Goal: Task Accomplishment & Management: Manage account settings

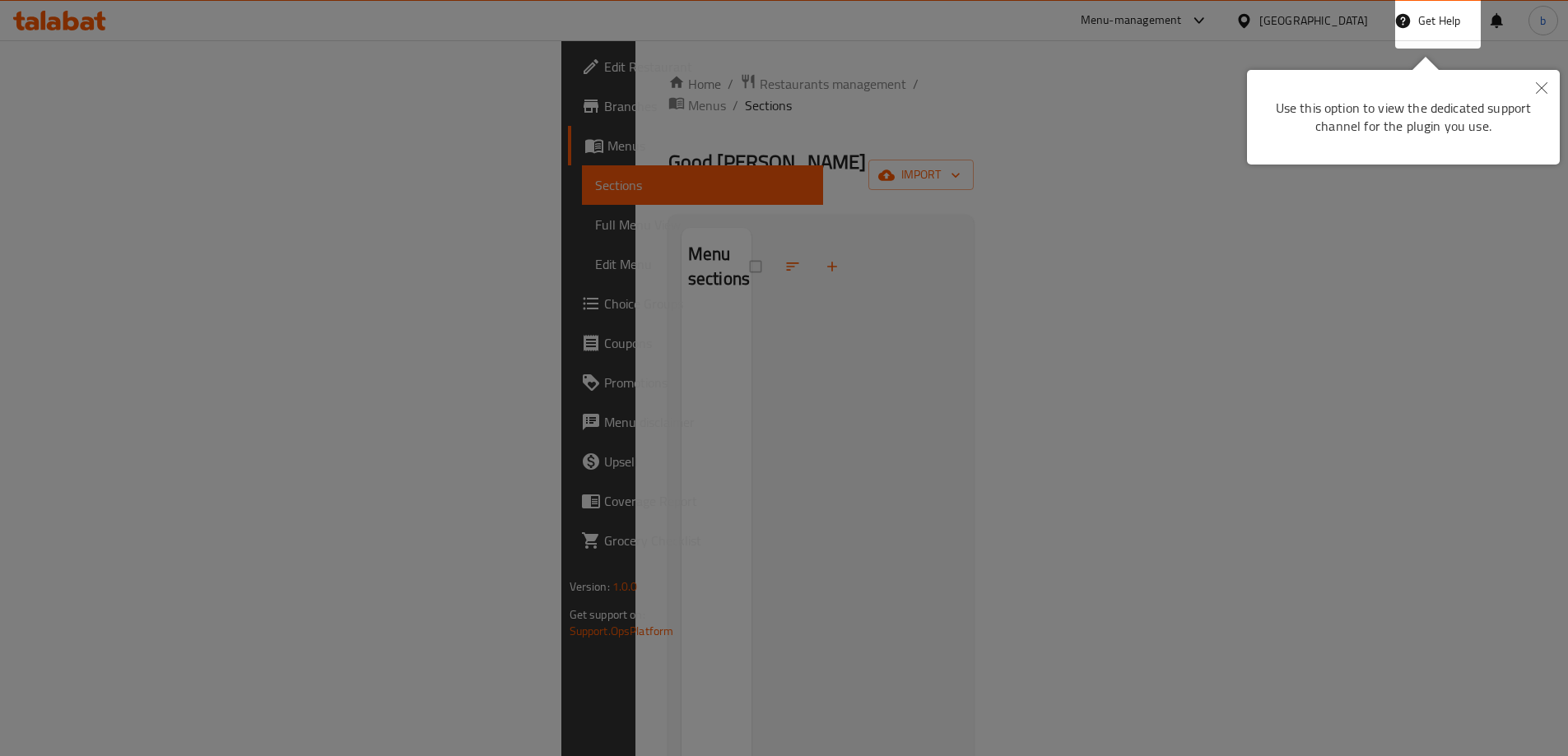
click at [630, 319] on div at bounding box center [784, 378] width 1568 height 756
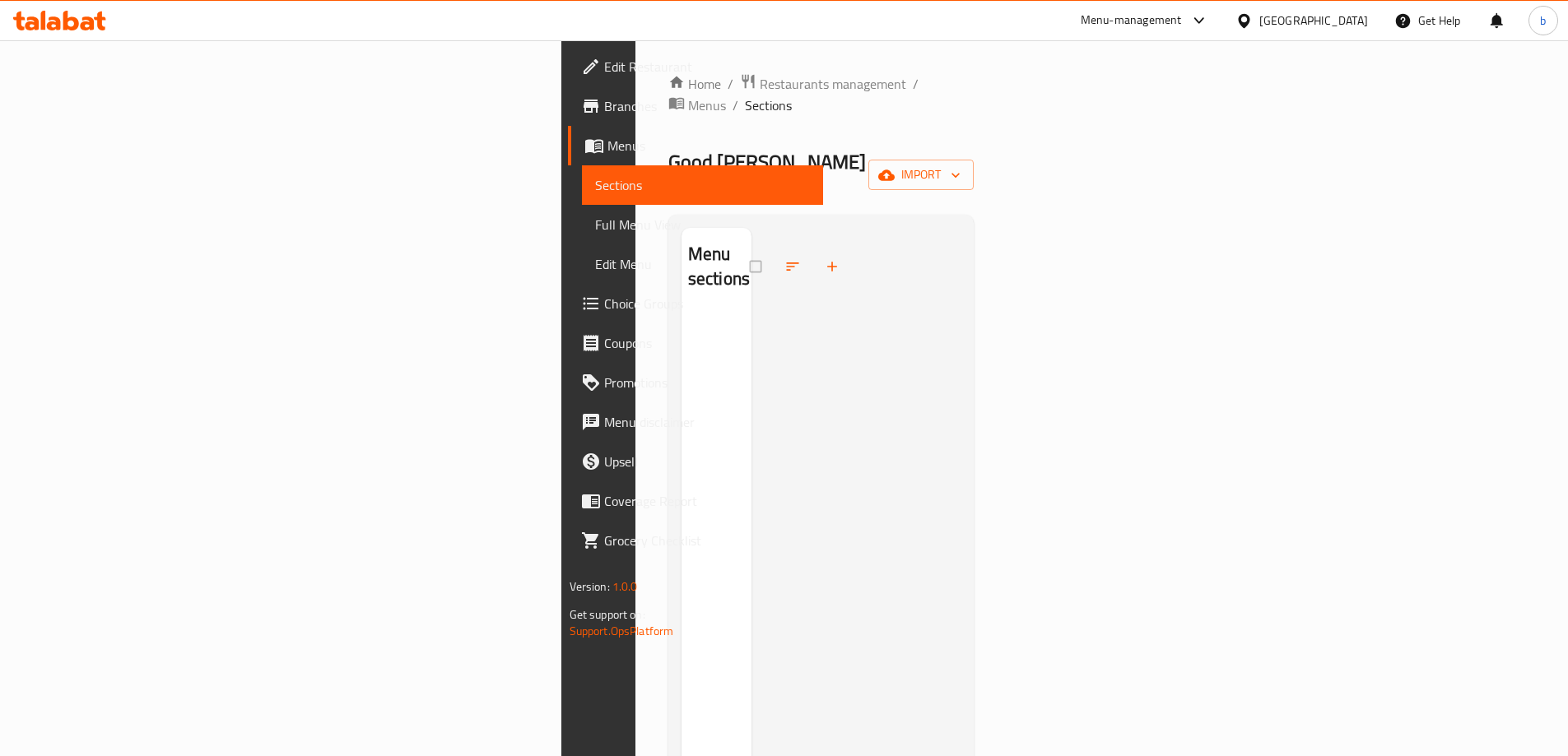
click at [1340, 14] on div "[GEOGRAPHIC_DATA]" at bounding box center [1313, 20] width 109 height 18
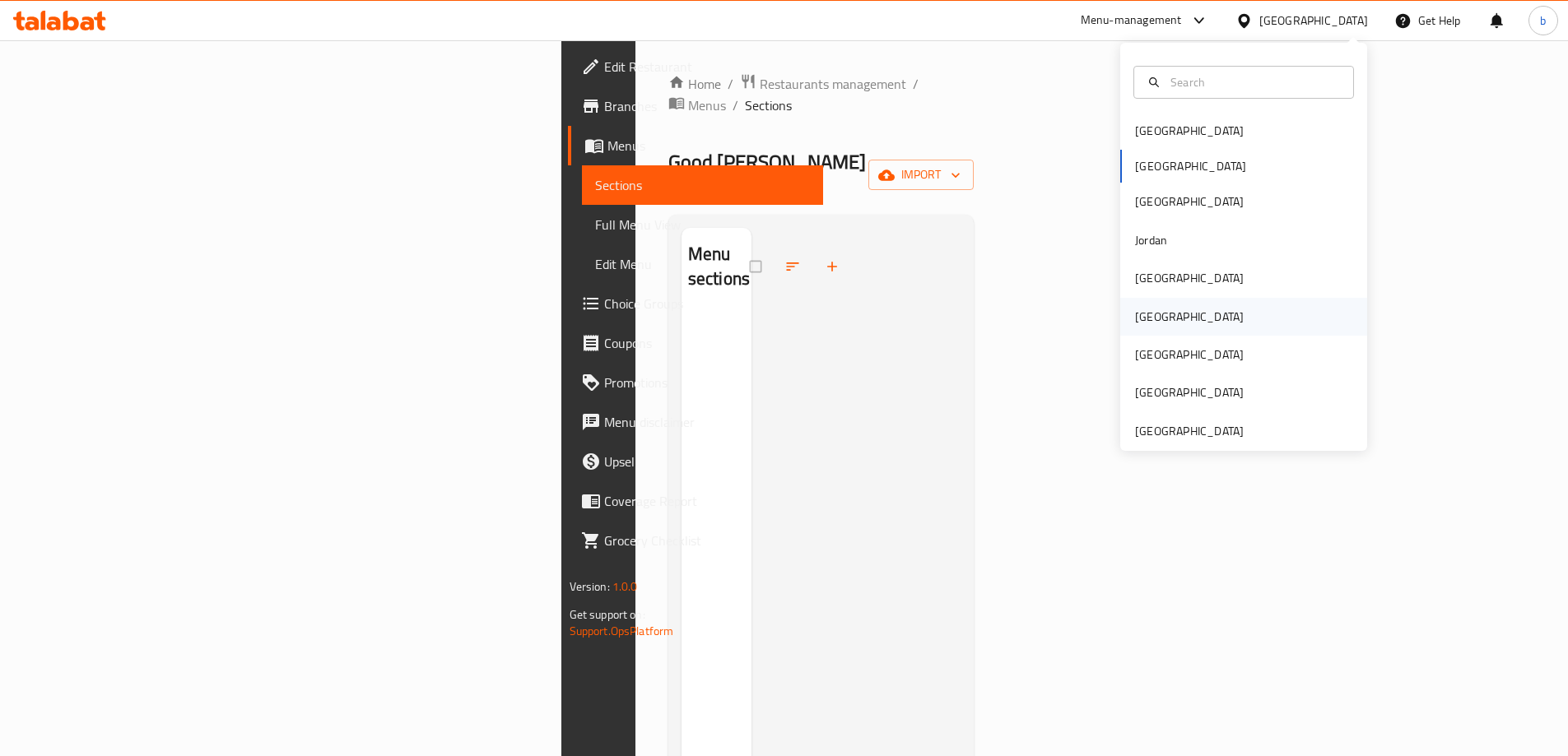
click at [1163, 327] on div "[GEOGRAPHIC_DATA]" at bounding box center [1189, 316] width 135 height 38
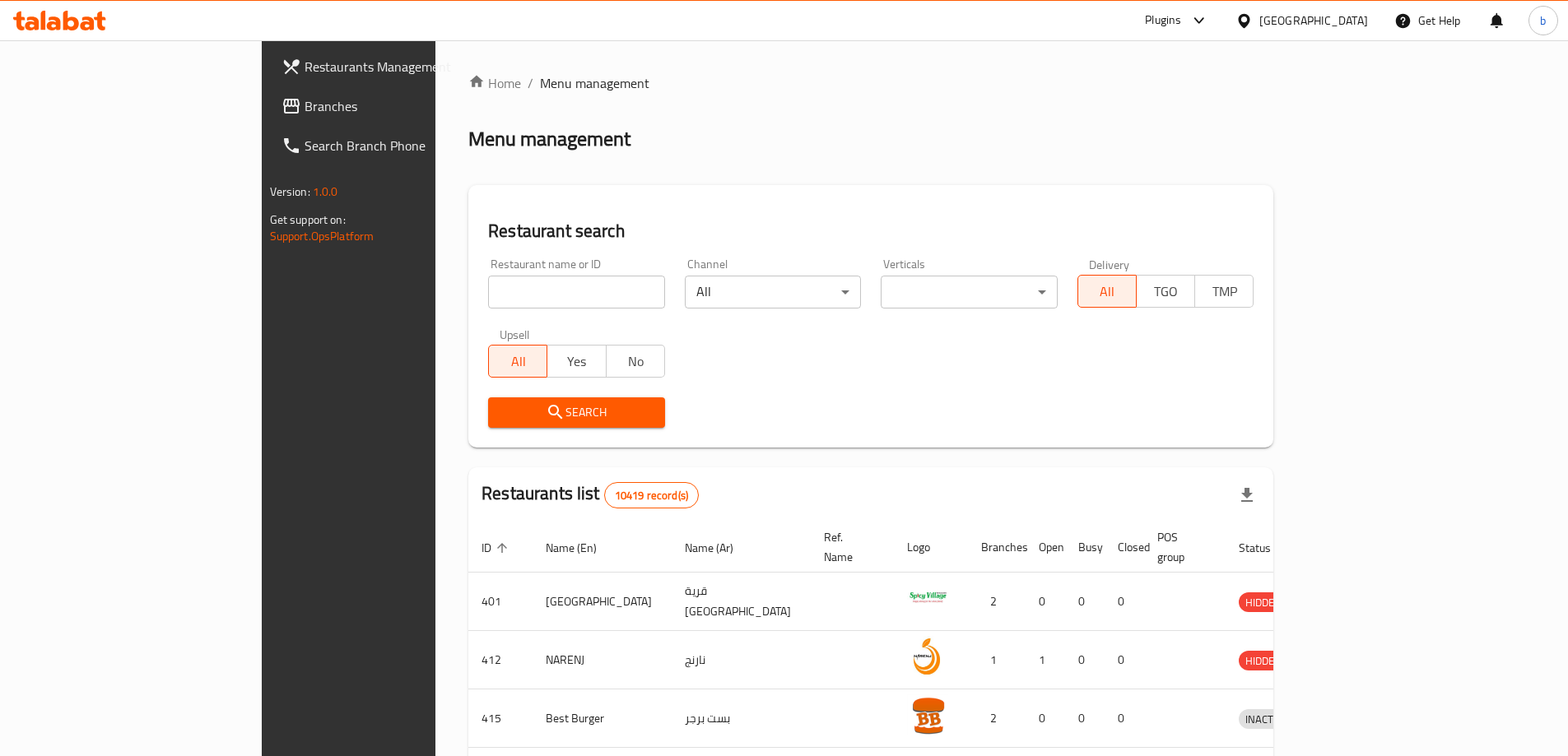
click at [305, 114] on span "Branches" at bounding box center [407, 105] width 205 height 20
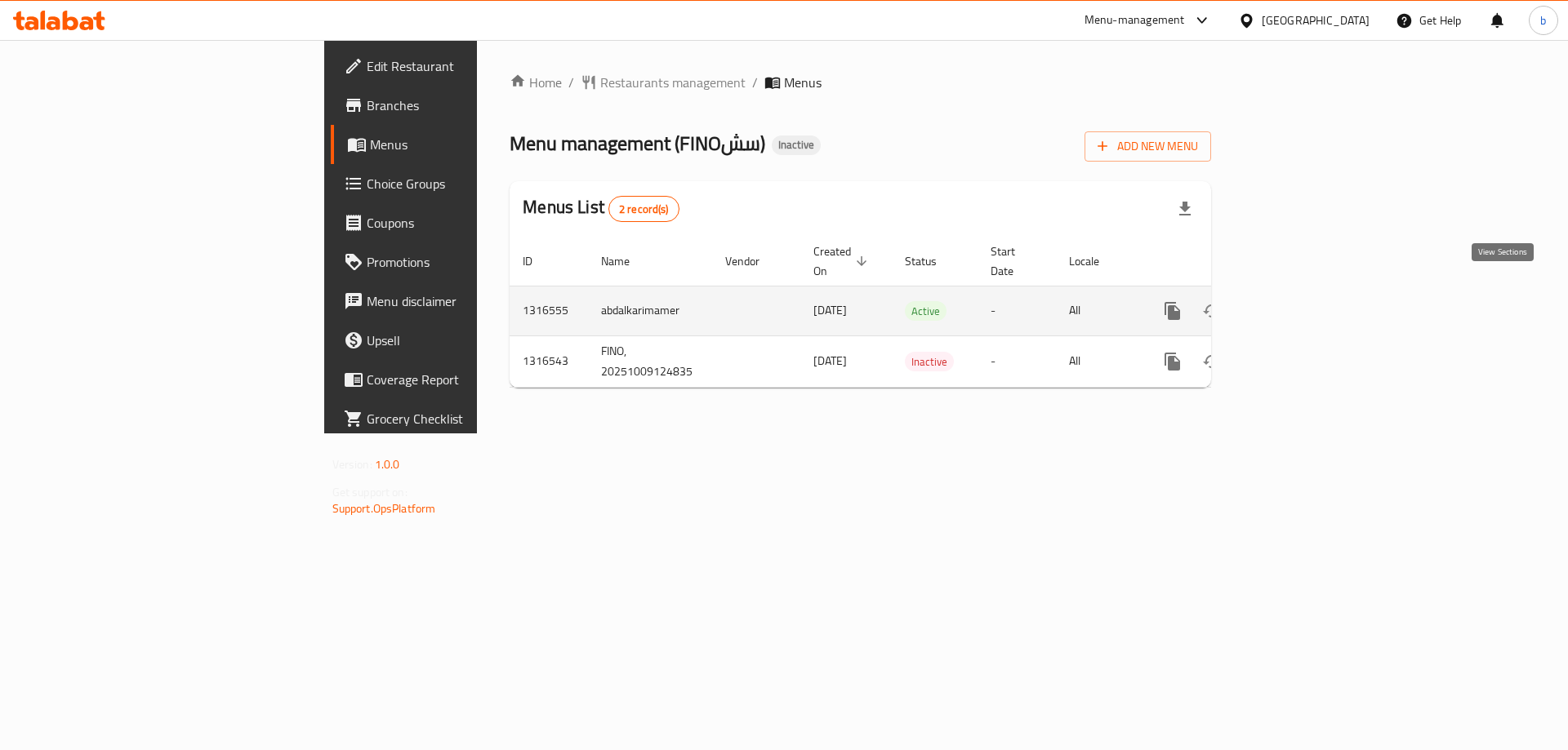
click at [1300, 301] on icon "enhanced table" at bounding box center [1289, 311] width 19 height 19
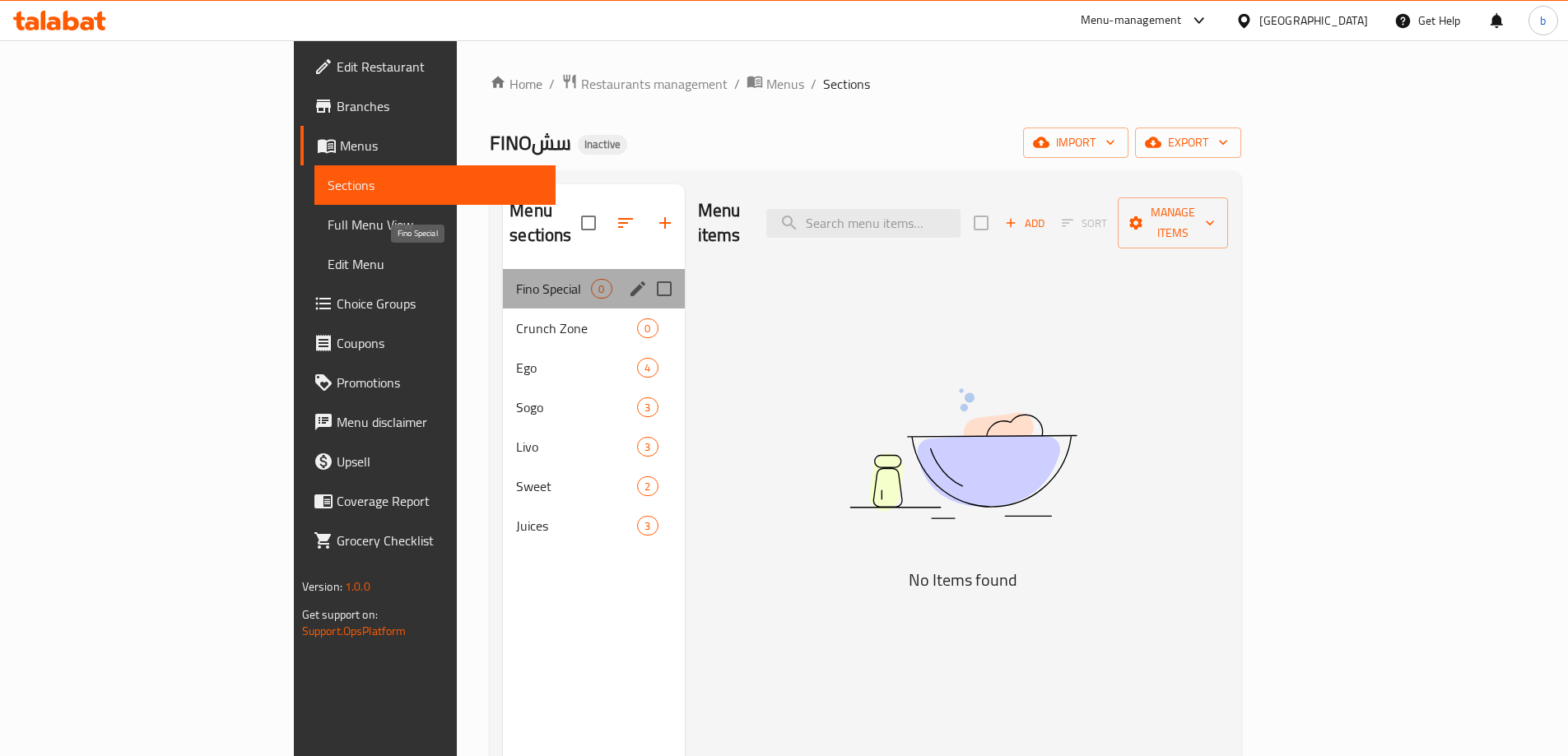
click at [516, 279] on span "Fino Special" at bounding box center [554, 288] width 75 height 20
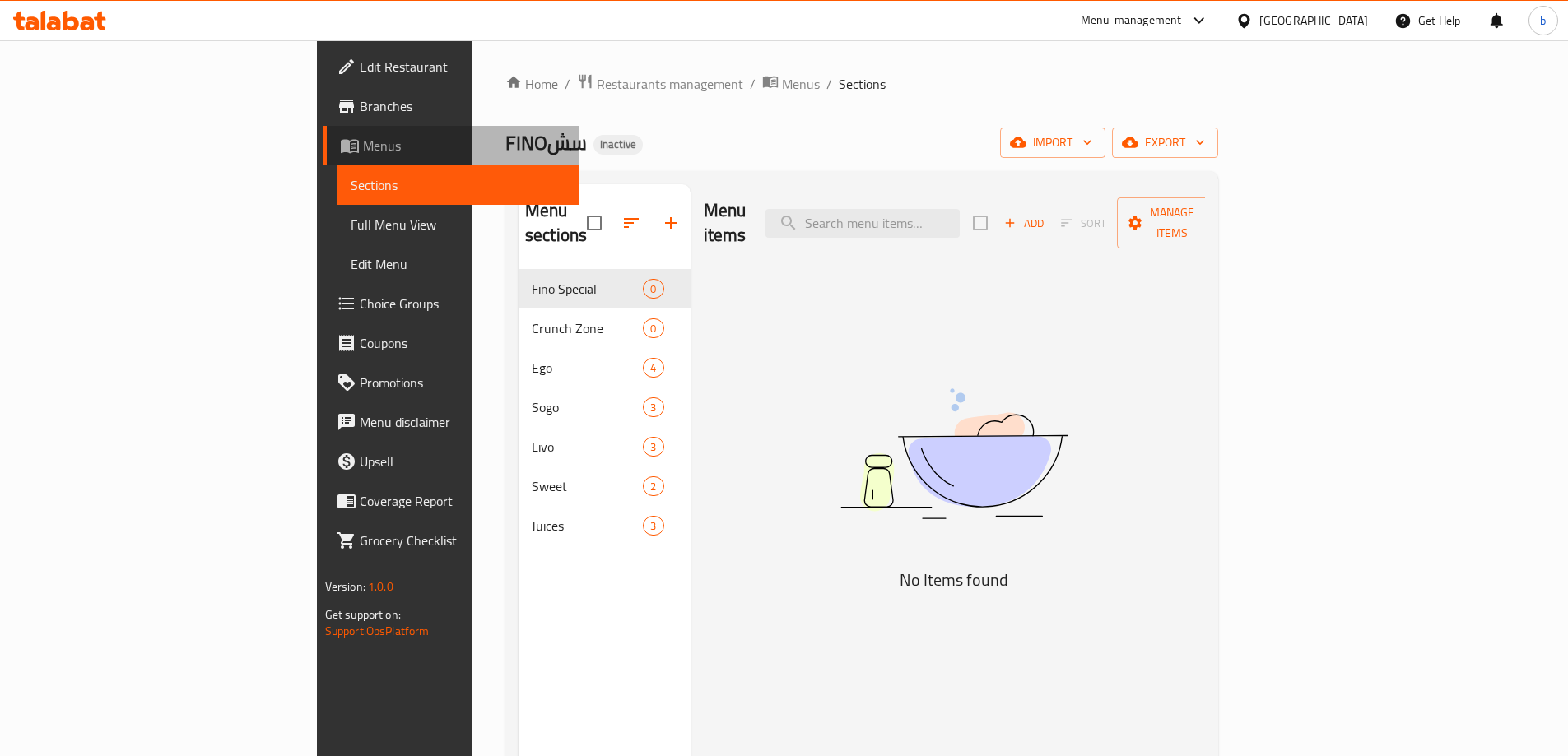
click at [363, 143] on span "Menus" at bounding box center [464, 145] width 203 height 20
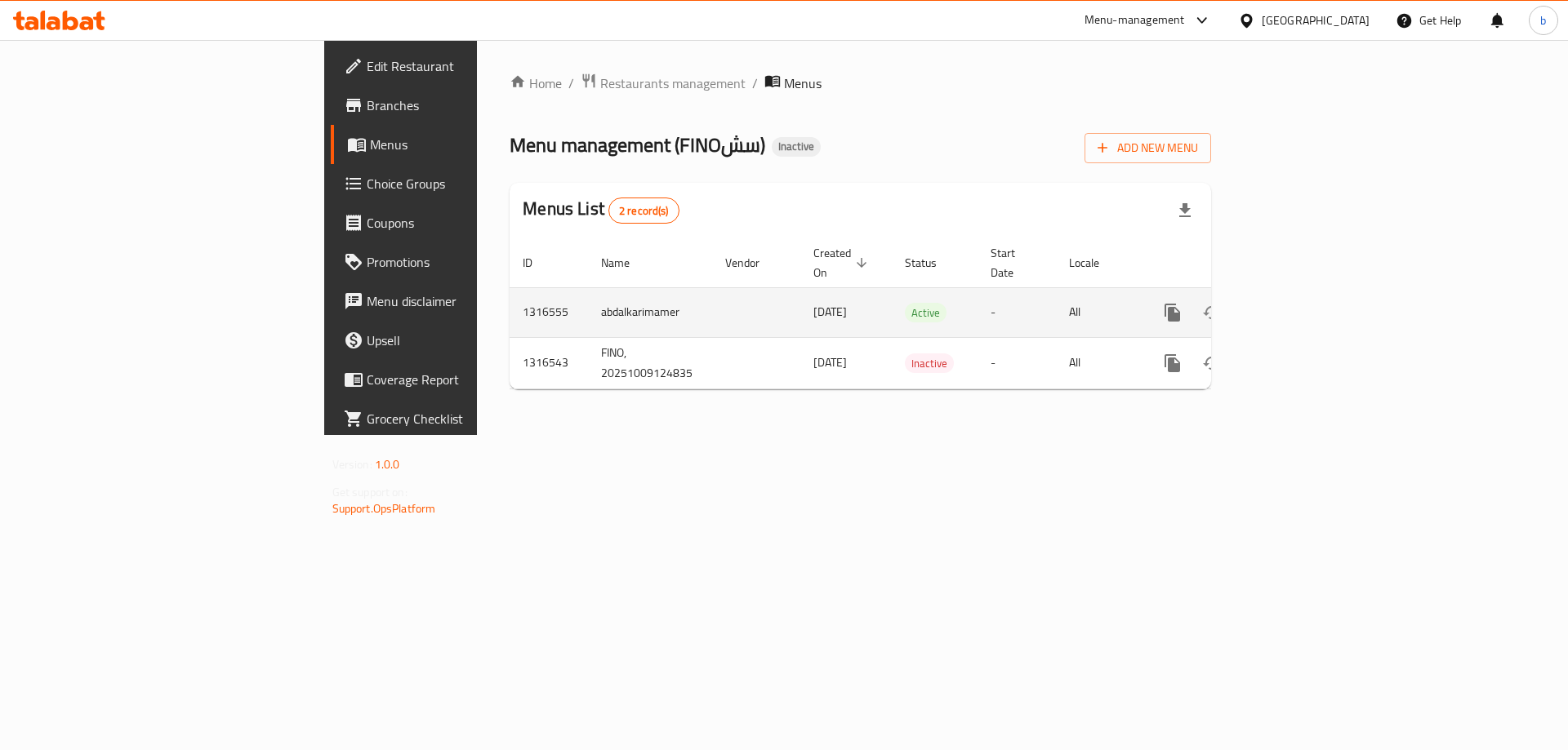
drag, startPoint x: 583, startPoint y: 289, endPoint x: 697, endPoint y: 296, distance: 114.2
click at [800, 296] on td "[DATE]" at bounding box center [845, 311] width 92 height 50
click at [1300, 303] on icon "enhanced table" at bounding box center [1289, 312] width 19 height 19
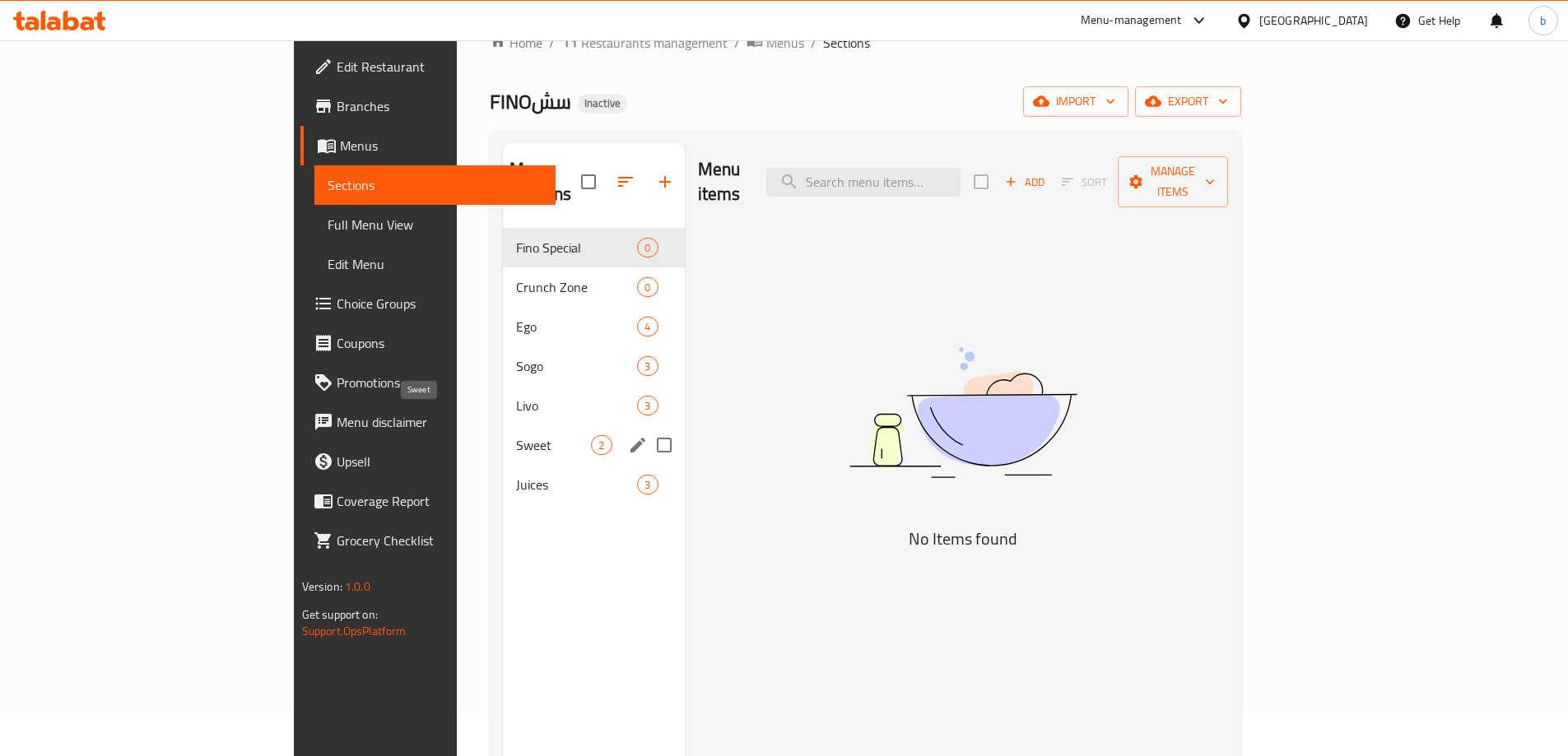
scroll to position [82, 0]
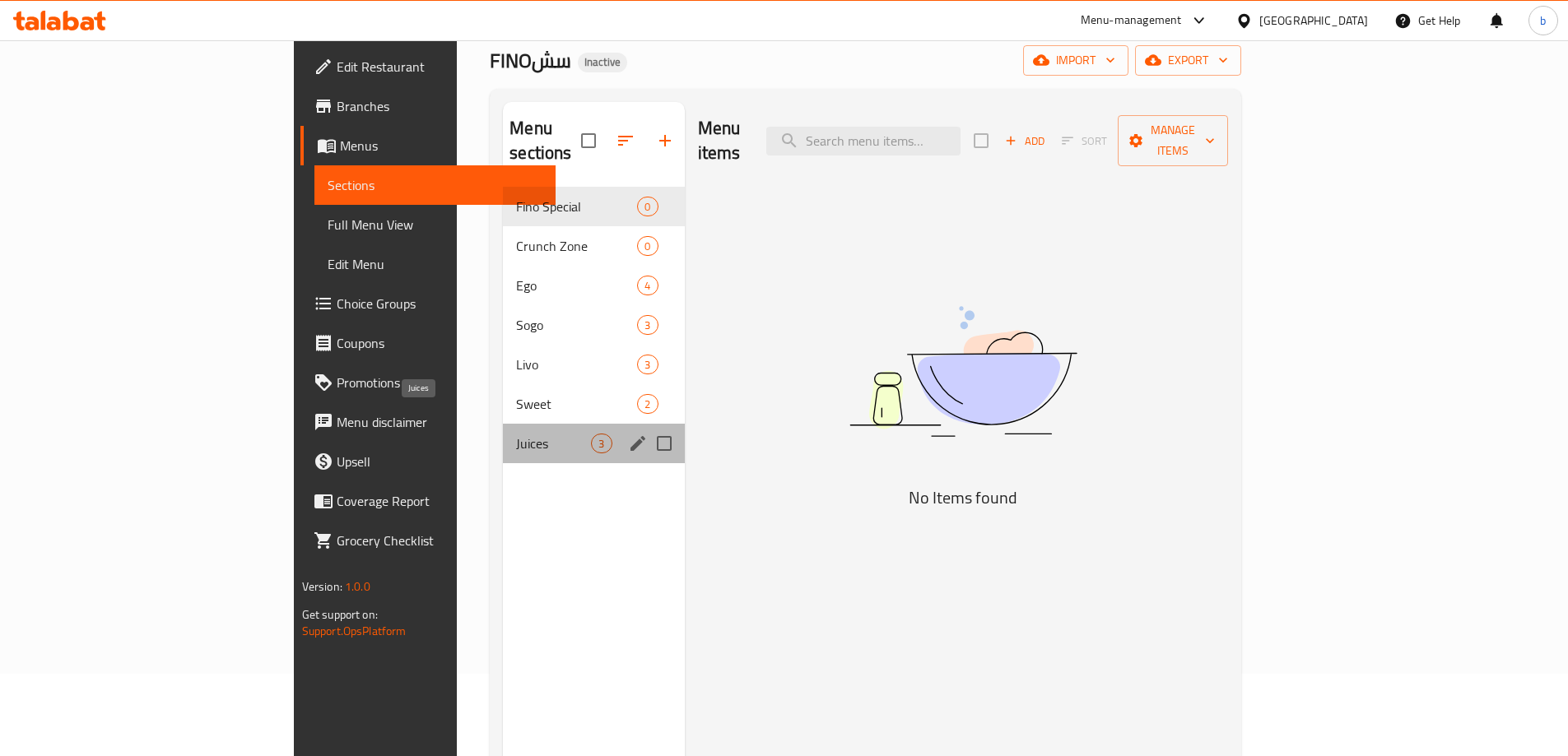
click at [516, 434] on span "Juices" at bounding box center [554, 443] width 75 height 20
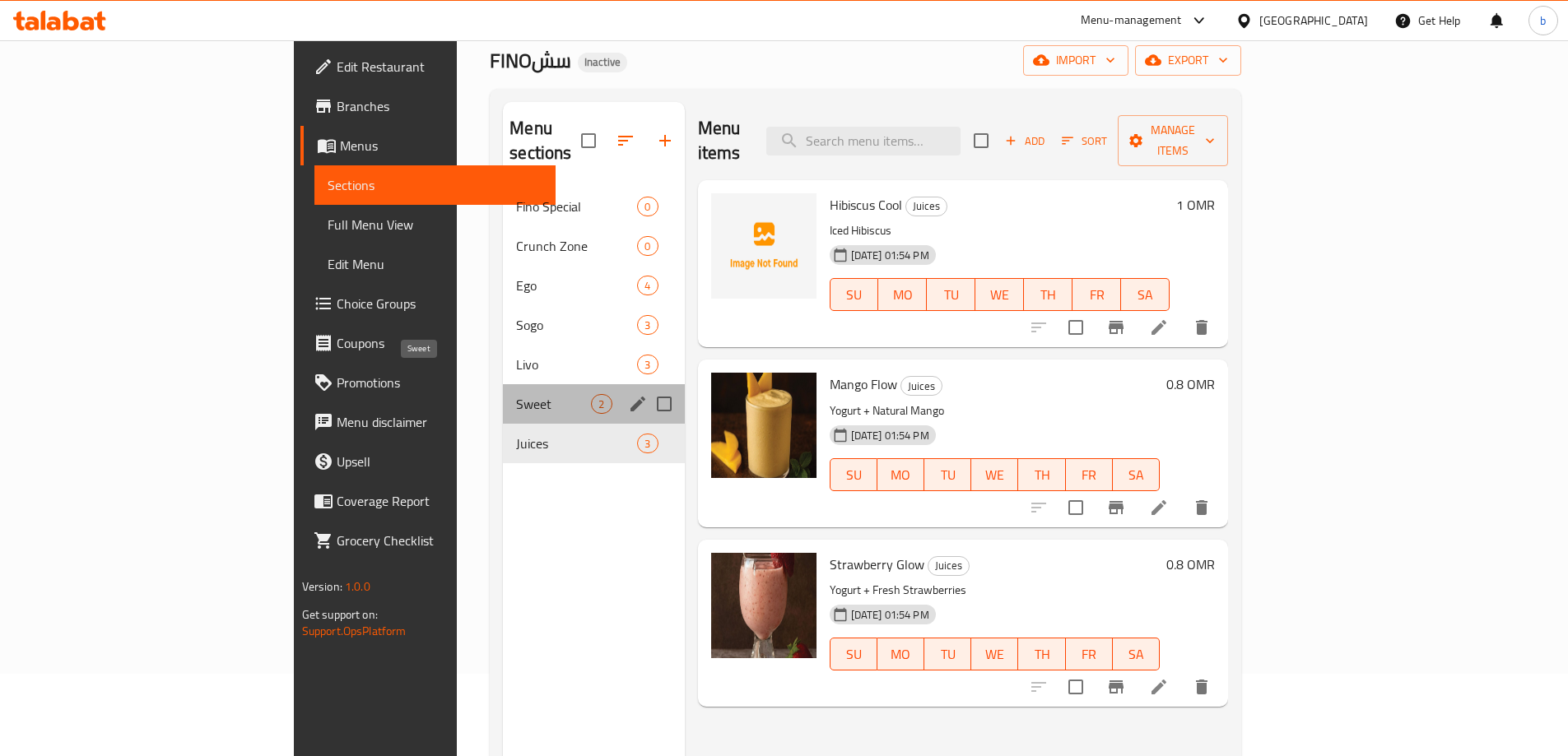
click at [516, 394] on span "Sweet" at bounding box center [554, 403] width 75 height 20
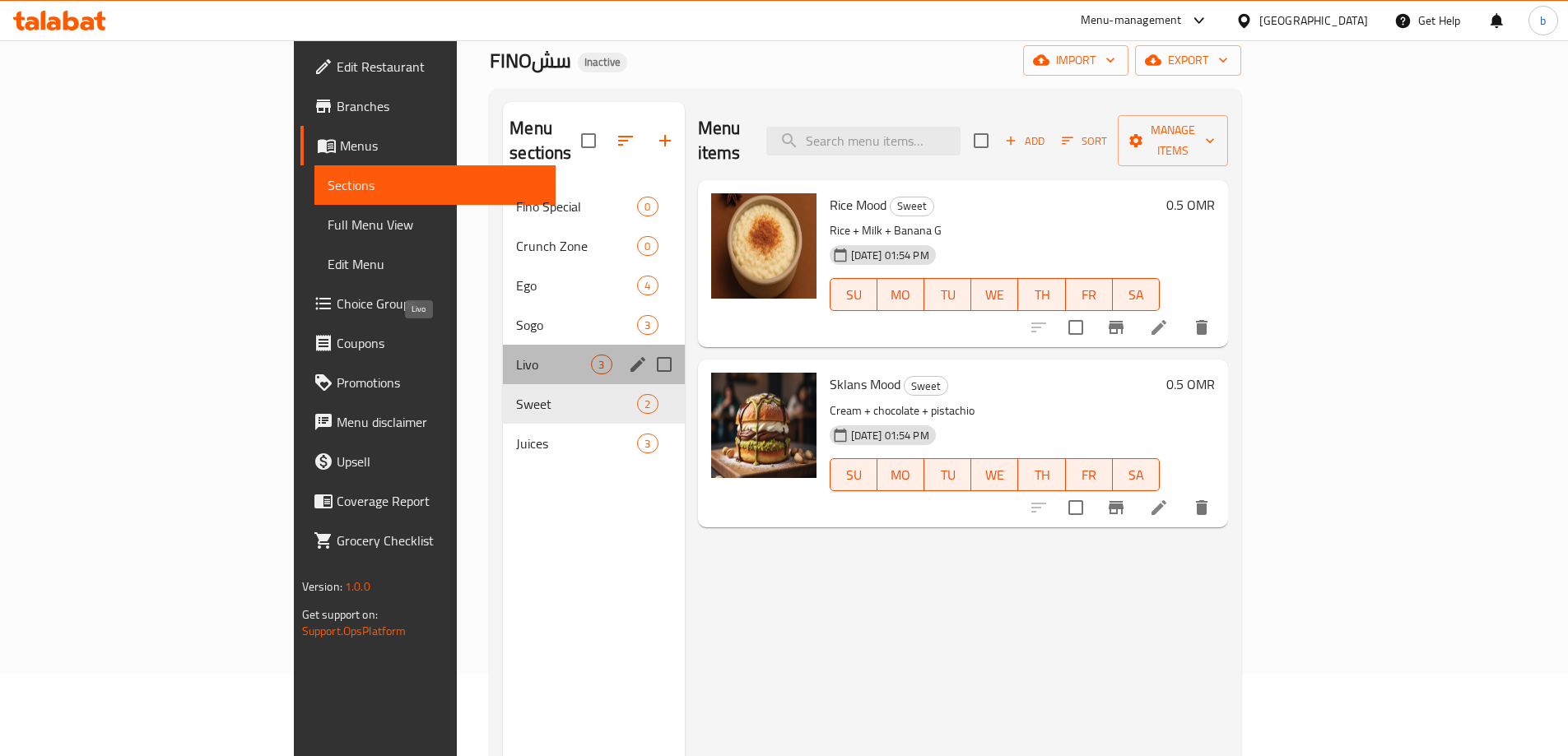
click at [516, 355] on span "Livo" at bounding box center [554, 364] width 75 height 20
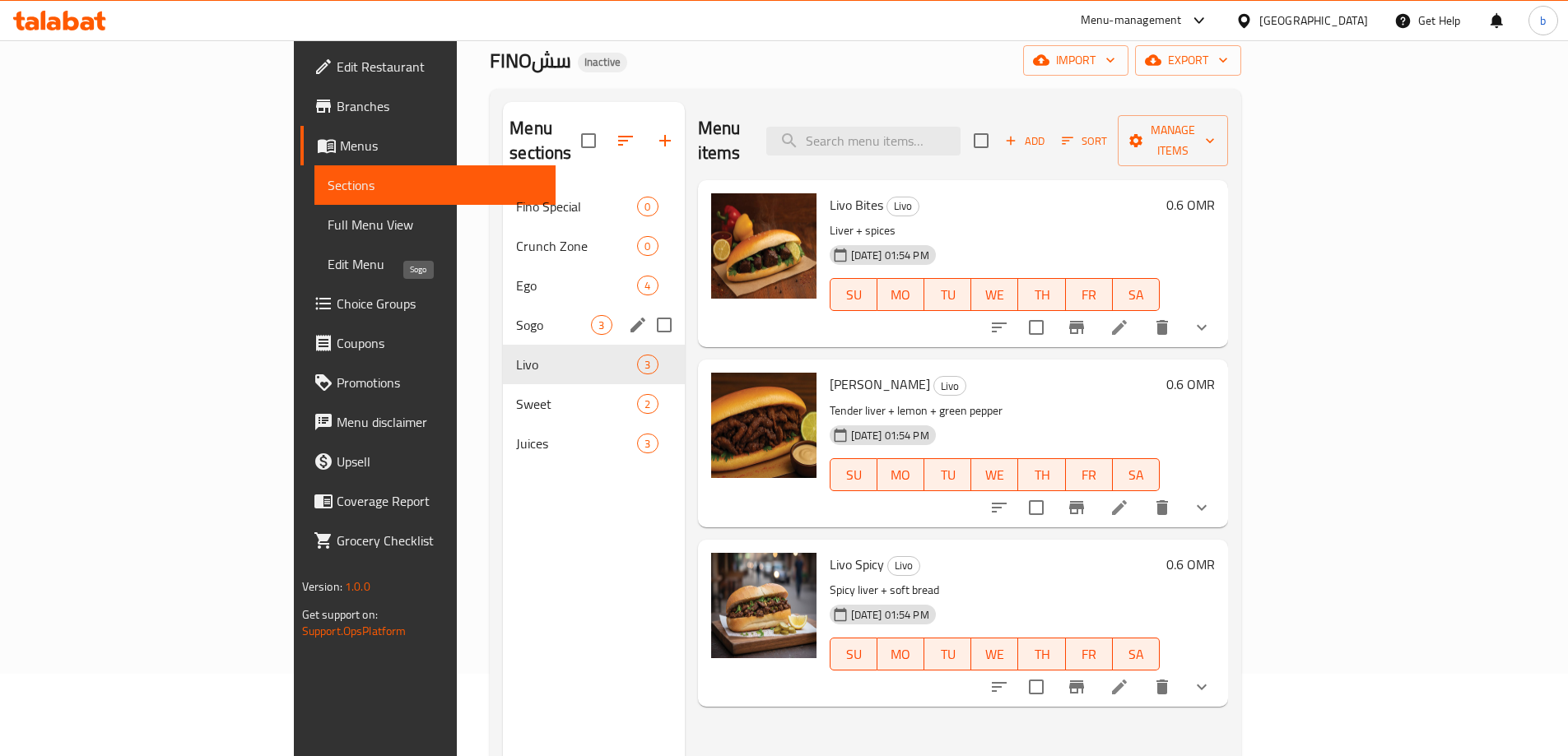
click at [516, 315] on span "Sogo" at bounding box center [554, 324] width 75 height 20
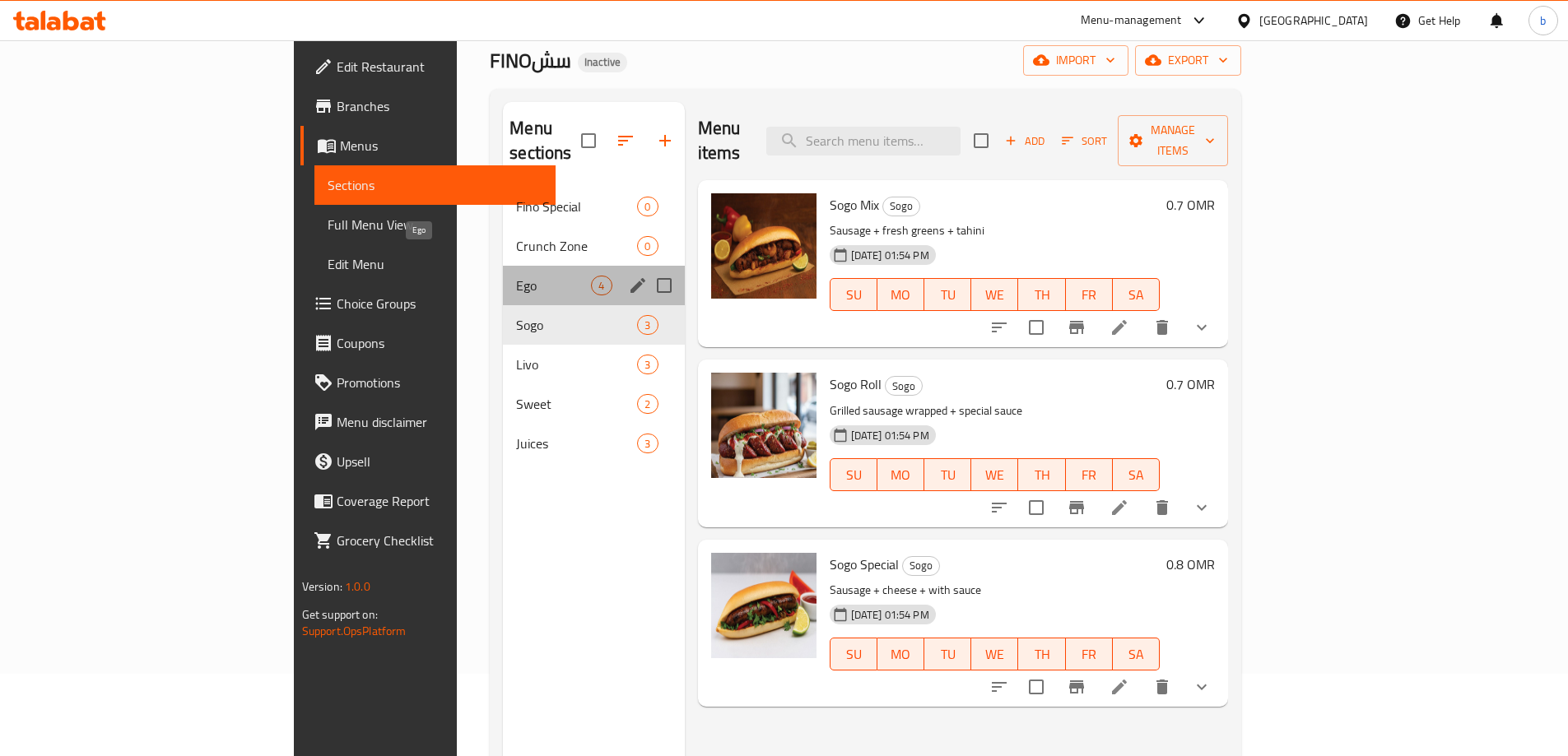
click at [516, 276] on span "Ego" at bounding box center [554, 285] width 75 height 20
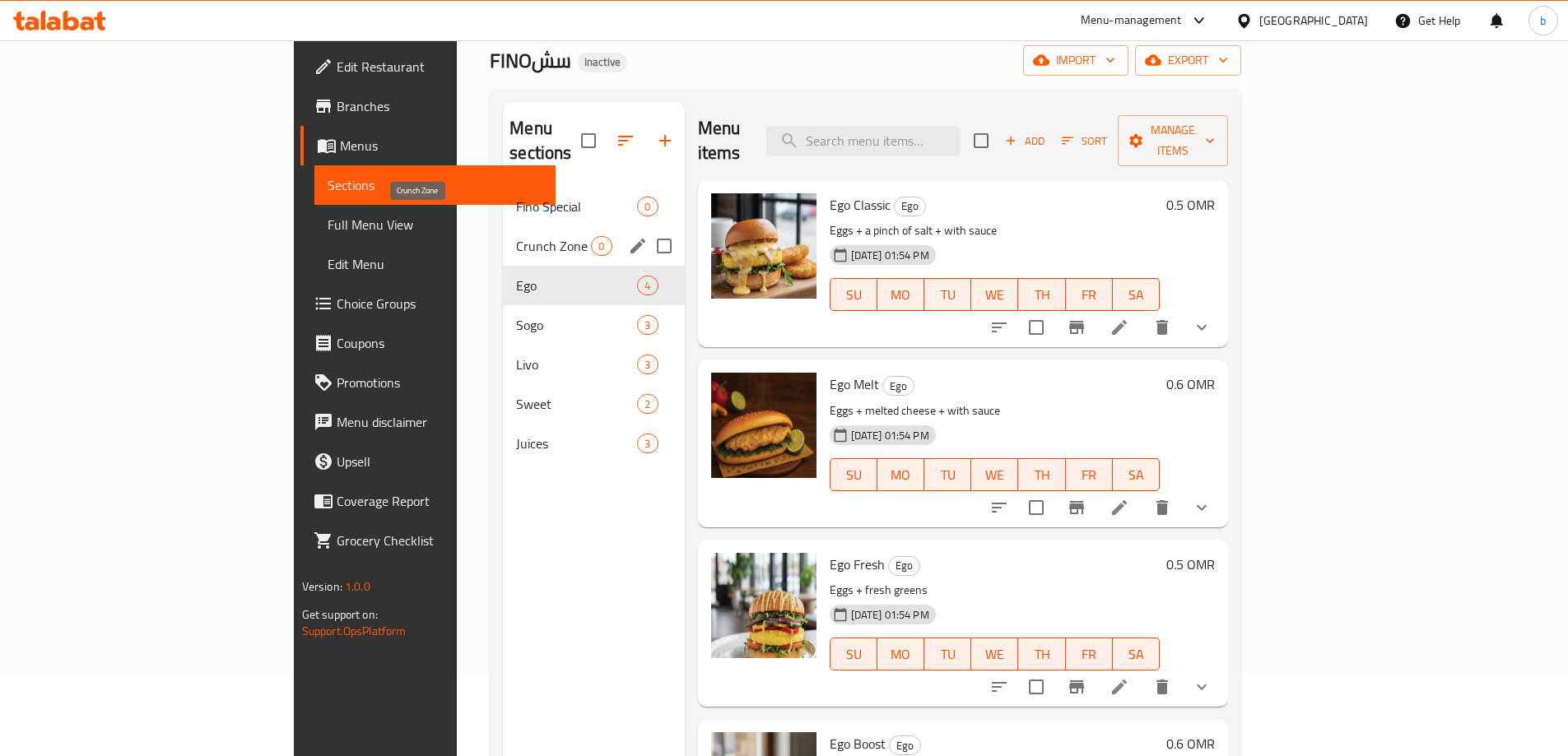
click at [516, 236] on span "Crunch Zone" at bounding box center [554, 245] width 75 height 20
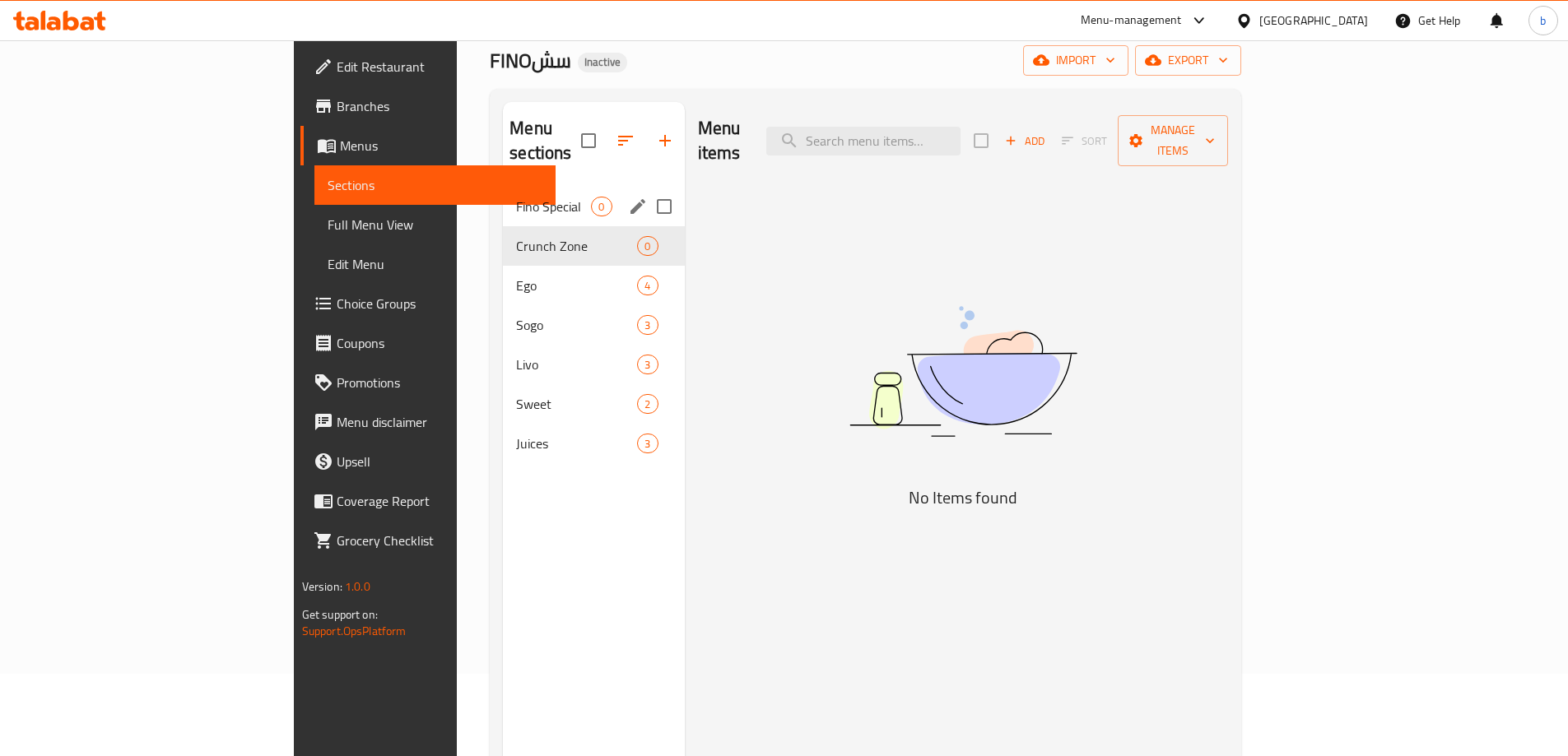
click at [503, 187] on div "Fino Special 0" at bounding box center [593, 206] width 181 height 40
click at [516, 276] on span "Ego" at bounding box center [554, 285] width 75 height 20
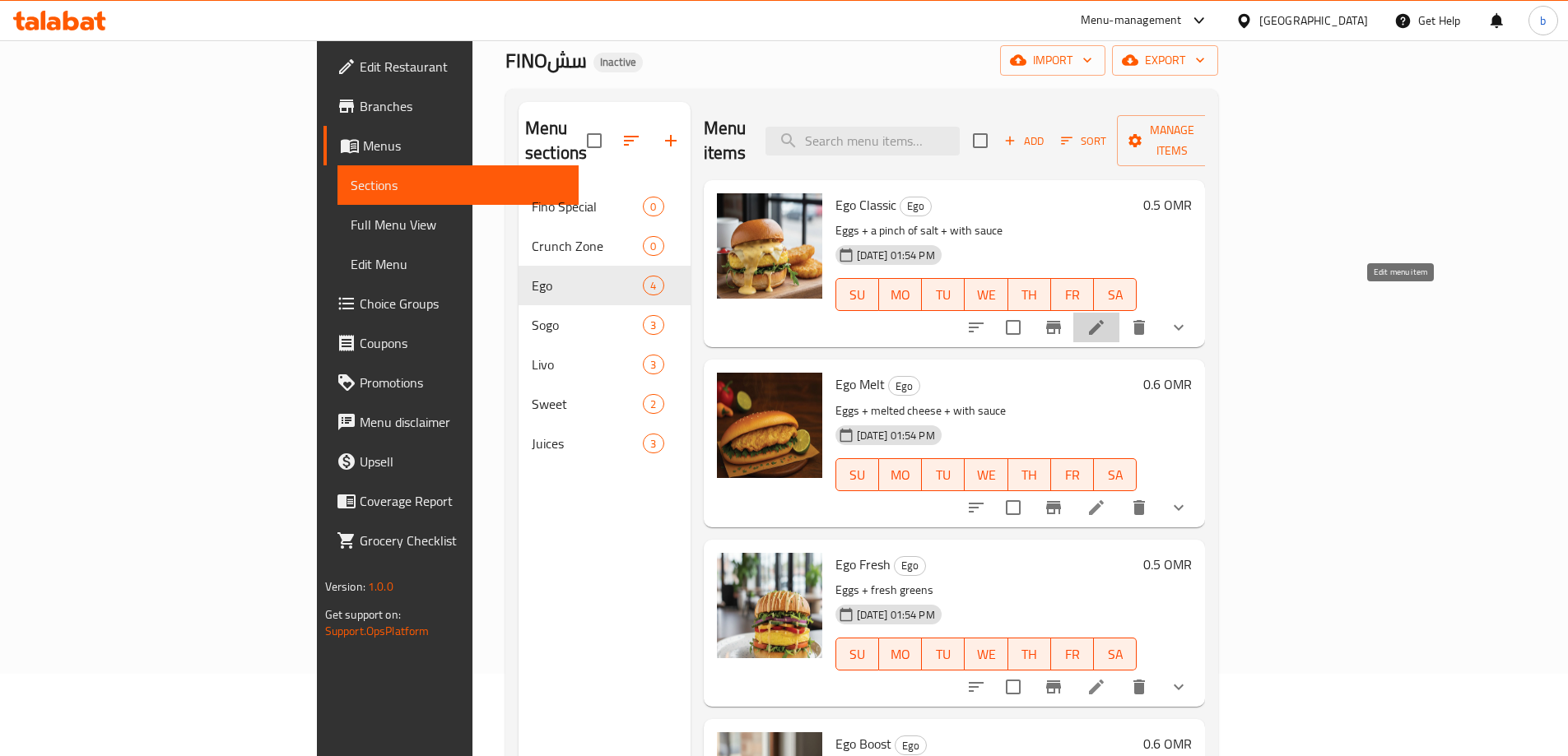
click at [1104, 320] on icon at bounding box center [1096, 327] width 14 height 14
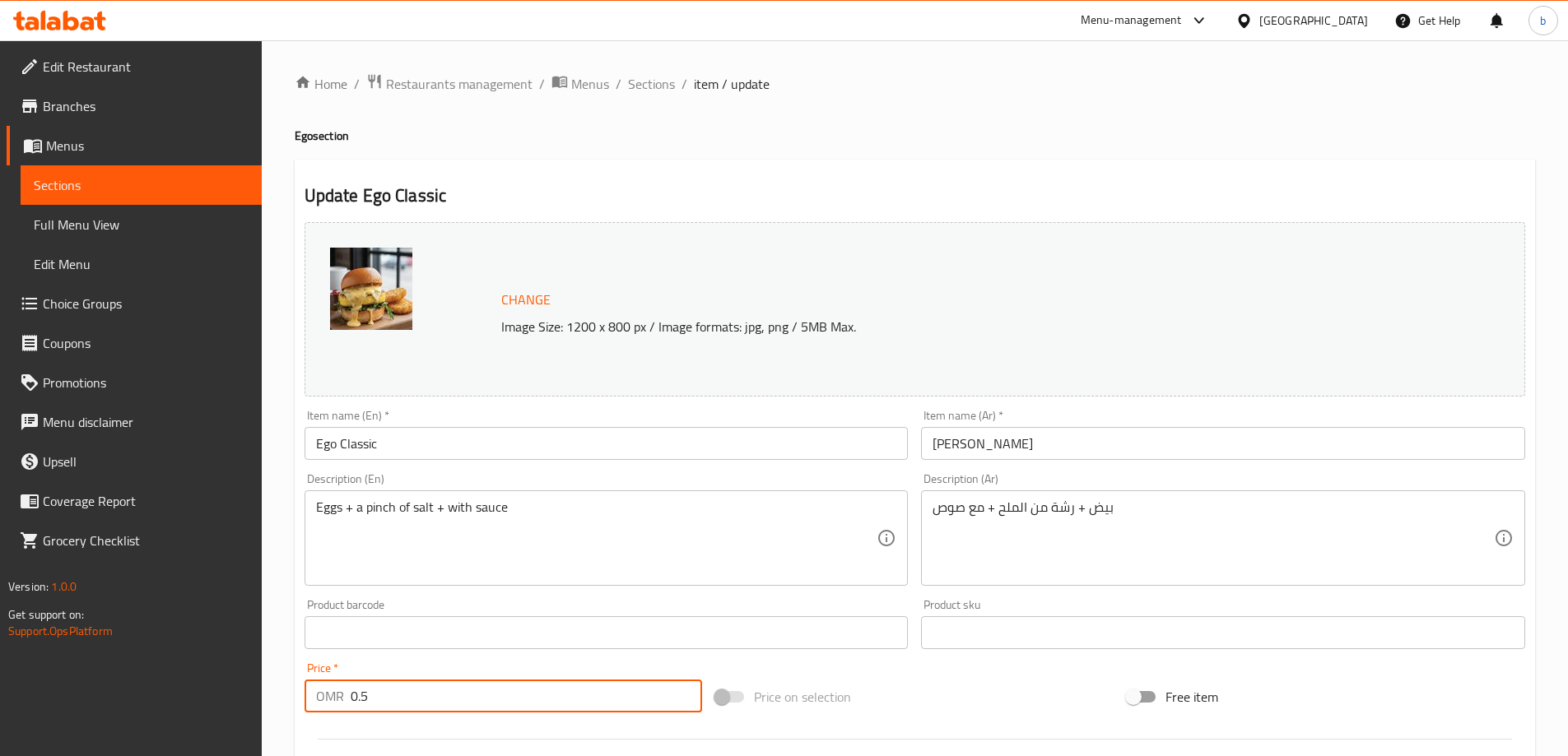
click at [383, 711] on input "0.5" at bounding box center [526, 696] width 352 height 33
paste input "343037611"
type input "343037611"
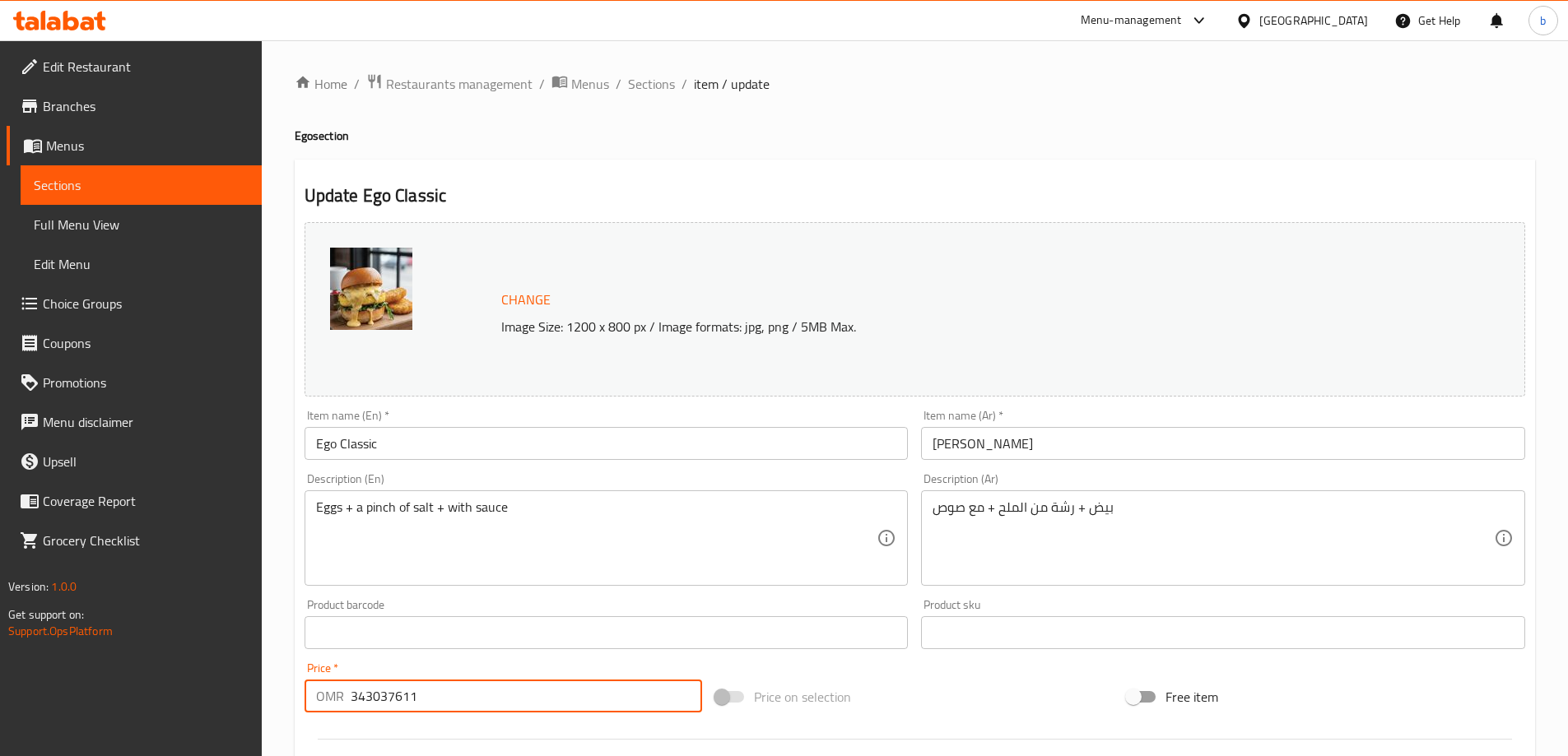
click at [542, 696] on input "343037611" at bounding box center [526, 696] width 352 height 33
click at [439, 700] on input "number" at bounding box center [526, 696] width 352 height 33
paste input "0.650"
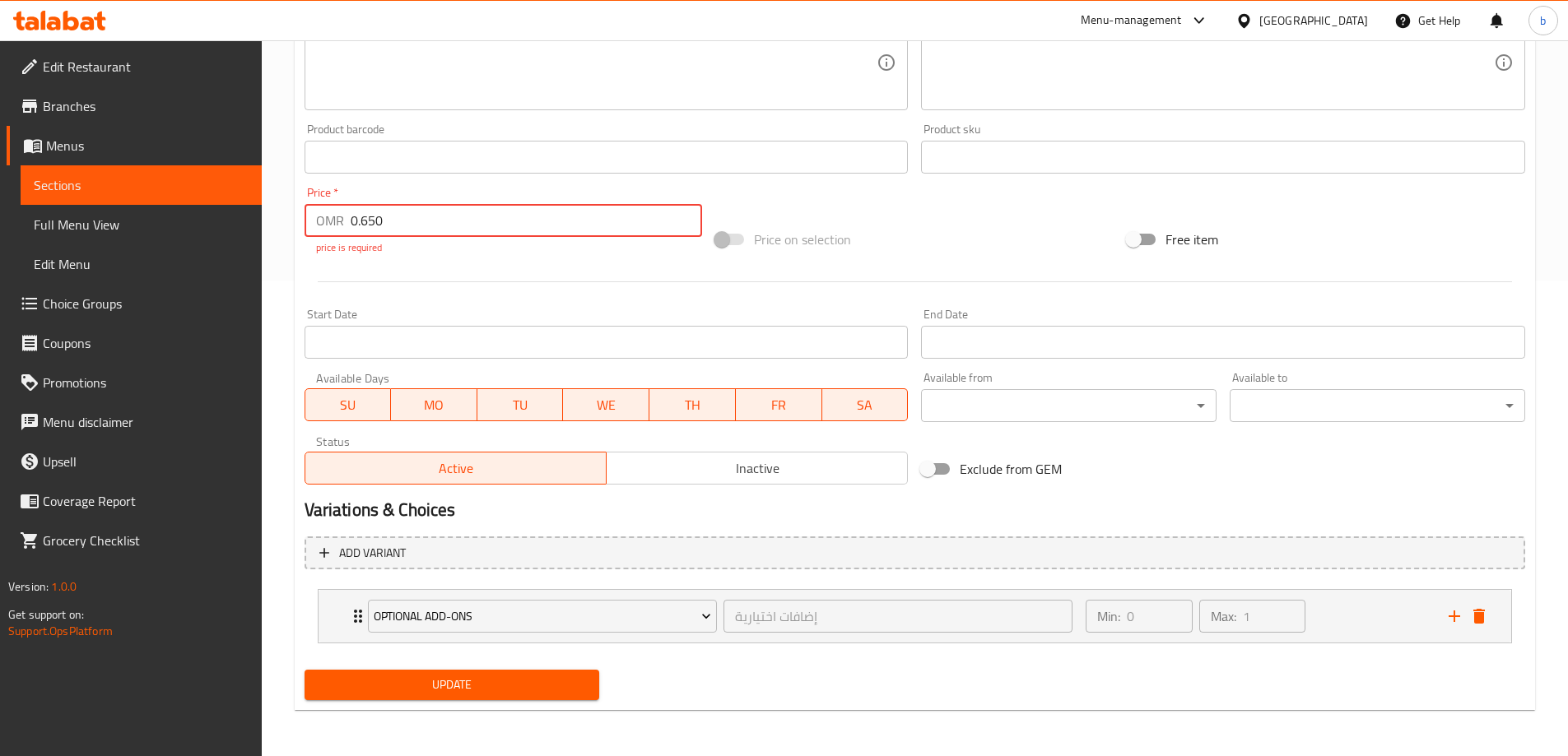
type input "0.650"
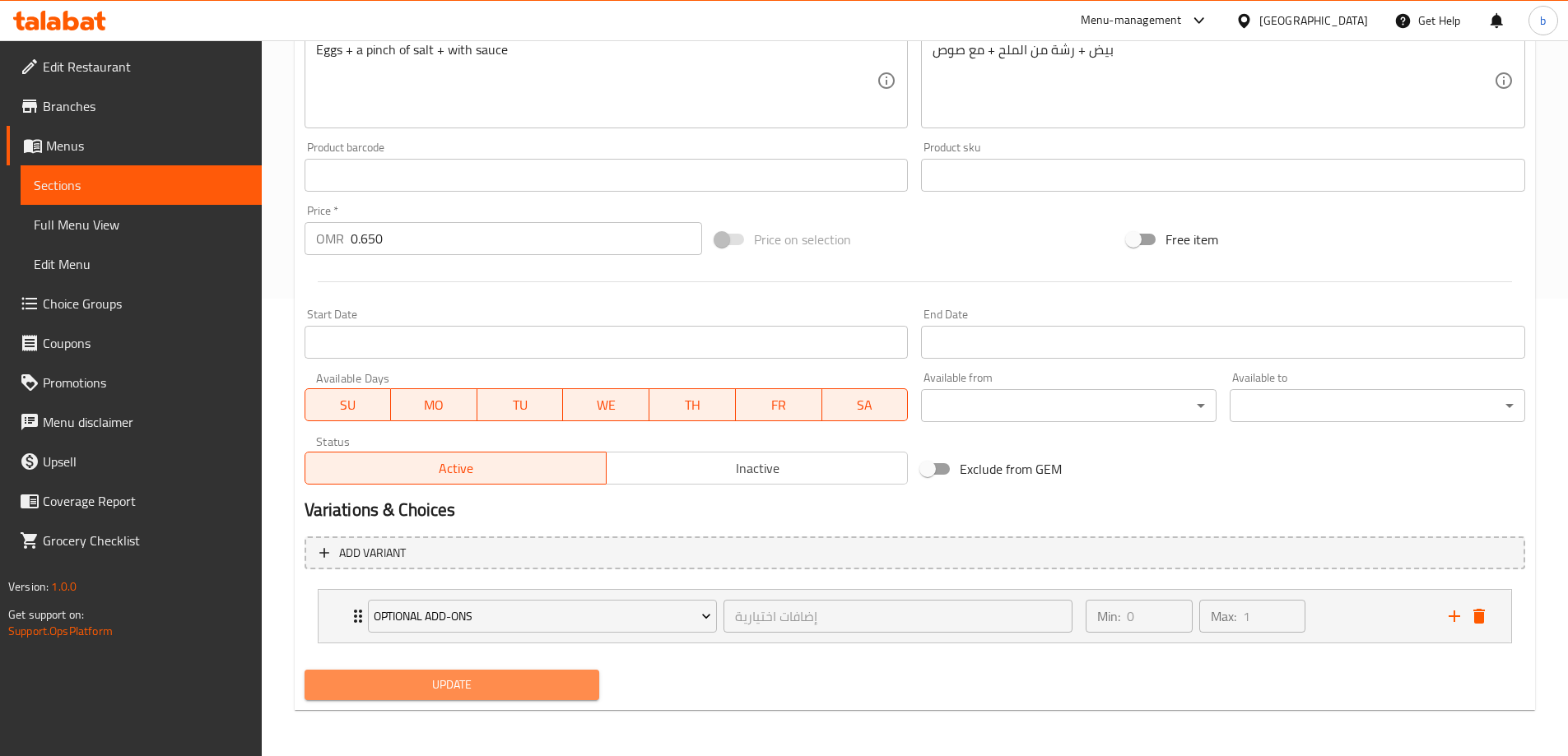
scroll to position [457, 0]
click at [540, 682] on span "Update" at bounding box center [452, 685] width 269 height 20
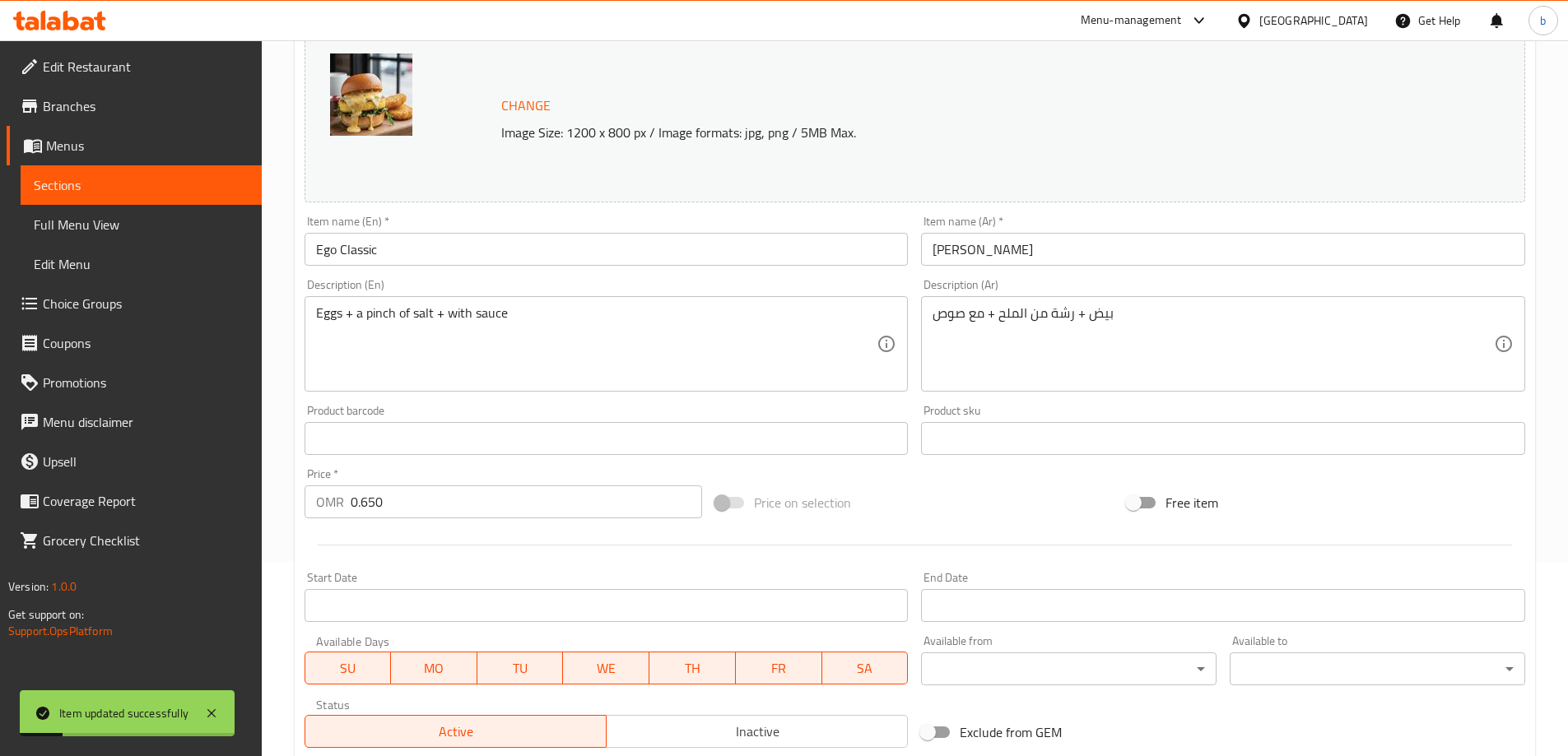
scroll to position [0, 0]
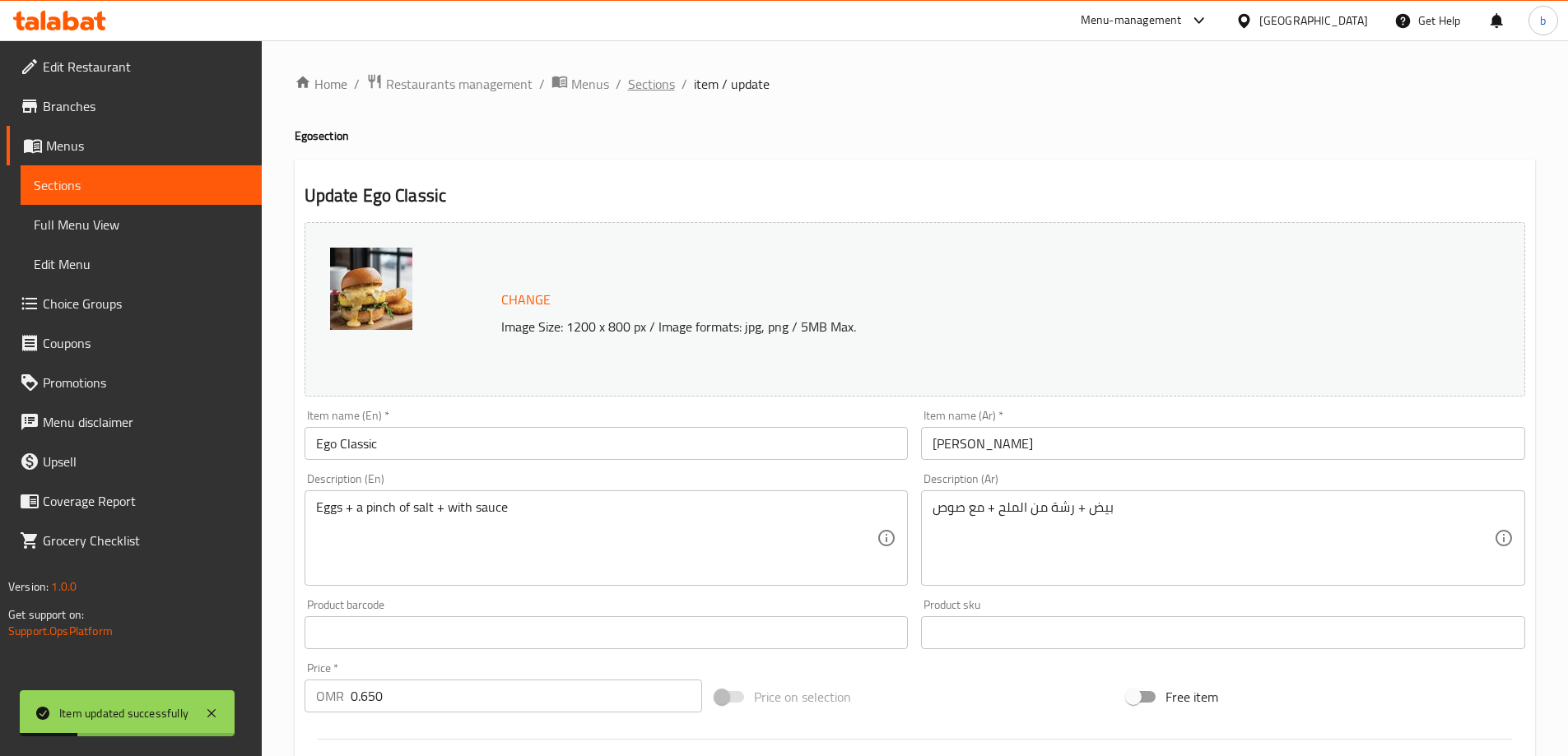
click at [638, 87] on span "Sections" at bounding box center [651, 83] width 47 height 20
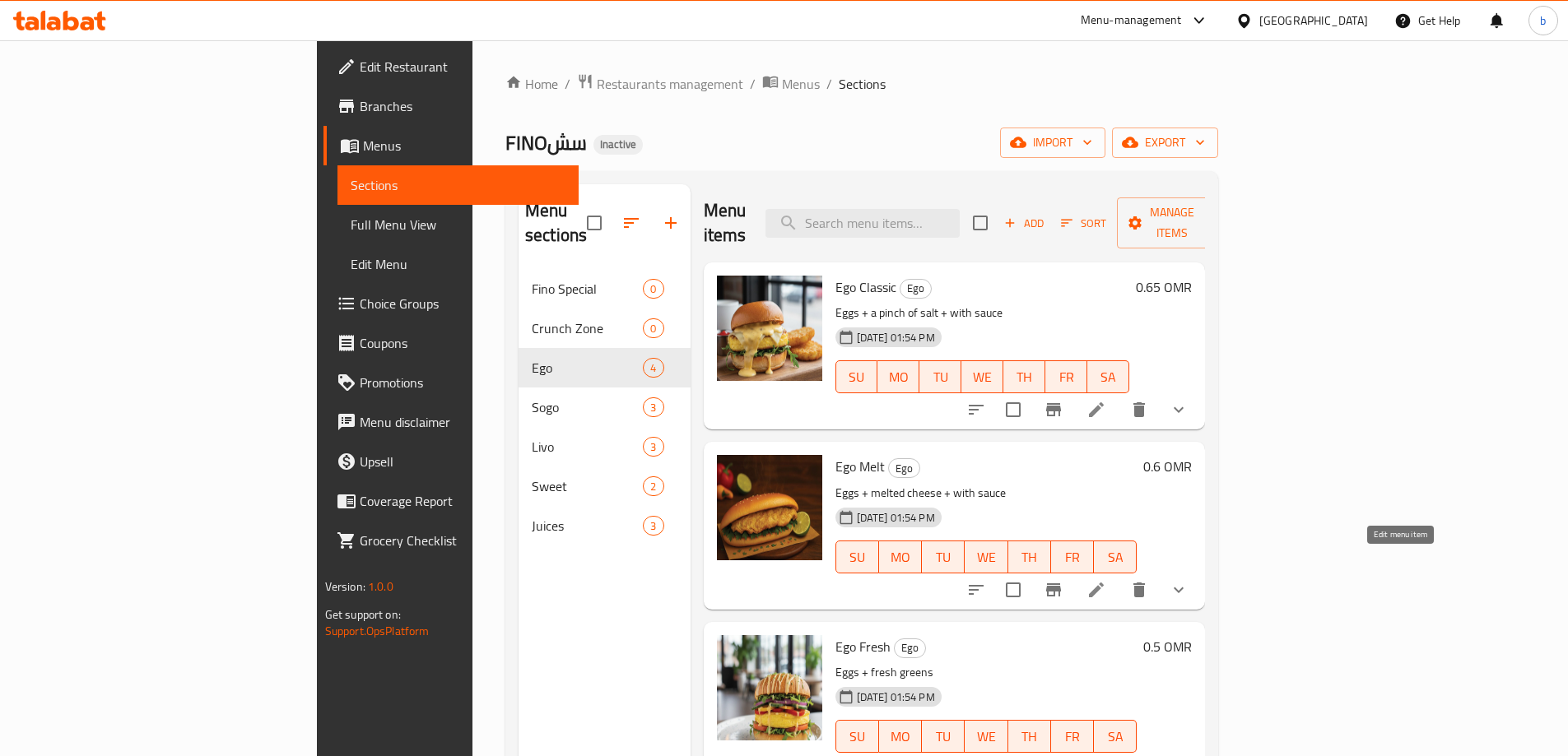
click at [1106, 580] on icon at bounding box center [1096, 590] width 20 height 20
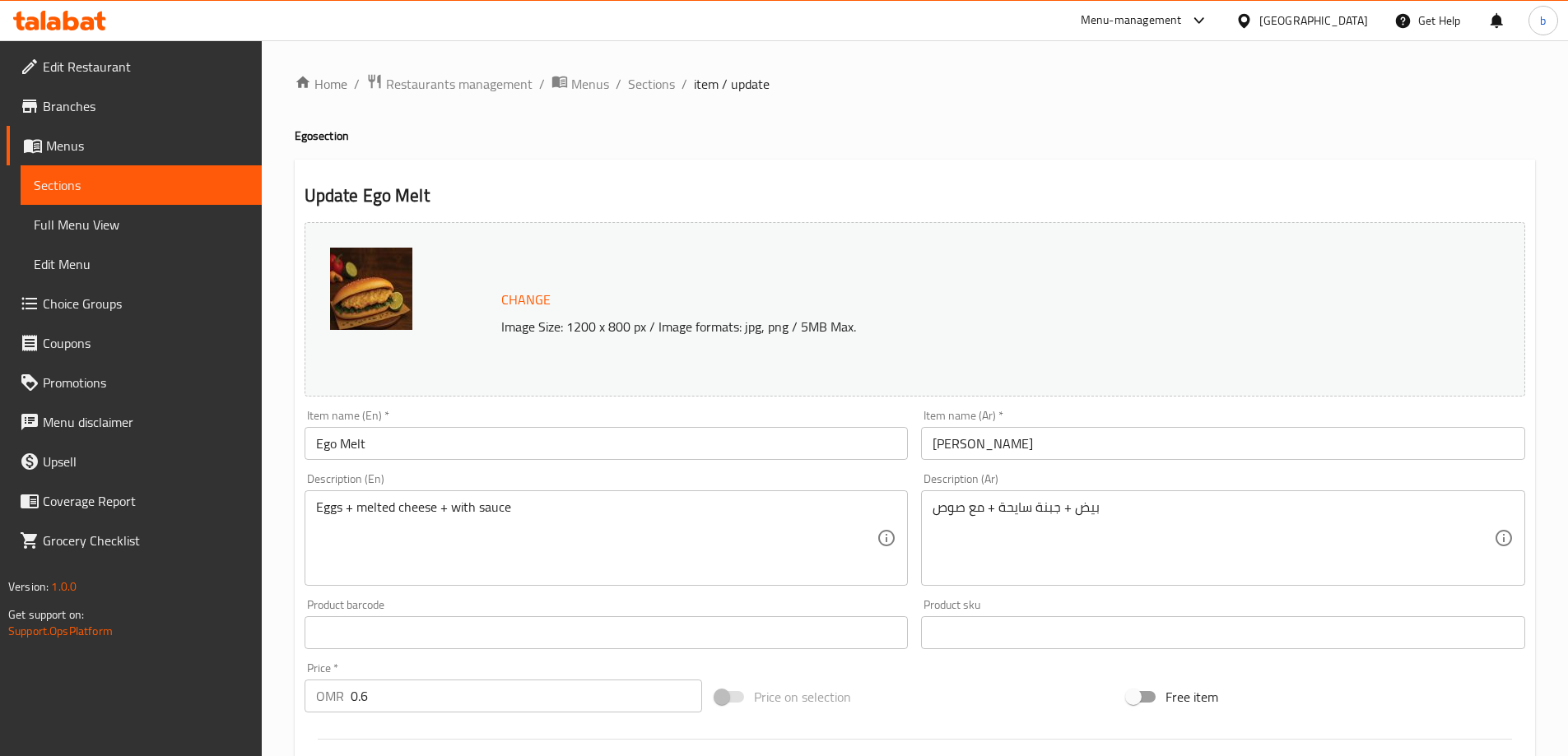
click at [370, 690] on input "0.6" at bounding box center [526, 696] width 352 height 33
paste input "8"
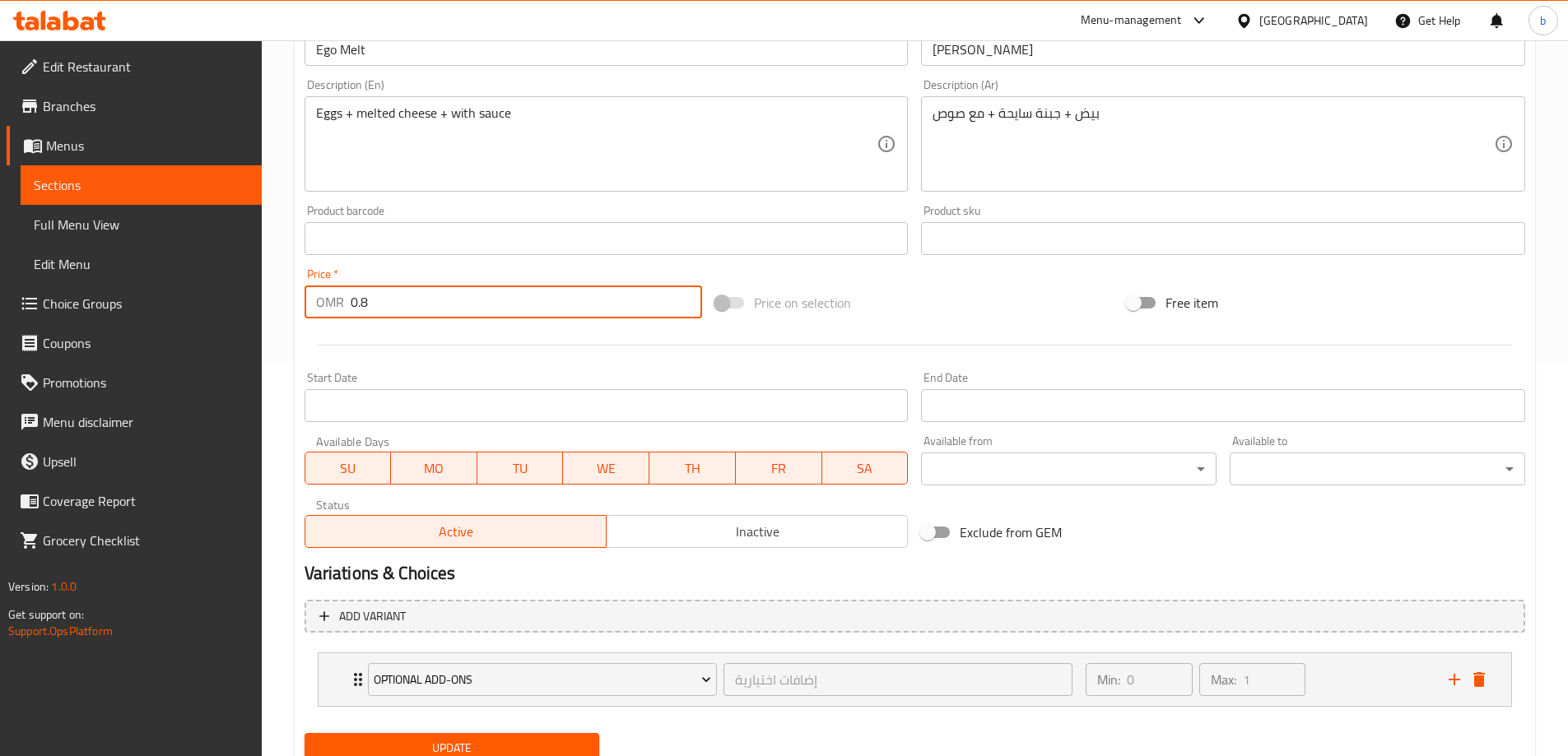
scroll to position [457, 0]
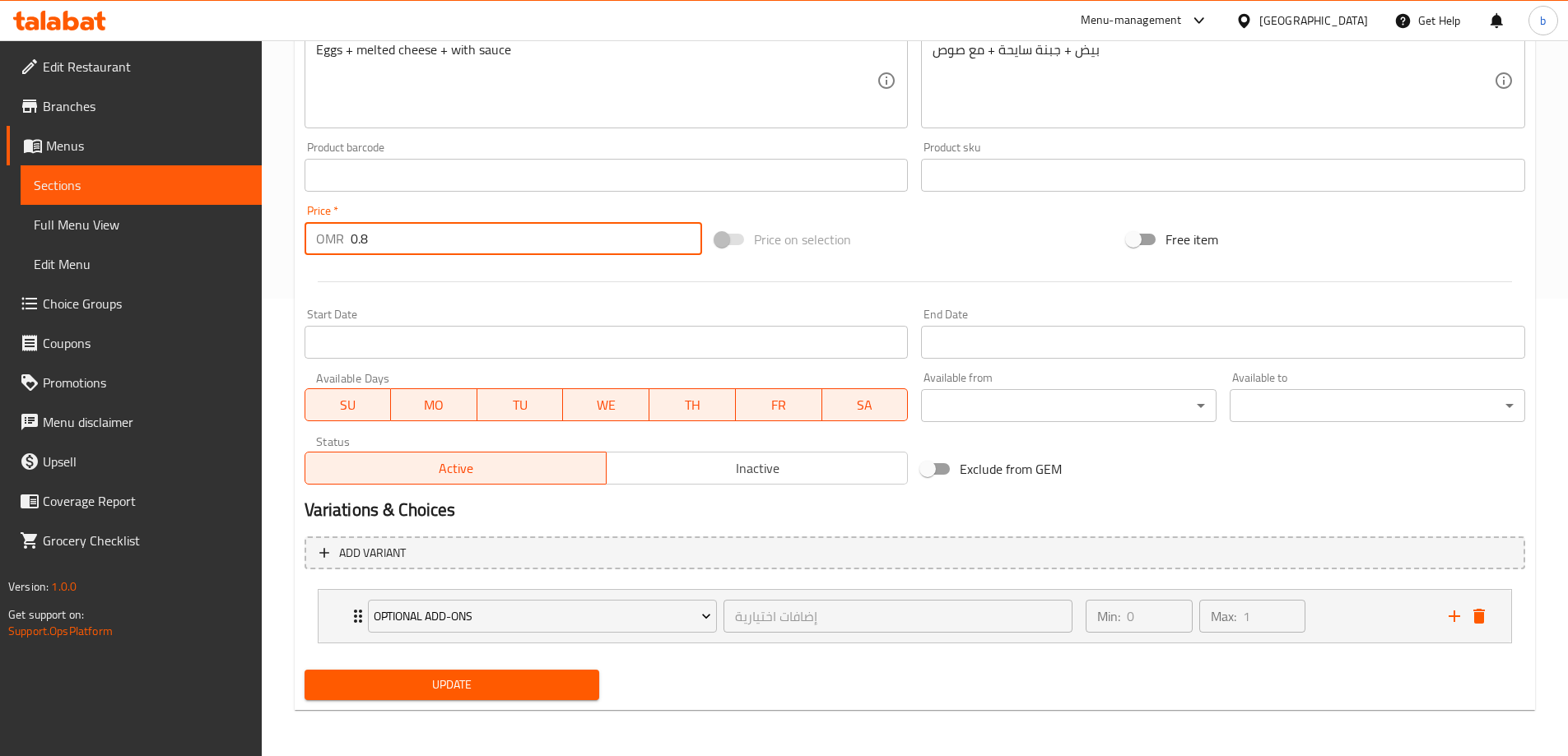
type input "0.8"
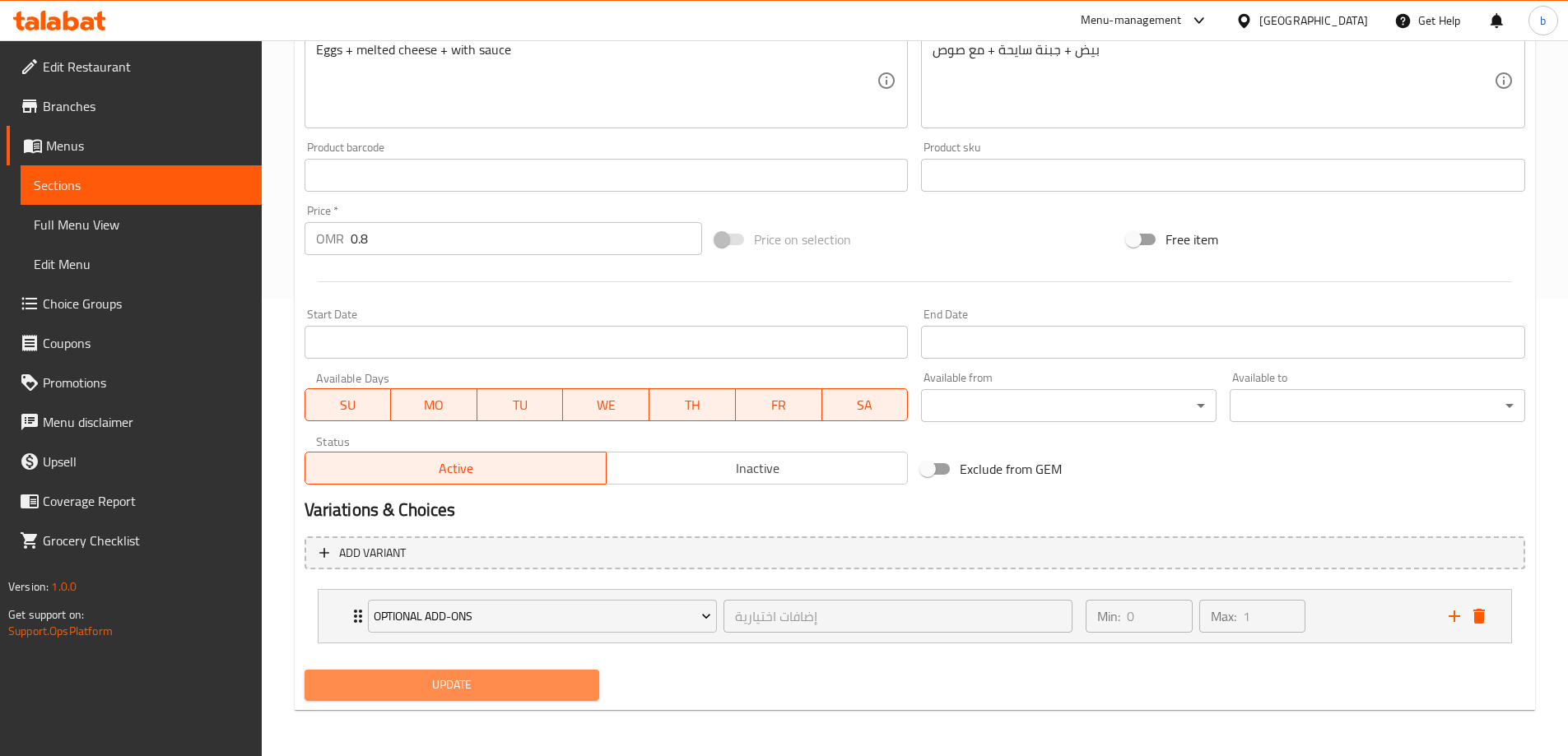
click at [487, 679] on span "Update" at bounding box center [452, 685] width 269 height 20
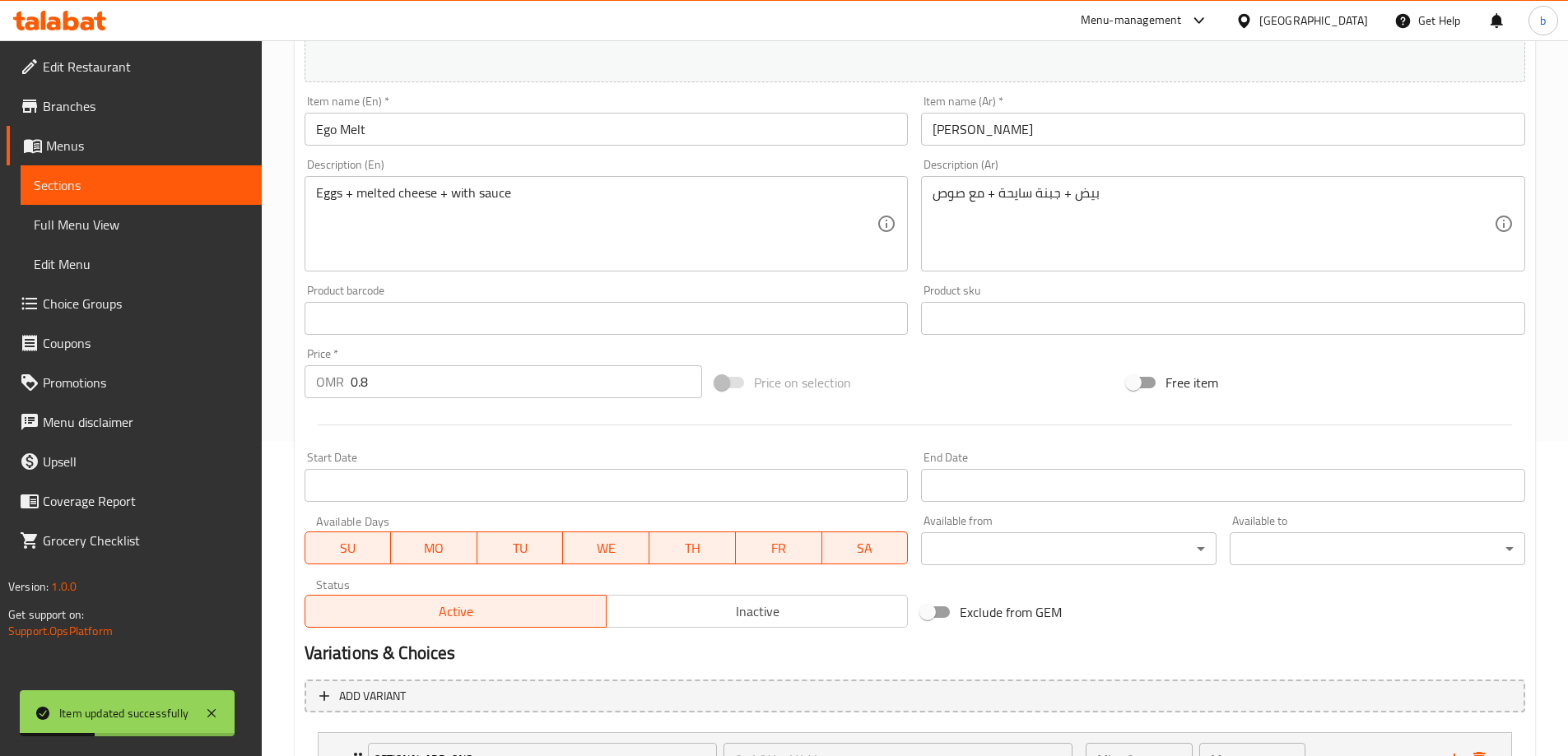
scroll to position [0, 0]
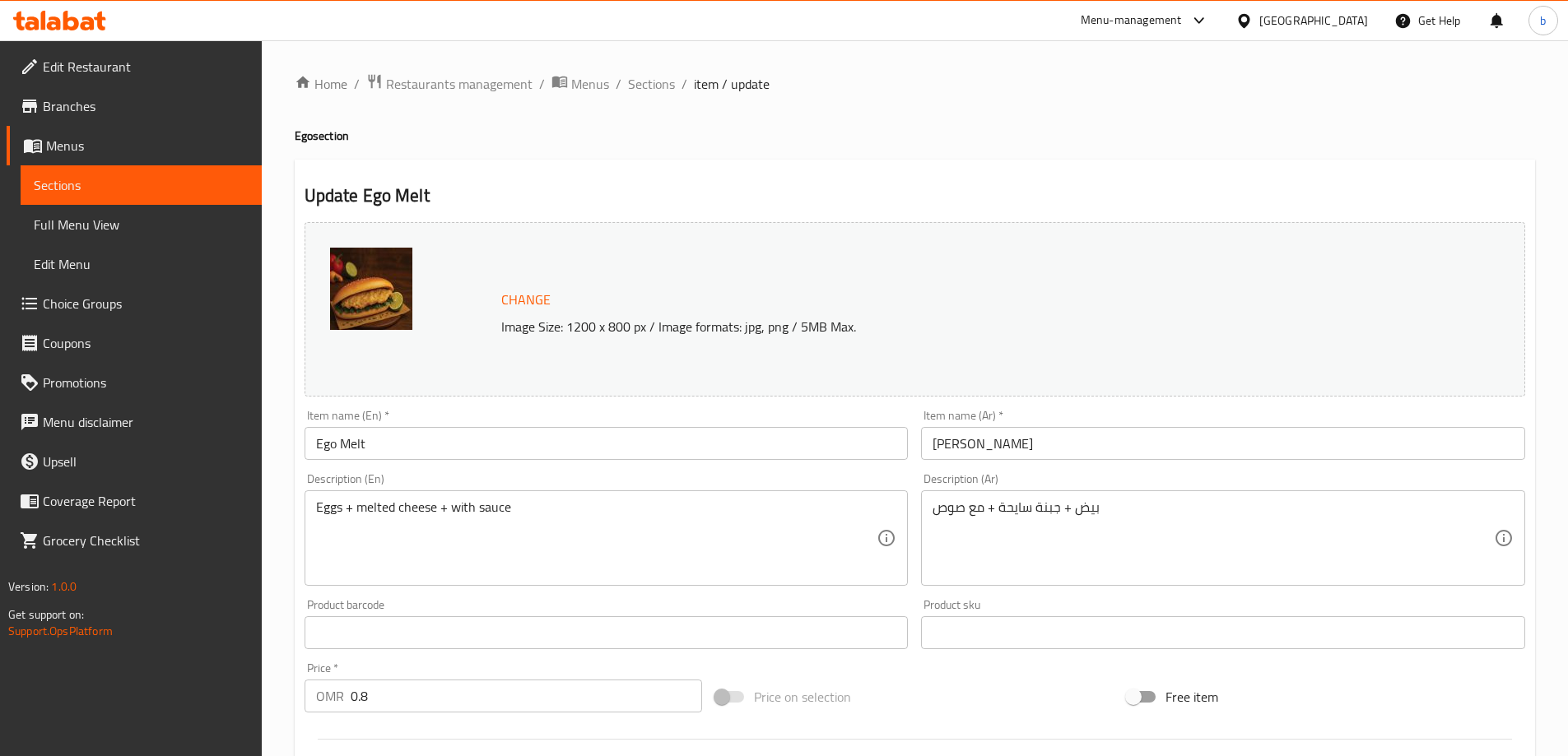
click at [862, 260] on div "Change Image Size: 1200 x 800 px / Image formats: jpg, png / 5MB Max." at bounding box center [915, 310] width 1221 height 175
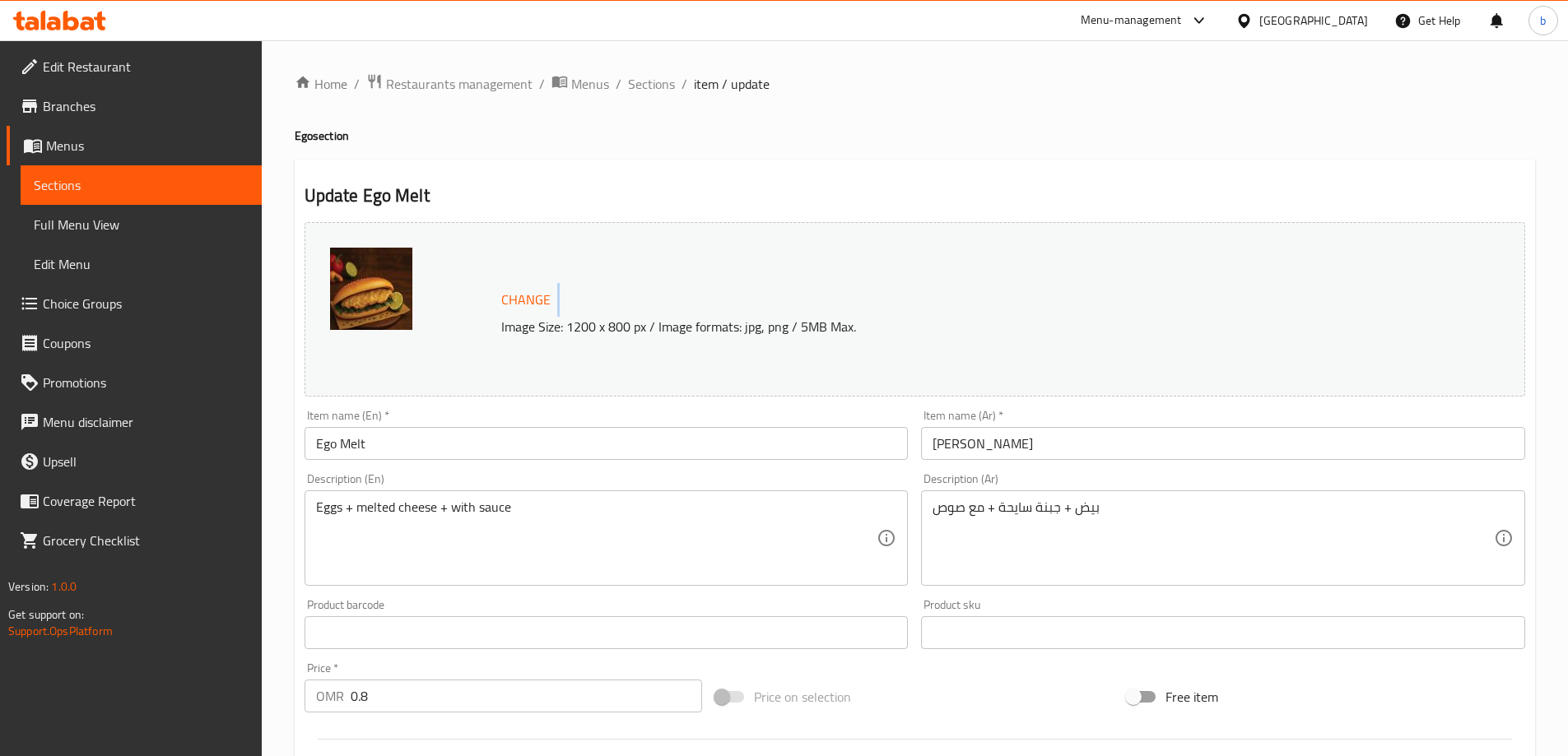
click at [862, 260] on div "Change Image Size: 1200 x 800 px / Image formats: jpg, png / 5MB Max." at bounding box center [915, 310] width 1221 height 175
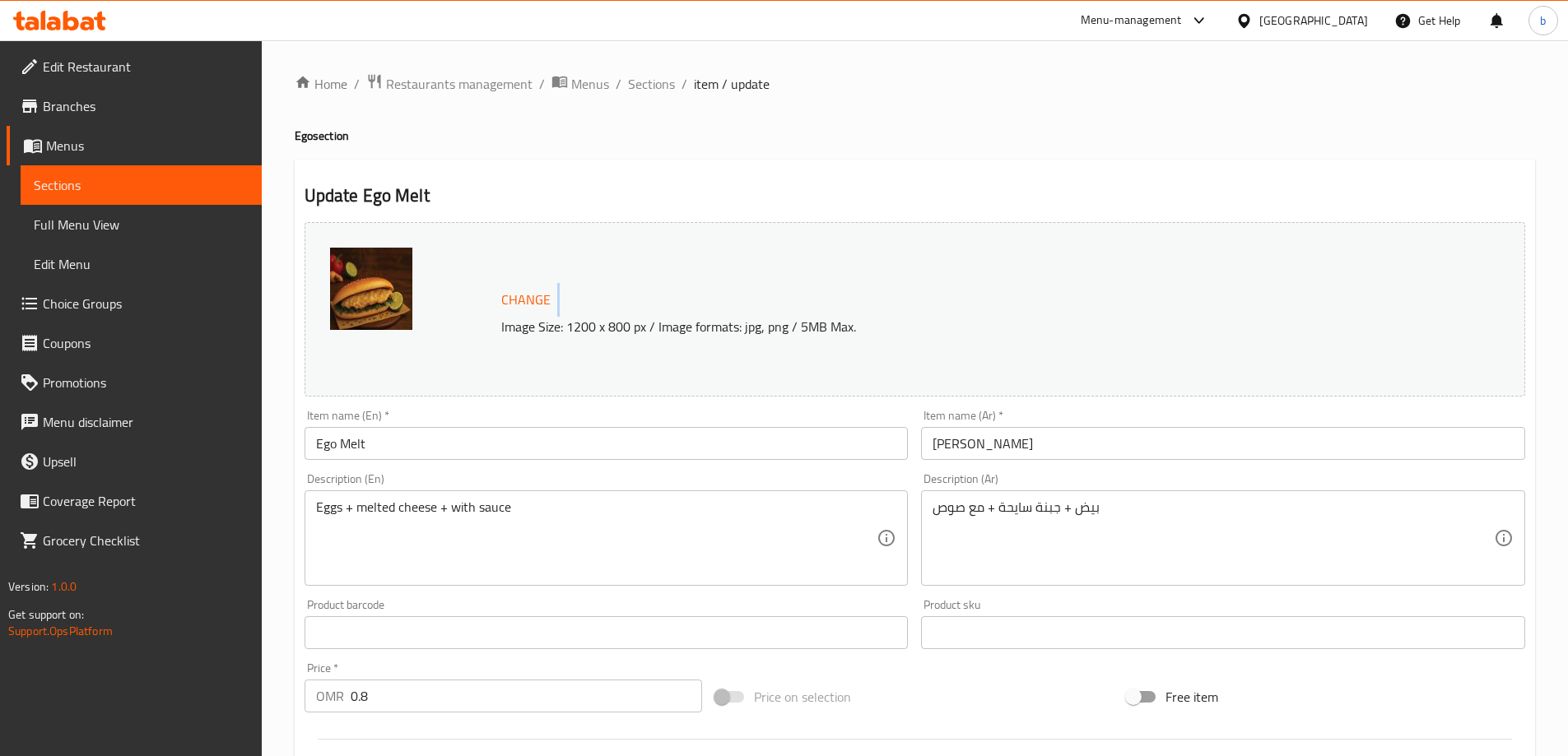
click at [862, 260] on div "Change Image Size: 1200 x 800 px / Image formats: jpg, png / 5MB Max." at bounding box center [915, 310] width 1221 height 175
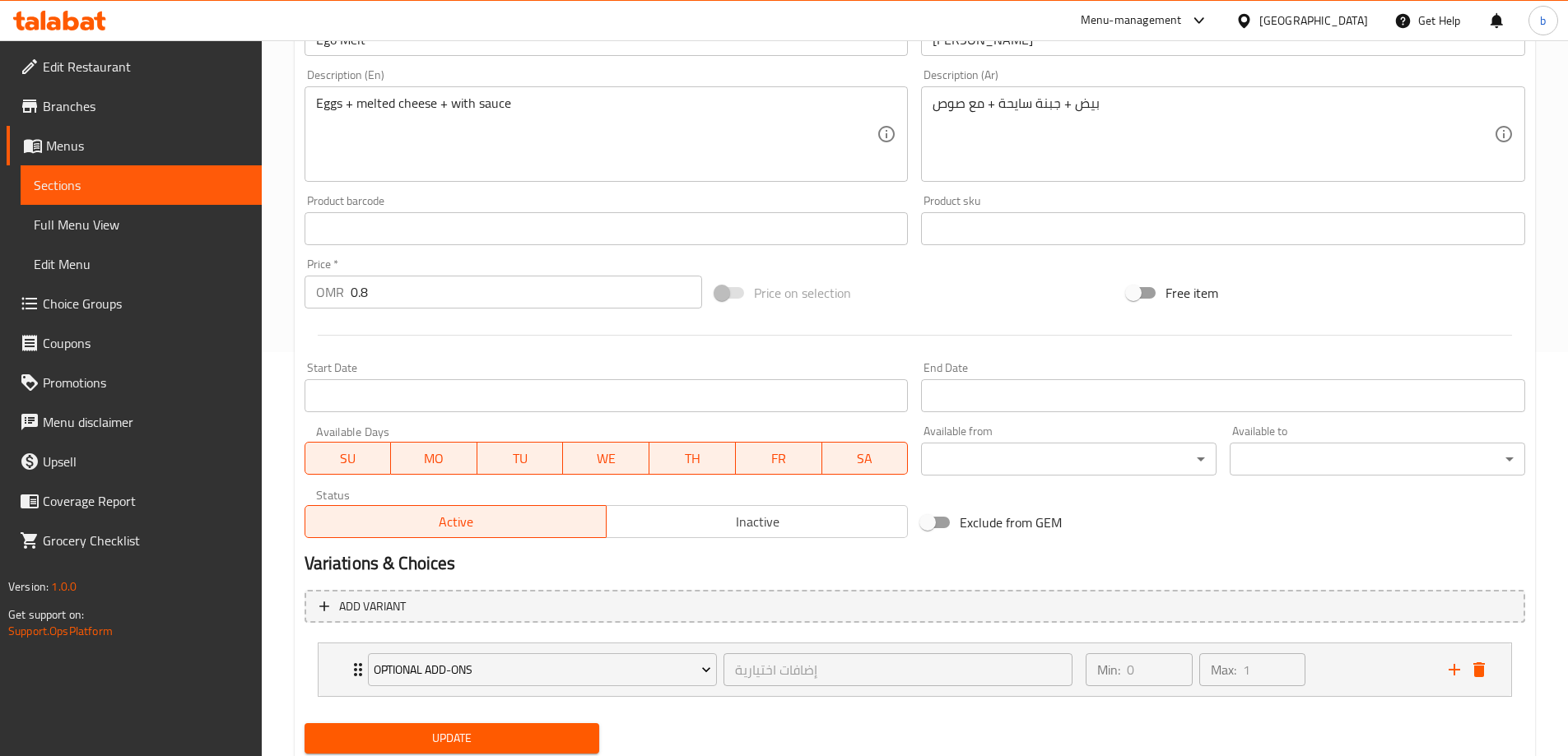
scroll to position [412, 0]
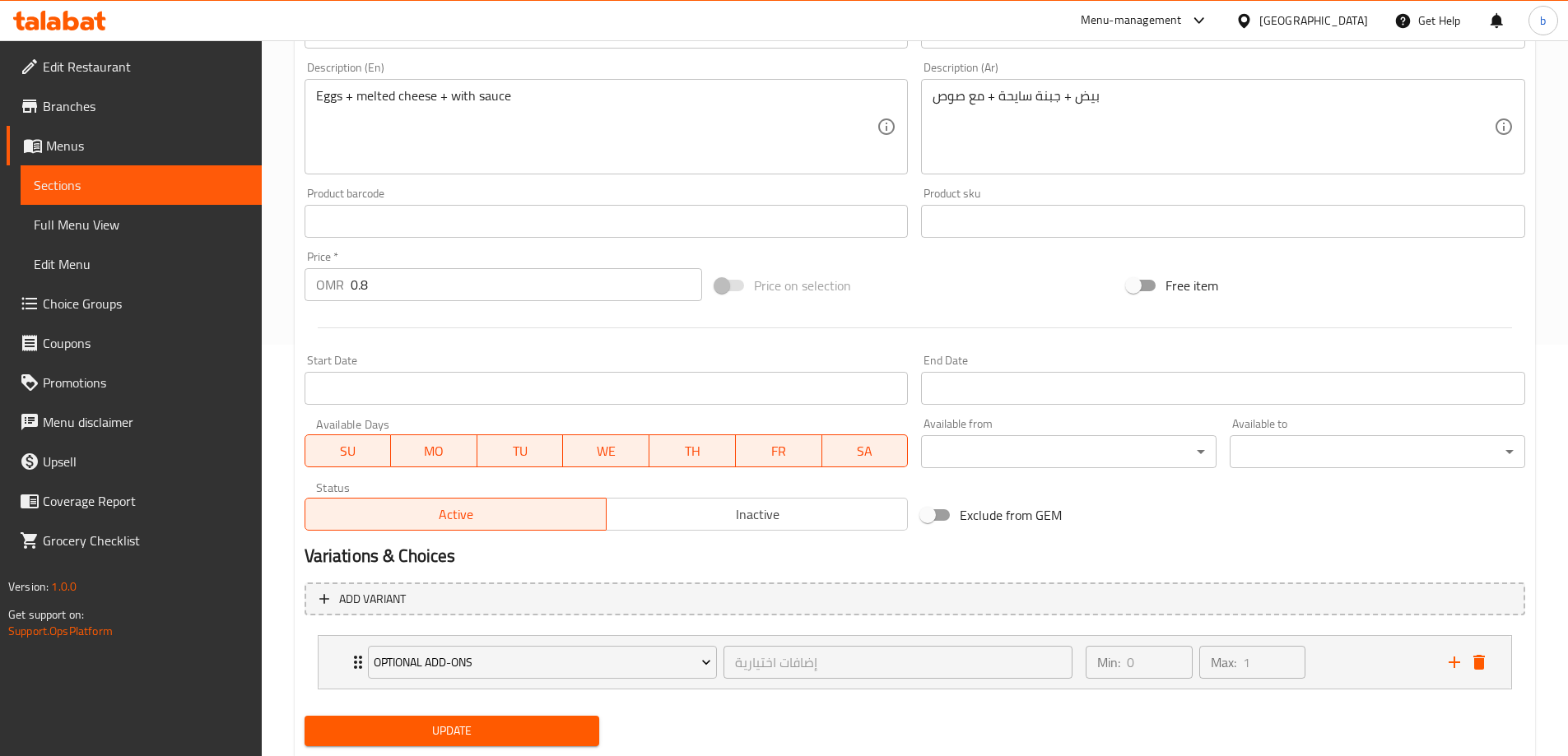
drag, startPoint x: 464, startPoint y: 729, endPoint x: 520, endPoint y: 575, distance: 163.9
click at [464, 729] on span "Update" at bounding box center [452, 731] width 269 height 20
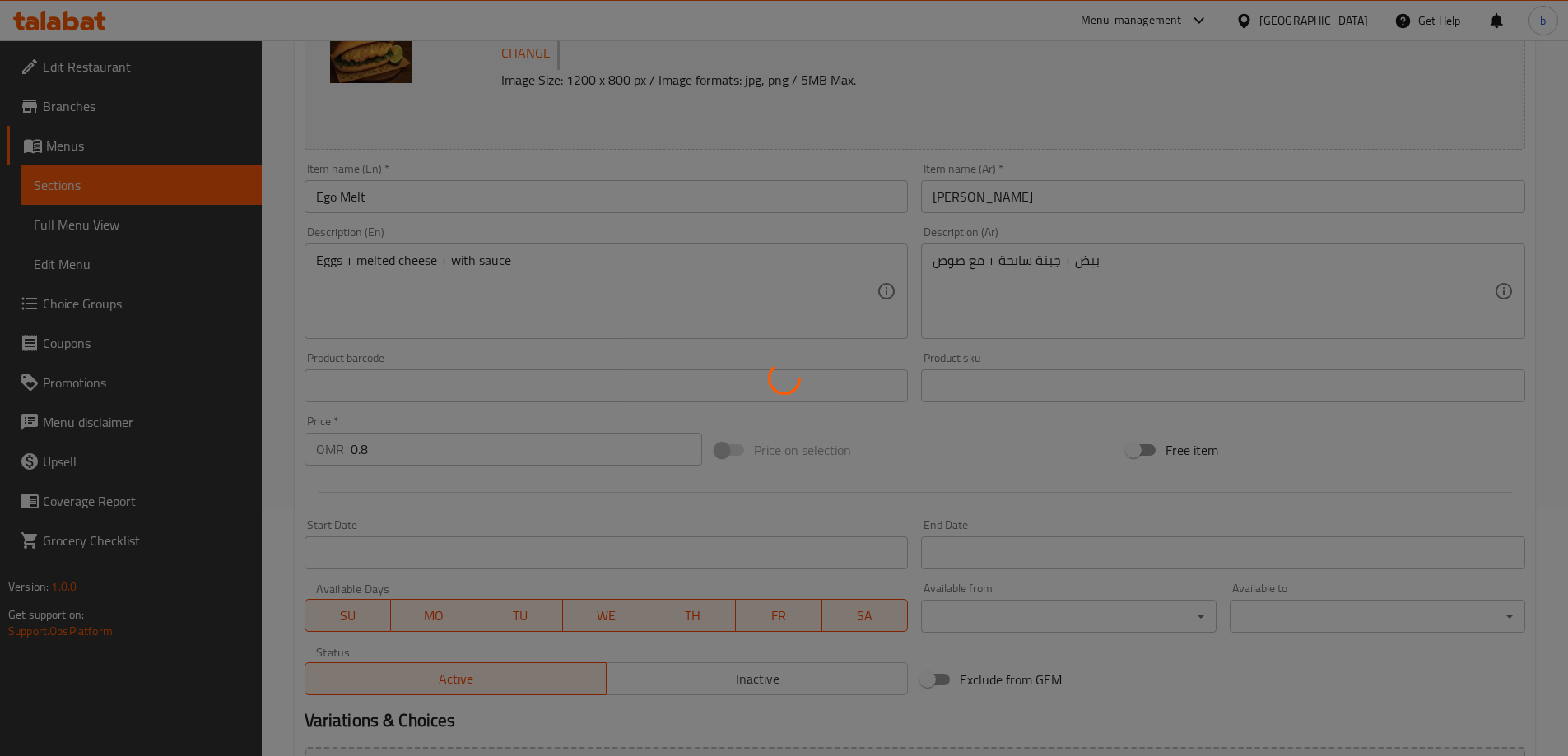
scroll to position [0, 0]
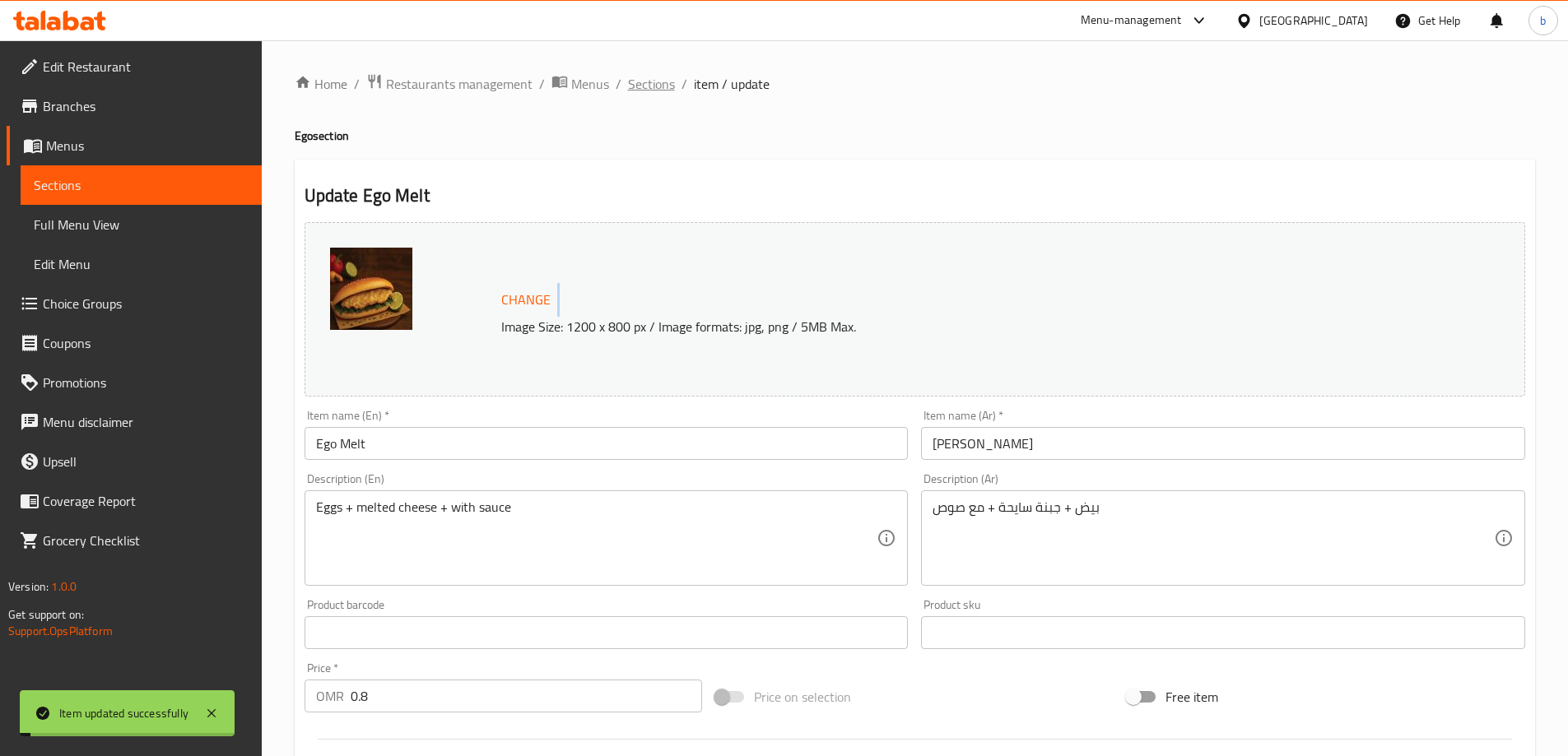
click at [653, 84] on span "Sections" at bounding box center [651, 83] width 47 height 20
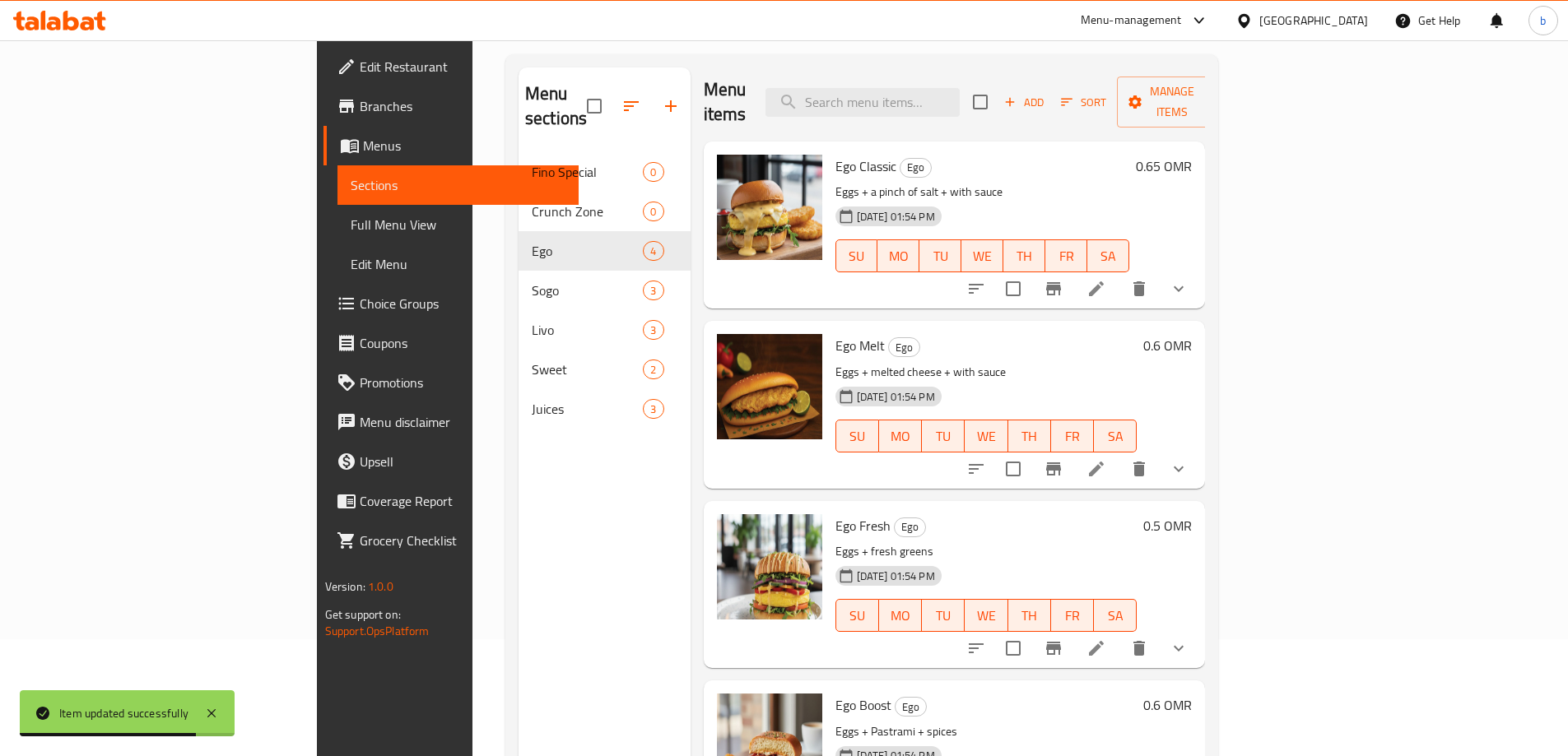
scroll to position [230, 0]
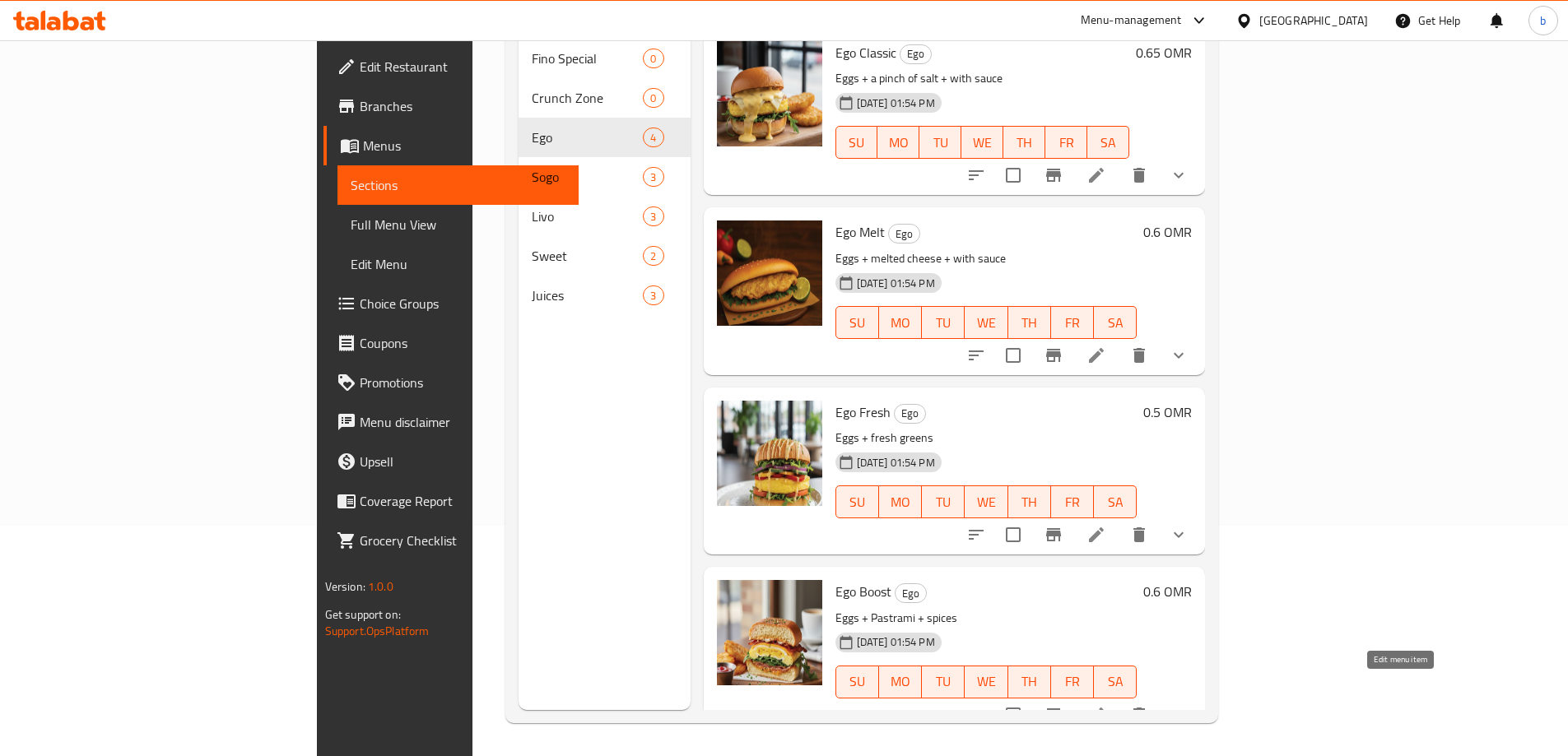
click at [1106, 705] on icon at bounding box center [1096, 714] width 20 height 20
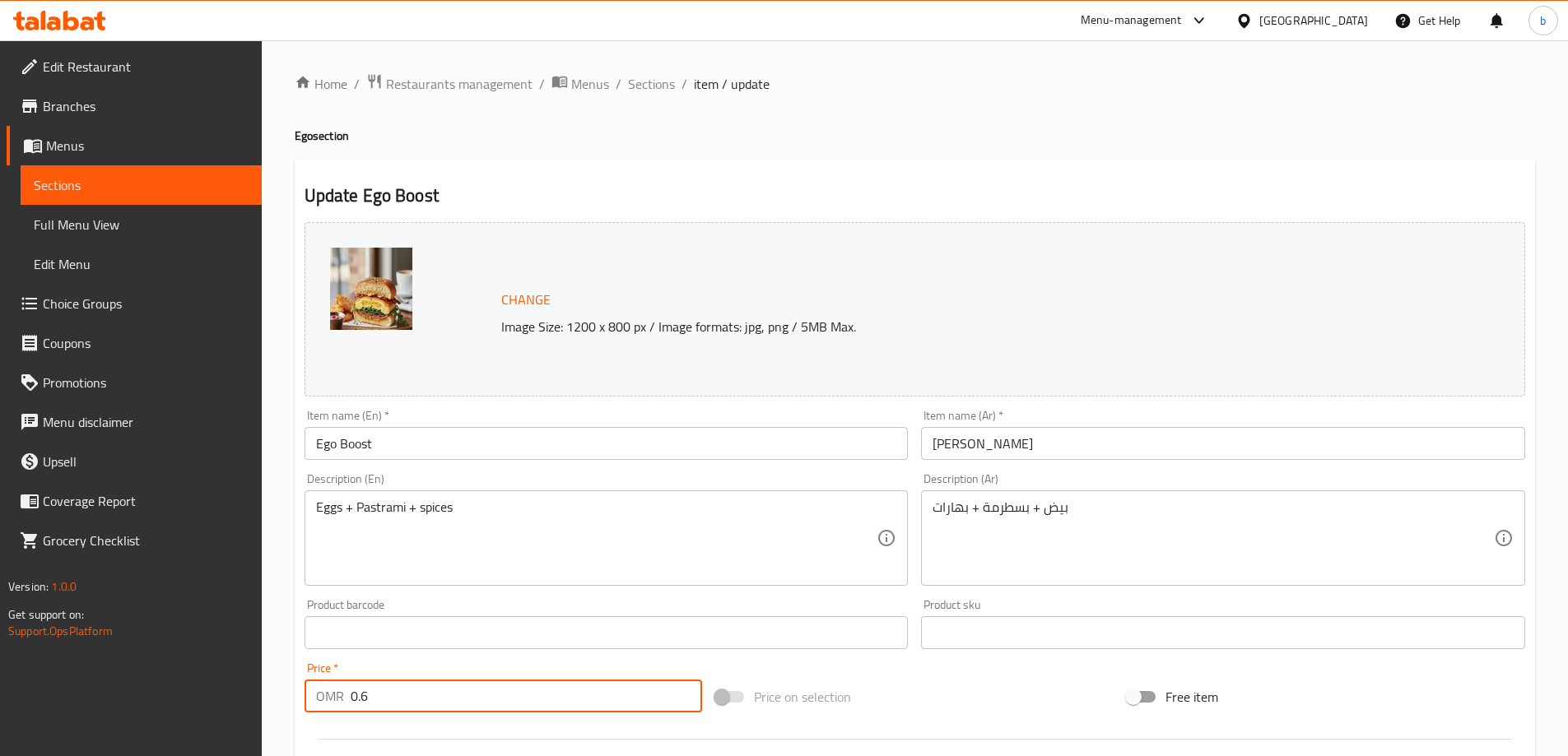
click at [522, 697] on input "0.6" at bounding box center [526, 696] width 352 height 33
paste input "8"
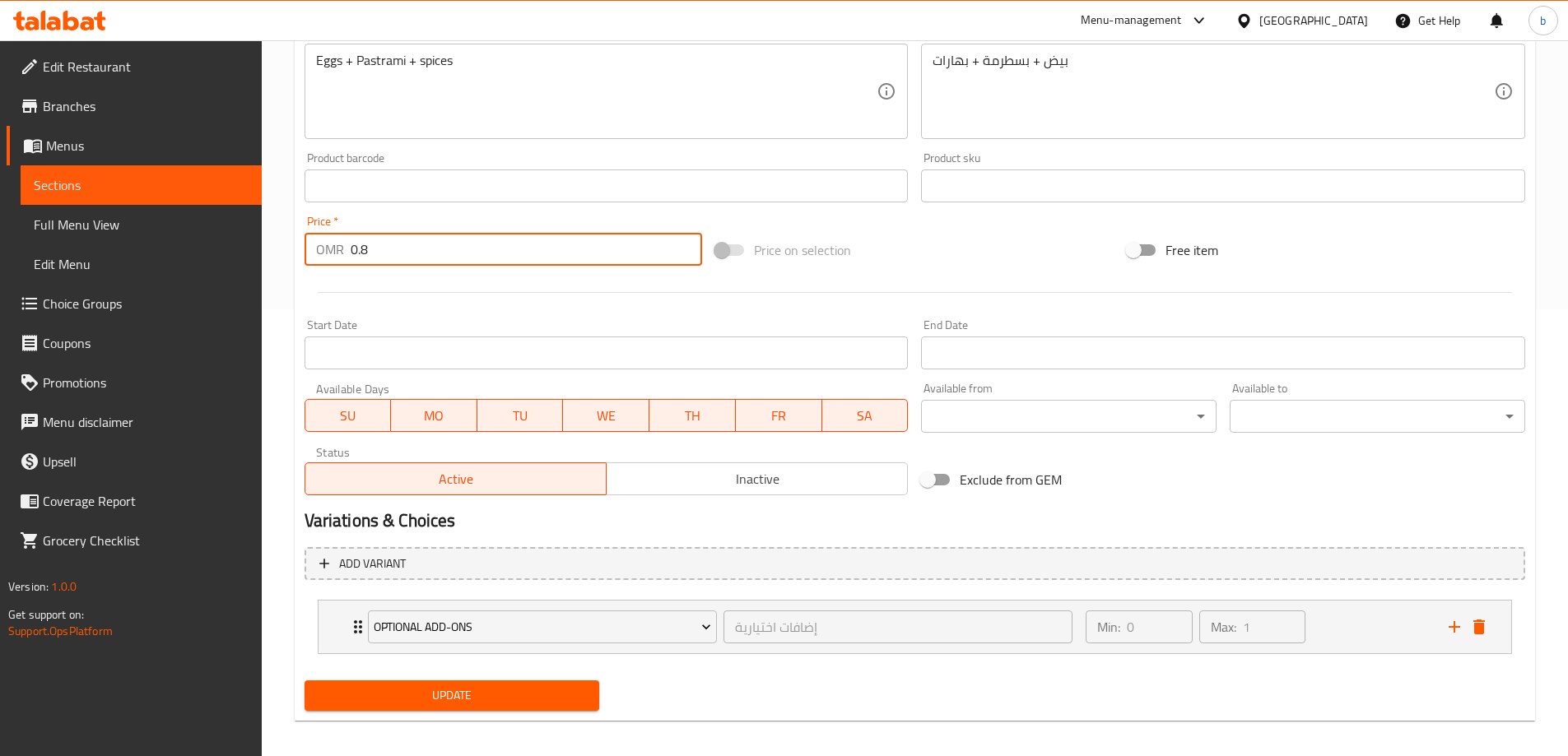
scroll to position [457, 0]
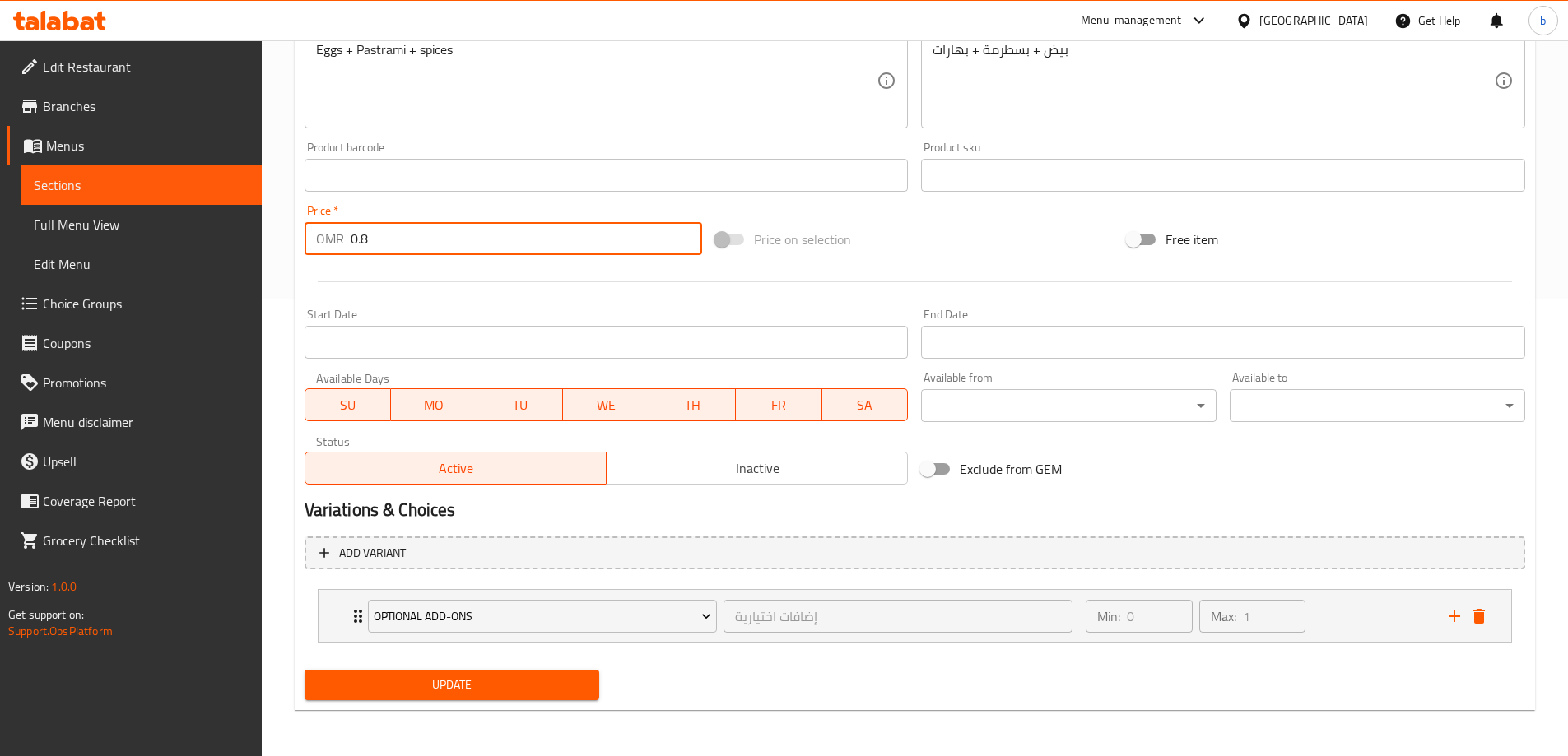
type input "0.8"
click at [550, 689] on span "Update" at bounding box center [452, 685] width 269 height 20
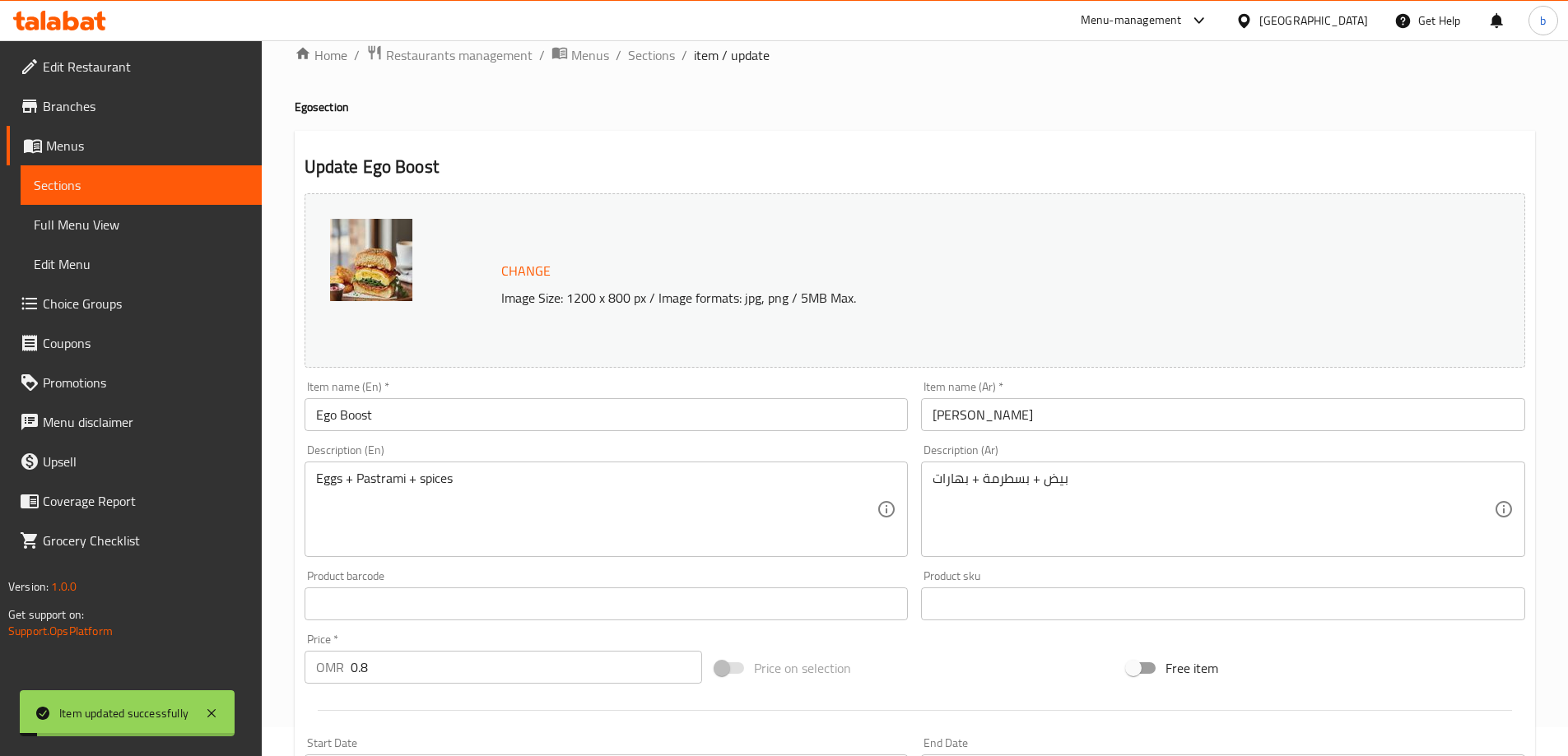
scroll to position [0, 0]
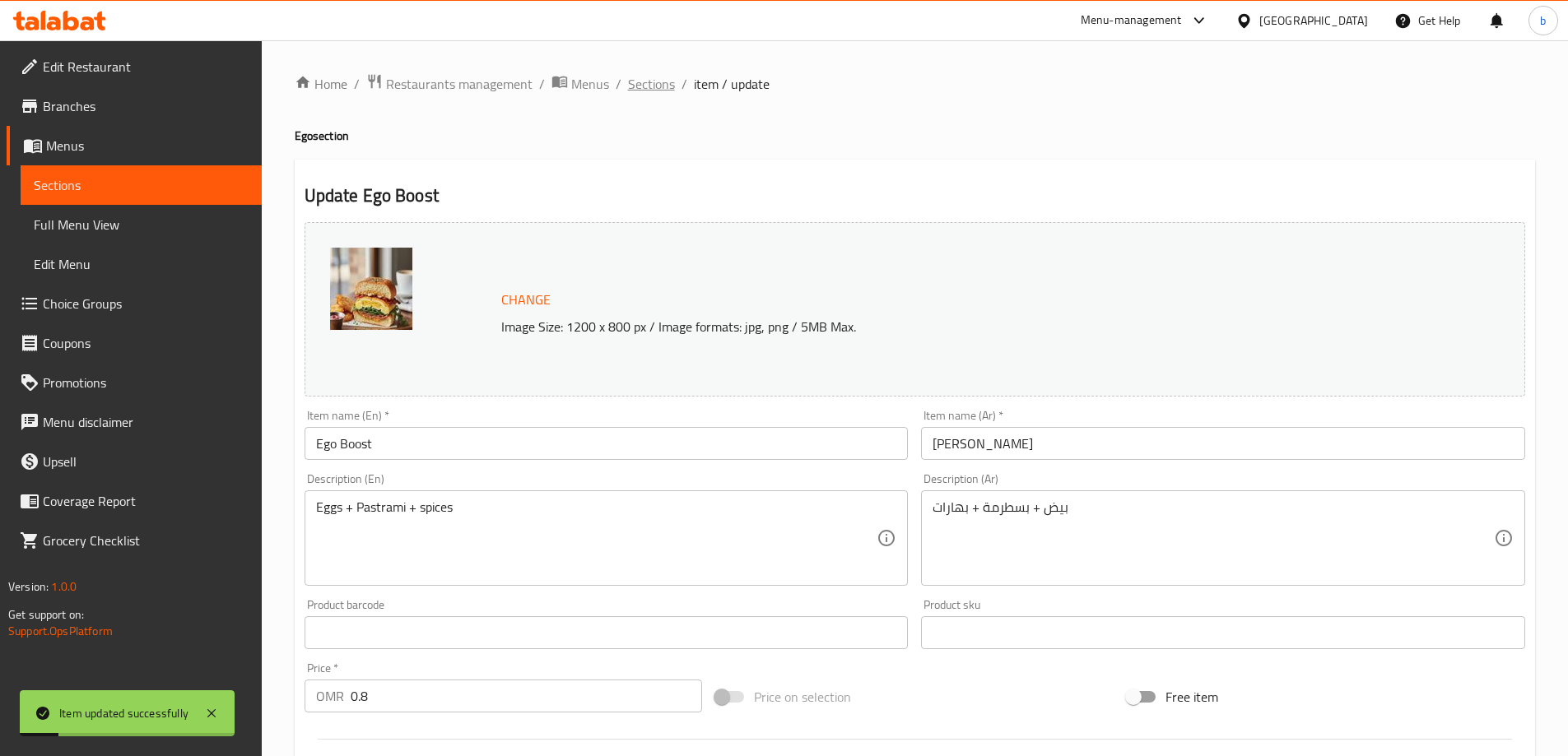
click at [641, 84] on span "Sections" at bounding box center [651, 83] width 47 height 20
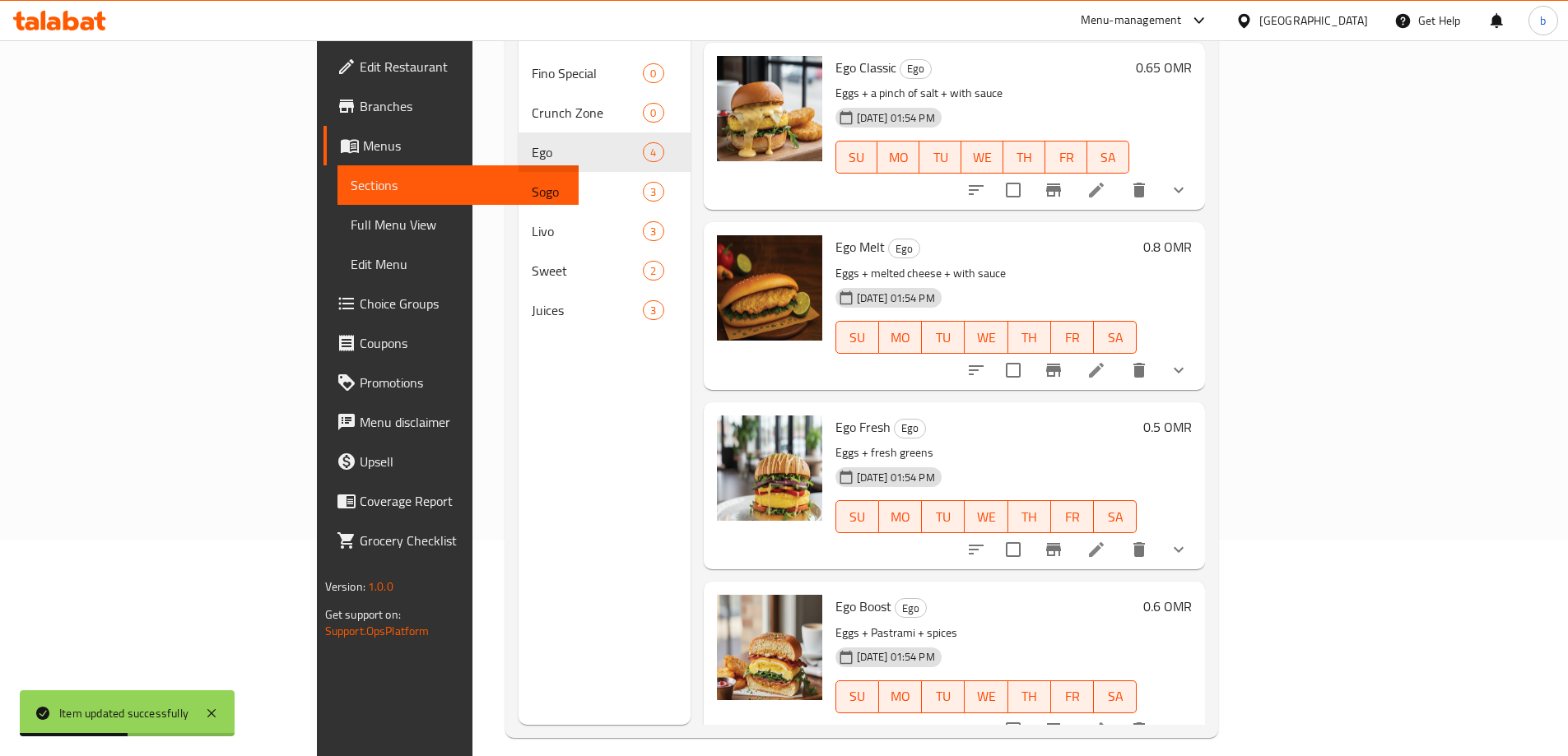
scroll to position [230, 0]
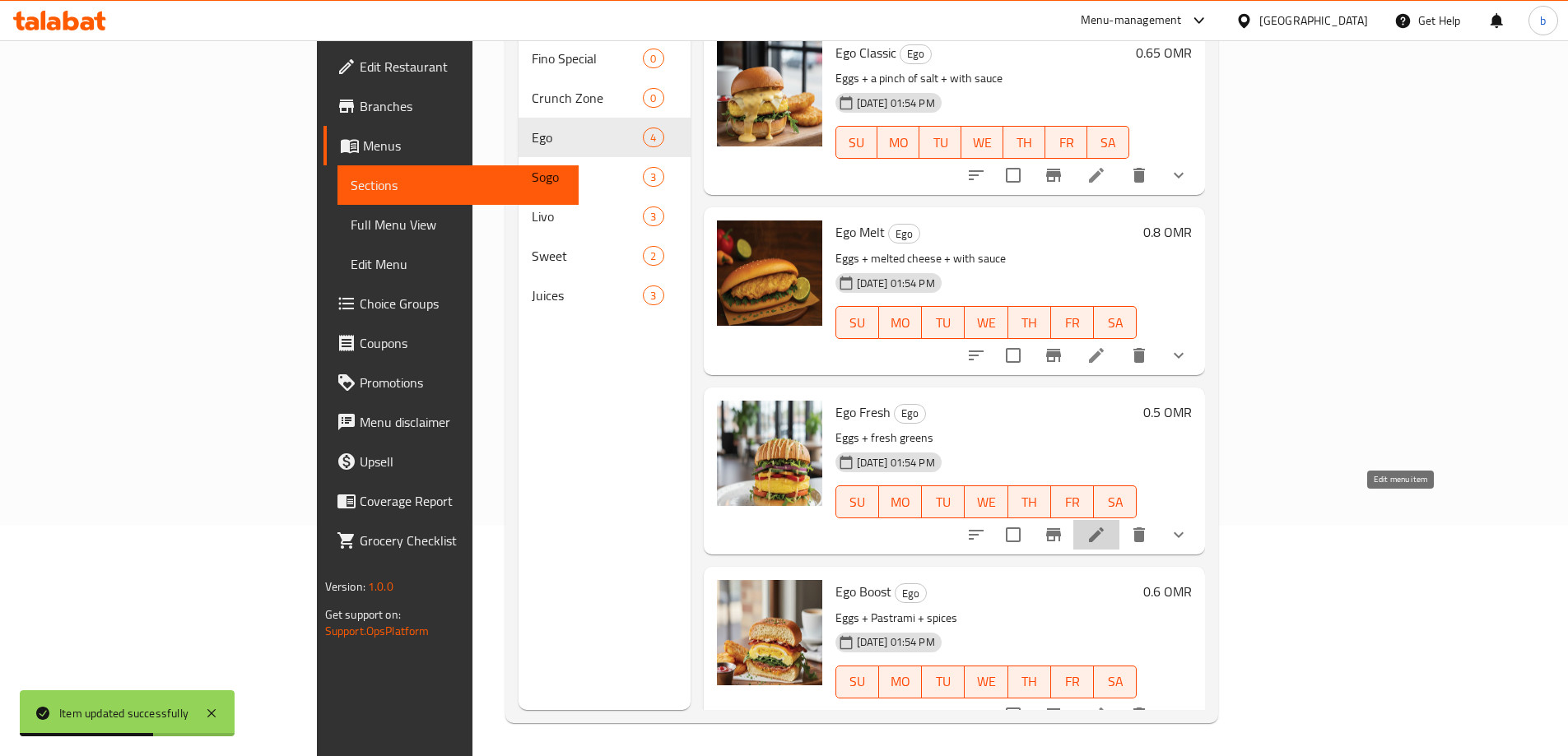
click at [1104, 527] on icon at bounding box center [1096, 534] width 14 height 14
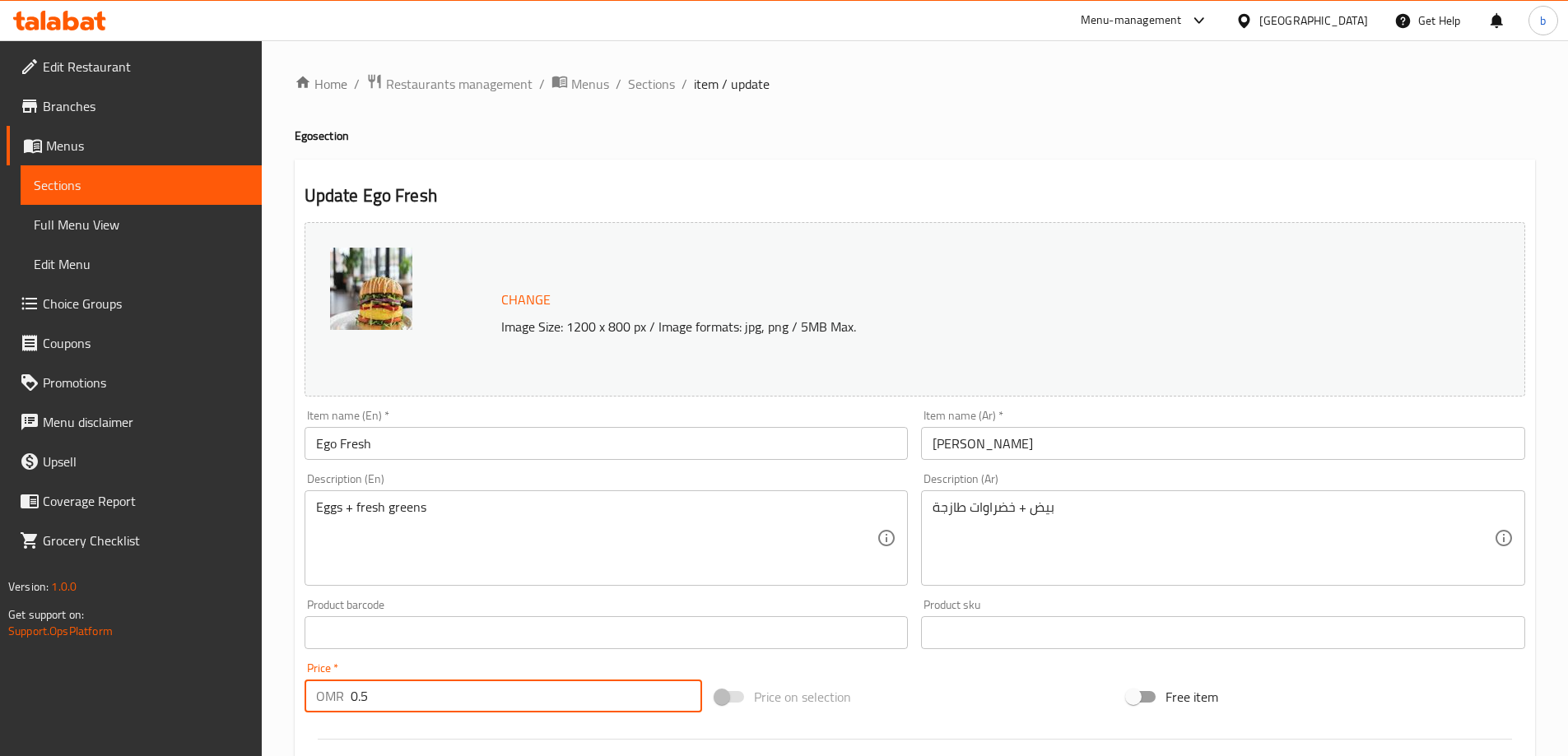
click at [498, 690] on input "0.5" at bounding box center [526, 696] width 352 height 33
paste input "650"
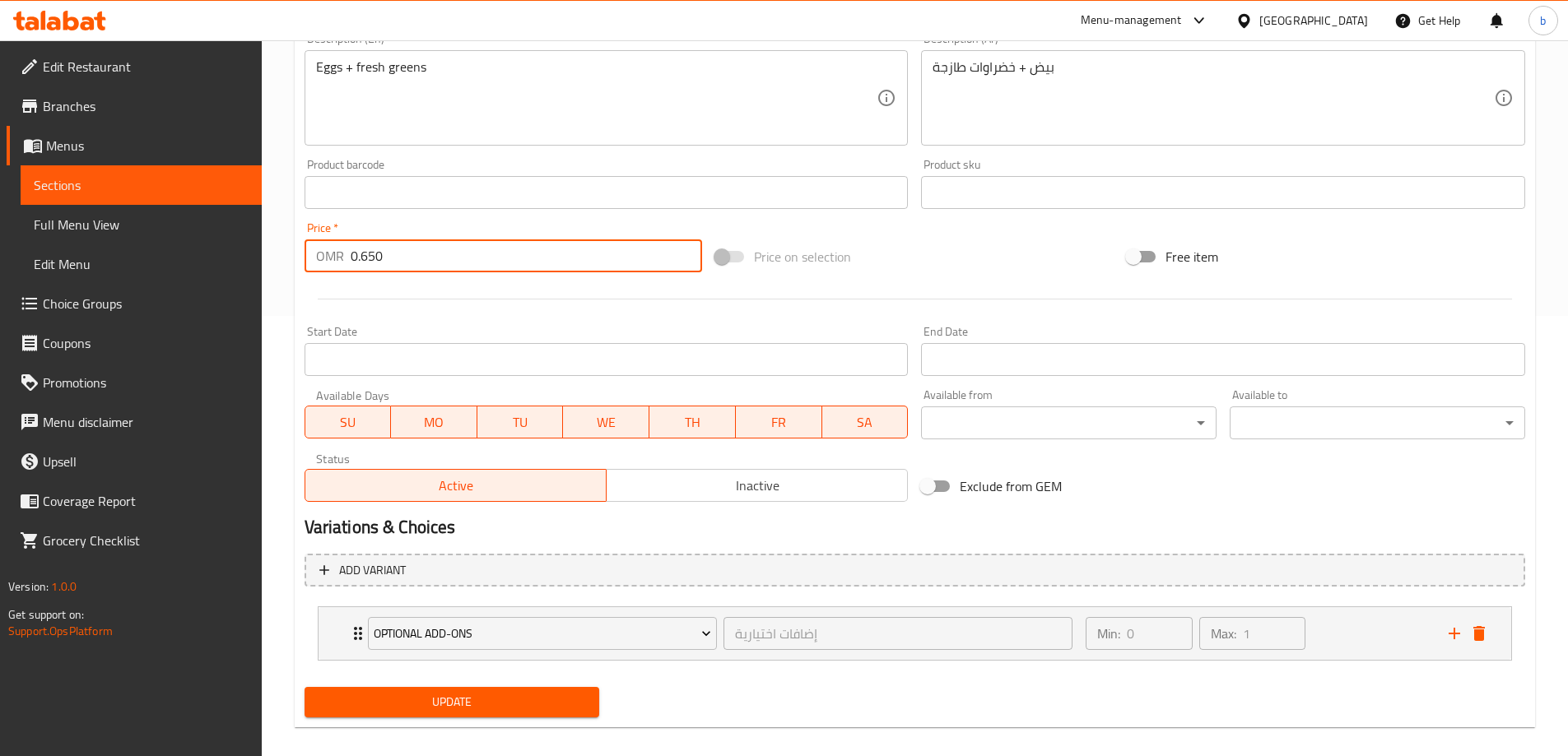
scroll to position [457, 0]
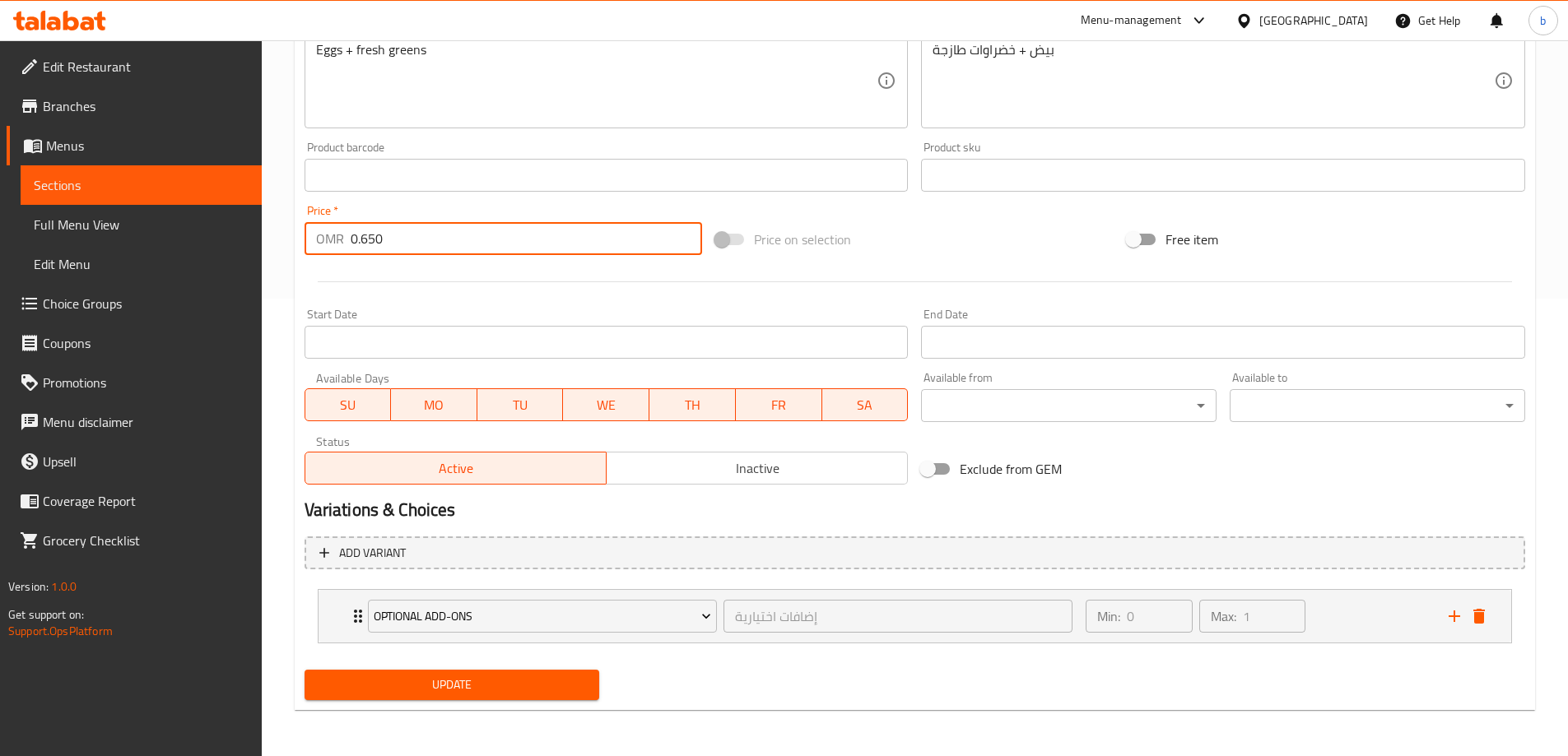
type input "0.650"
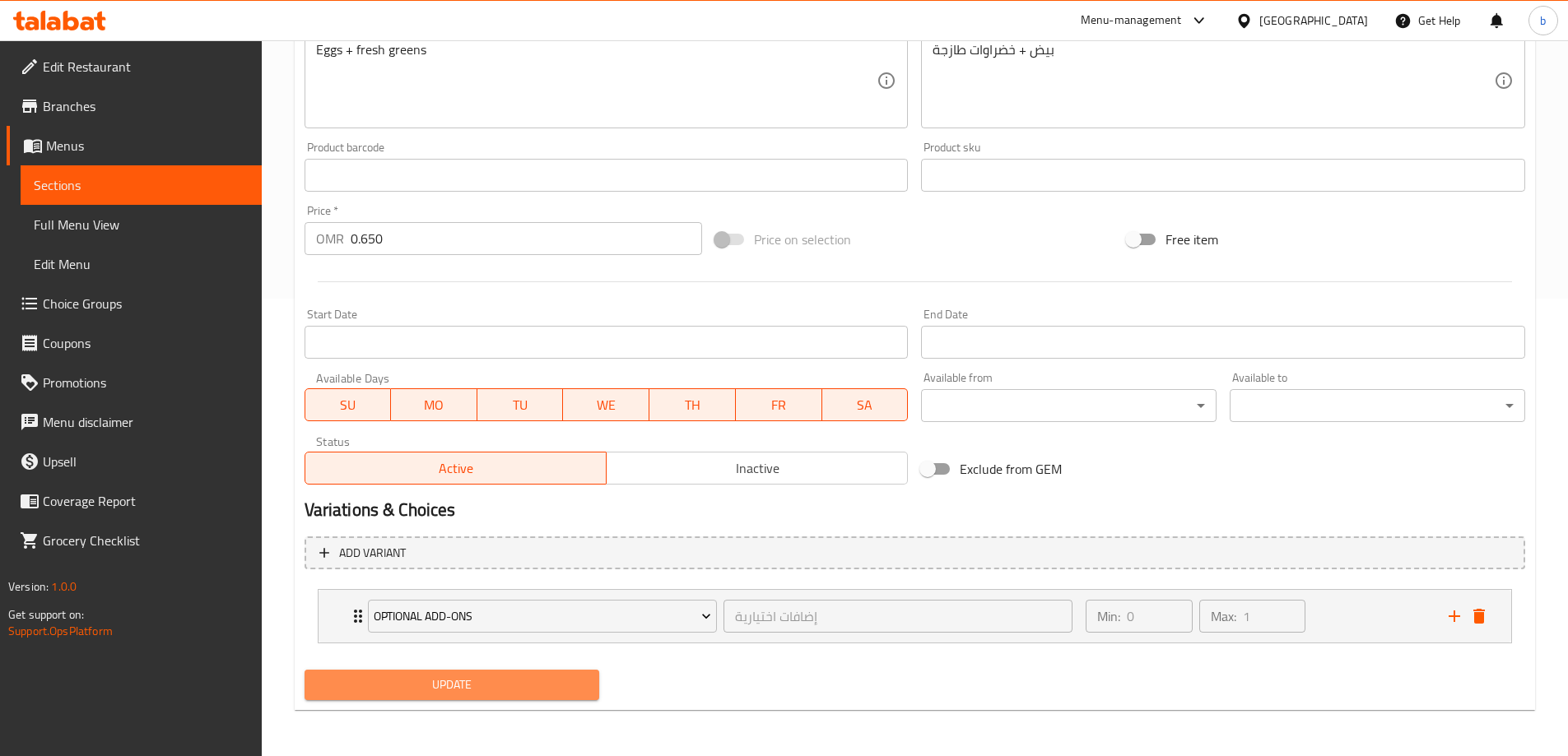
click at [477, 692] on span "Update" at bounding box center [452, 685] width 269 height 20
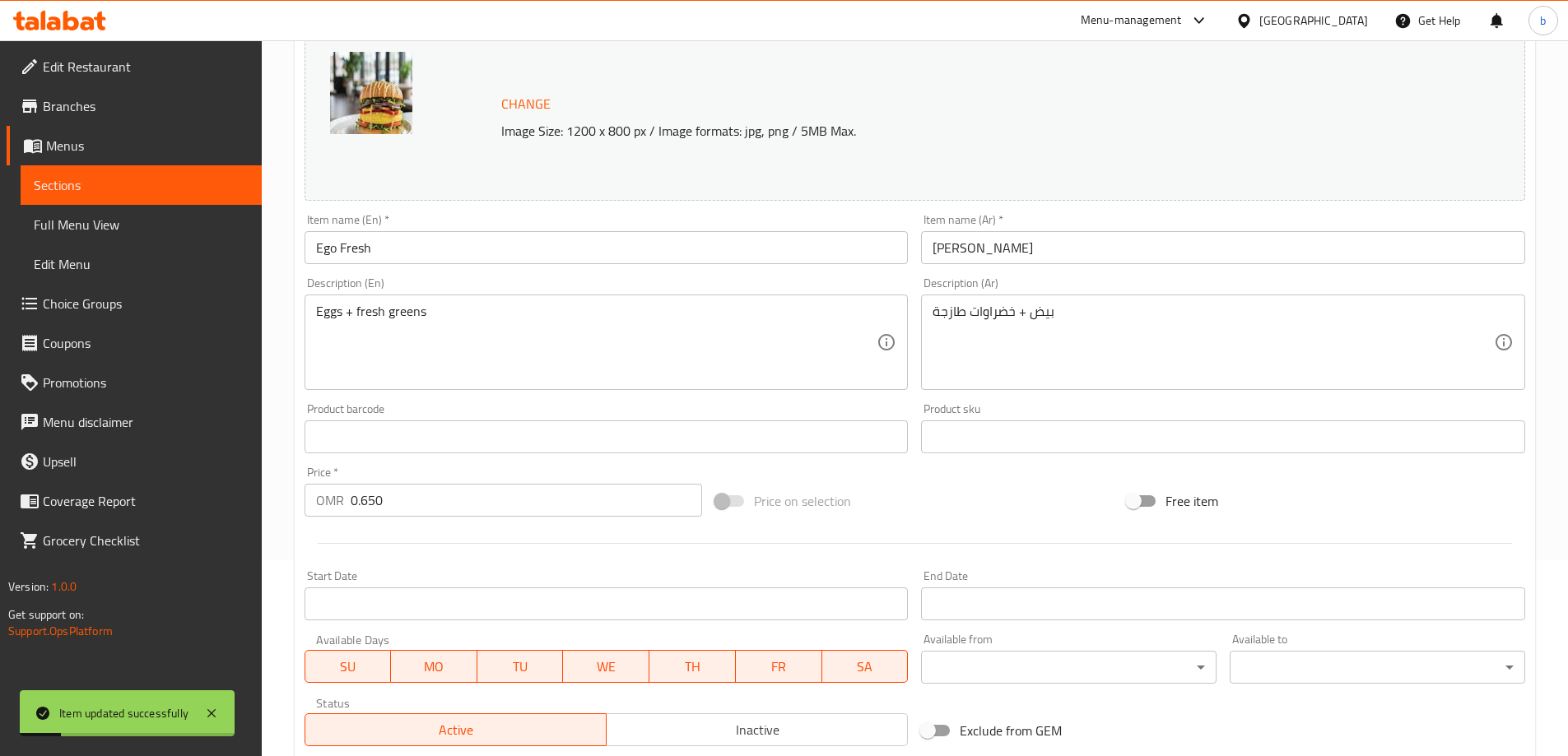
scroll to position [46, 0]
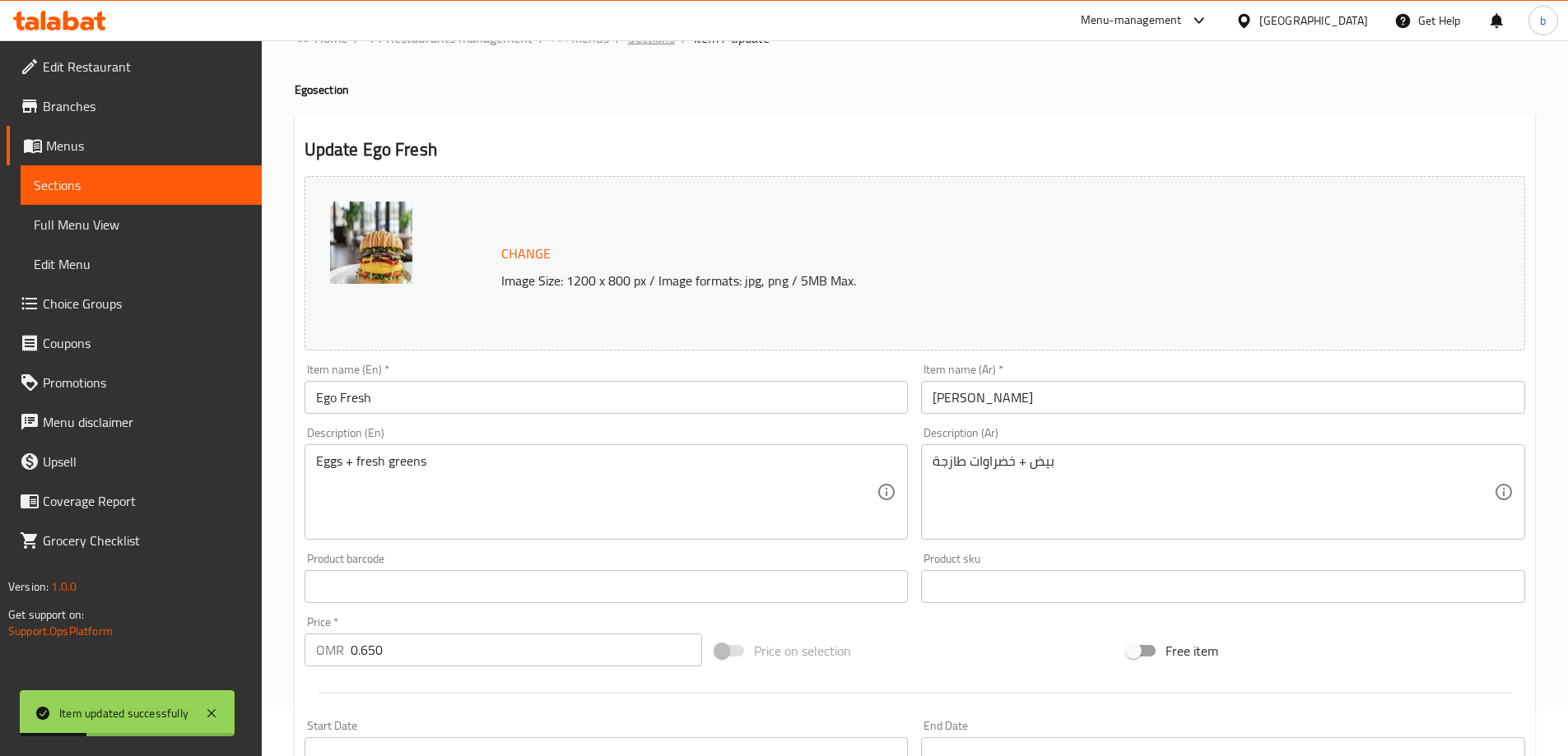
click at [654, 43] on span "Sections" at bounding box center [651, 37] width 47 height 20
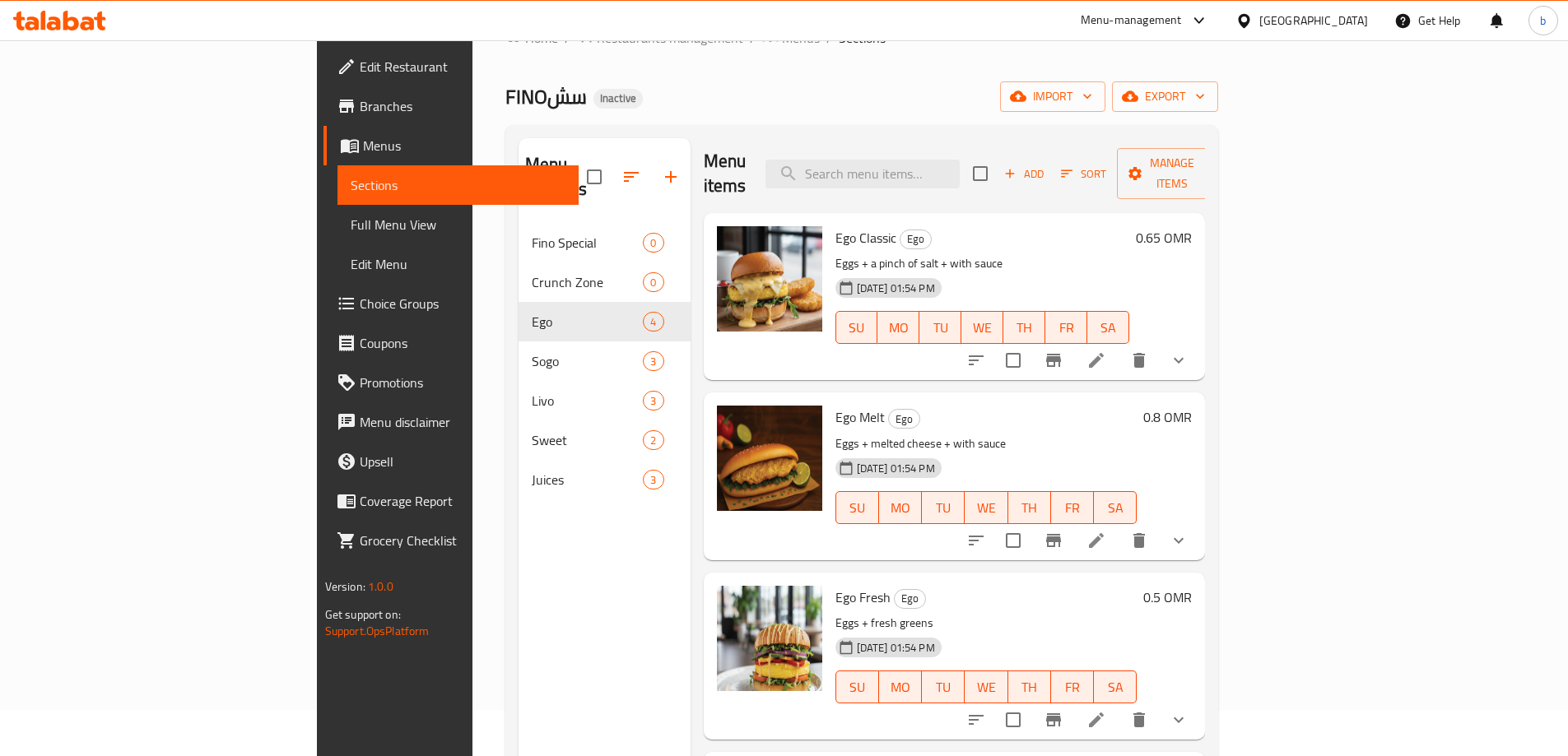
scroll to position [4, 0]
click at [1106, 709] on icon at bounding box center [1096, 719] width 20 height 20
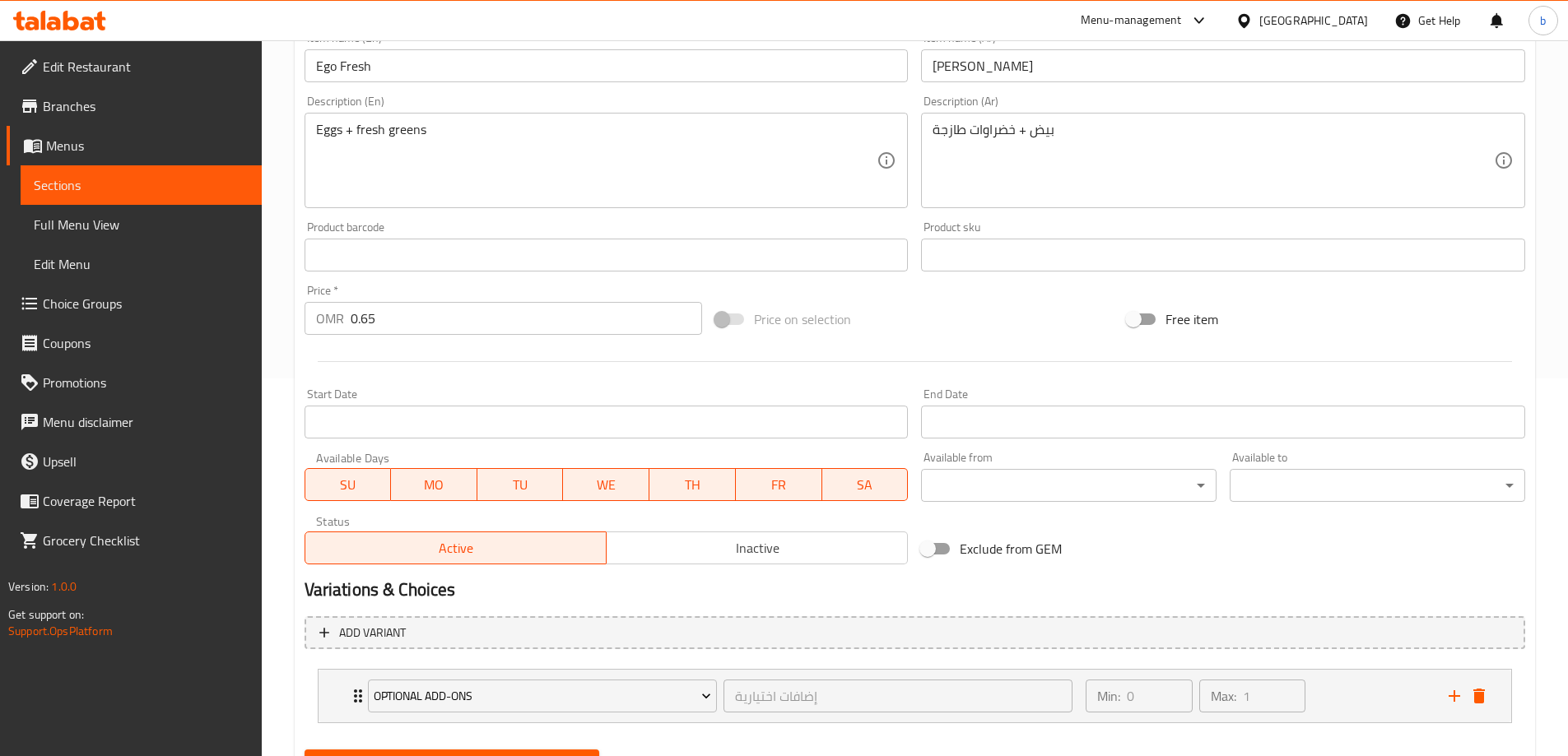
scroll to position [457, 0]
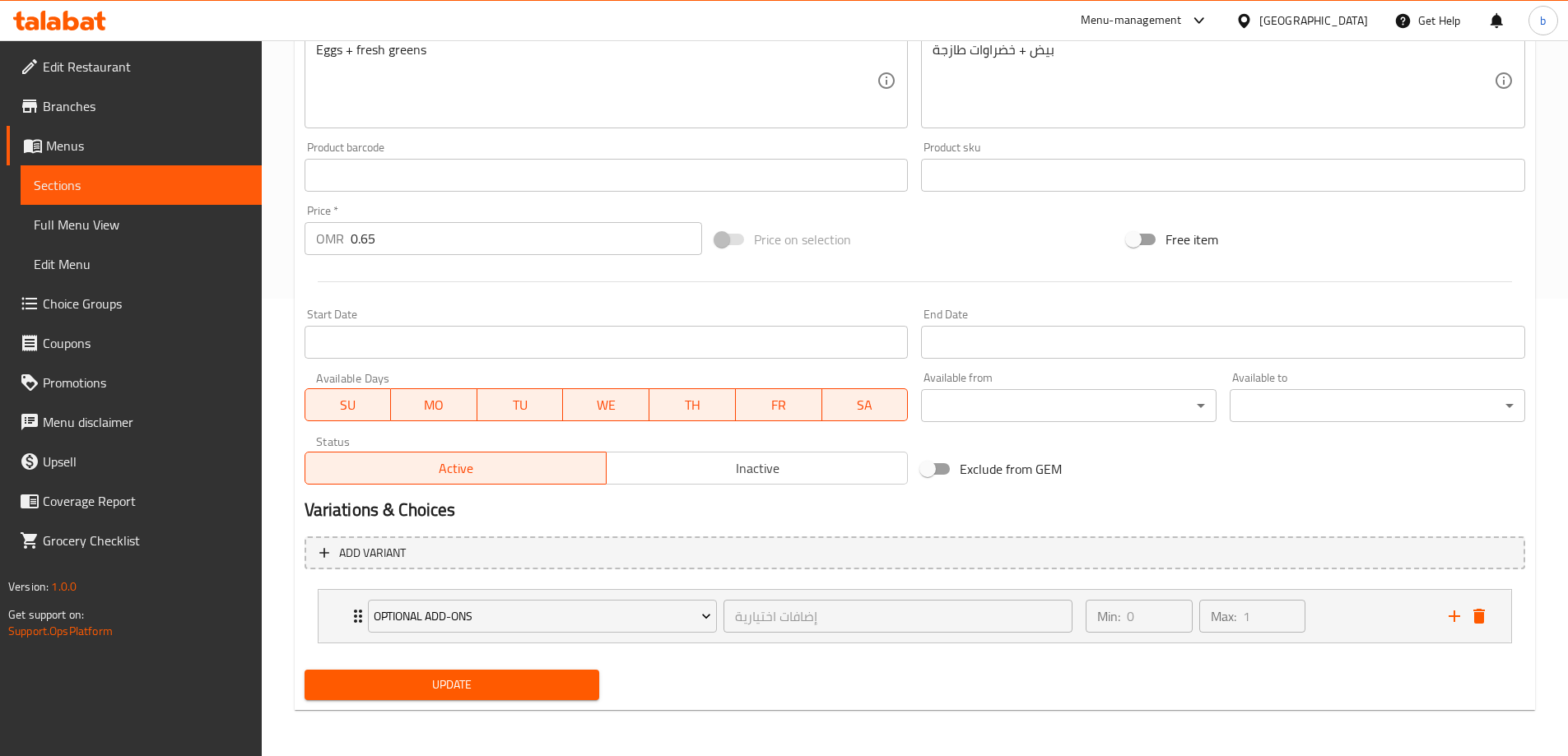
click at [474, 679] on span "Update" at bounding box center [452, 685] width 269 height 20
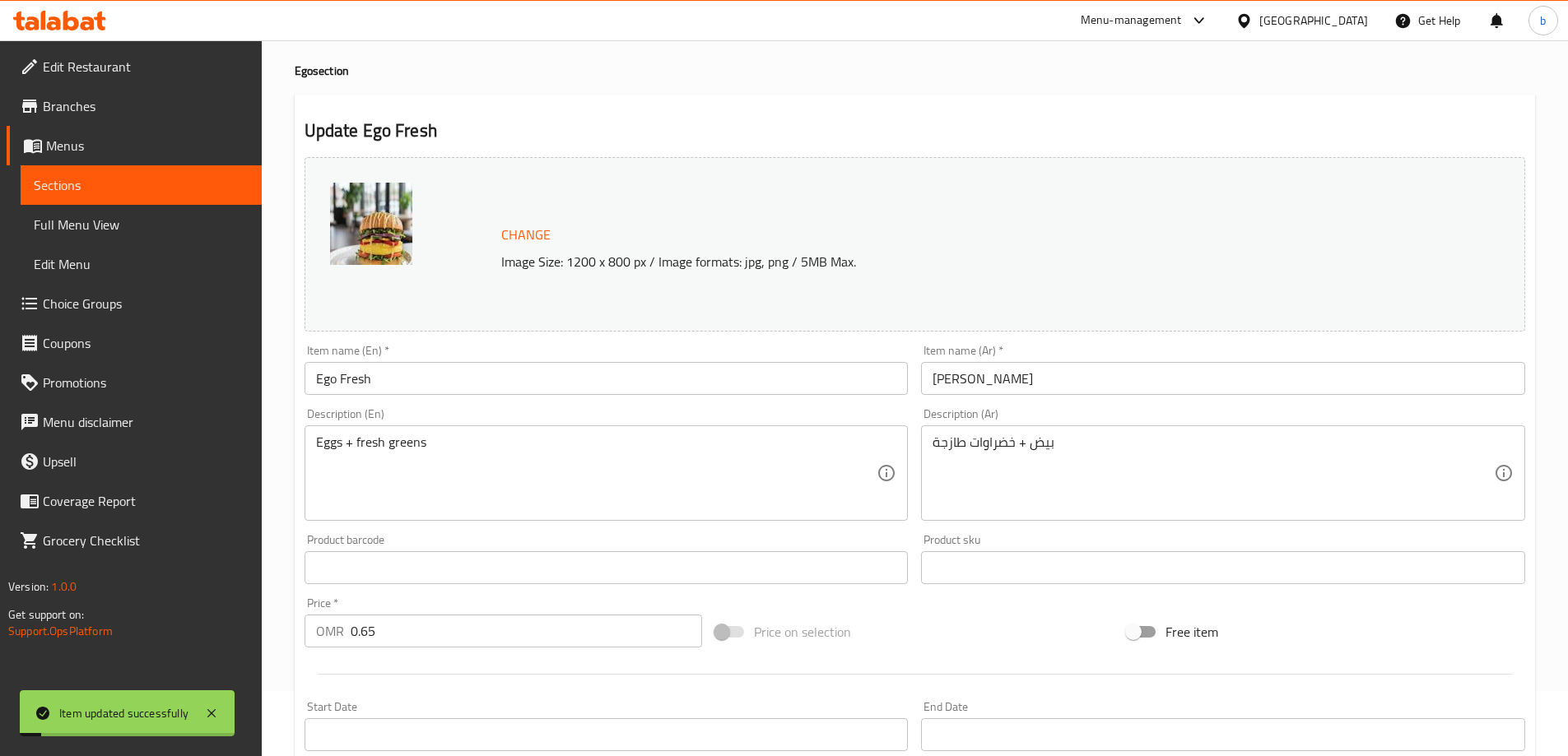
scroll to position [0, 0]
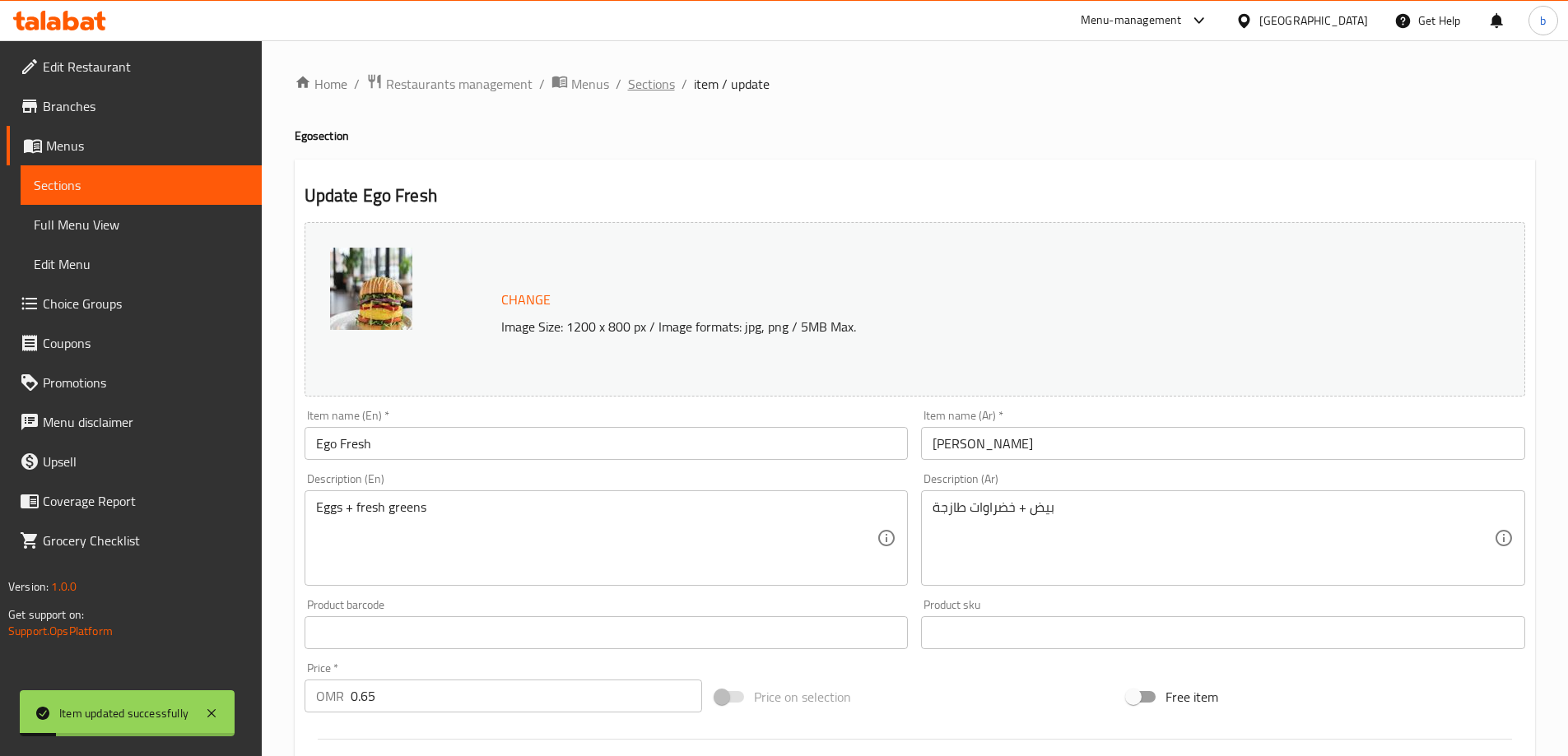
click at [654, 81] on span "Sections" at bounding box center [651, 83] width 47 height 20
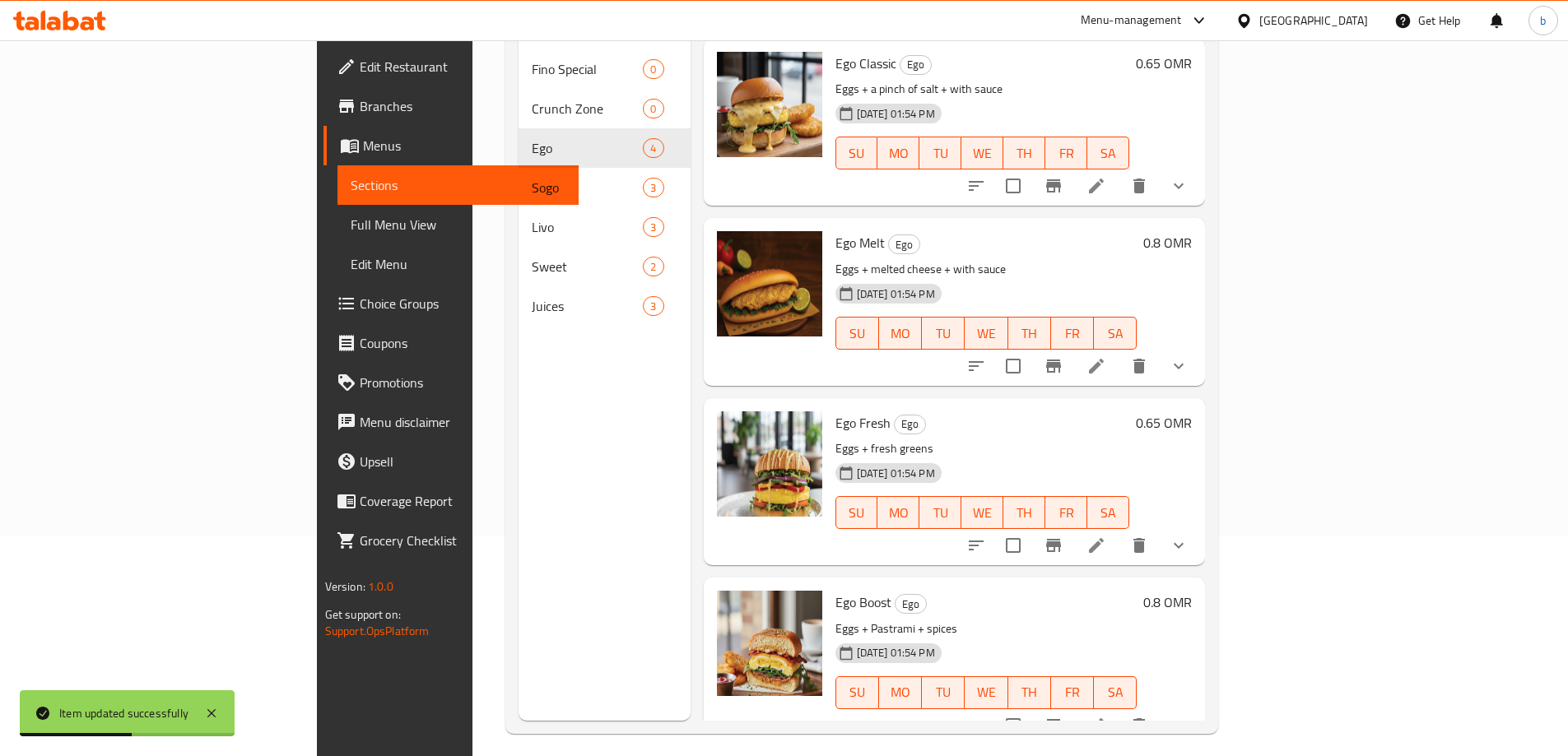
scroll to position [230, 0]
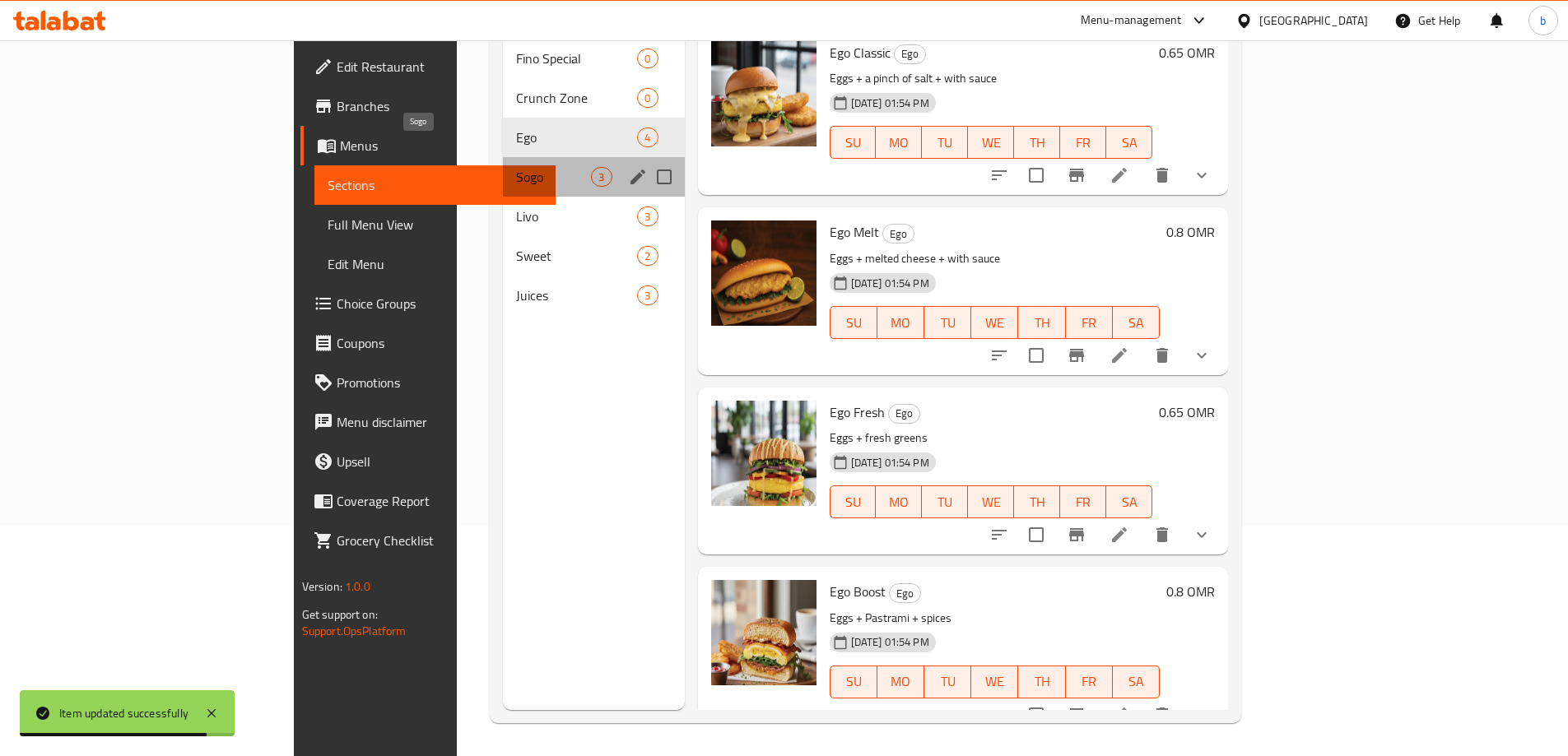
click at [516, 167] on span "Sogo" at bounding box center [554, 176] width 75 height 20
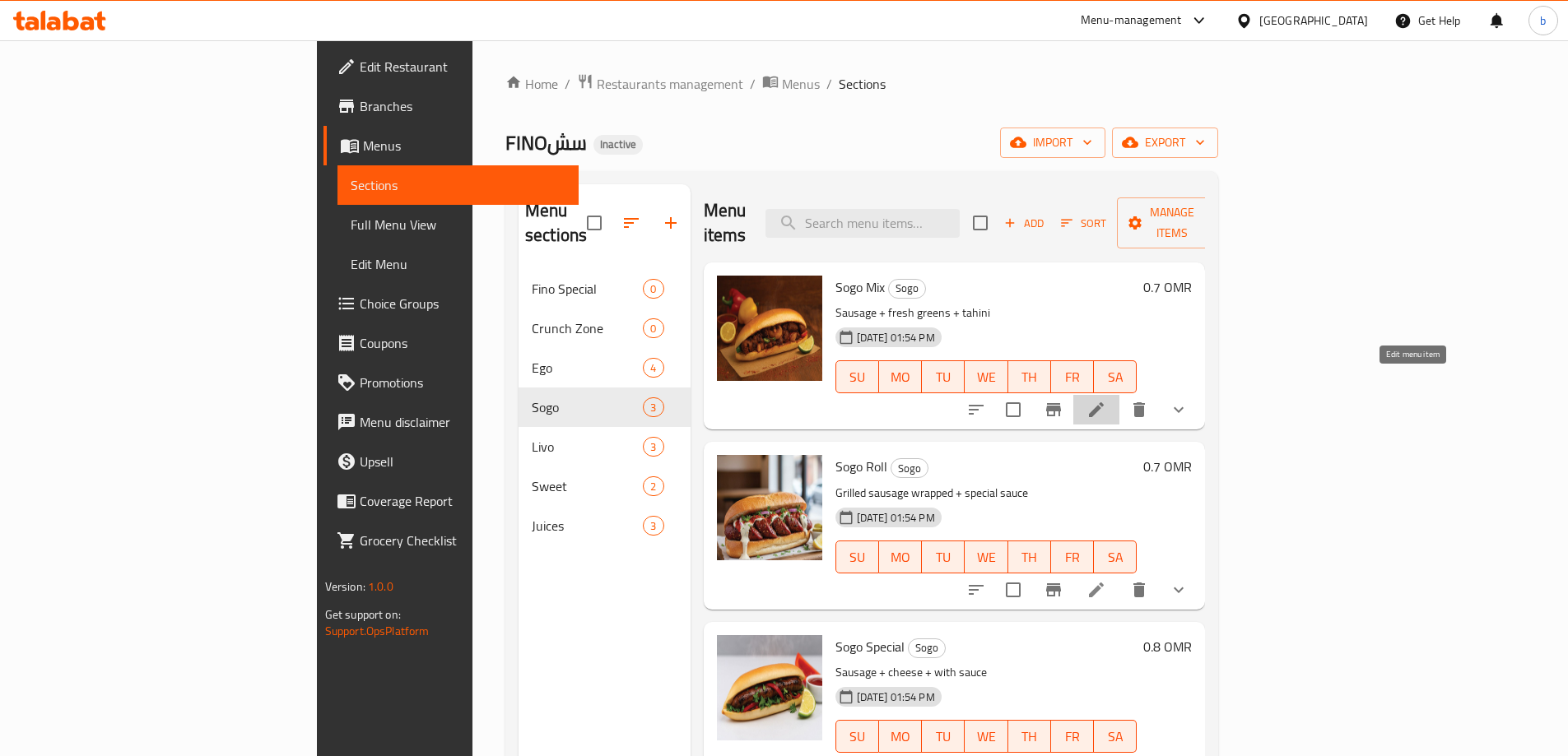
click at [1106, 400] on icon at bounding box center [1096, 409] width 20 height 20
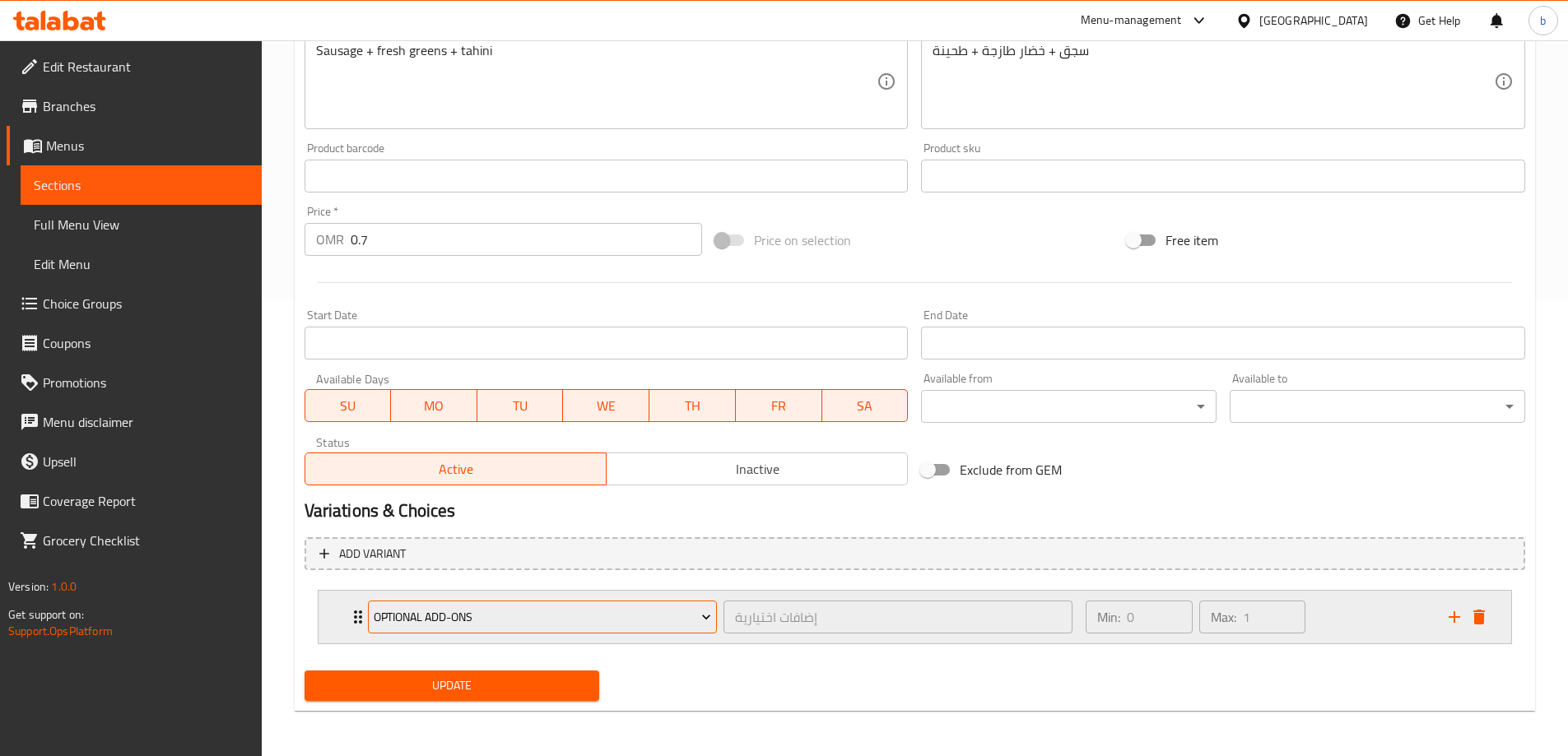
scroll to position [457, 0]
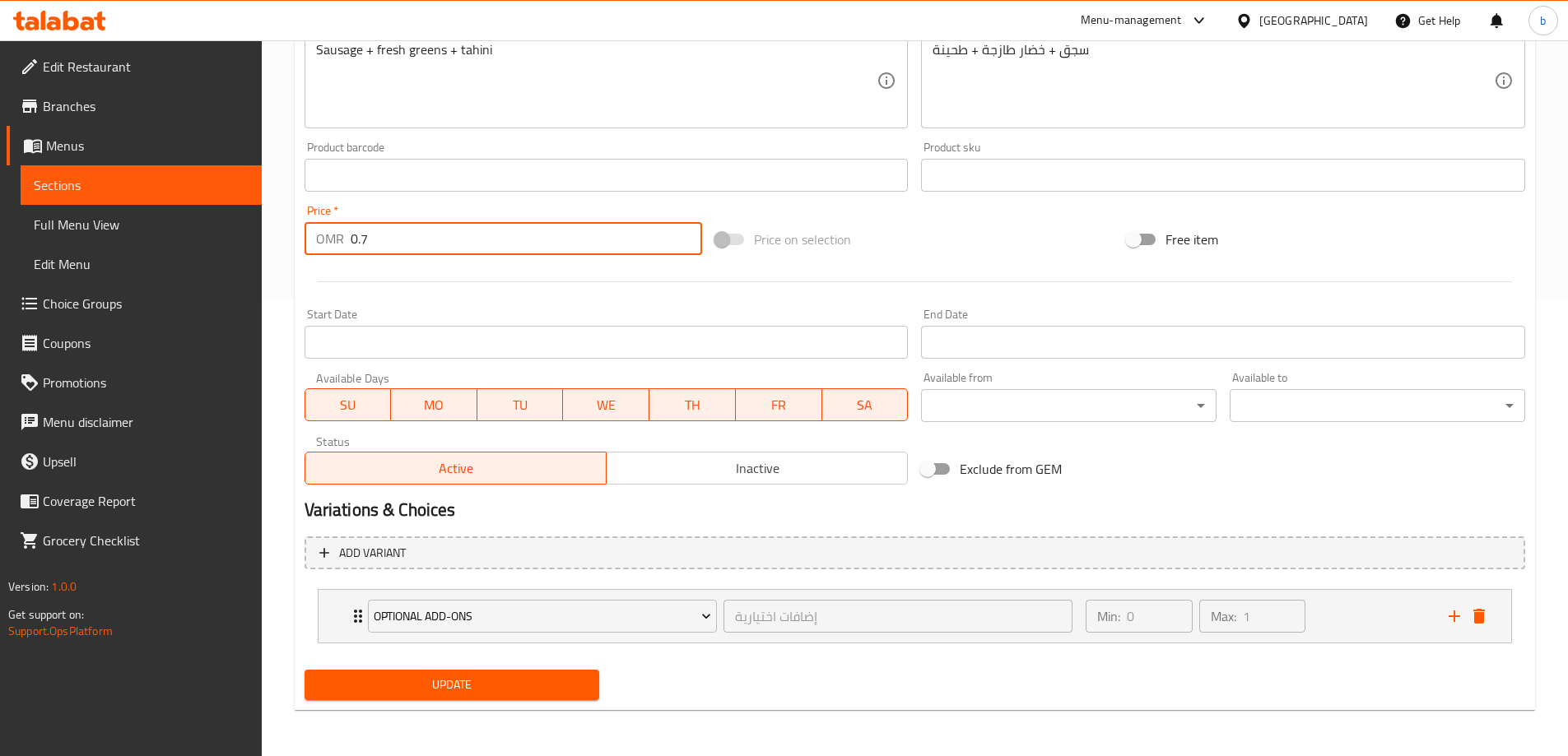
click at [382, 244] on input "0.7" at bounding box center [526, 238] width 352 height 33
paste input "950"
click at [349, 612] on icon "Expand" at bounding box center [357, 616] width 20 height 20
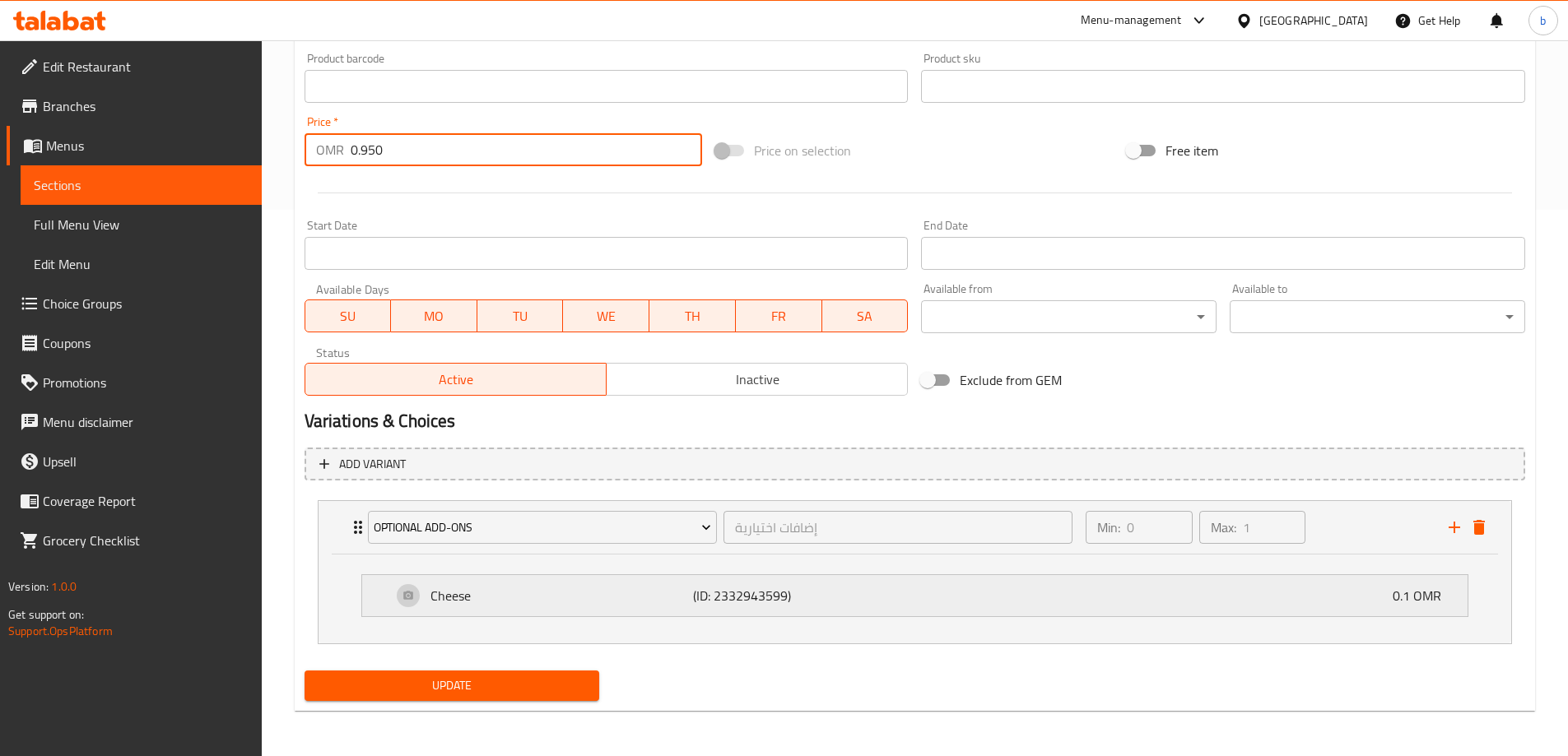
scroll to position [547, 0]
type input "0.950"
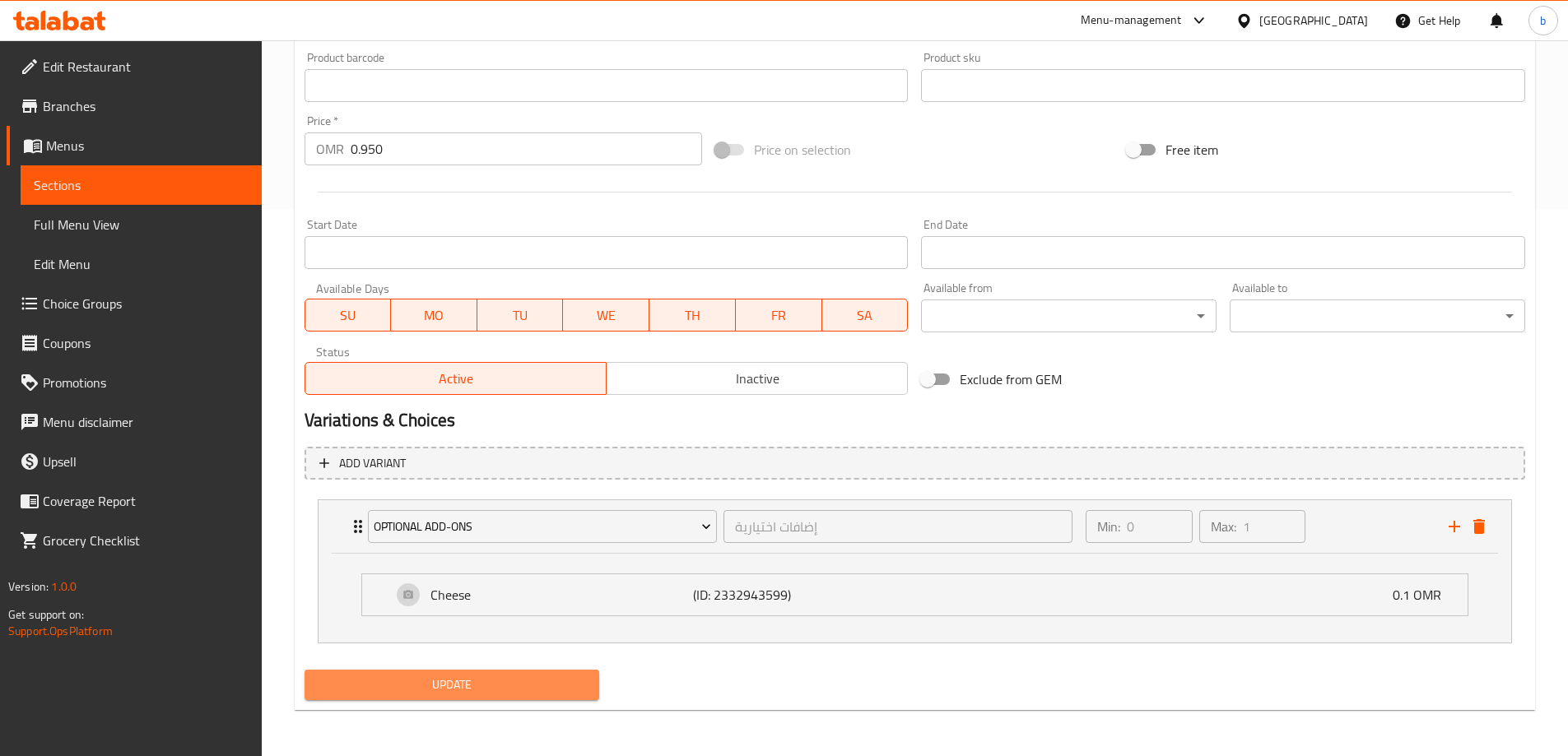
click at [514, 682] on span "Update" at bounding box center [452, 685] width 269 height 20
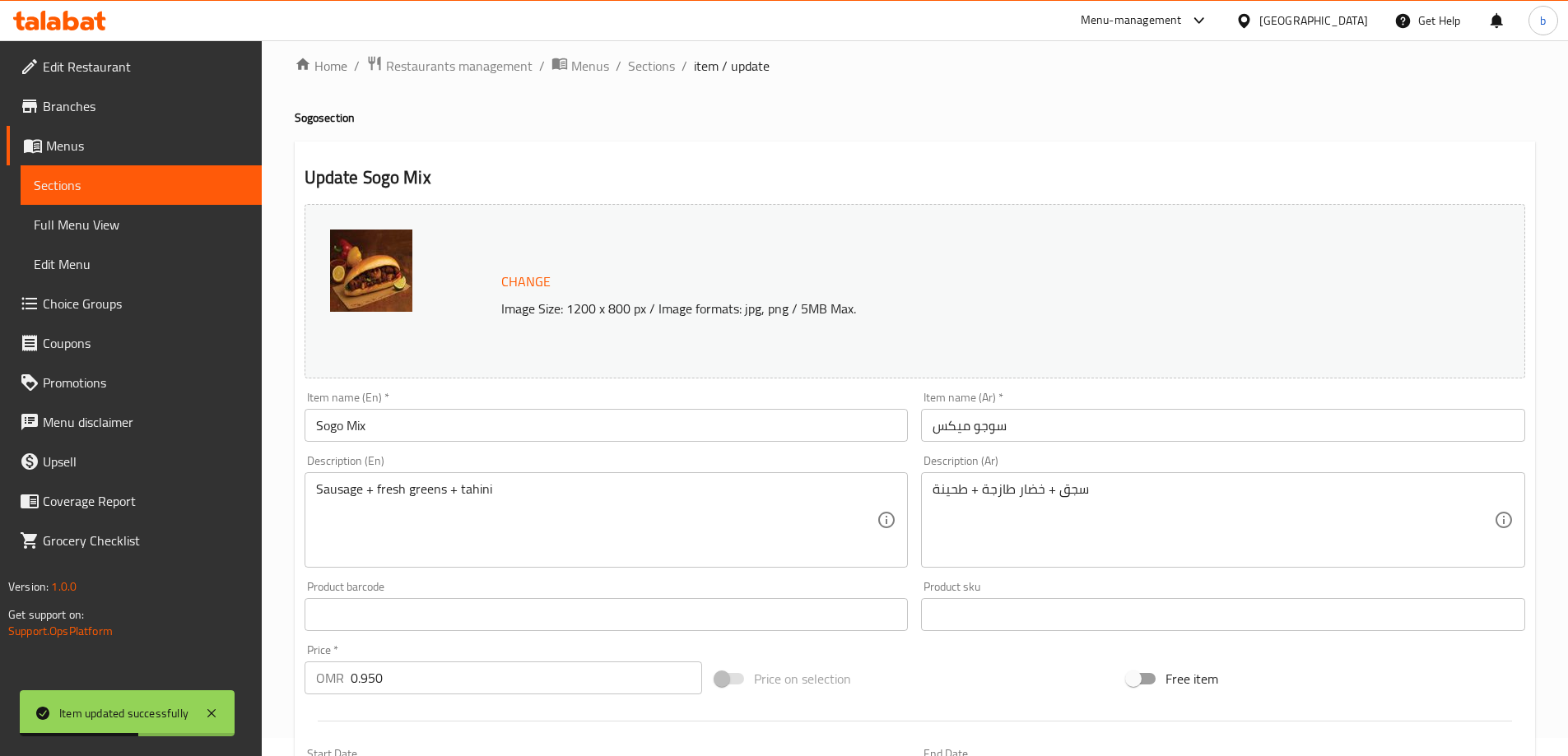
scroll to position [0, 0]
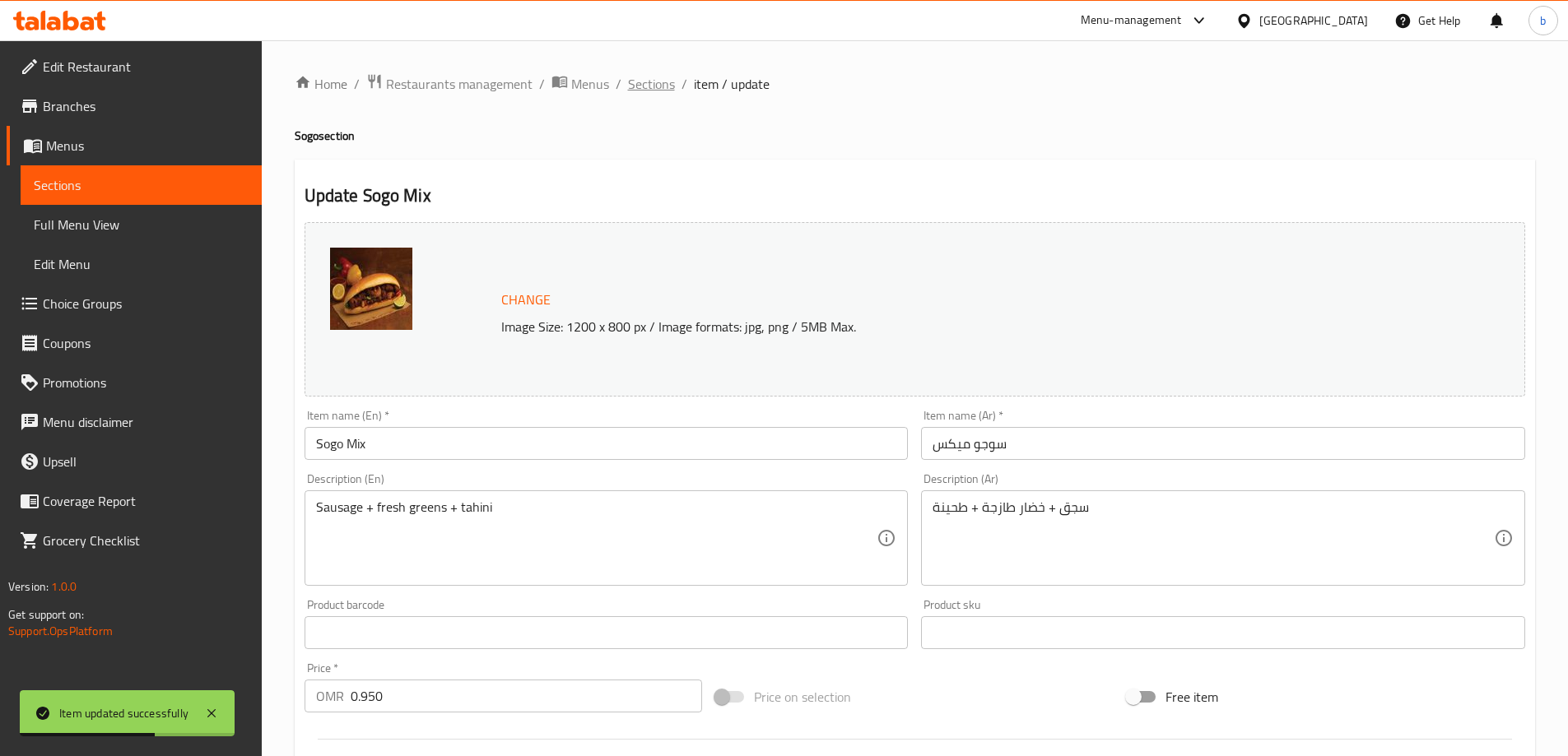
click at [647, 82] on span "Sections" at bounding box center [651, 83] width 47 height 20
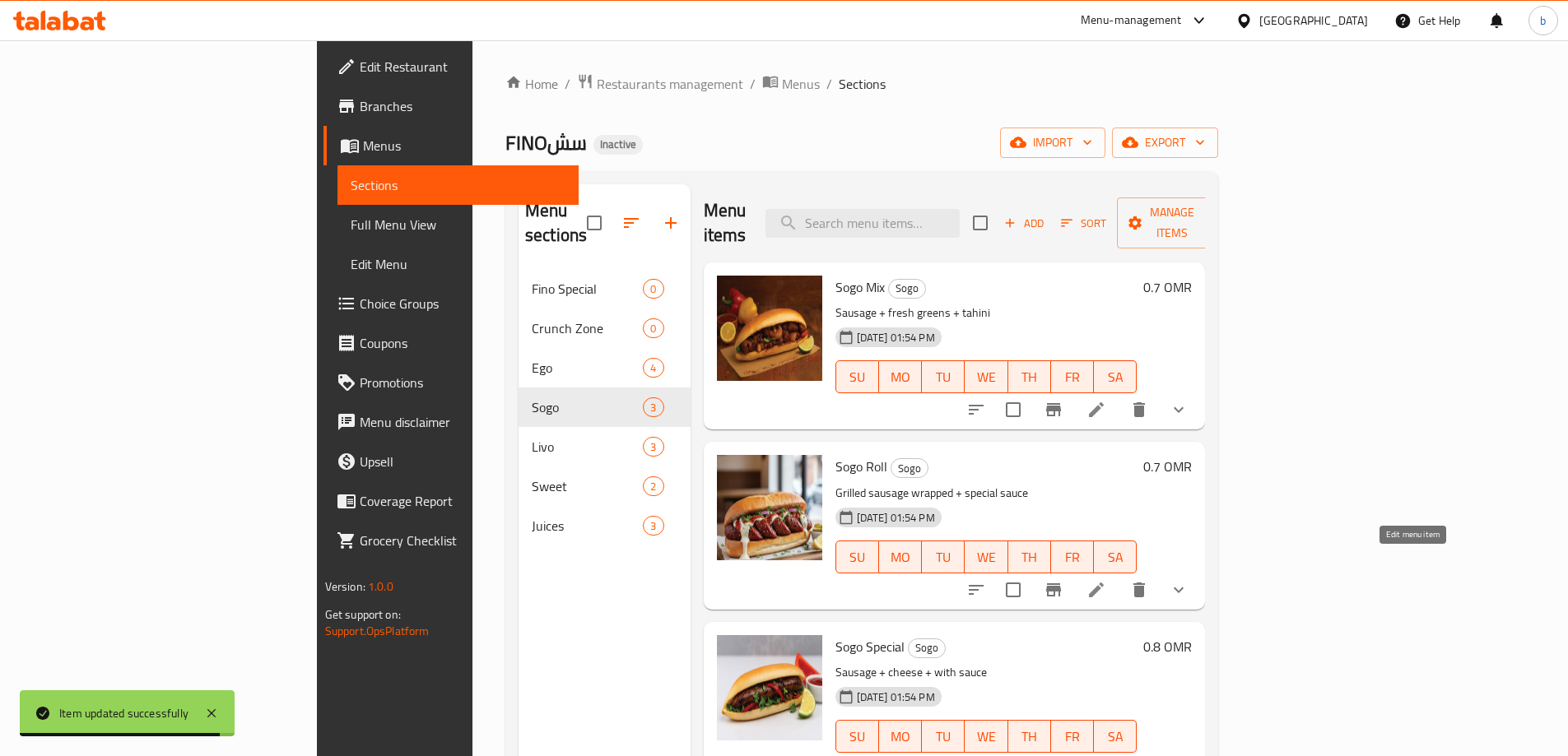
click at [1106, 580] on icon at bounding box center [1096, 590] width 20 height 20
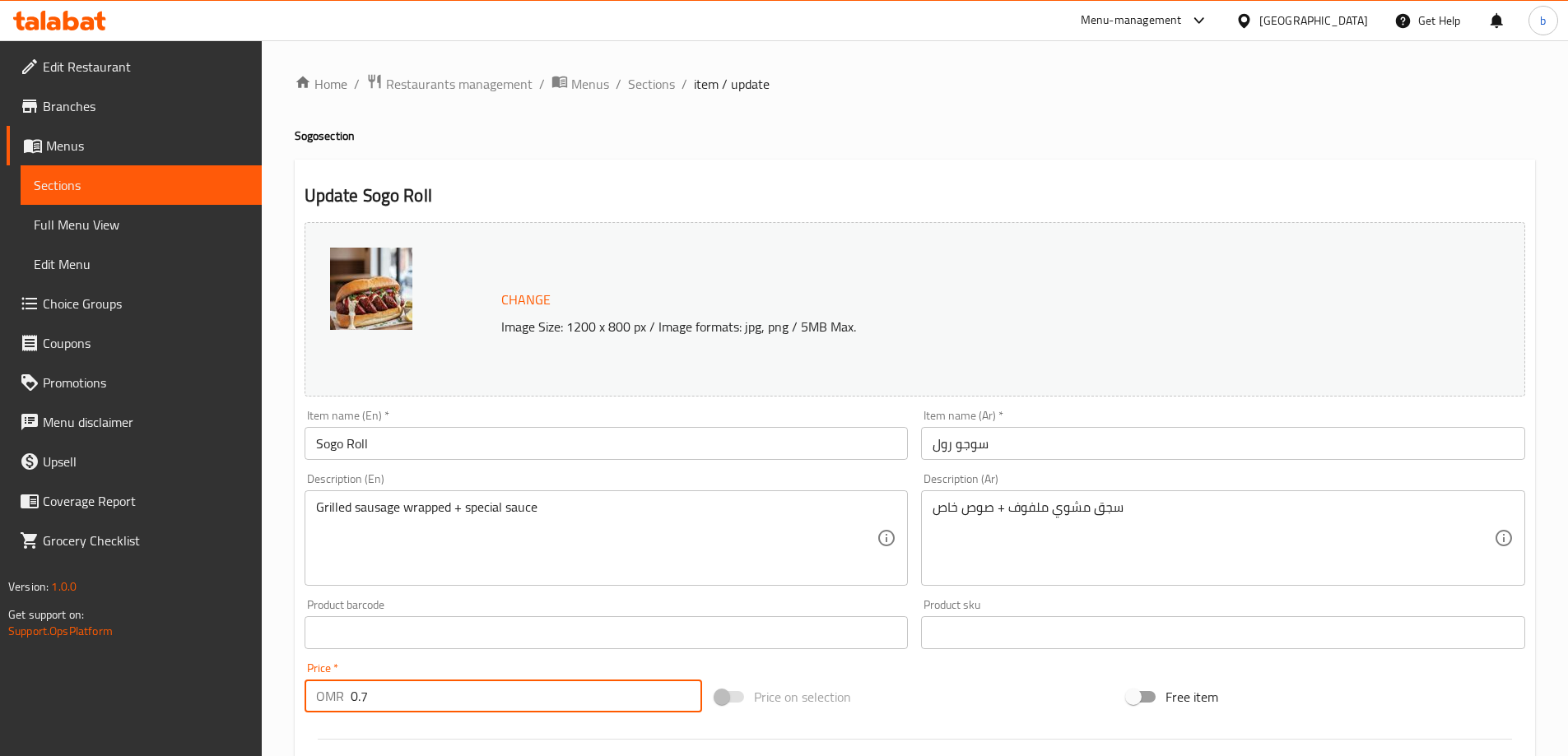
click at [459, 701] on input "0.7" at bounding box center [526, 696] width 352 height 33
paste input "950"
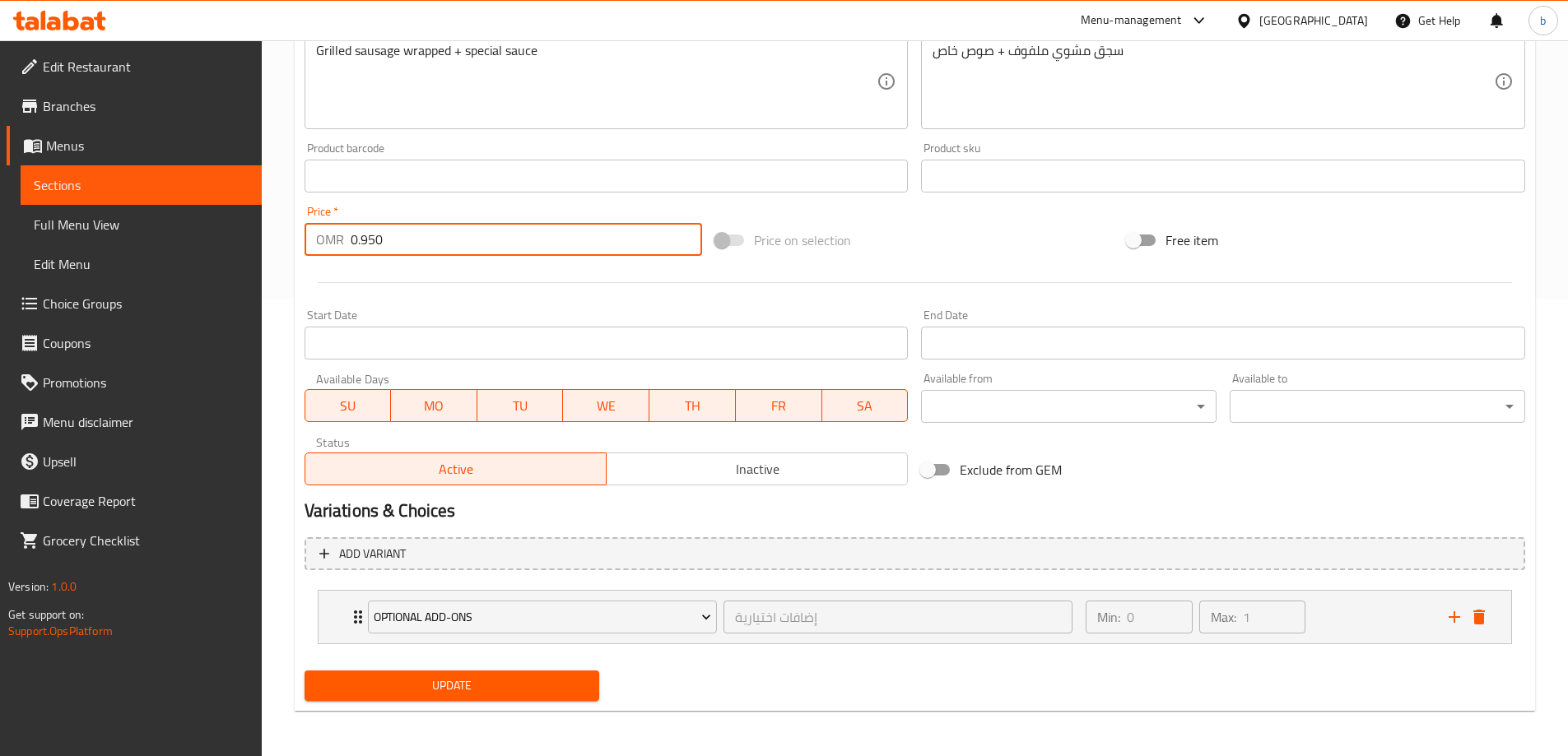
scroll to position [457, 0]
type input "0.950"
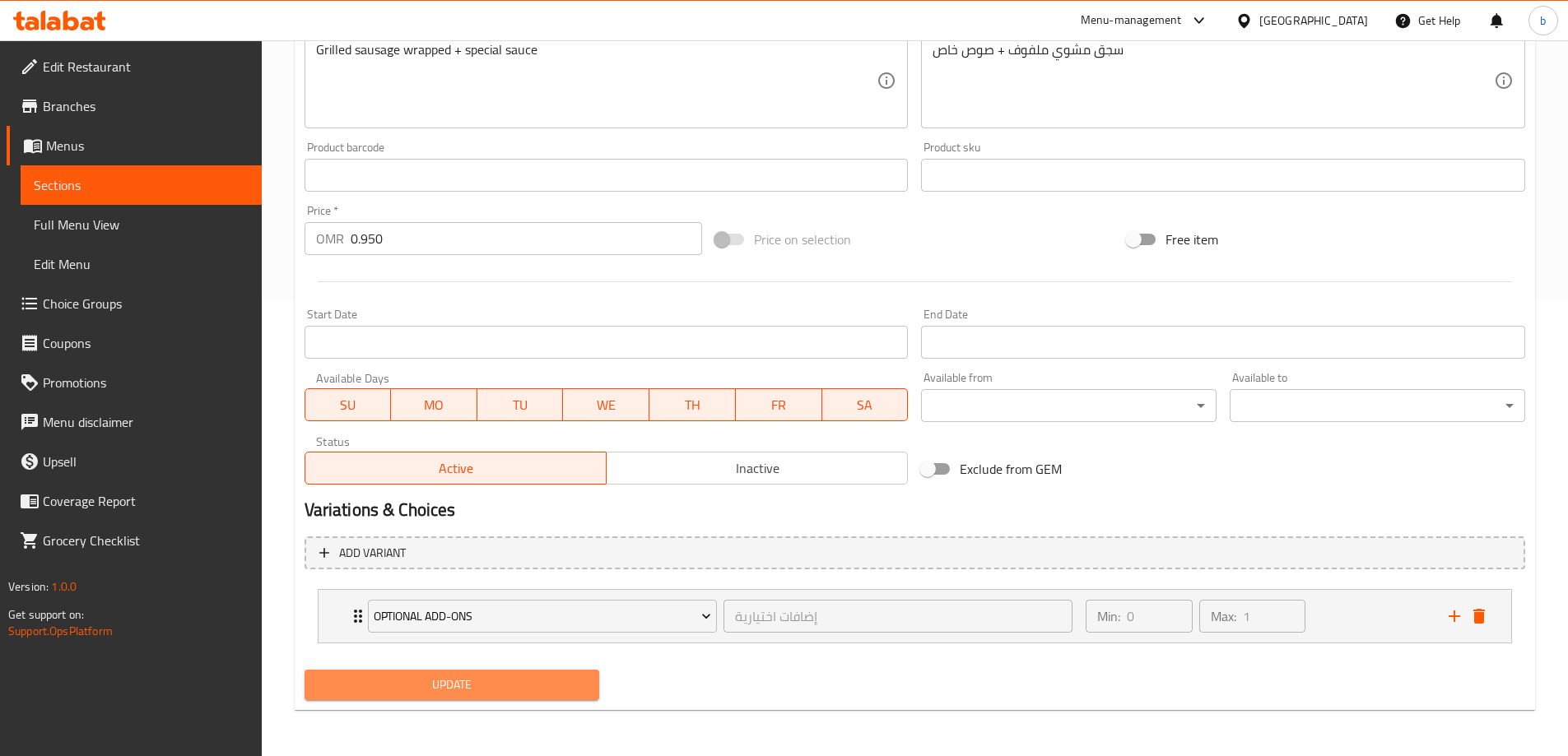
click at [473, 695] on span "Update" at bounding box center [452, 685] width 269 height 20
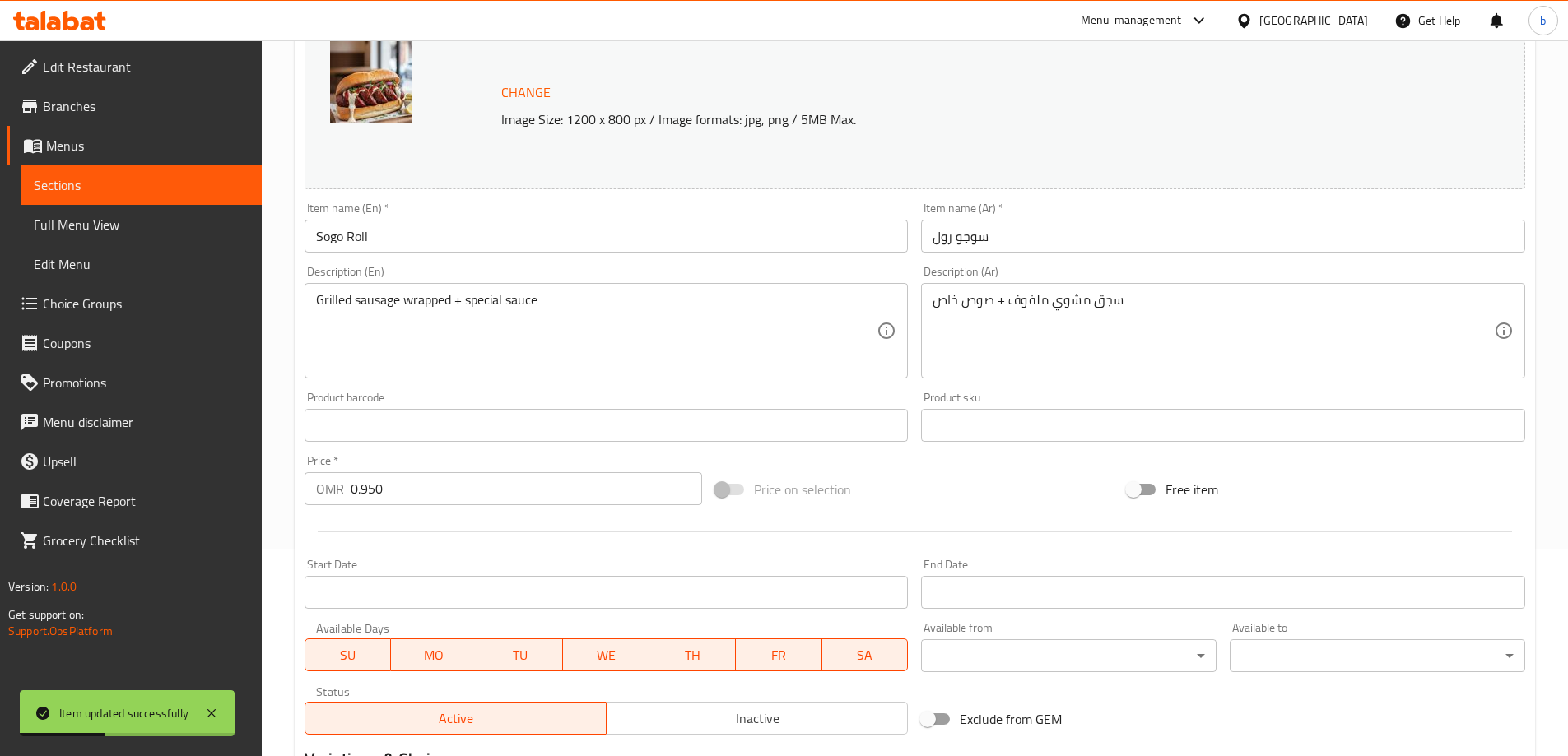
scroll to position [0, 0]
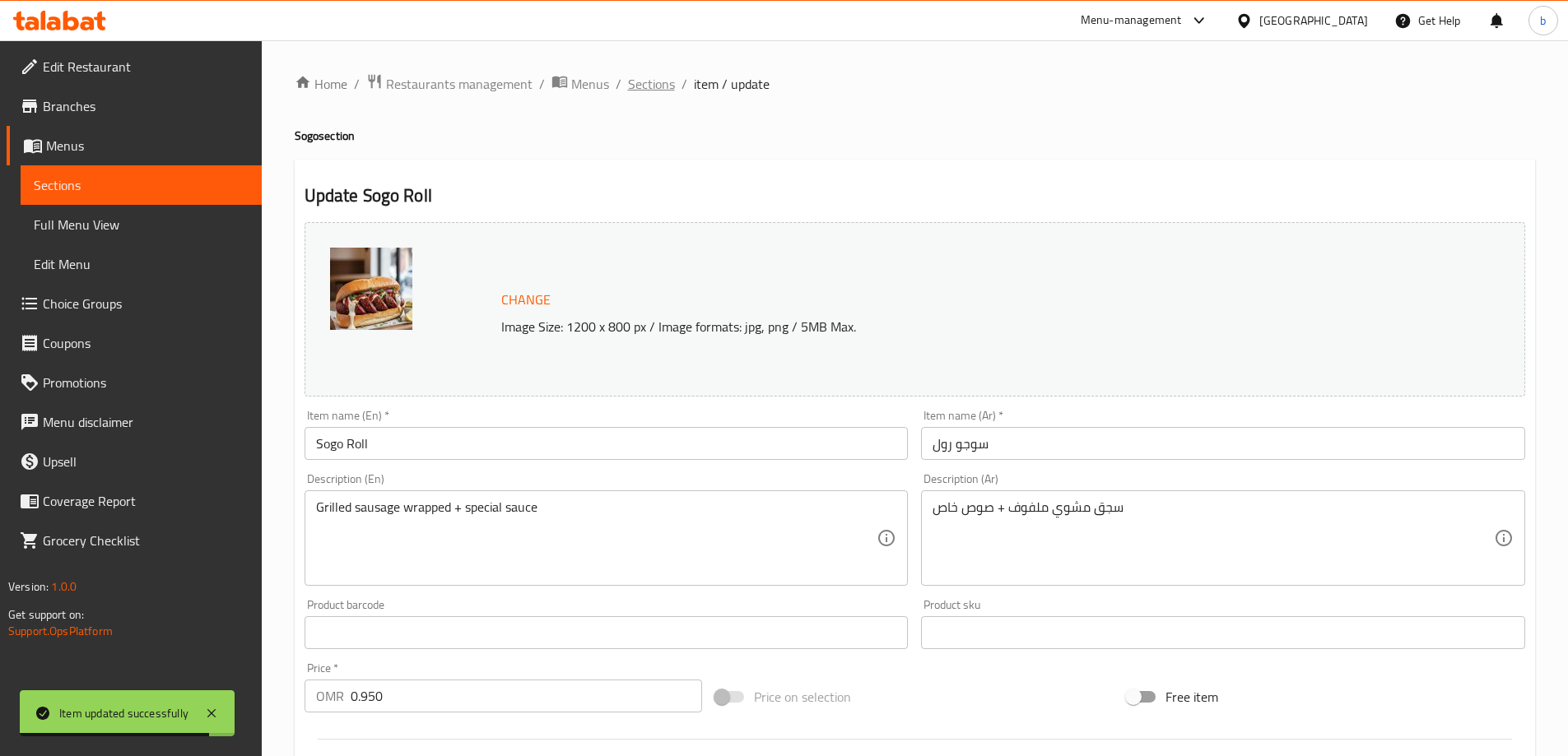
click at [652, 82] on span "Sections" at bounding box center [651, 83] width 47 height 20
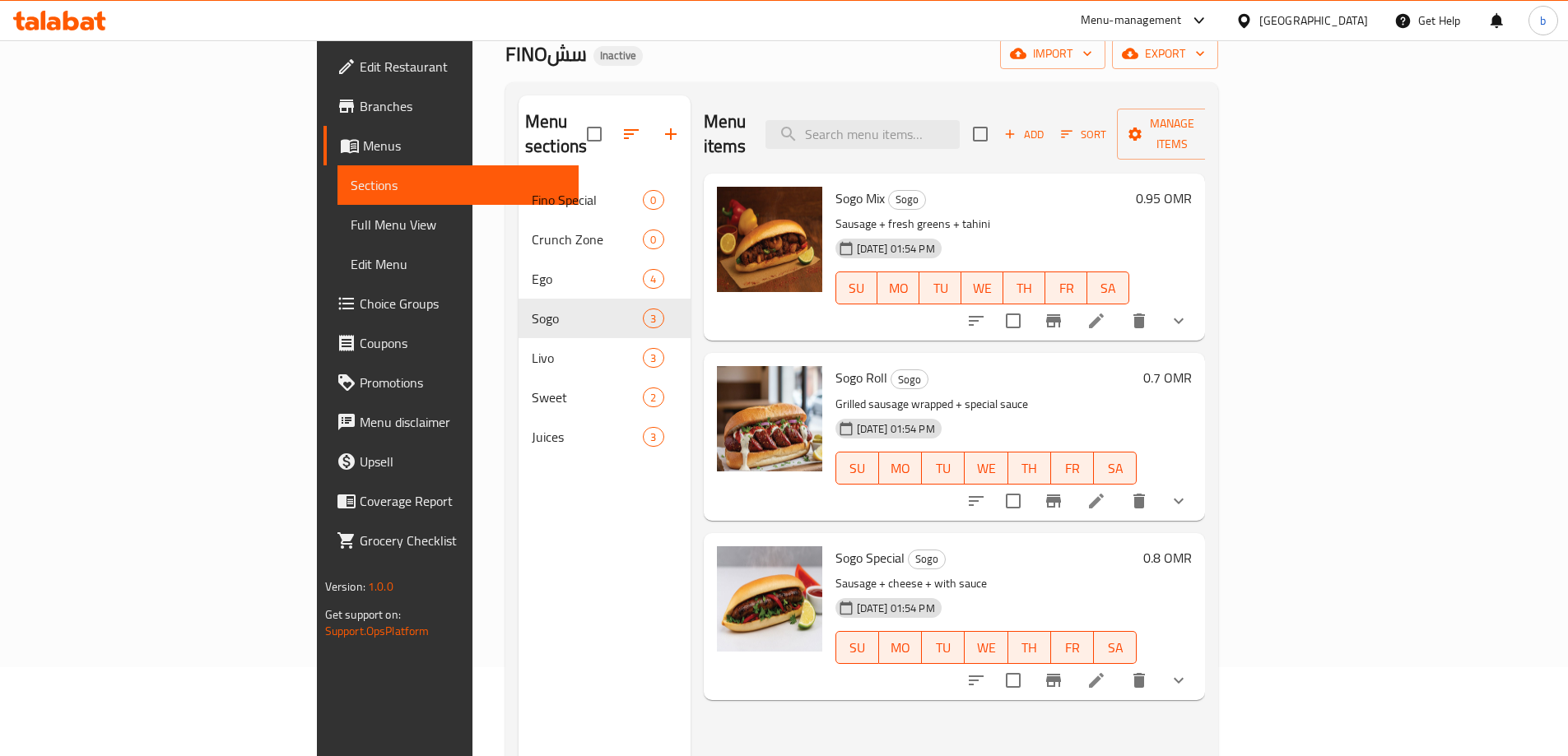
scroll to position [230, 0]
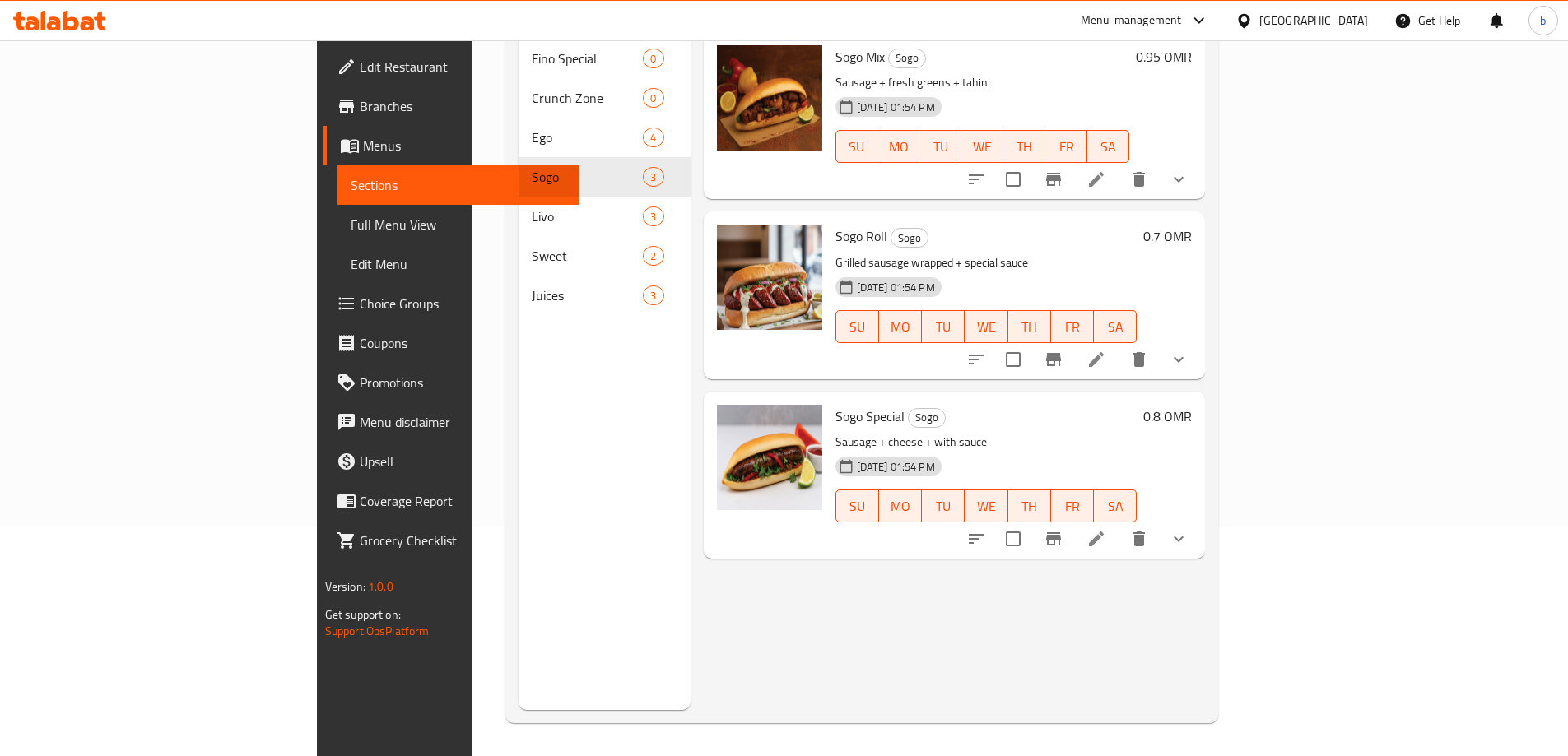
click at [1120, 524] on li at bounding box center [1096, 539] width 46 height 30
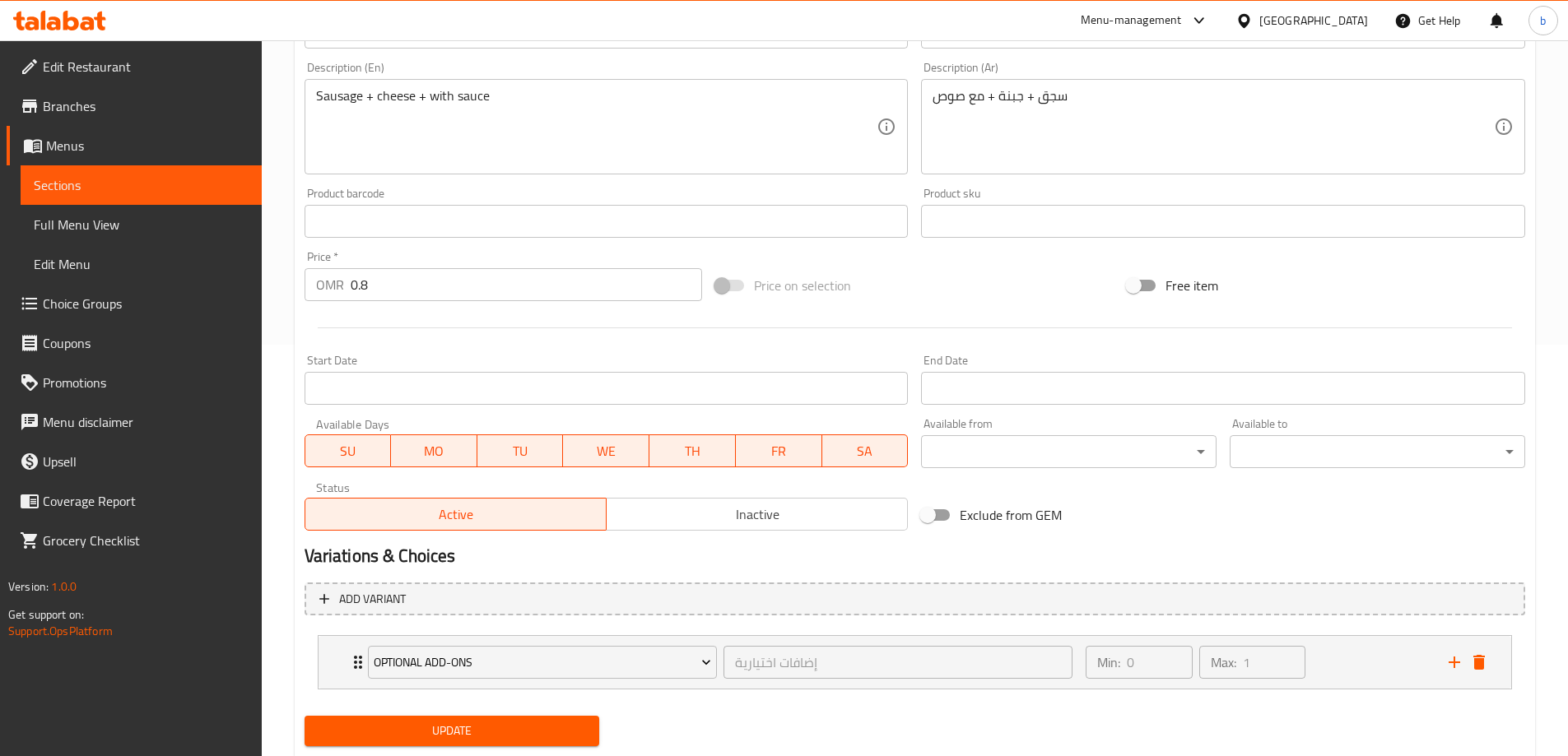
scroll to position [457, 0]
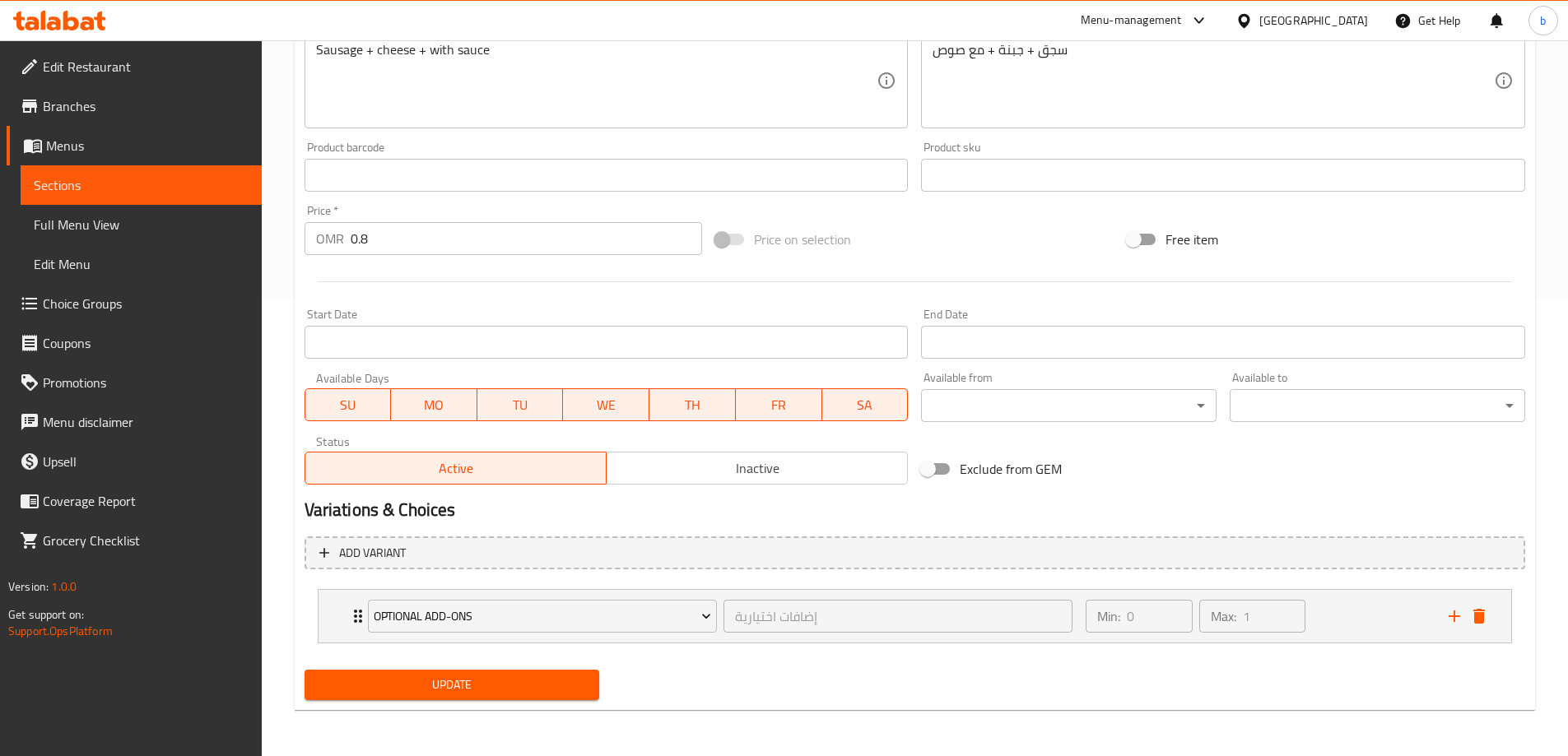
click at [374, 235] on input "0.8" at bounding box center [526, 238] width 352 height 33
paste input "1.1"
type input "1.1"
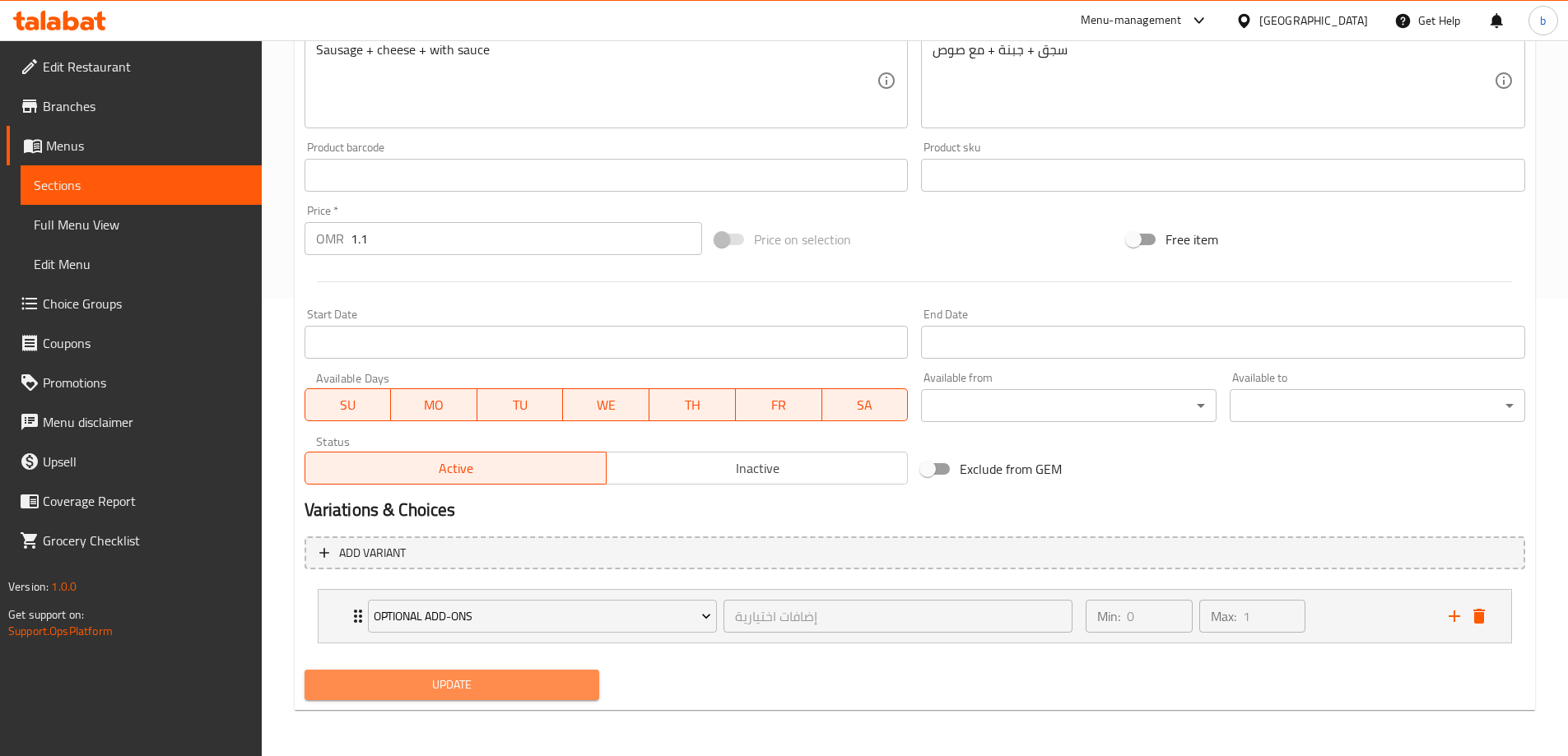
click at [487, 689] on span "Update" at bounding box center [452, 685] width 269 height 20
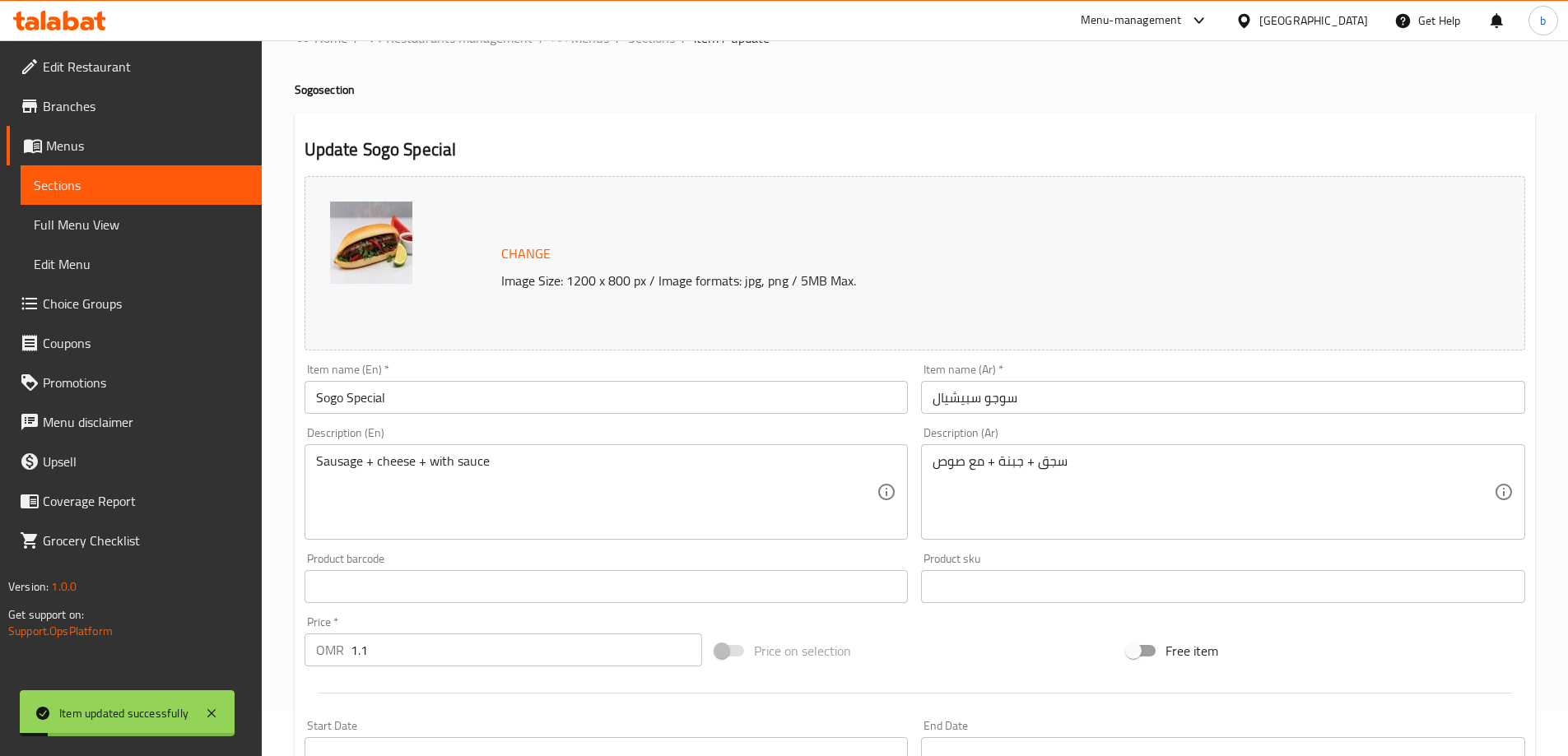
scroll to position [0, 0]
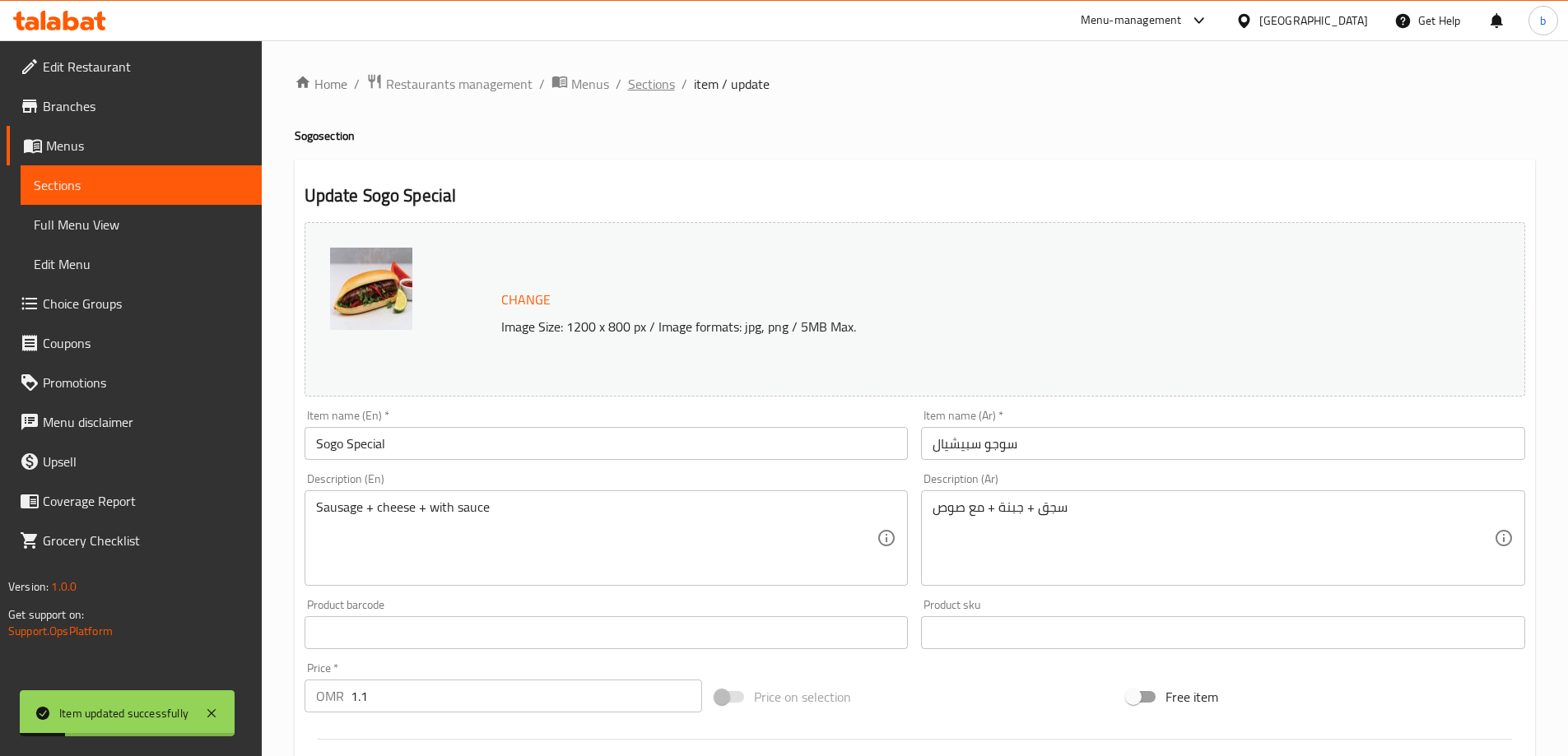
click at [638, 76] on span "Sections" at bounding box center [651, 83] width 47 height 20
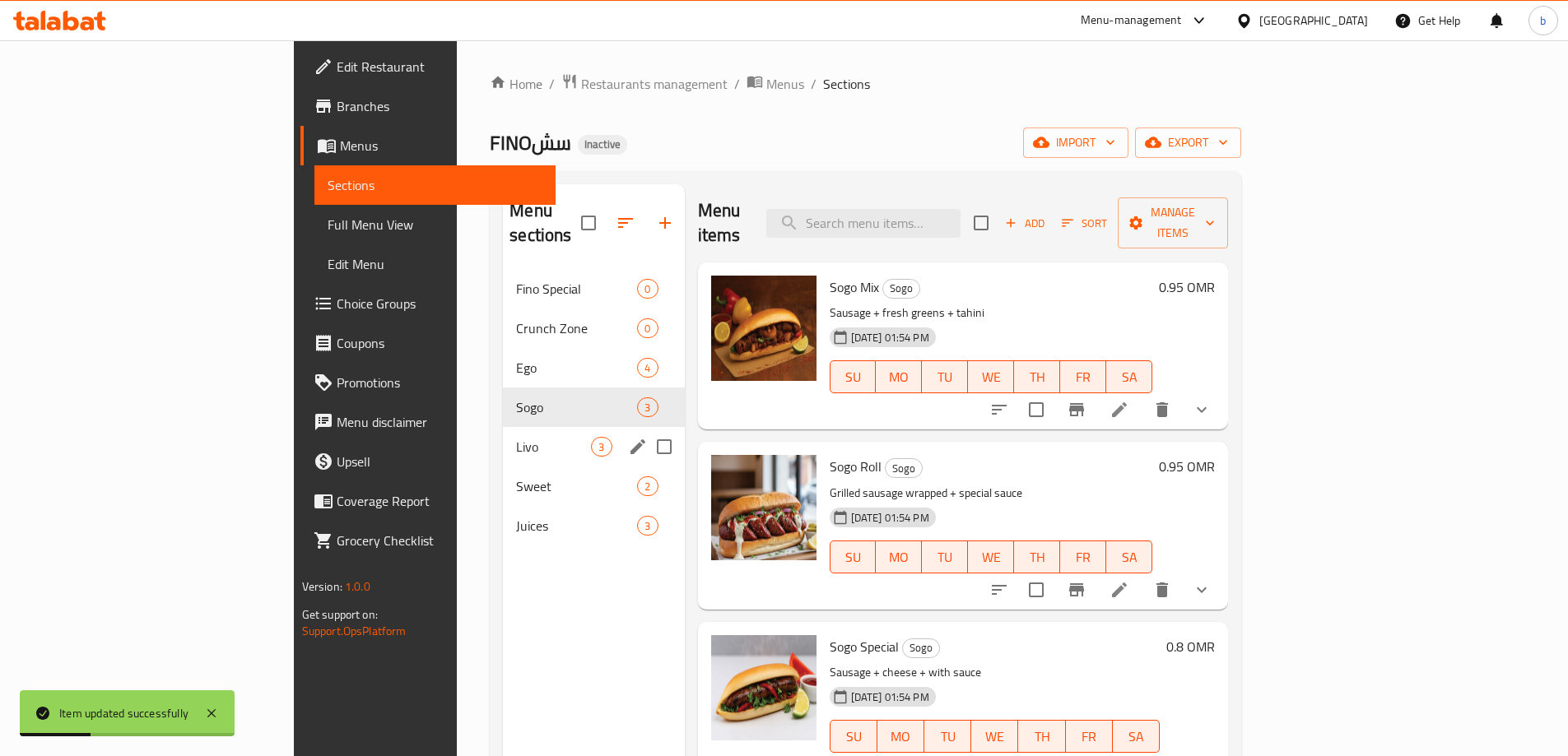
click at [503, 427] on div "Livo 3" at bounding box center [593, 446] width 181 height 40
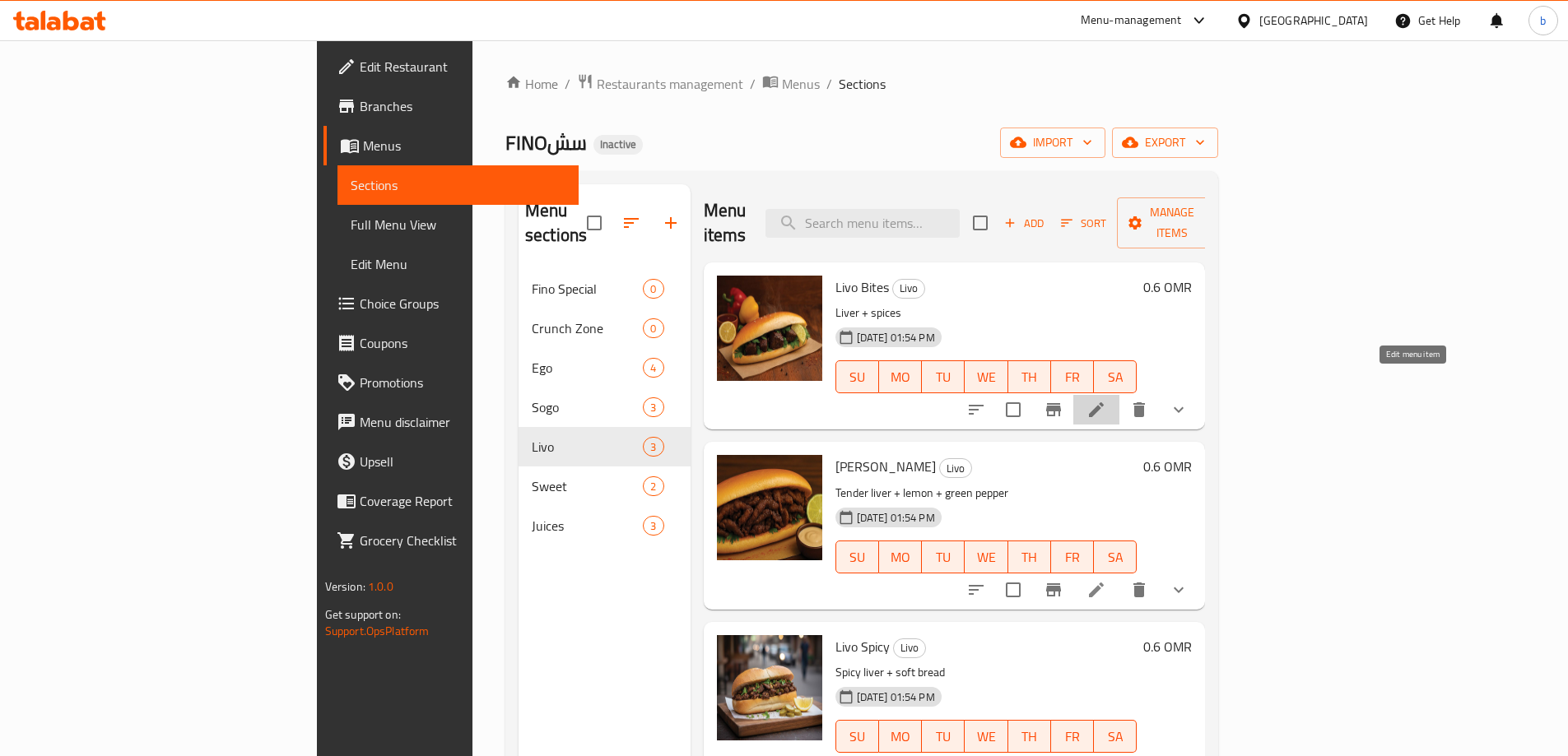
click at [1104, 402] on icon at bounding box center [1096, 409] width 14 height 14
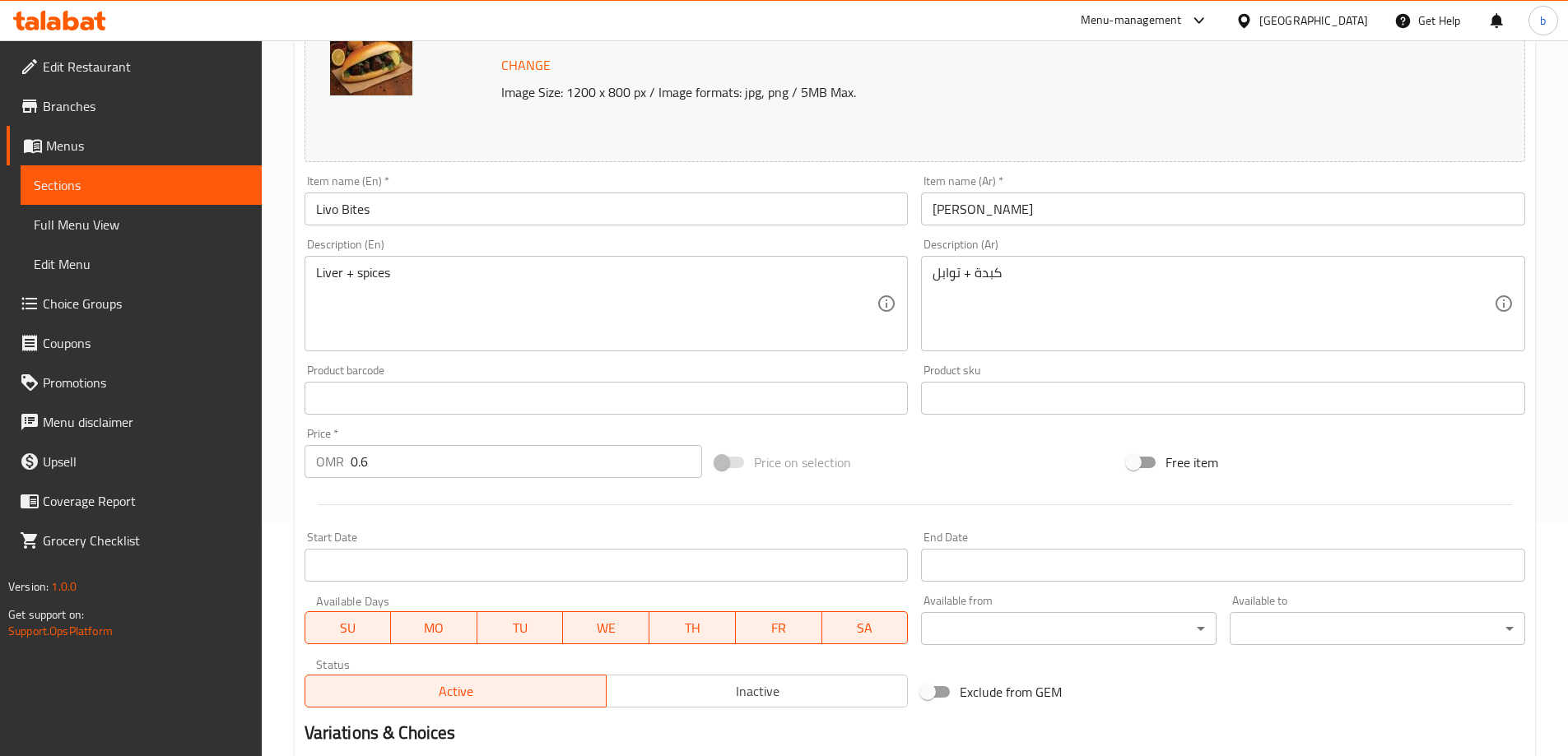
scroll to position [247, 0]
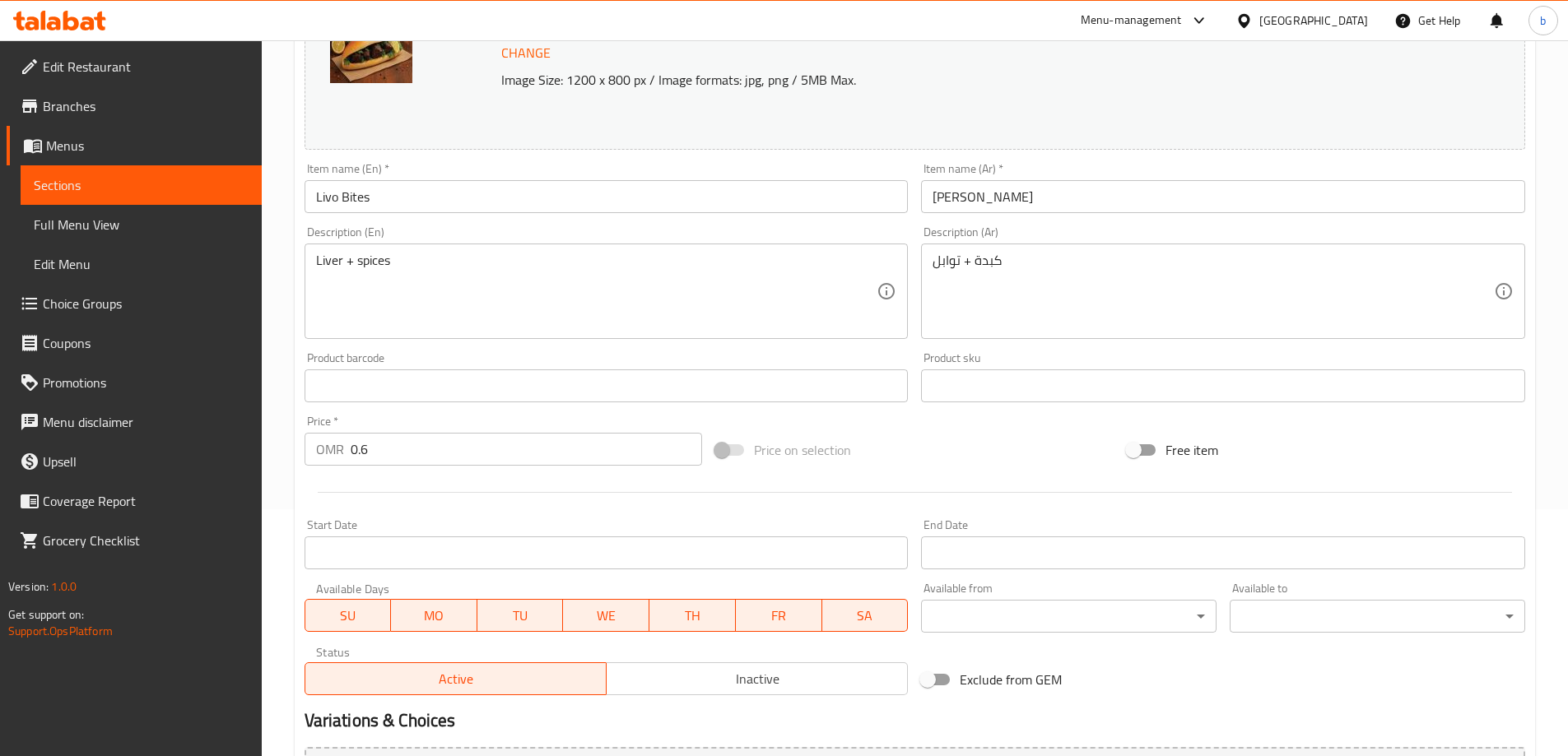
click at [430, 446] on input "0.6" at bounding box center [526, 449] width 352 height 33
paste input "800"
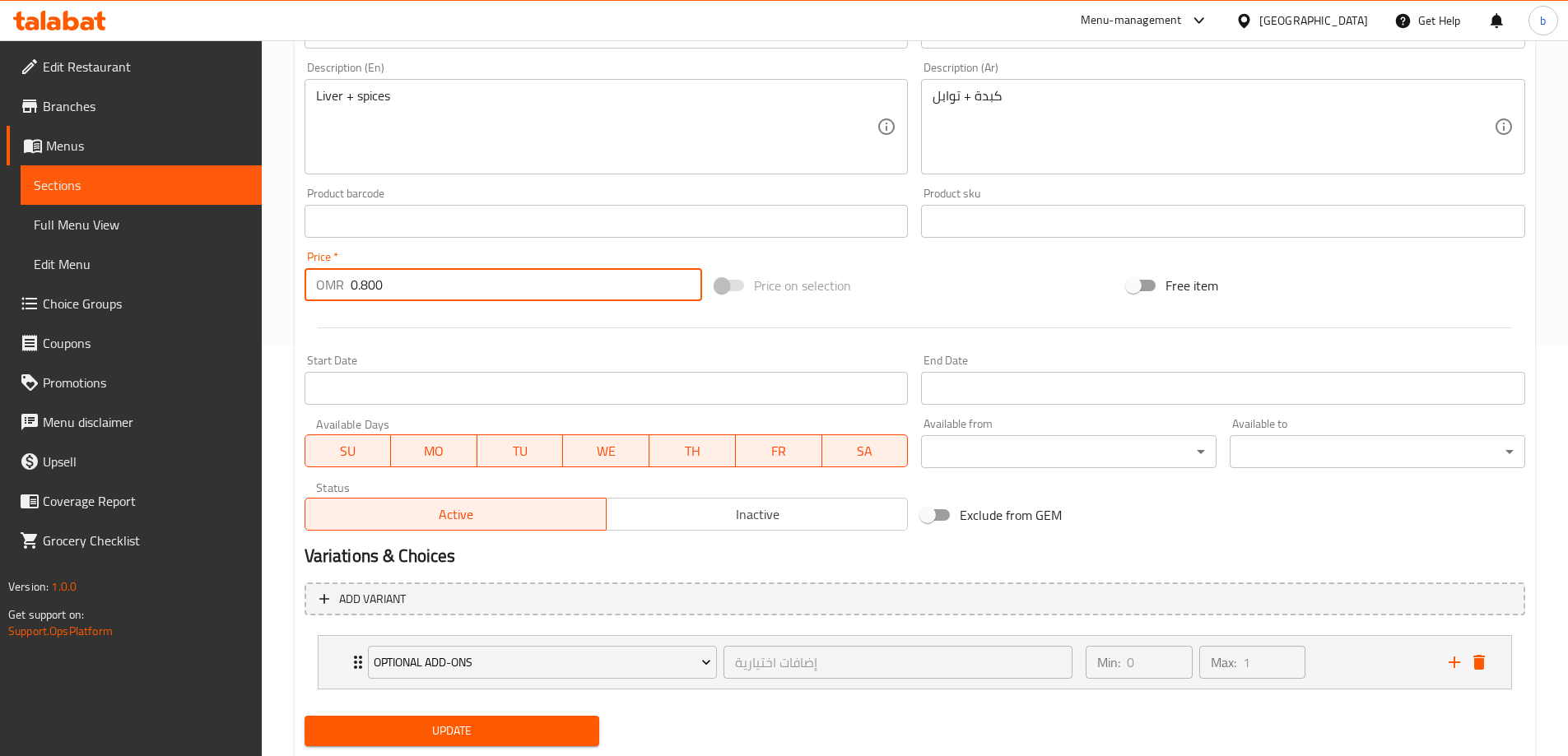
scroll to position [457, 0]
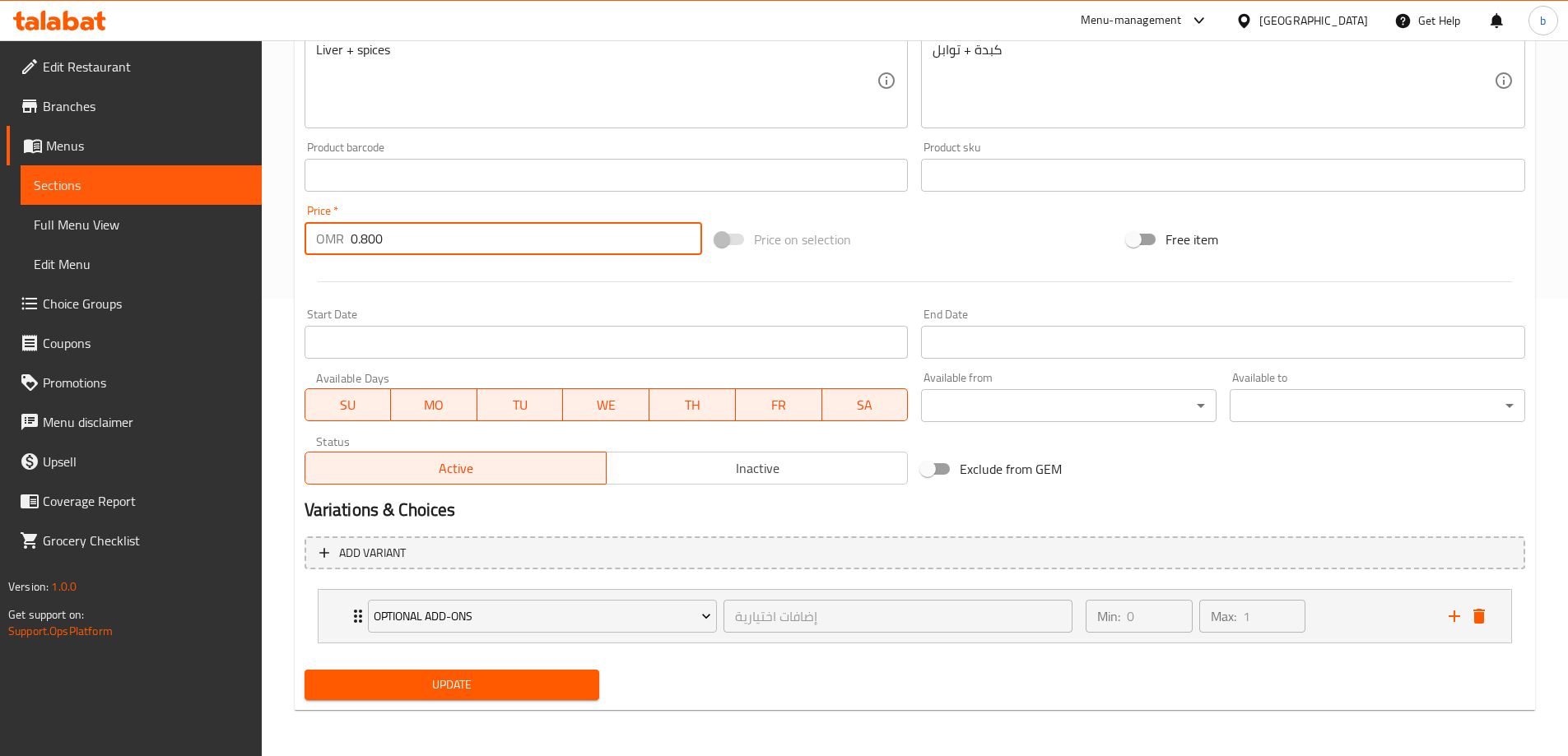
type input "0.800"
click at [513, 680] on span "Update" at bounding box center [452, 685] width 269 height 20
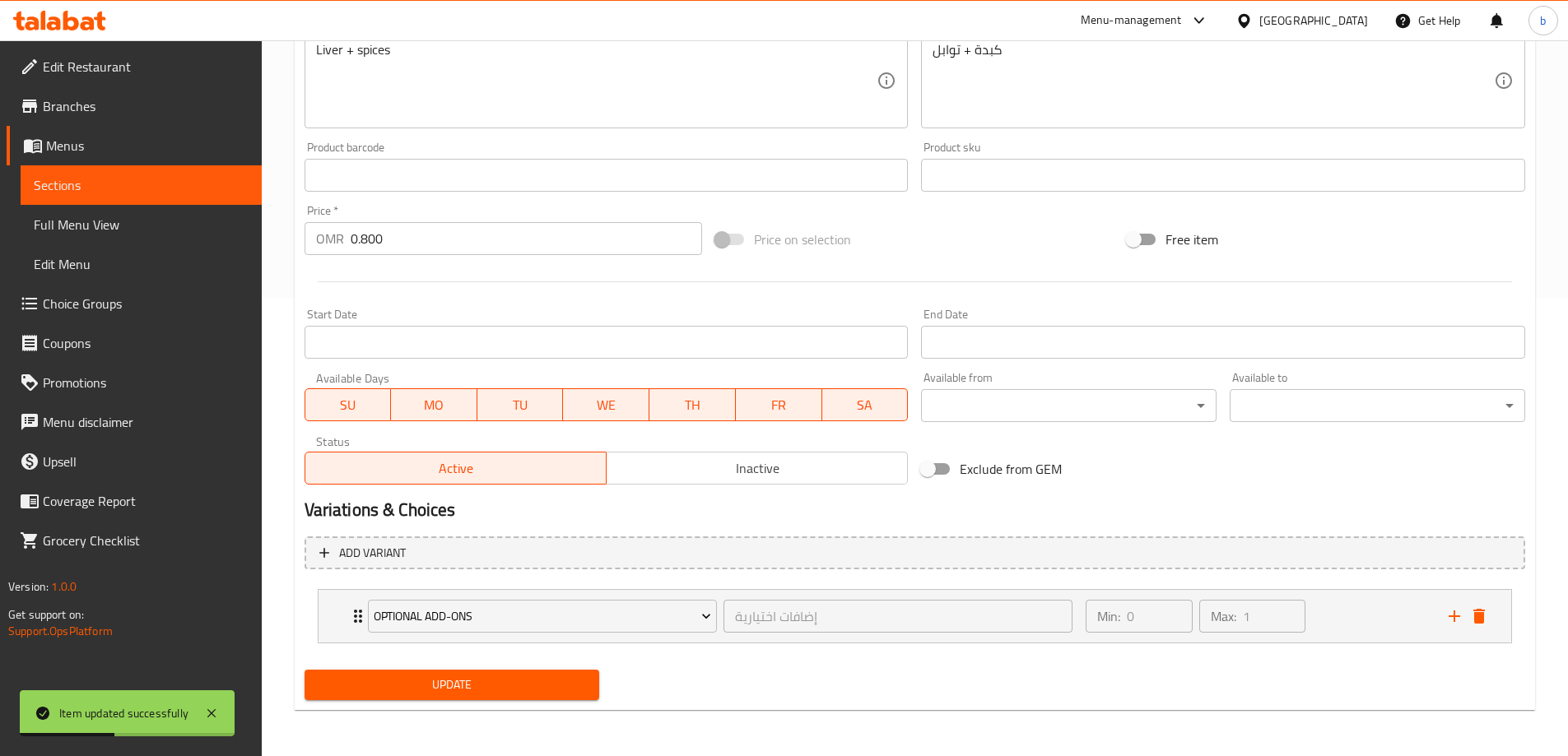
click at [542, 688] on span "Update" at bounding box center [452, 685] width 269 height 20
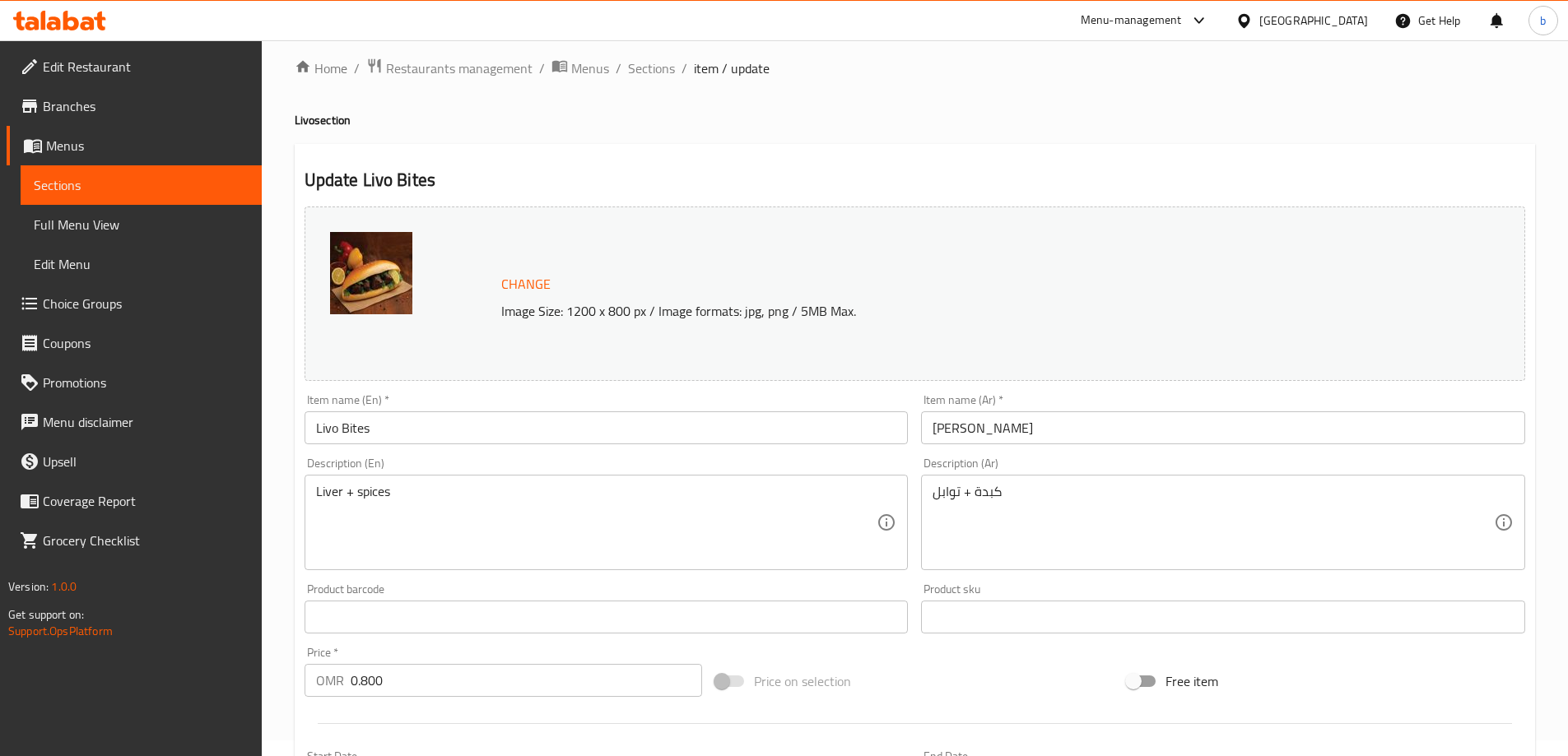
scroll to position [0, 0]
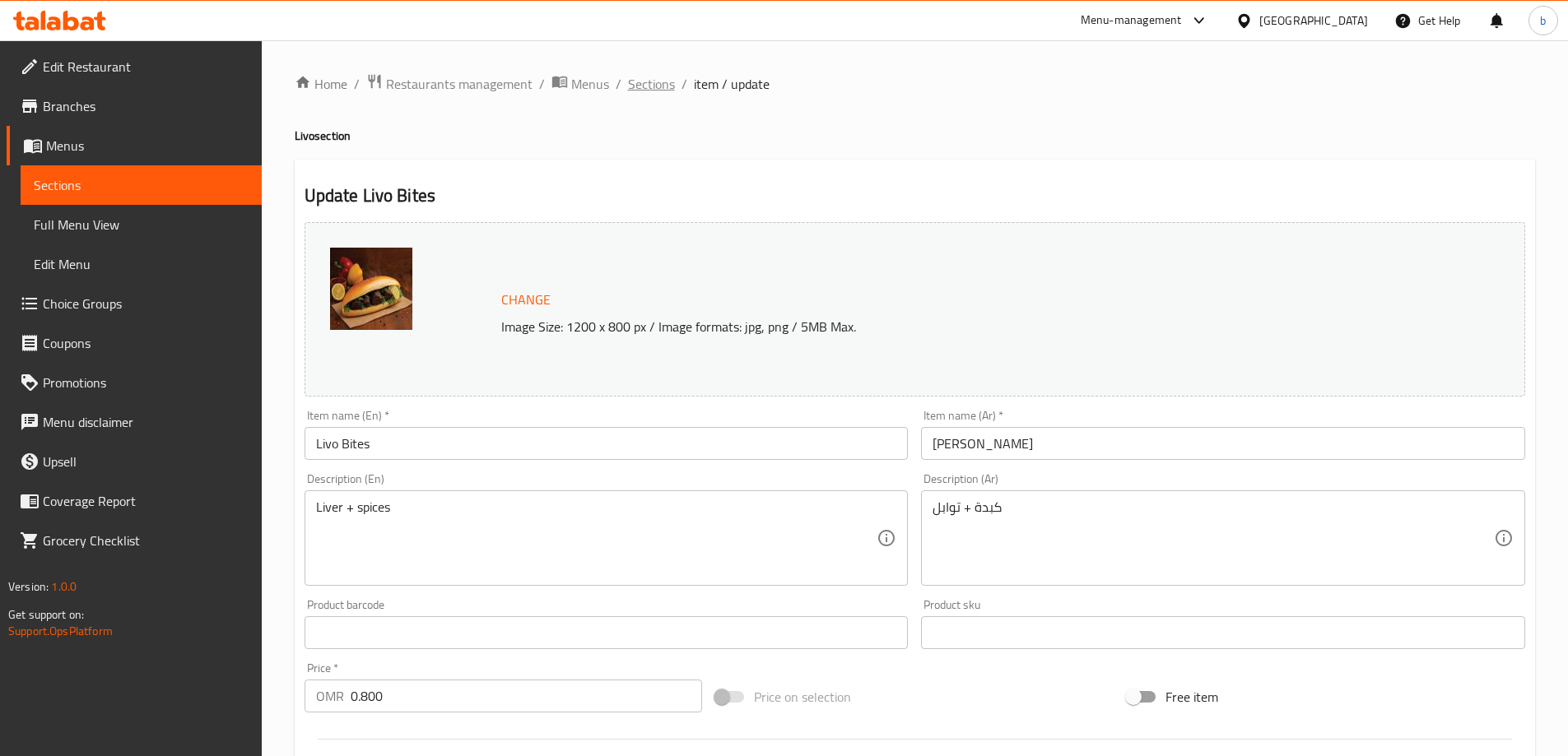
click at [644, 83] on span "Sections" at bounding box center [651, 83] width 47 height 20
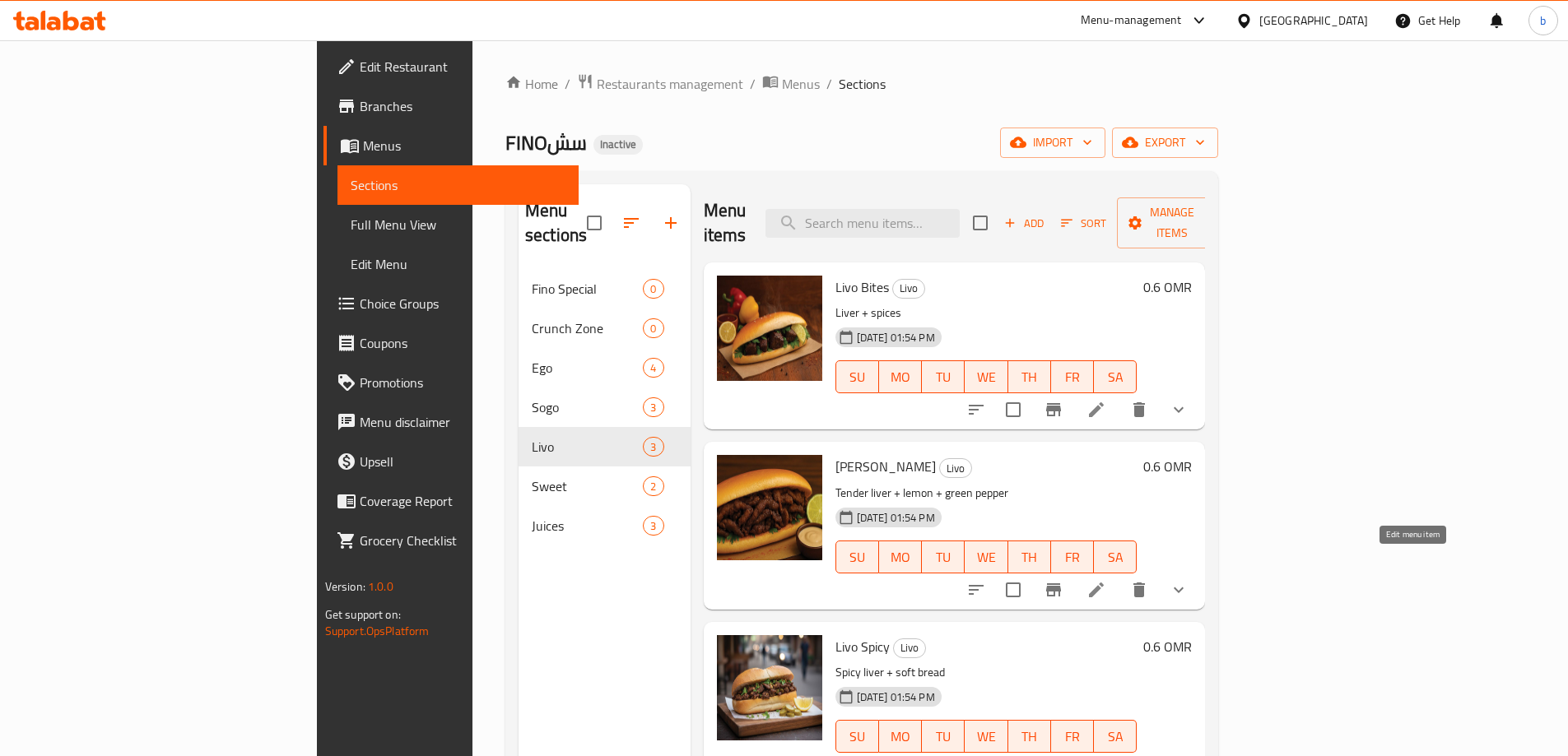
click at [1106, 580] on icon at bounding box center [1096, 590] width 20 height 20
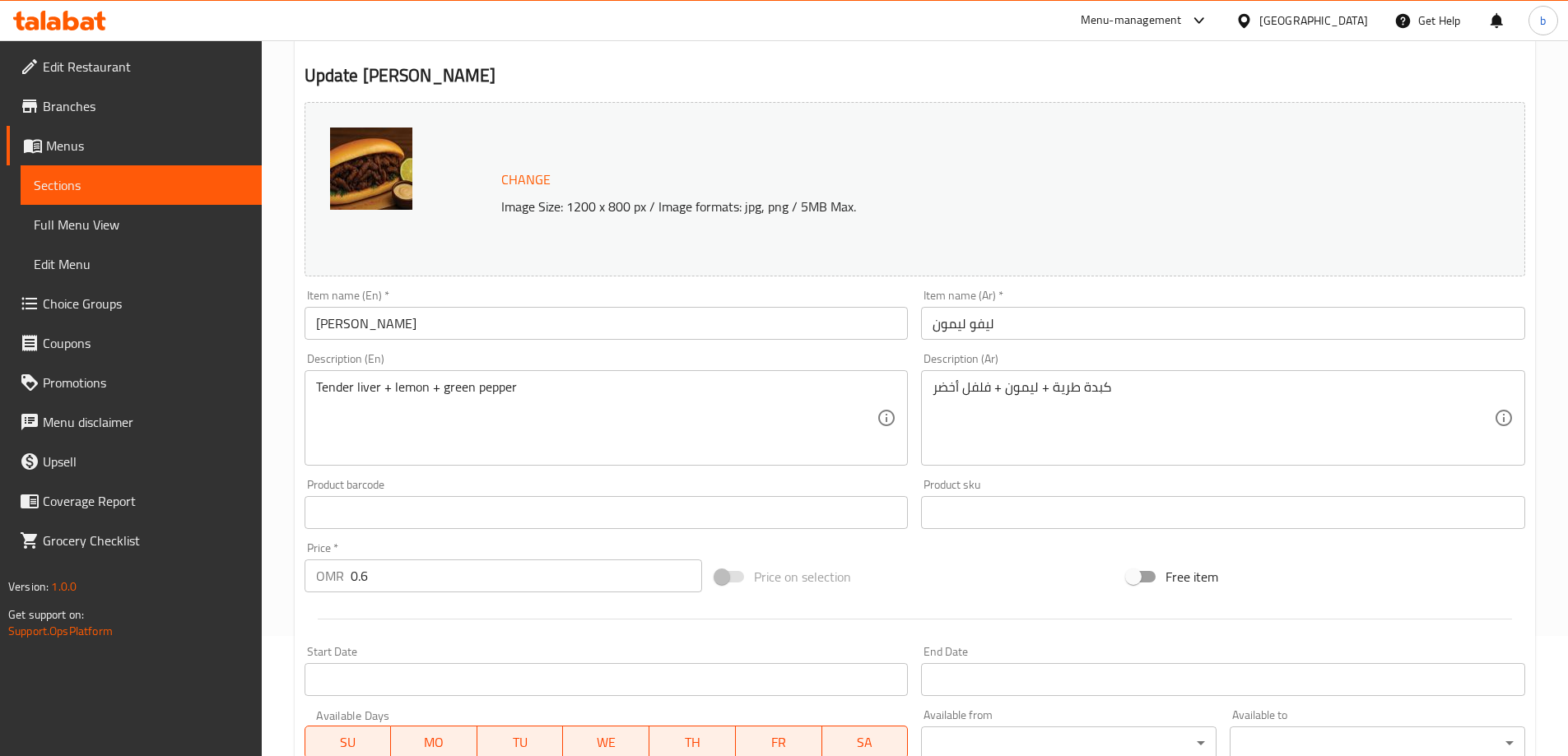
scroll to position [247, 0]
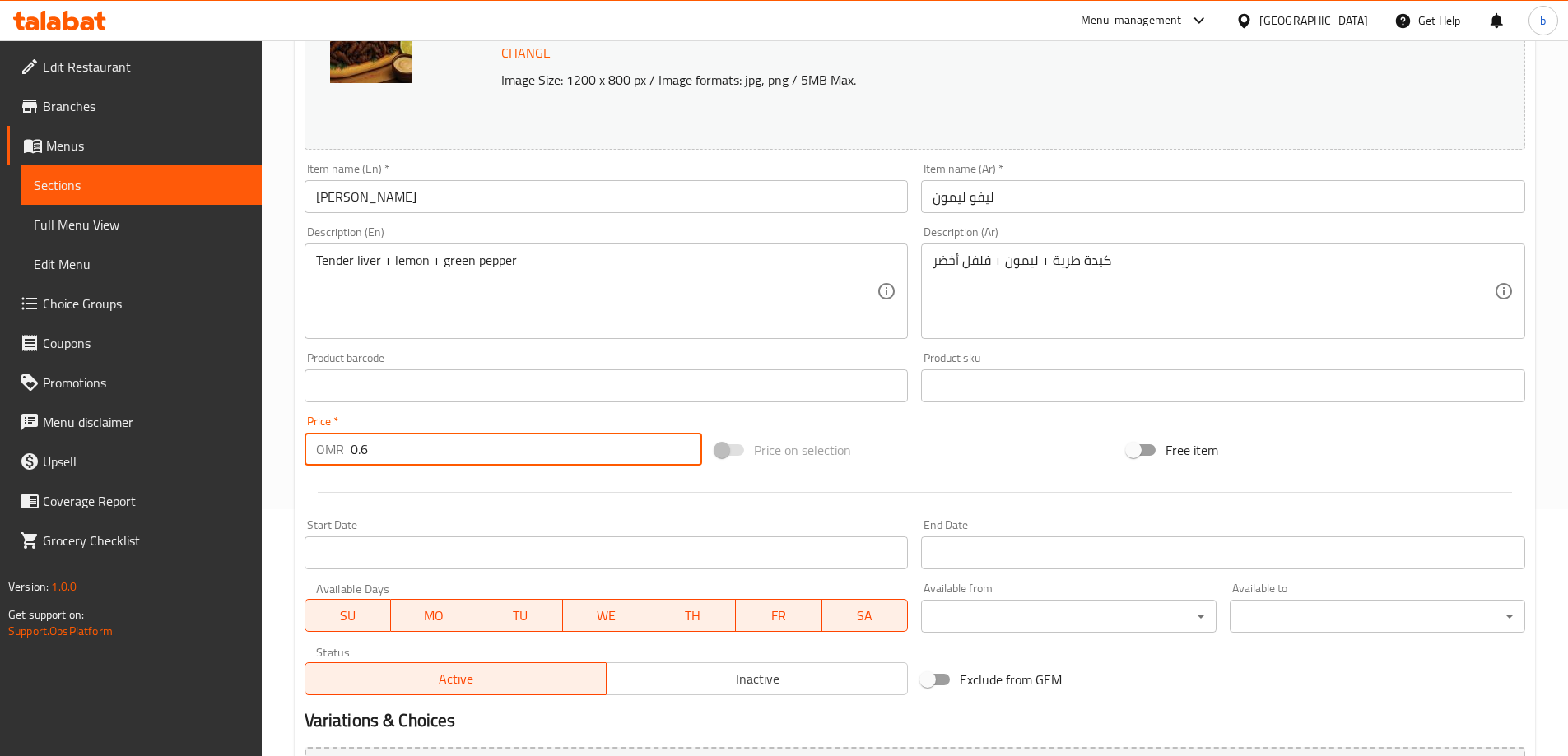
click at [422, 449] on input "0.6" at bounding box center [526, 449] width 352 height 33
paste input "800"
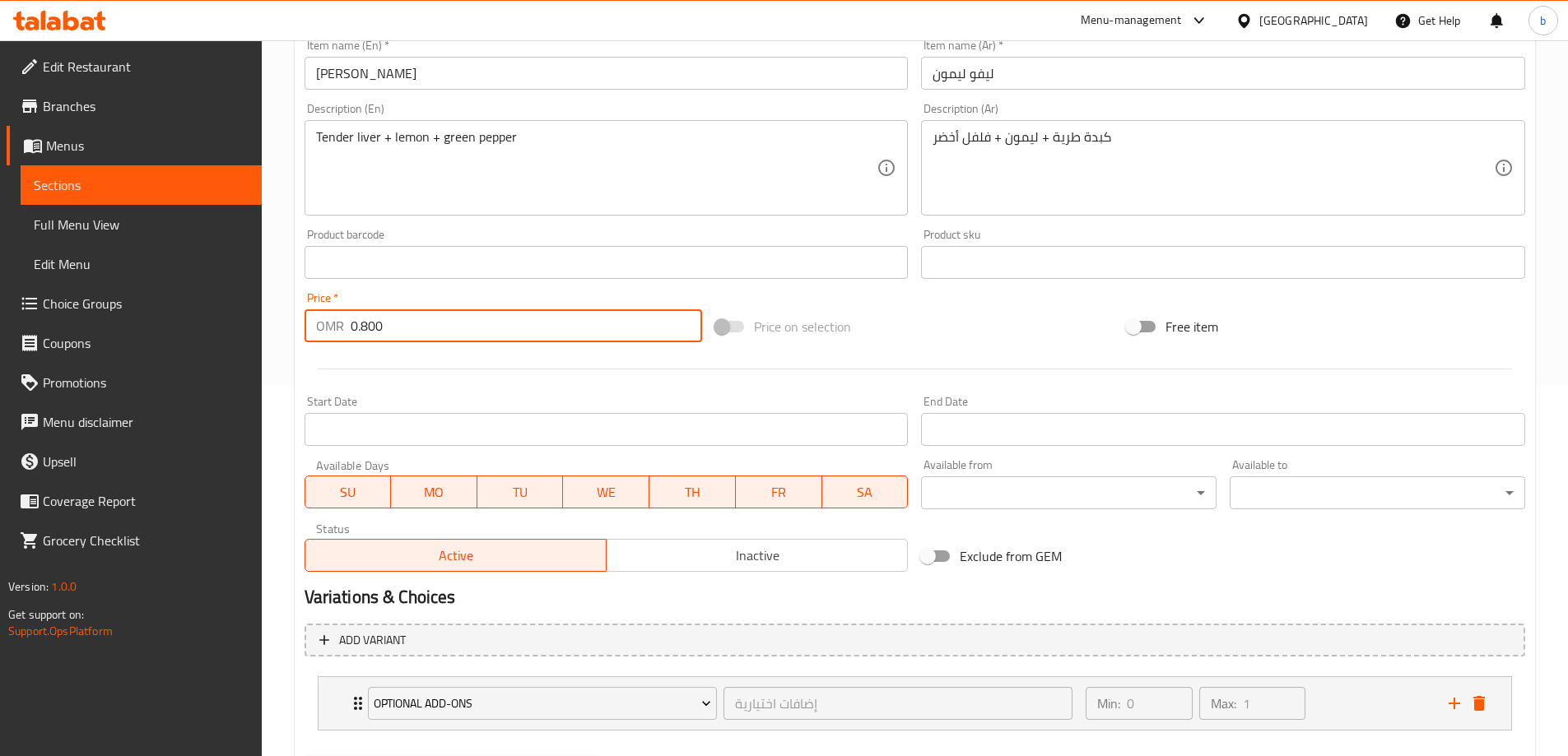
scroll to position [457, 0]
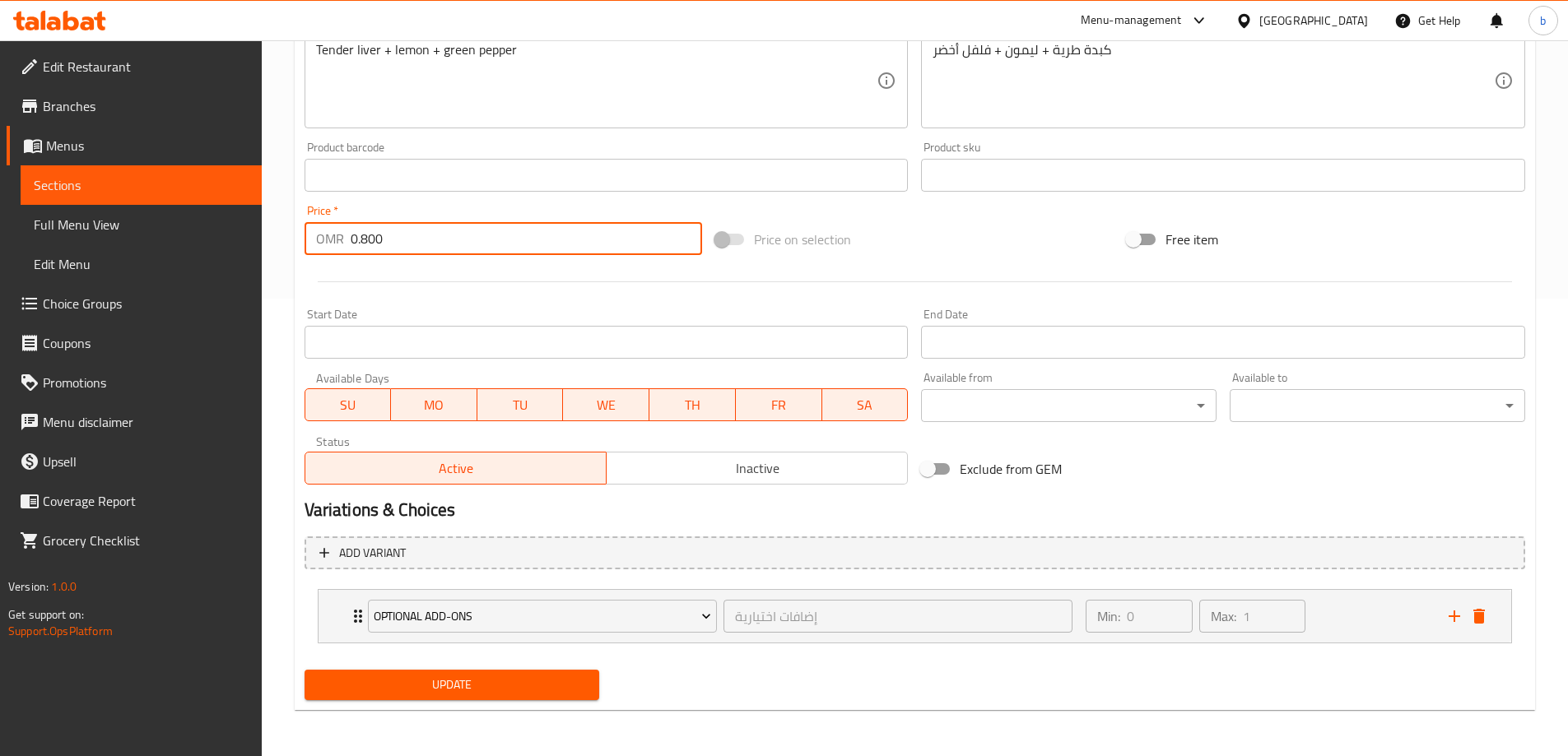
type input "0.800"
click at [552, 678] on span "Update" at bounding box center [452, 685] width 269 height 20
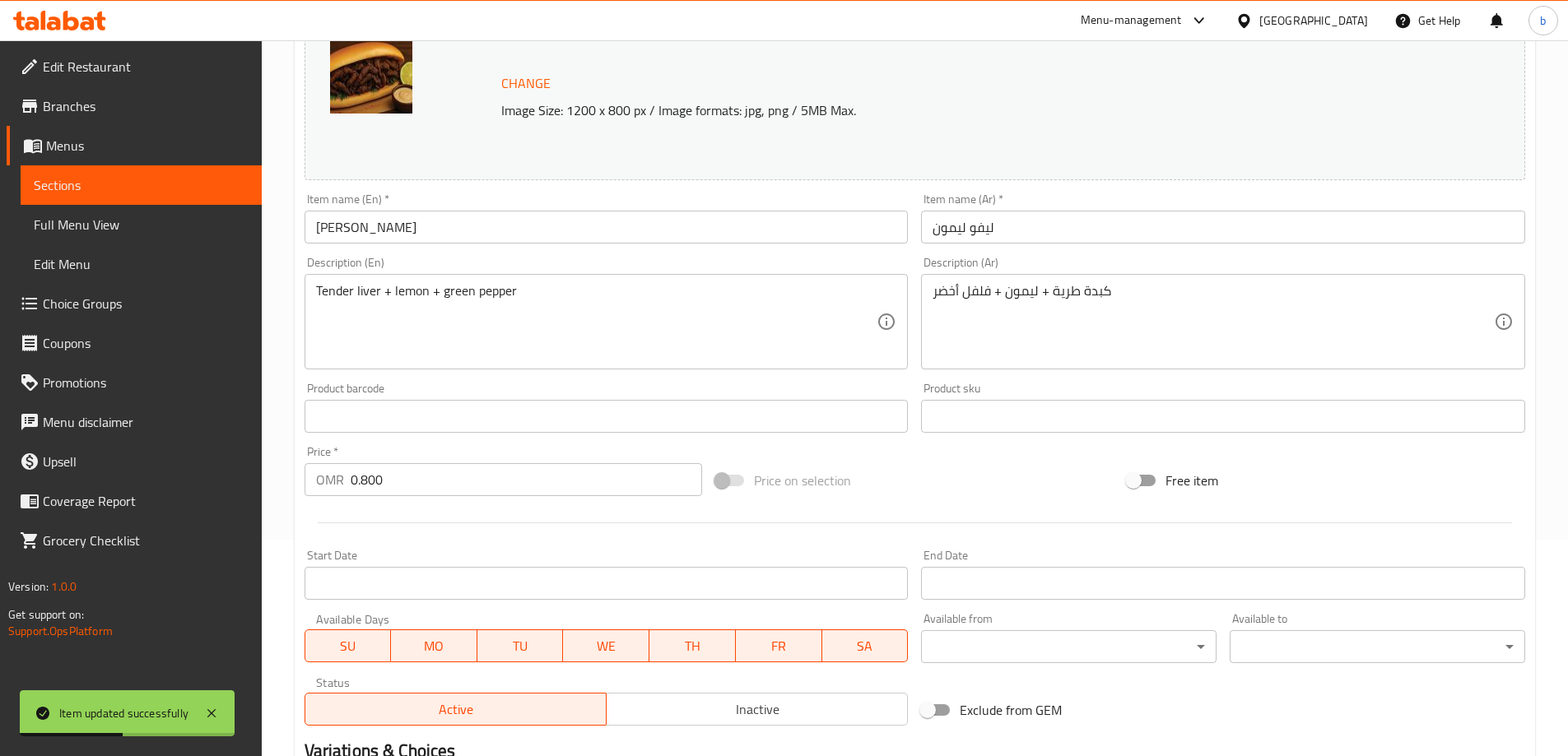
scroll to position [46, 0]
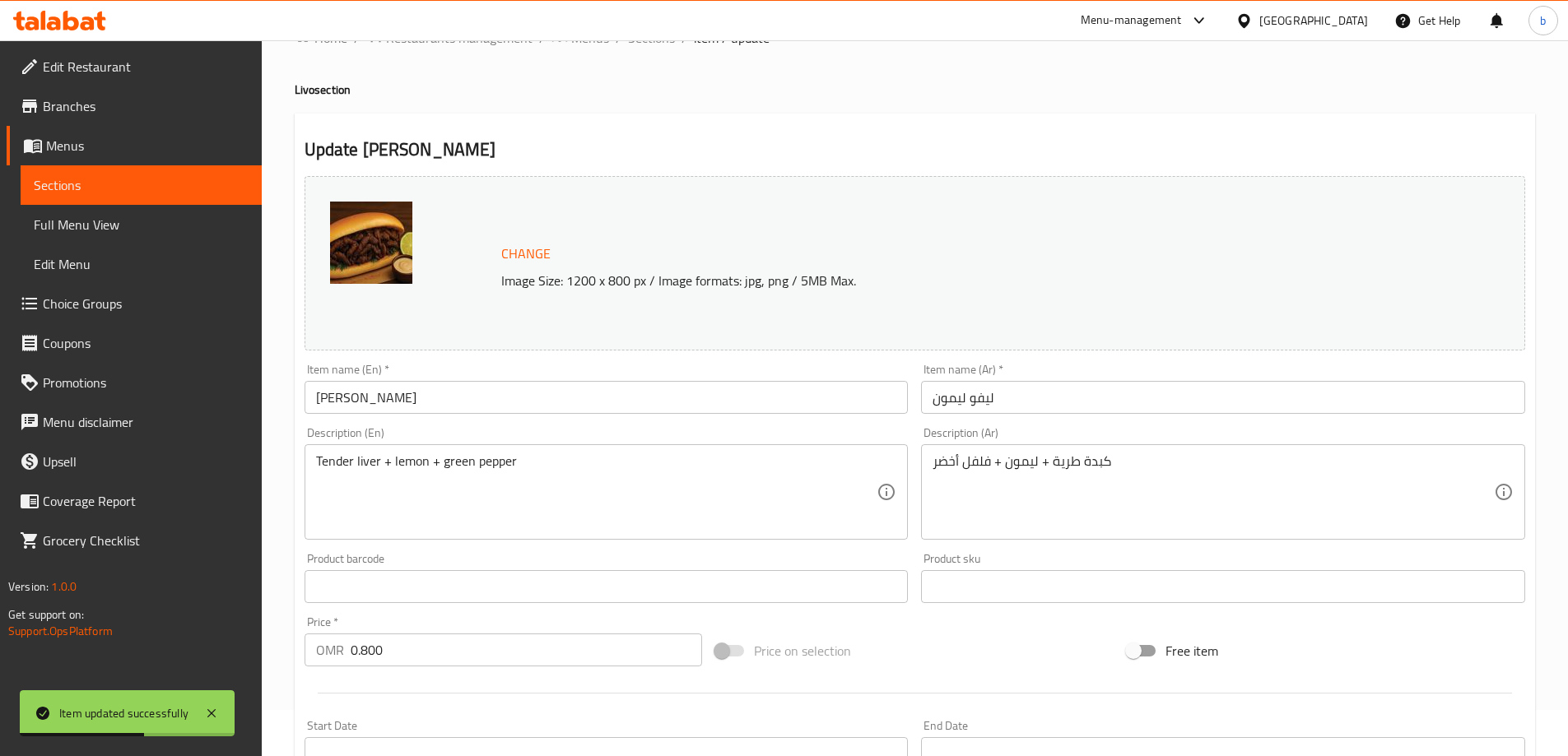
click at [661, 40] on div "Menu-management [GEOGRAPHIC_DATA] Get Help b" at bounding box center [784, 20] width 1568 height 40
click at [649, 42] on span "Sections" at bounding box center [651, 37] width 47 height 20
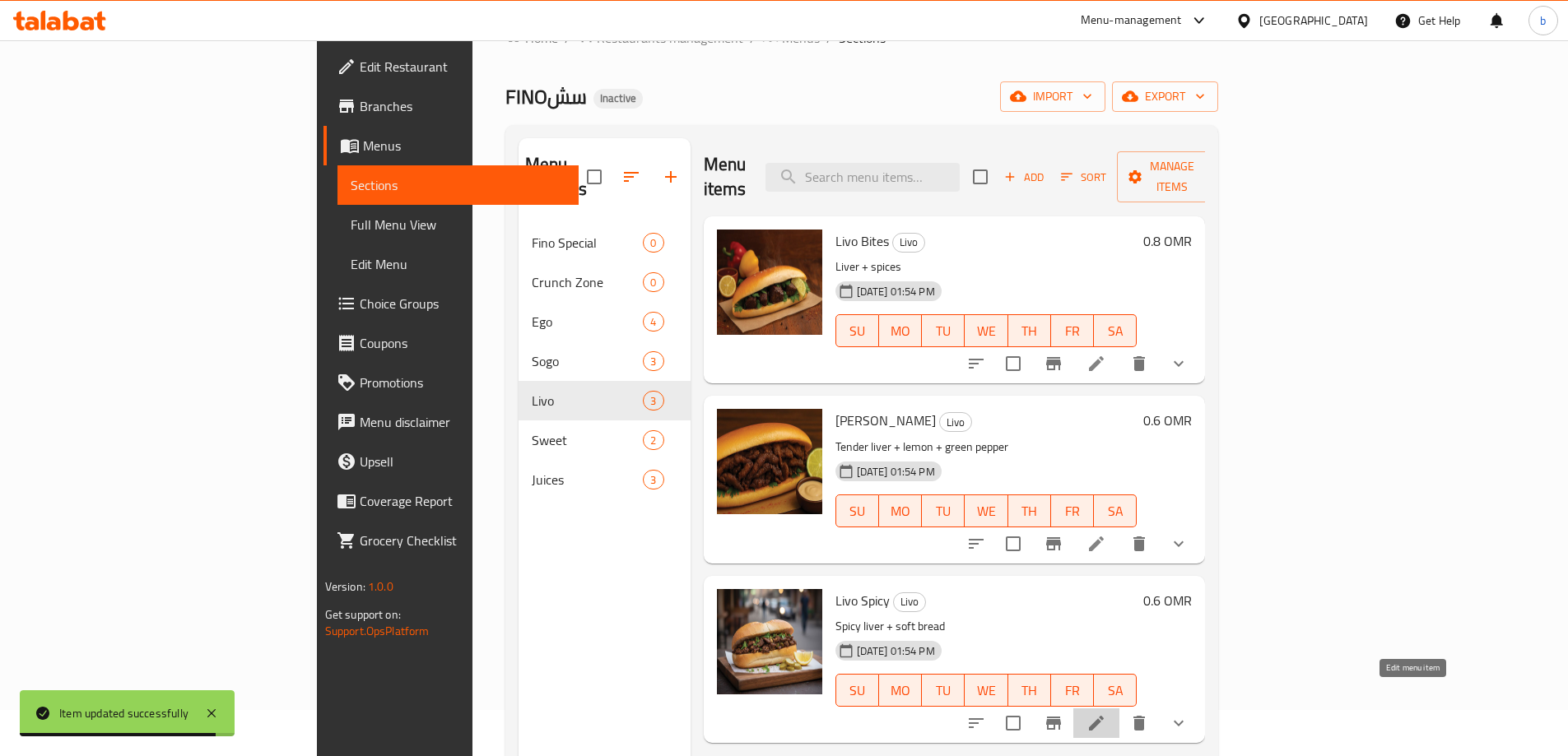
click at [1106, 714] on icon at bounding box center [1096, 723] width 20 height 20
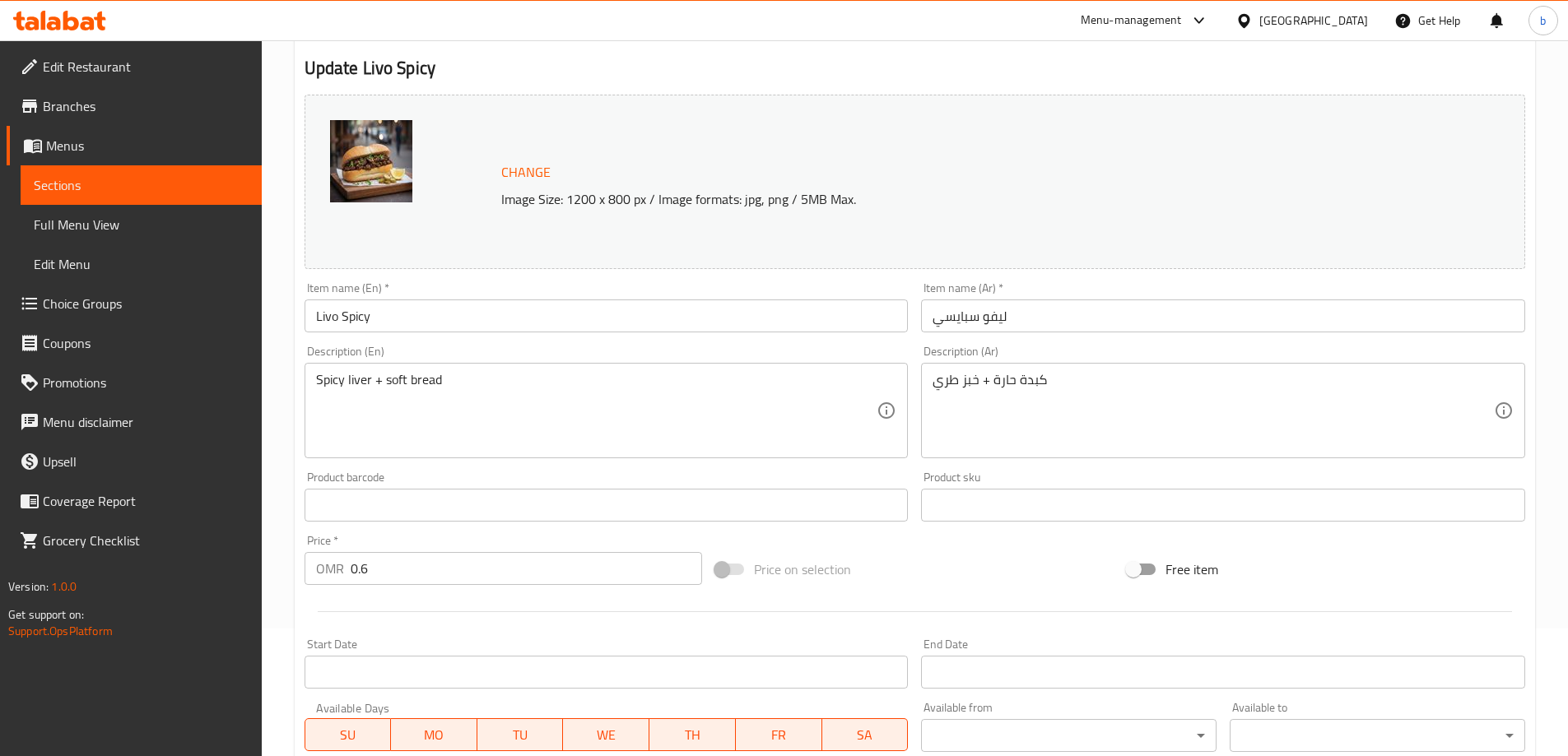
scroll to position [247, 0]
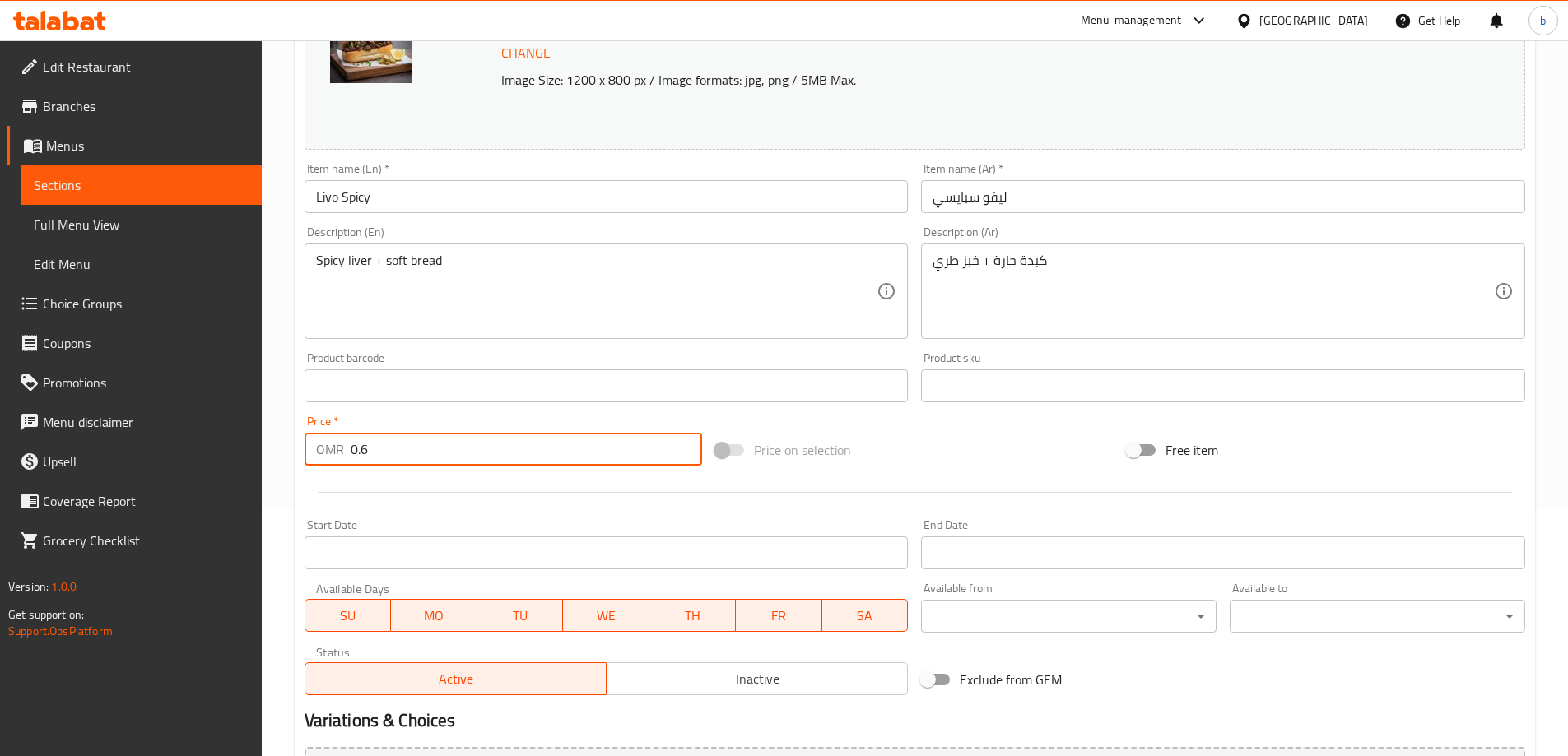
click at [452, 451] on input "0.6" at bounding box center [526, 449] width 352 height 33
paste input "800"
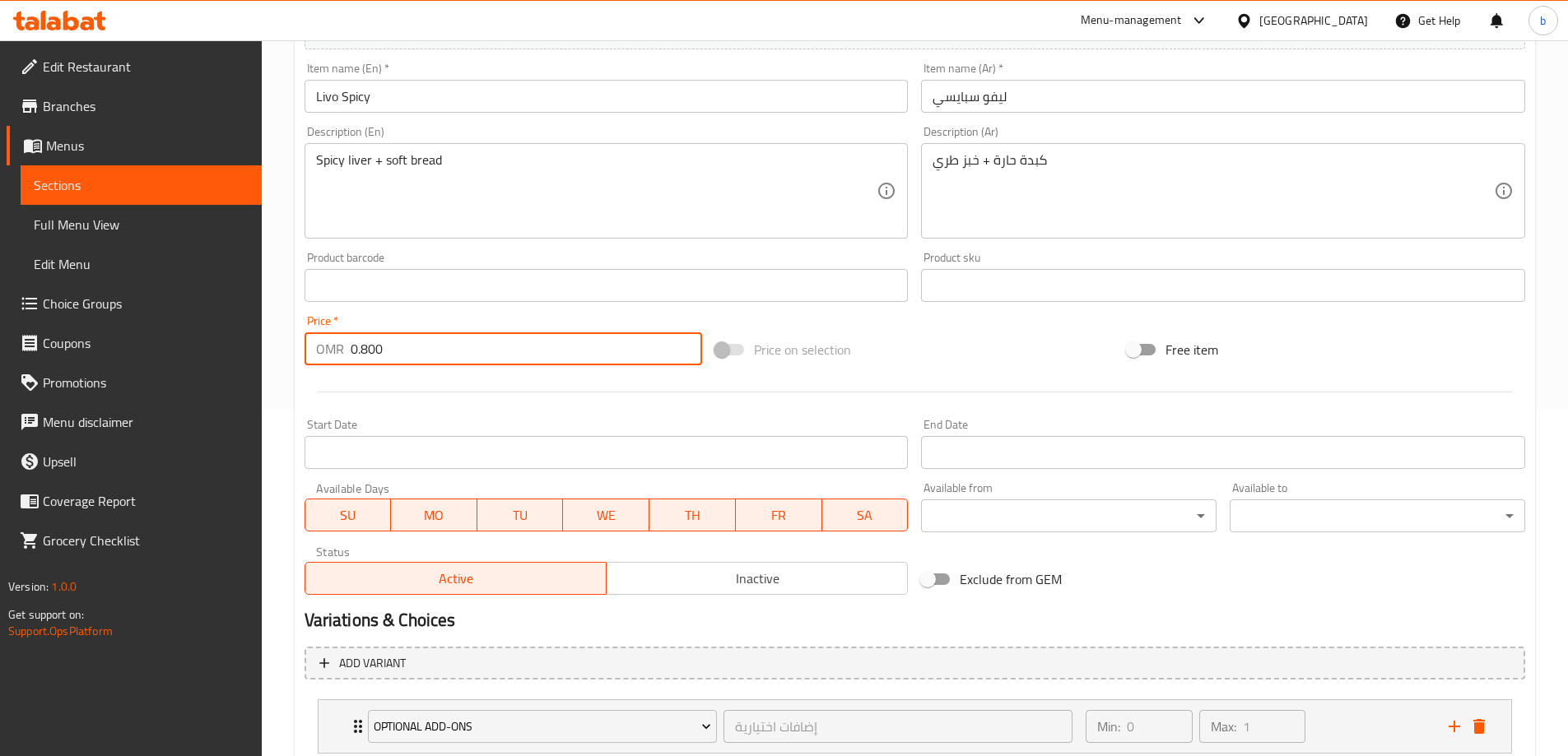
scroll to position [457, 0]
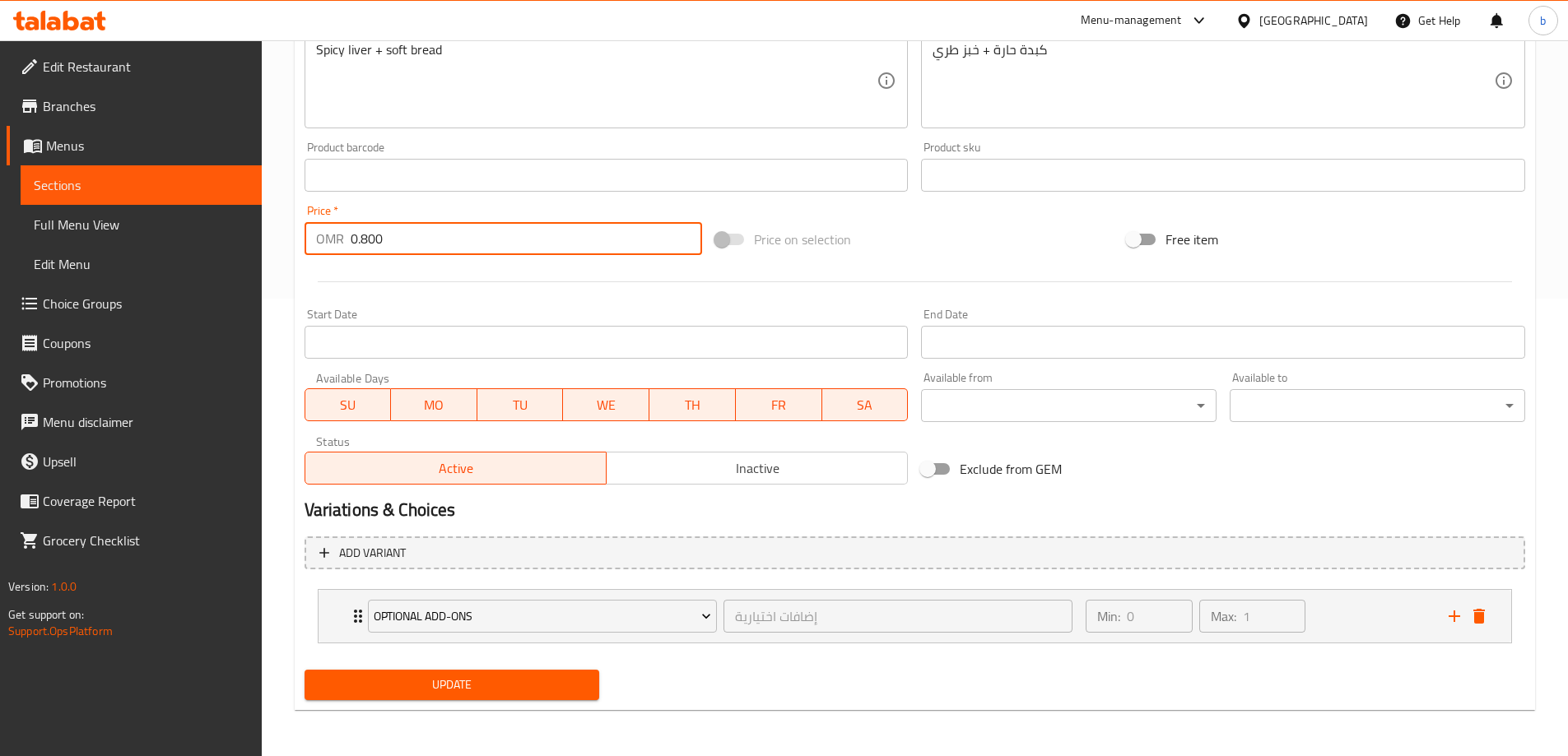
type input "0.800"
click at [525, 683] on span "Update" at bounding box center [452, 685] width 269 height 20
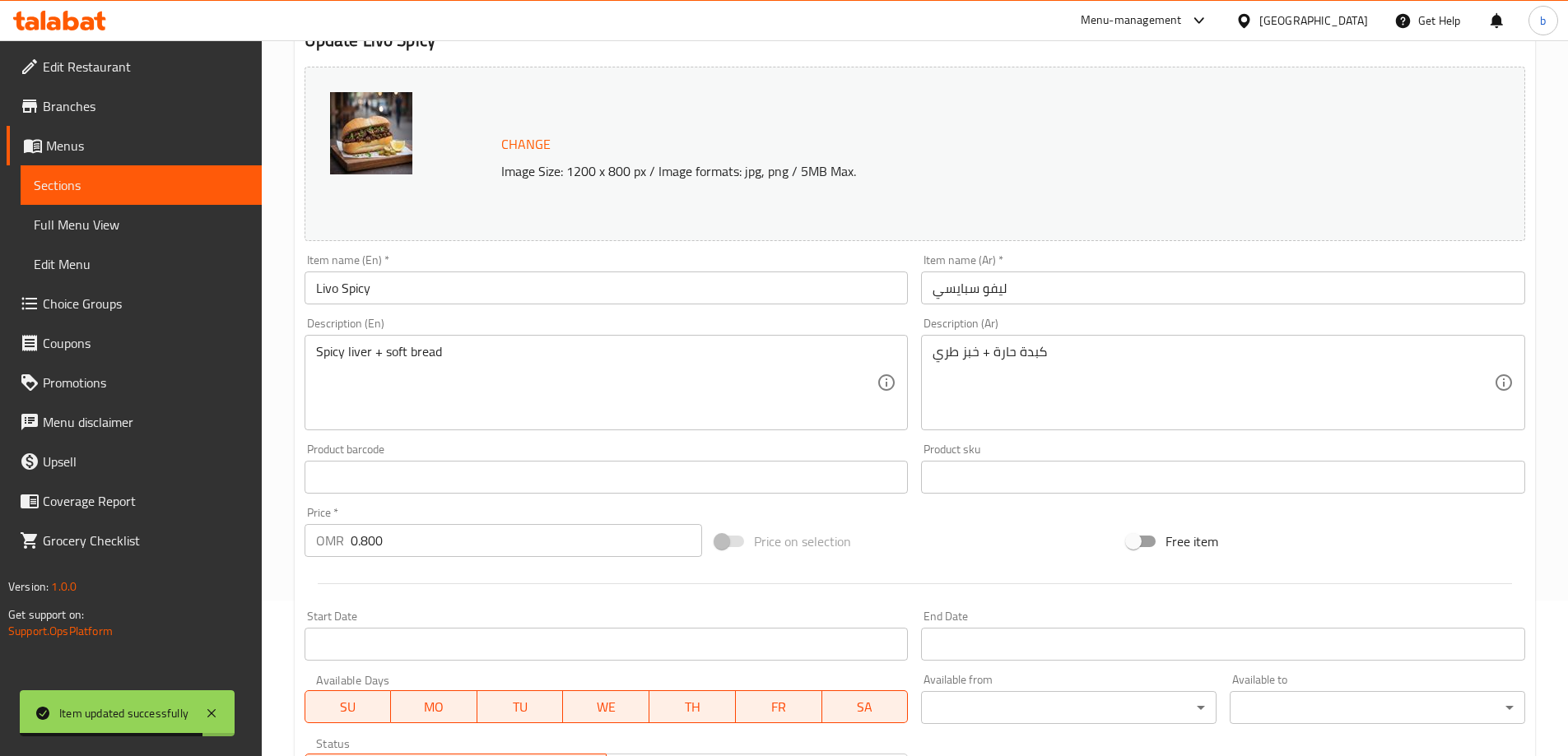
scroll to position [0, 0]
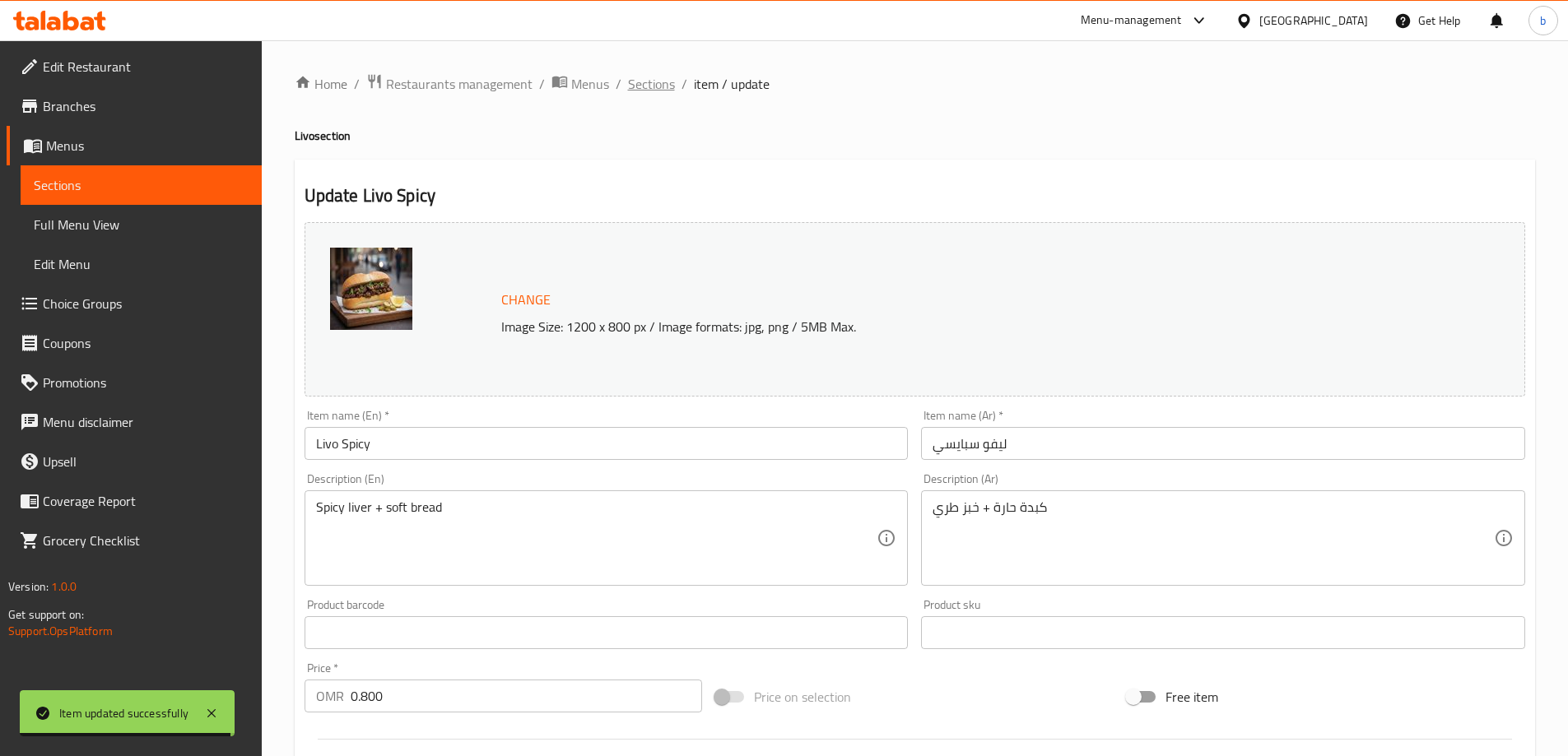
click at [661, 84] on span "Sections" at bounding box center [651, 83] width 47 height 20
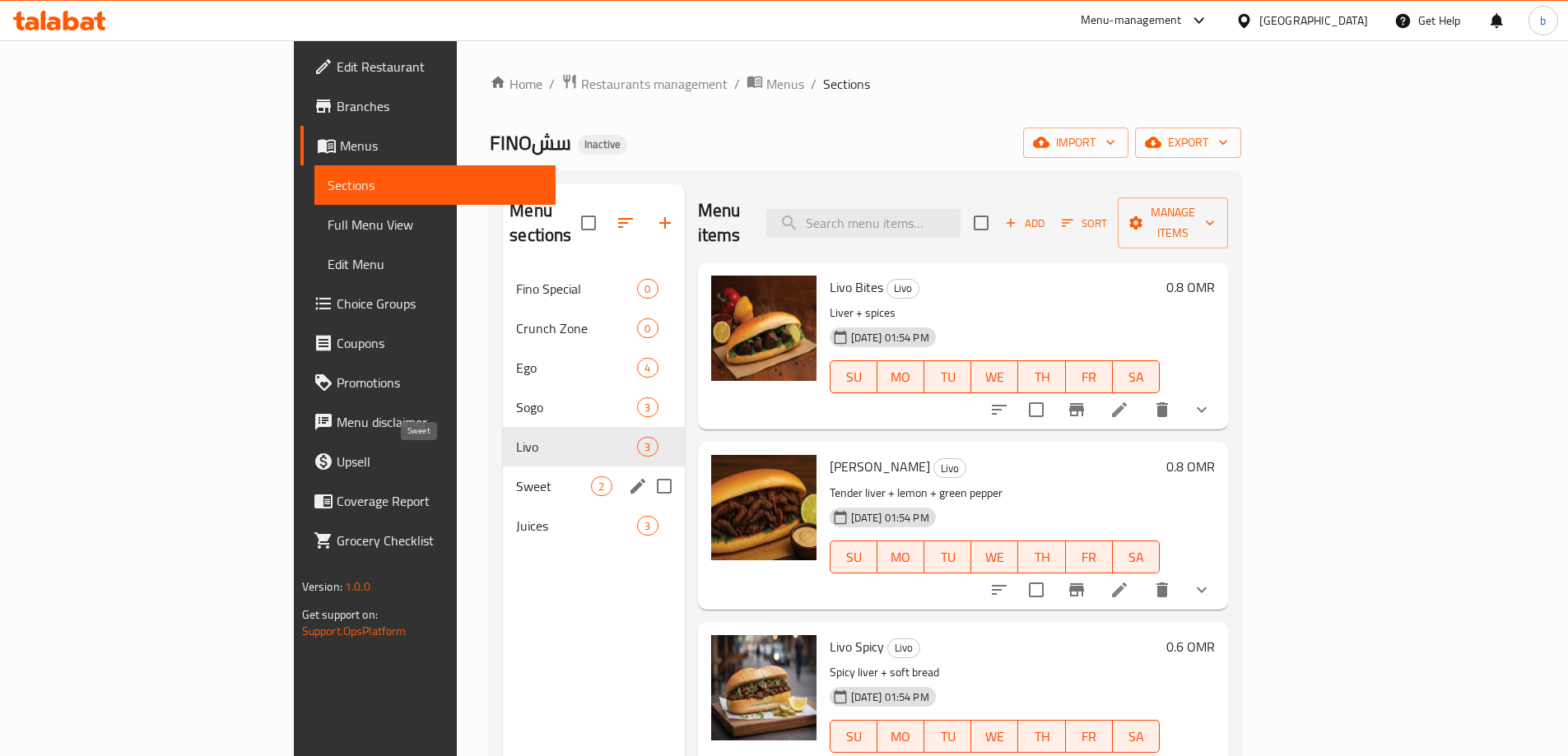
click at [516, 476] on span "Sweet" at bounding box center [554, 485] width 75 height 20
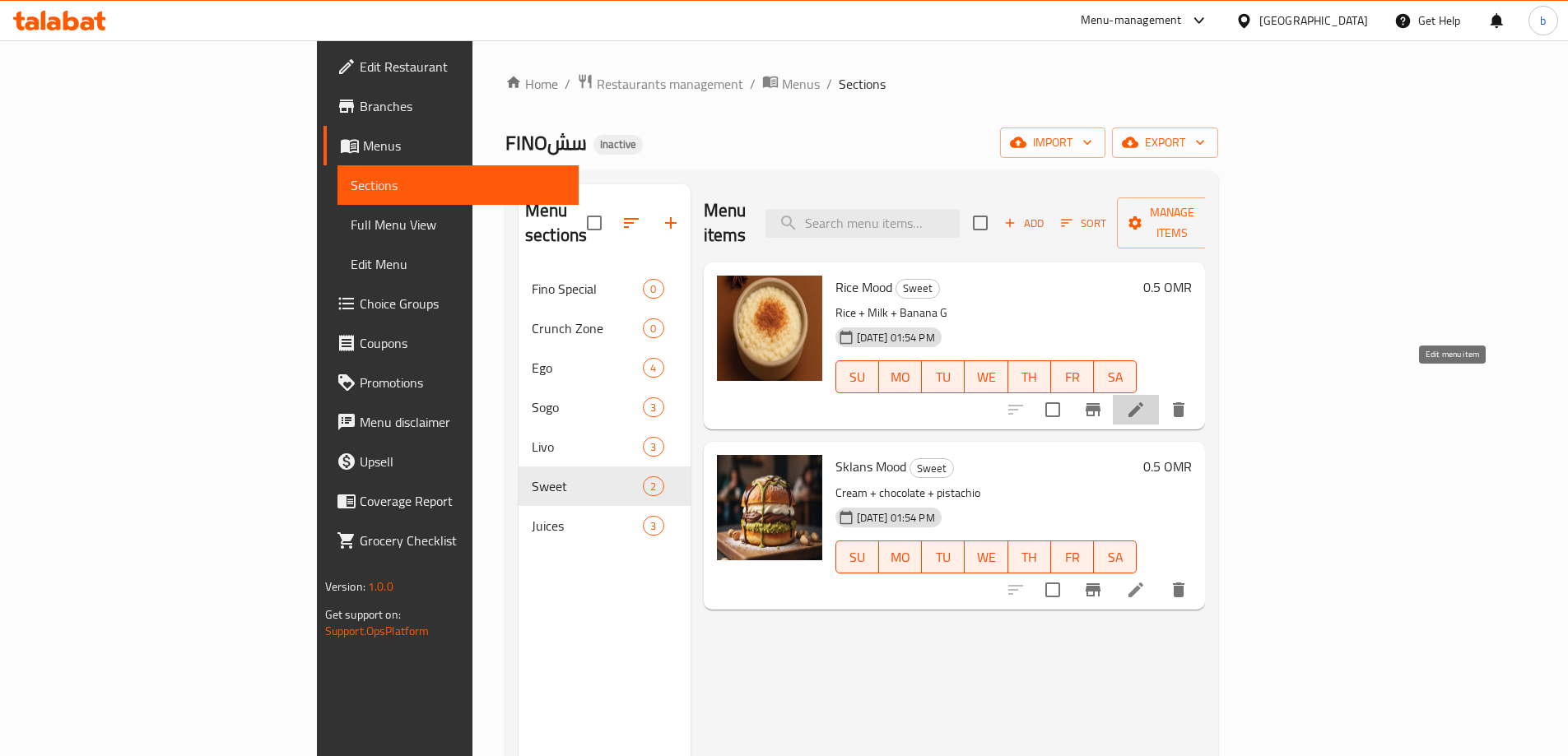
click at [1146, 400] on icon at bounding box center [1135, 409] width 20 height 20
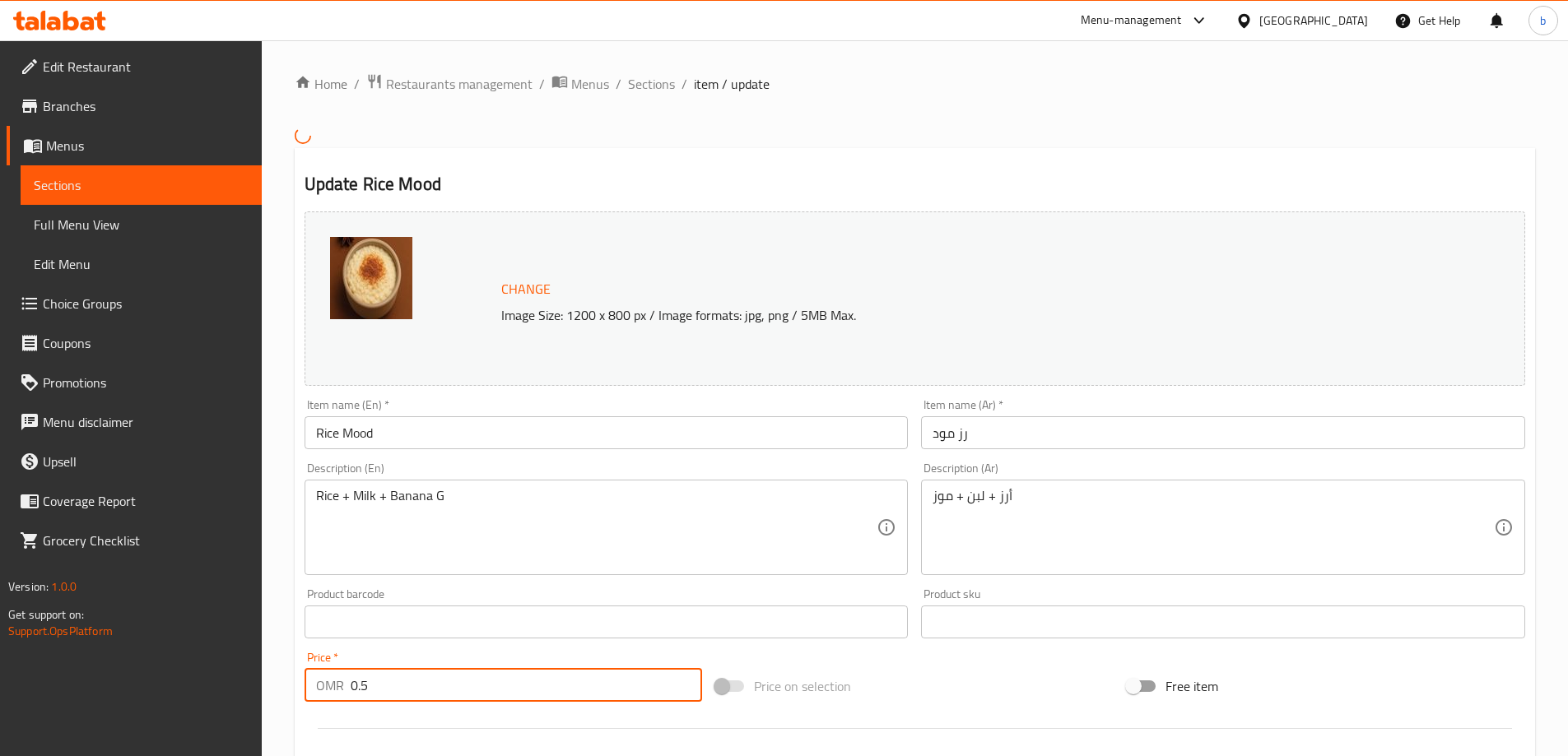
click at [453, 690] on input "0.5" at bounding box center [526, 685] width 352 height 33
paste input "650"
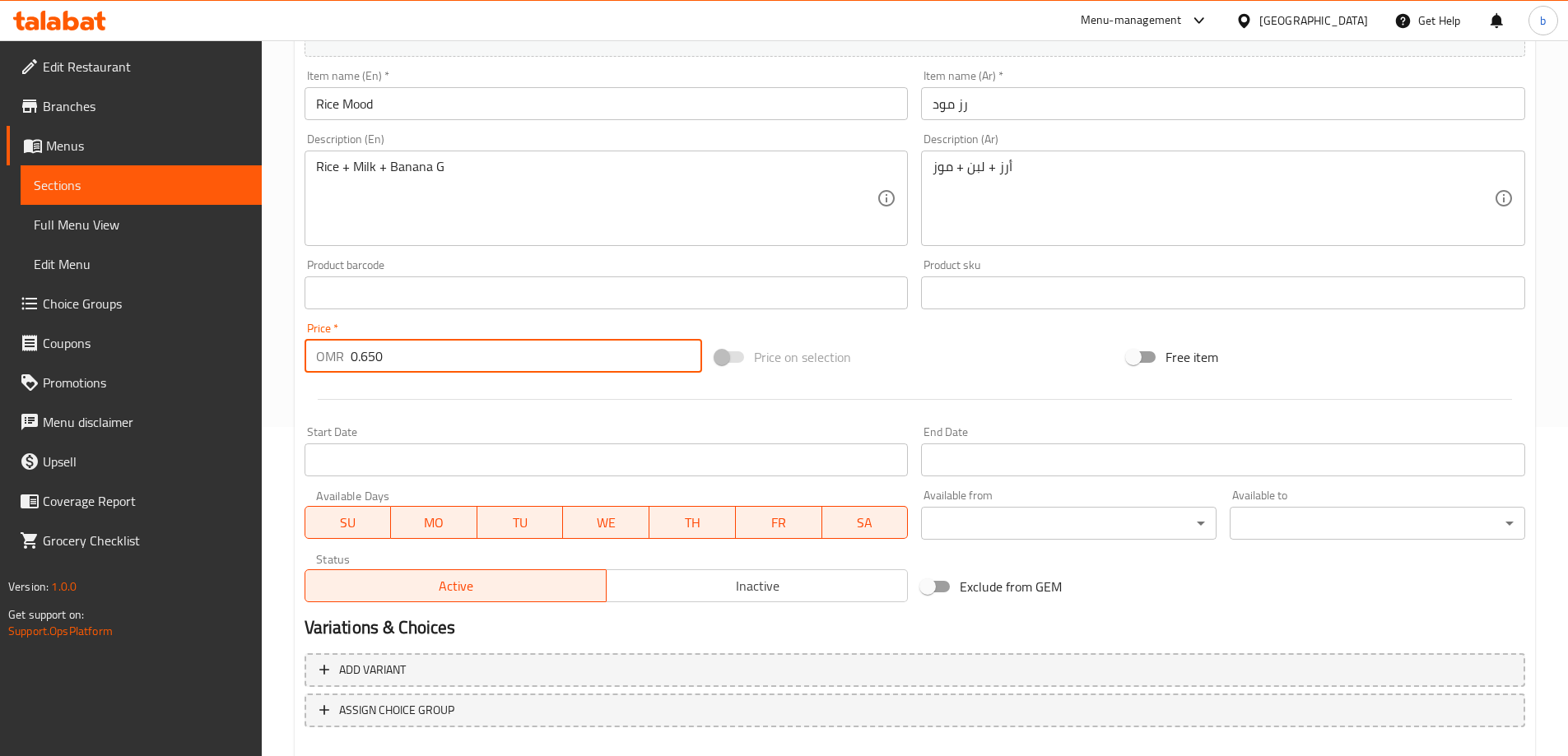
scroll to position [419, 0]
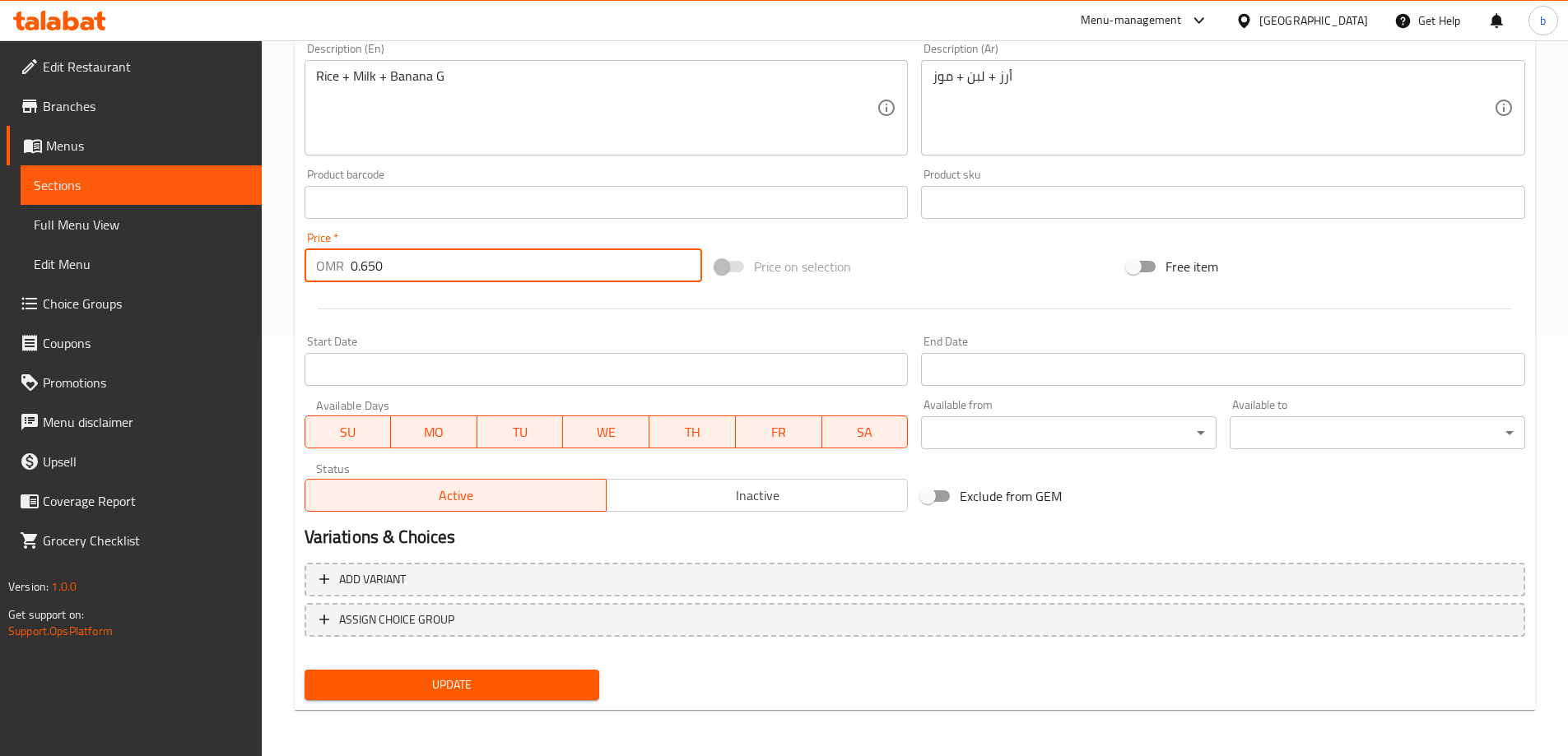
type input "0.650"
click at [512, 678] on span "Update" at bounding box center [452, 685] width 269 height 20
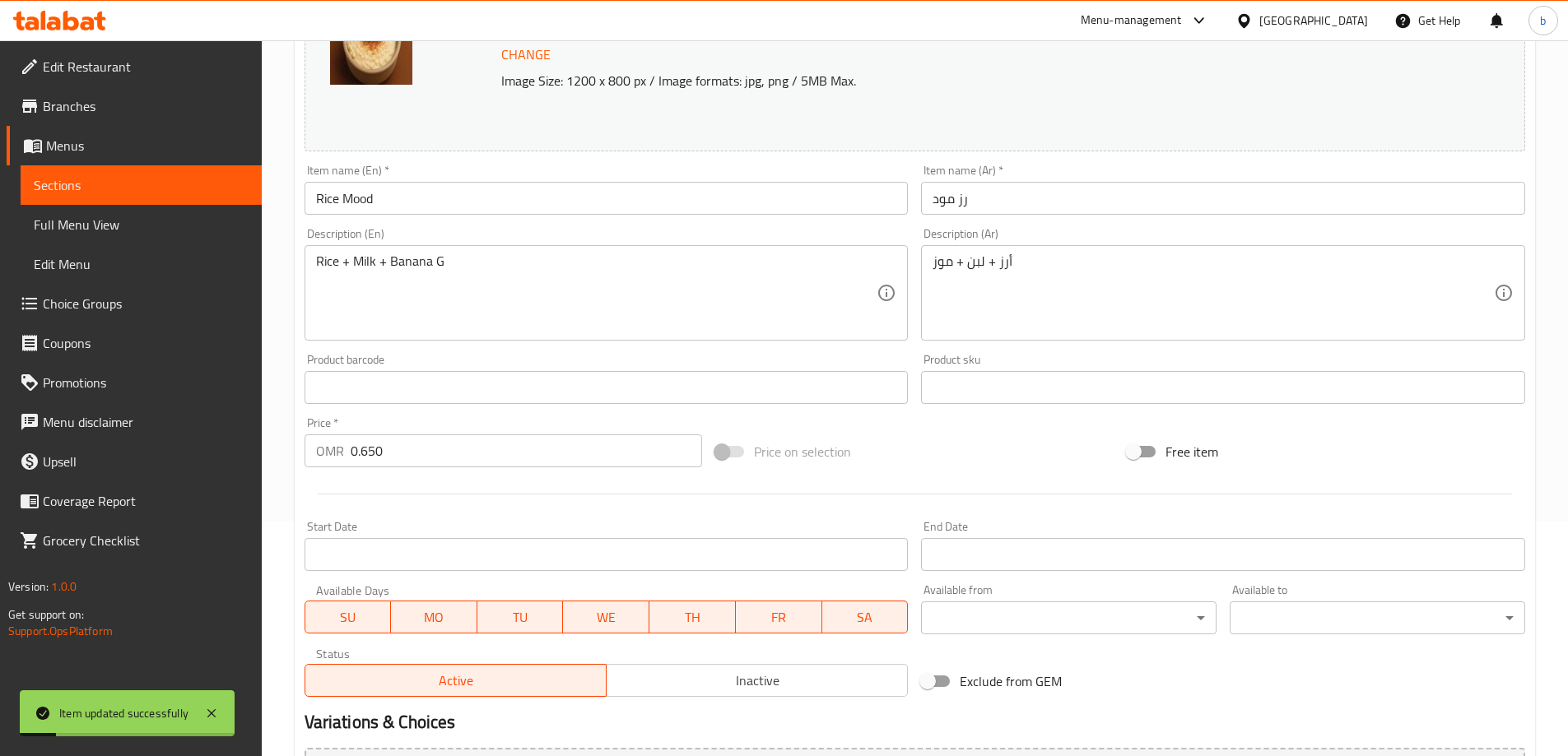
scroll to position [8, 0]
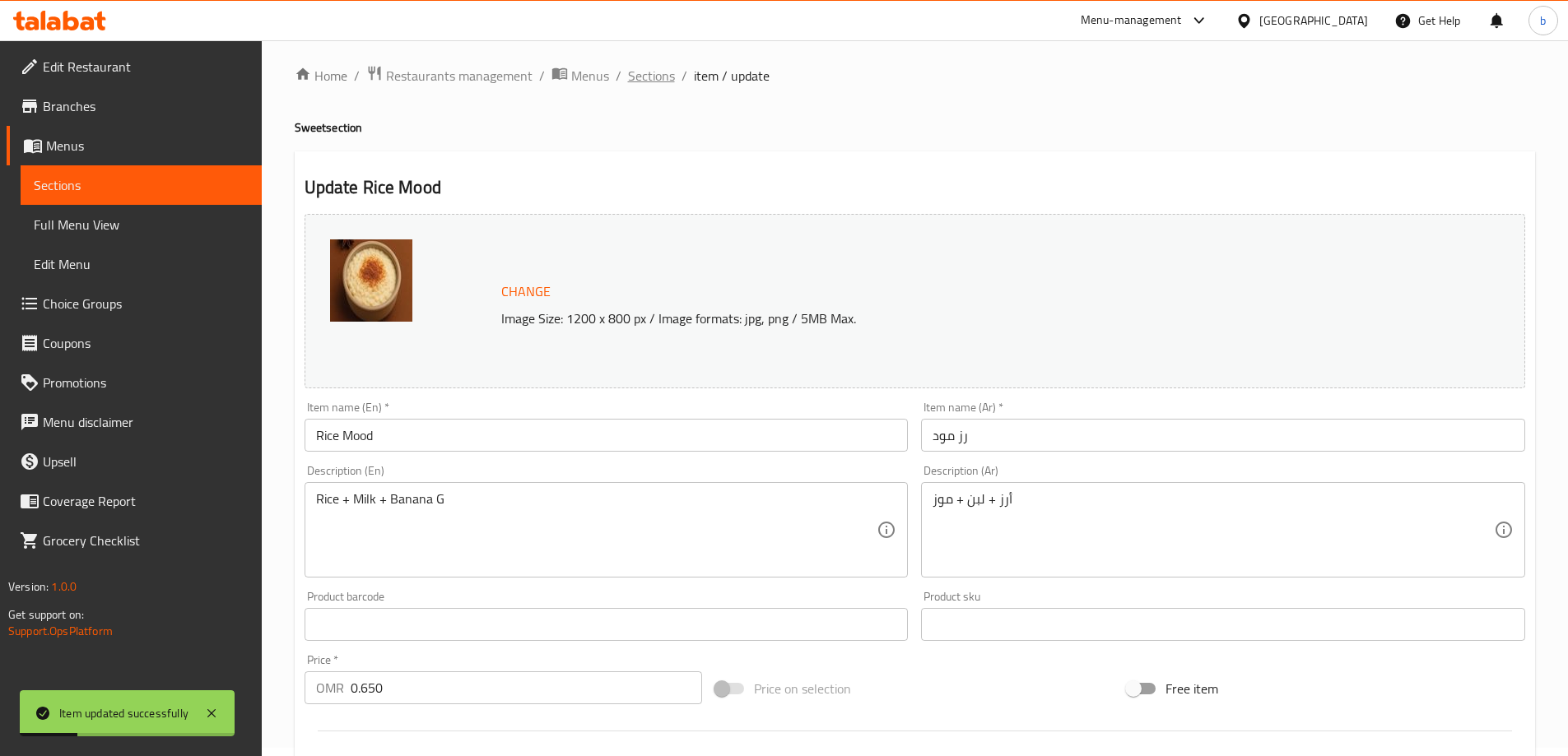
click at [656, 75] on span "Sections" at bounding box center [651, 76] width 47 height 20
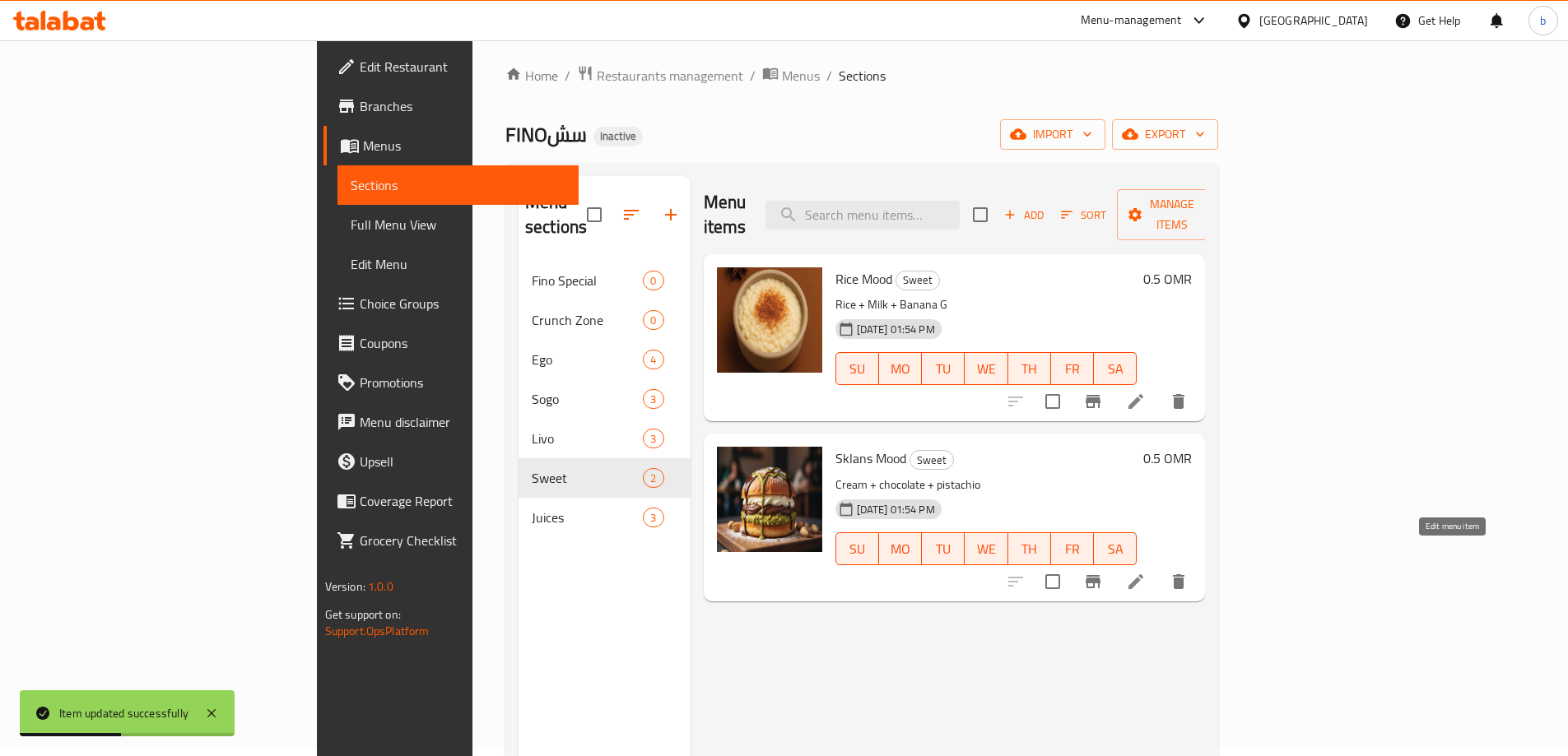
click at [1146, 572] on icon at bounding box center [1135, 581] width 20 height 20
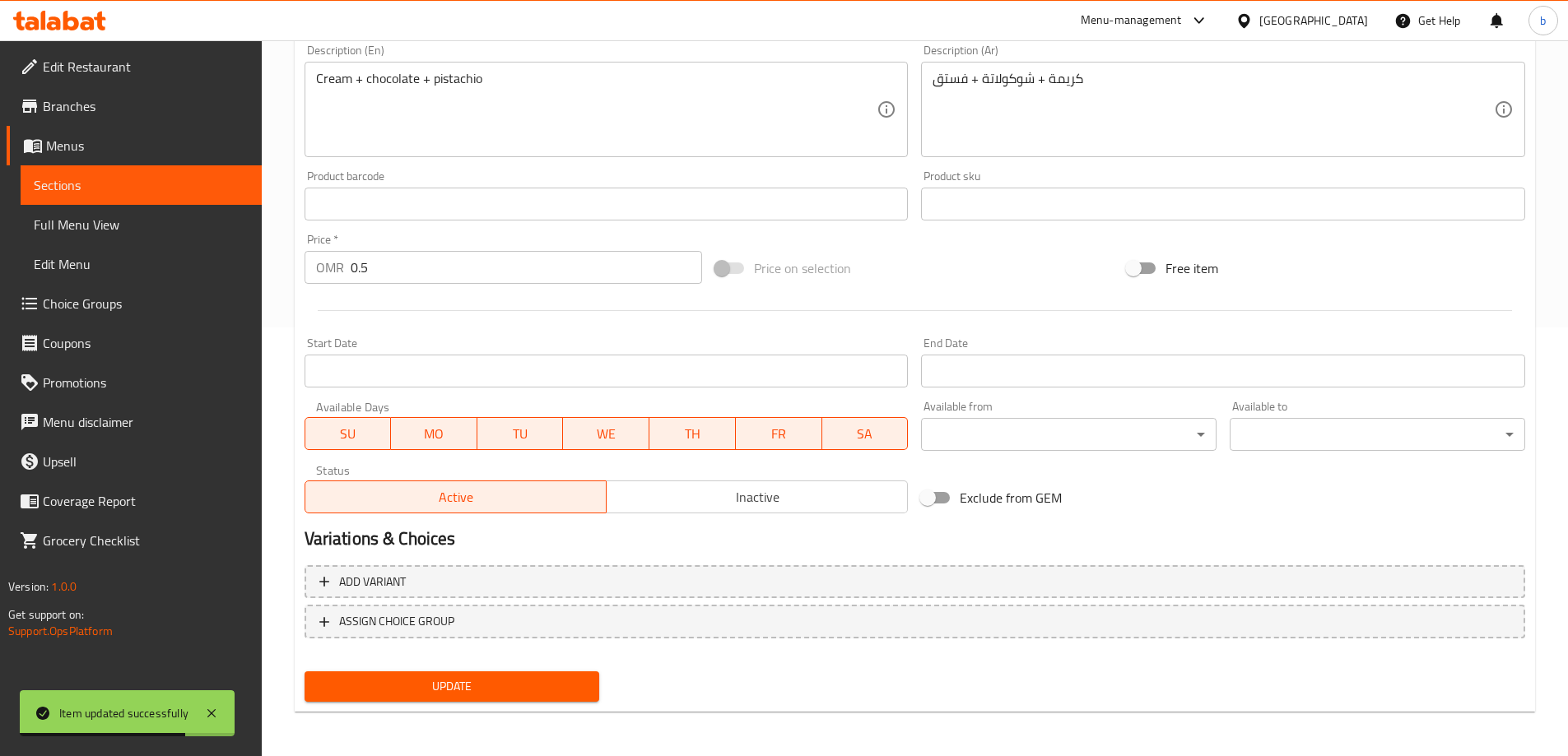
scroll to position [430, 0]
drag, startPoint x: 389, startPoint y: 241, endPoint x: 377, endPoint y: 249, distance: 14.4
click at [384, 243] on div "Price   * OMR 0.5 Price *" at bounding box center [503, 256] width 398 height 50
click at [367, 271] on input "0.5" at bounding box center [526, 266] width 352 height 33
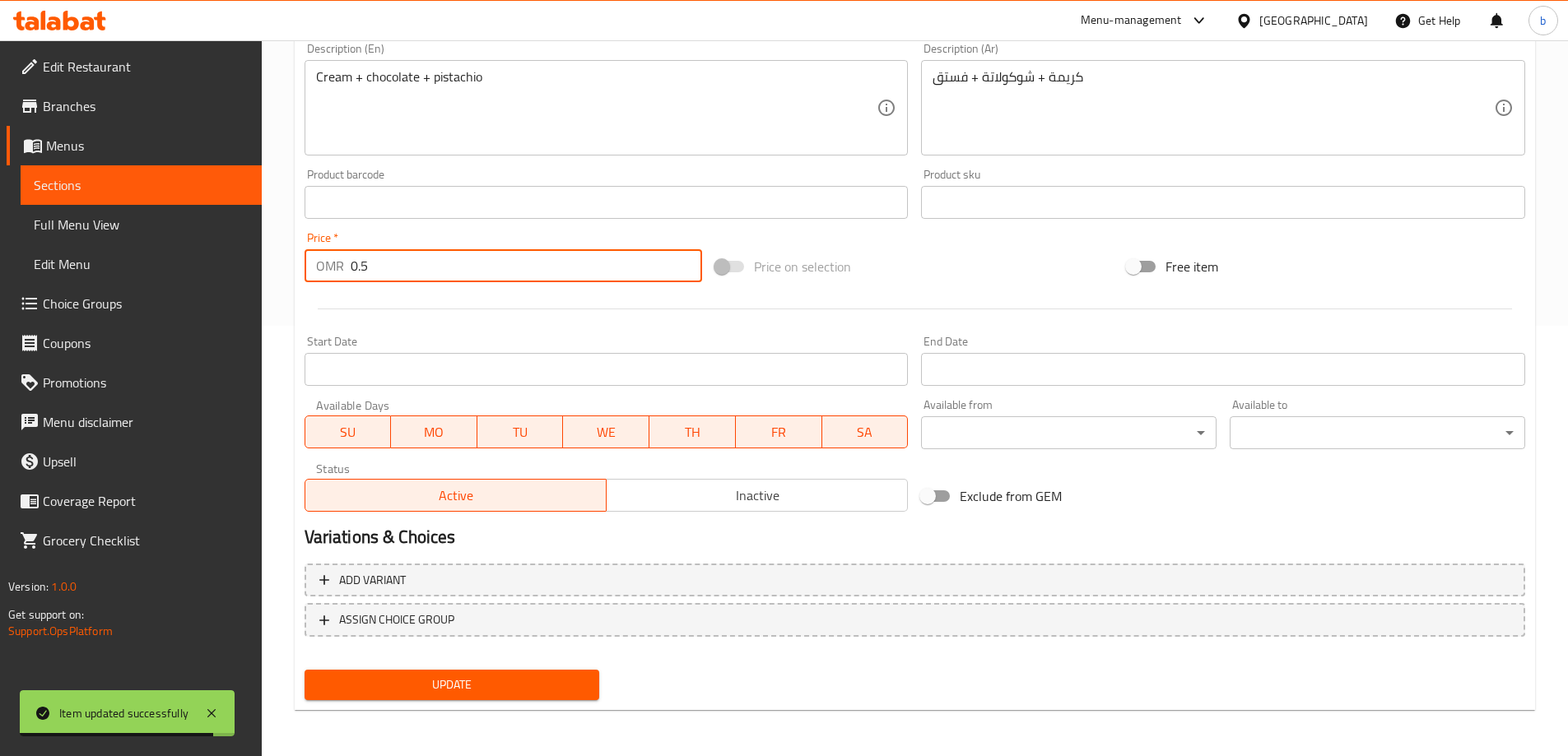
click at [367, 271] on input "0.5" at bounding box center [526, 266] width 352 height 33
paste input "650"
type input "0.650"
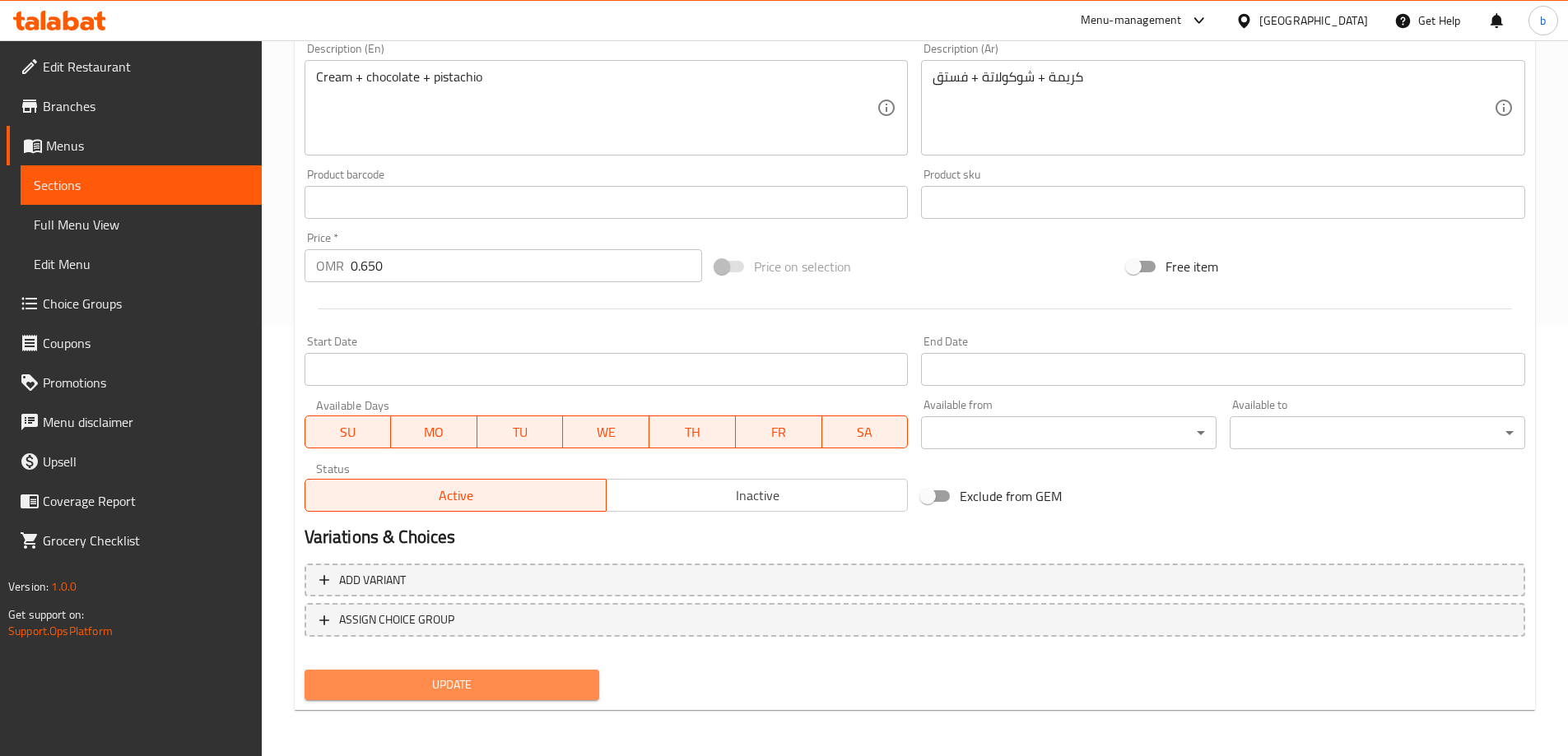
click at [469, 687] on span "Update" at bounding box center [452, 685] width 269 height 20
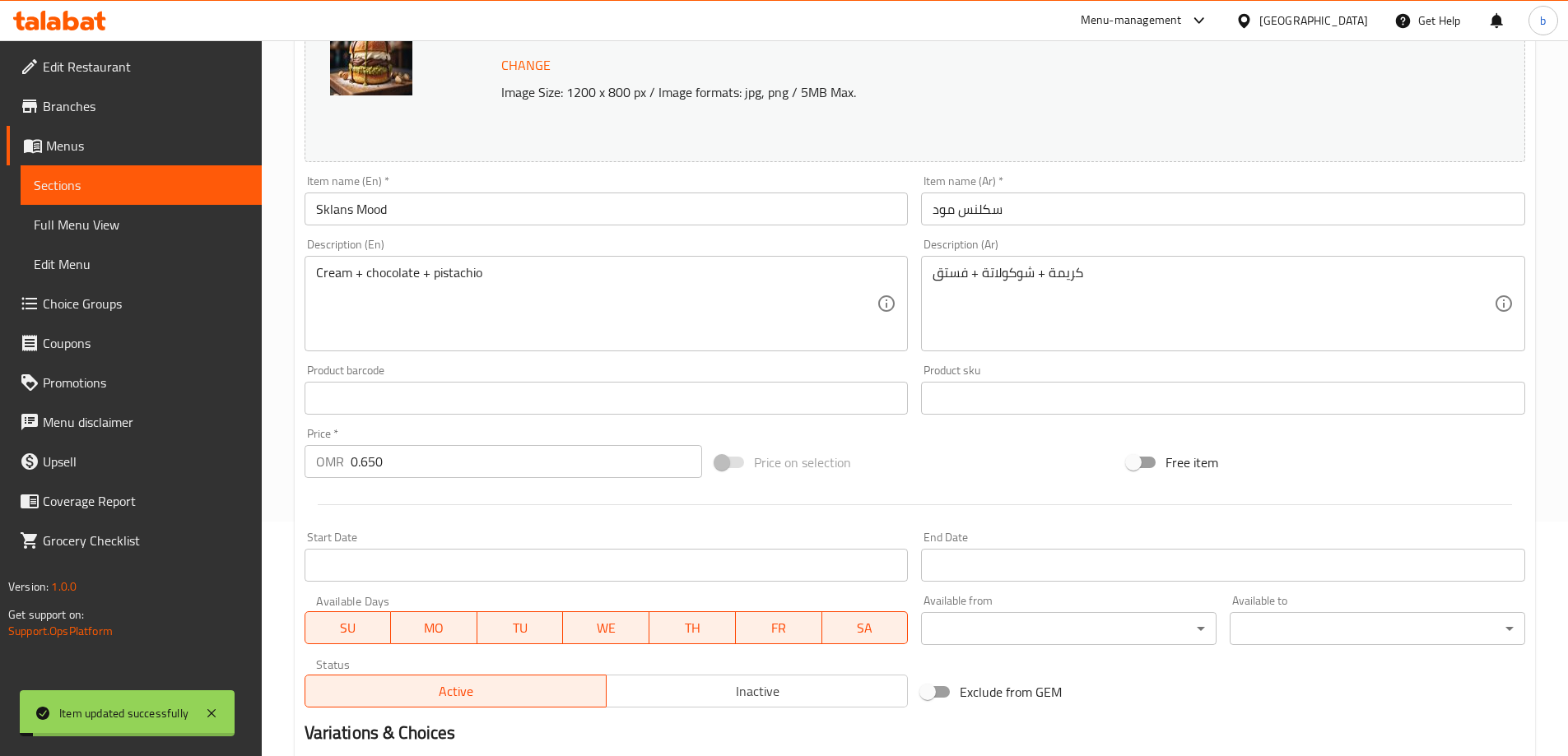
scroll to position [19, 0]
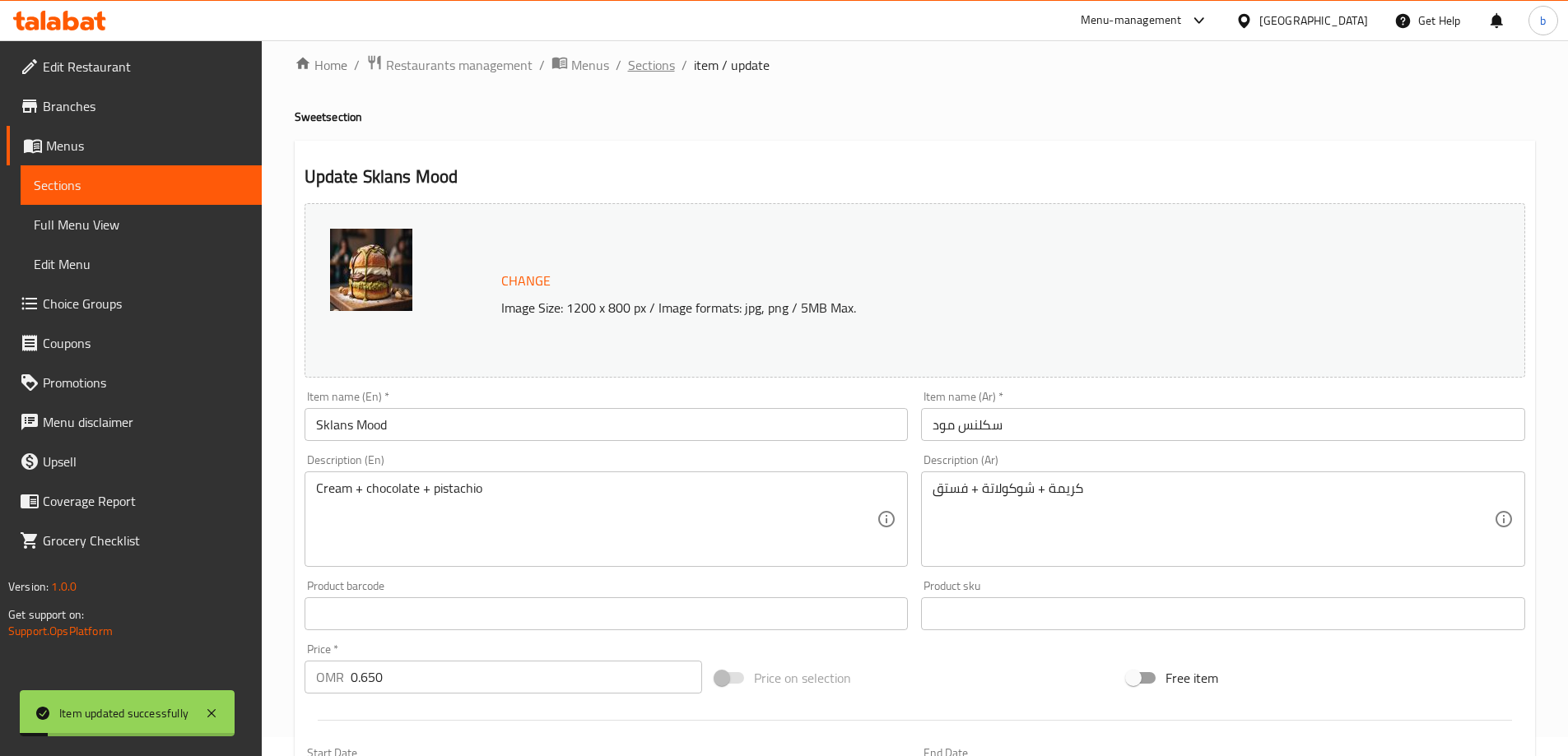
click at [652, 70] on span "Sections" at bounding box center [651, 64] width 47 height 20
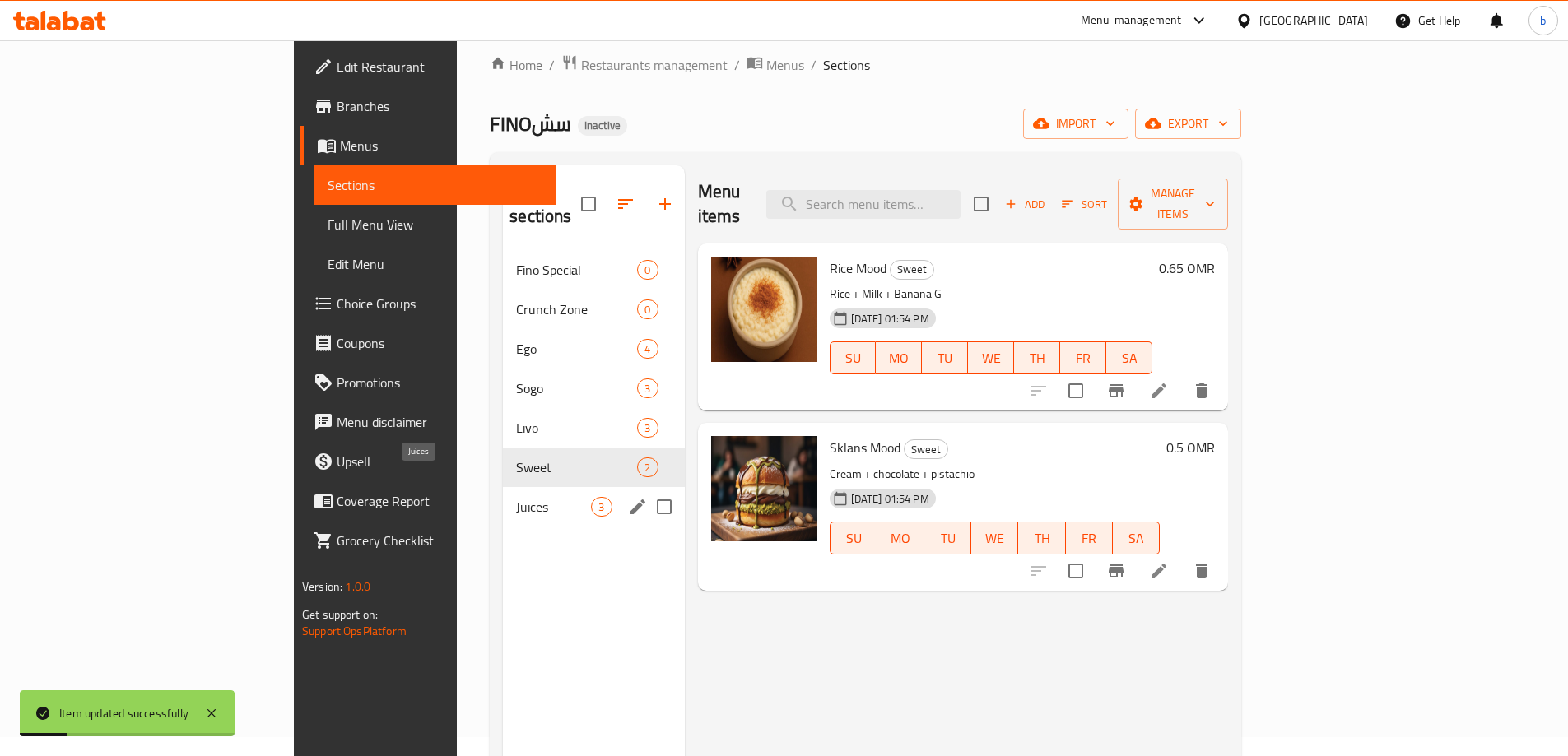
click at [516, 497] on span "Juices" at bounding box center [554, 507] width 75 height 20
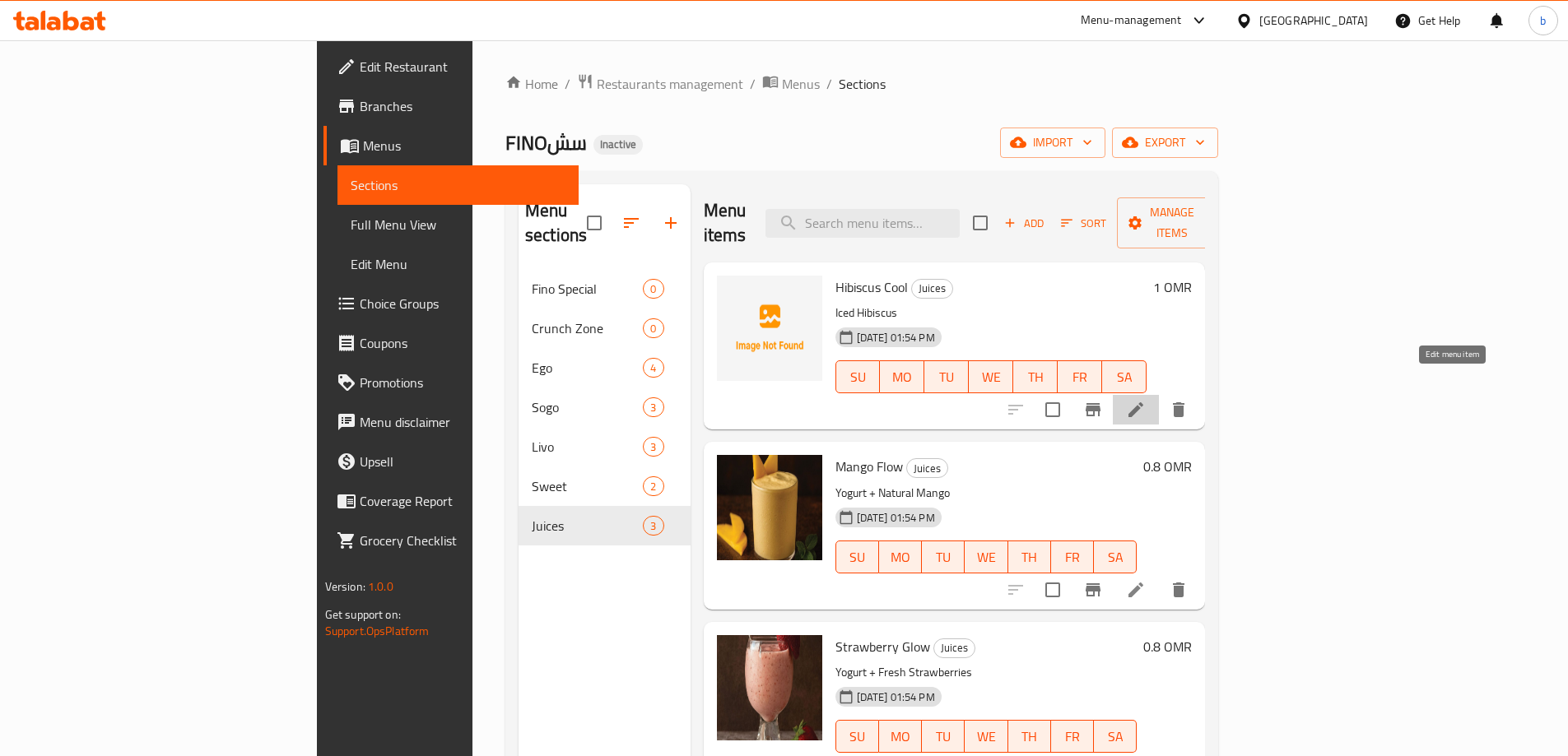
click at [1146, 400] on icon at bounding box center [1135, 409] width 20 height 20
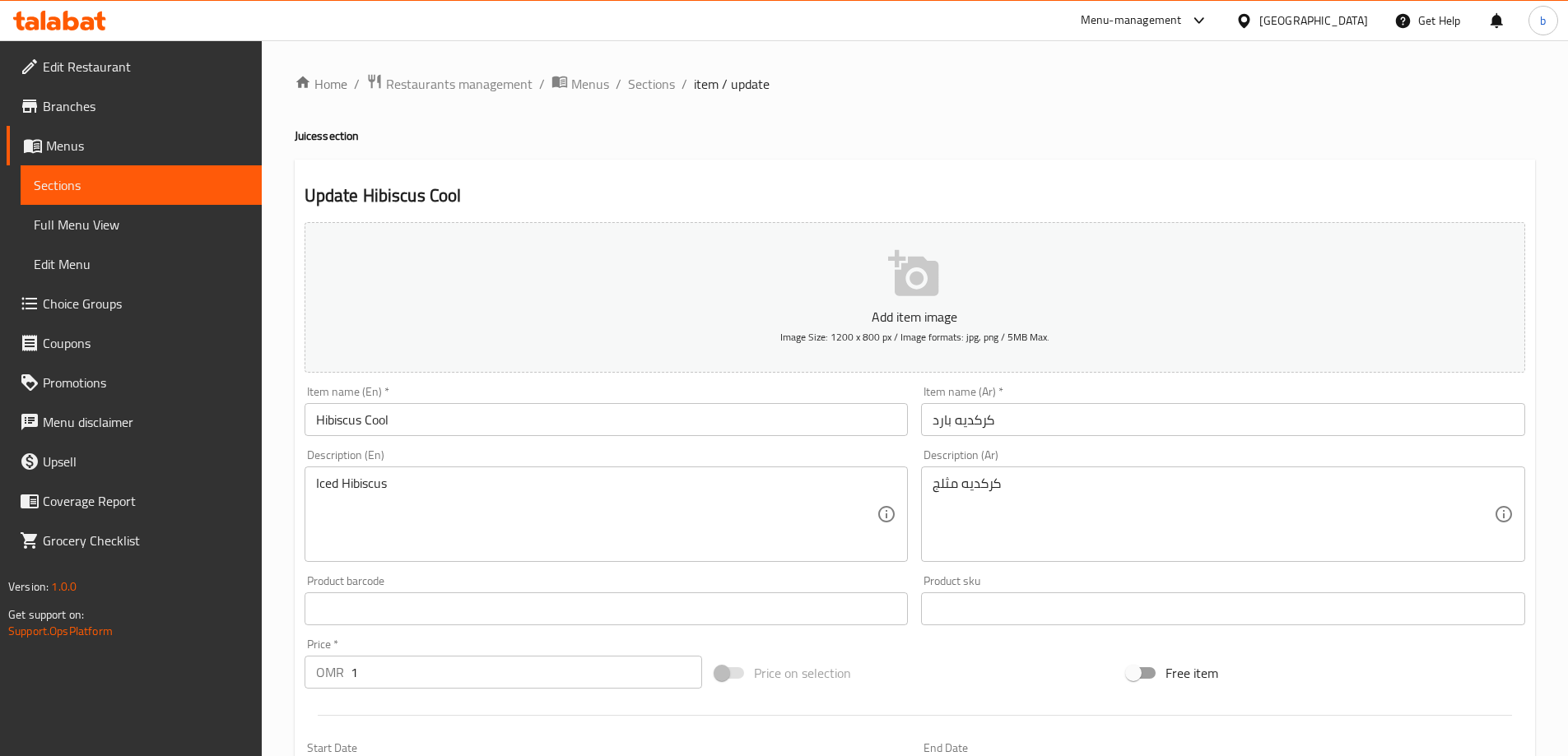
scroll to position [247, 0]
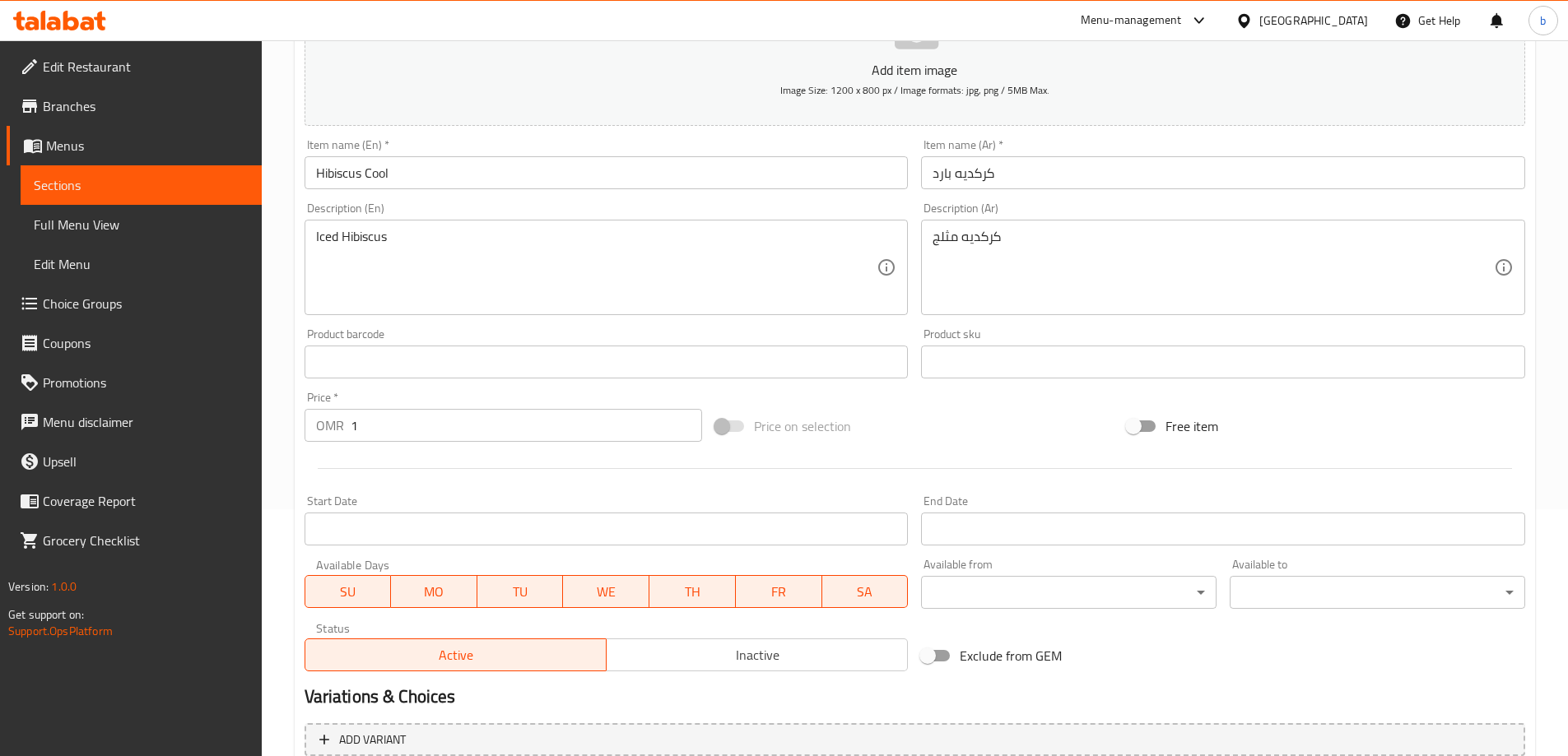
click at [458, 428] on input "1" at bounding box center [526, 425] width 352 height 33
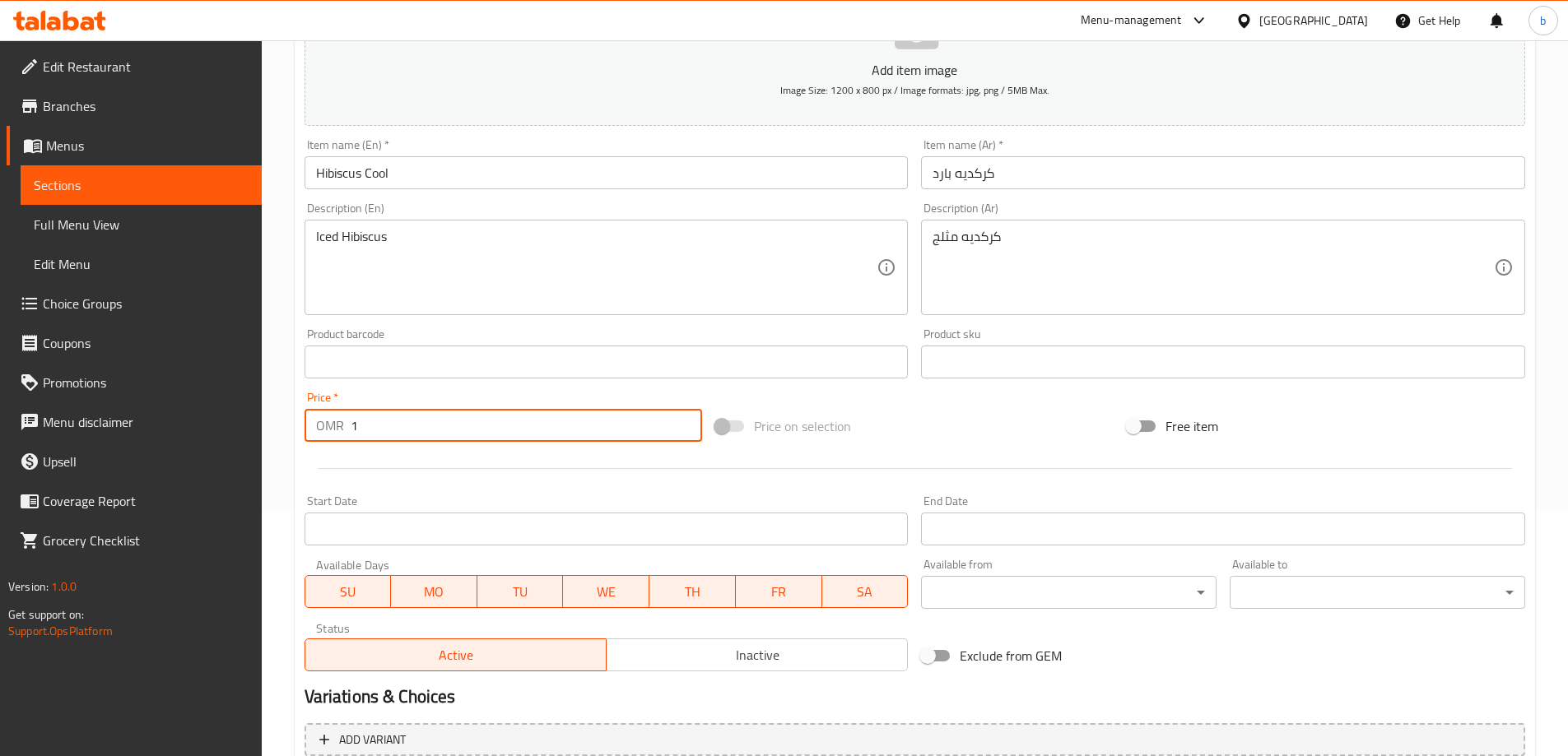
click at [458, 428] on input "1" at bounding box center [526, 425] width 352 height 33
paste input ".400"
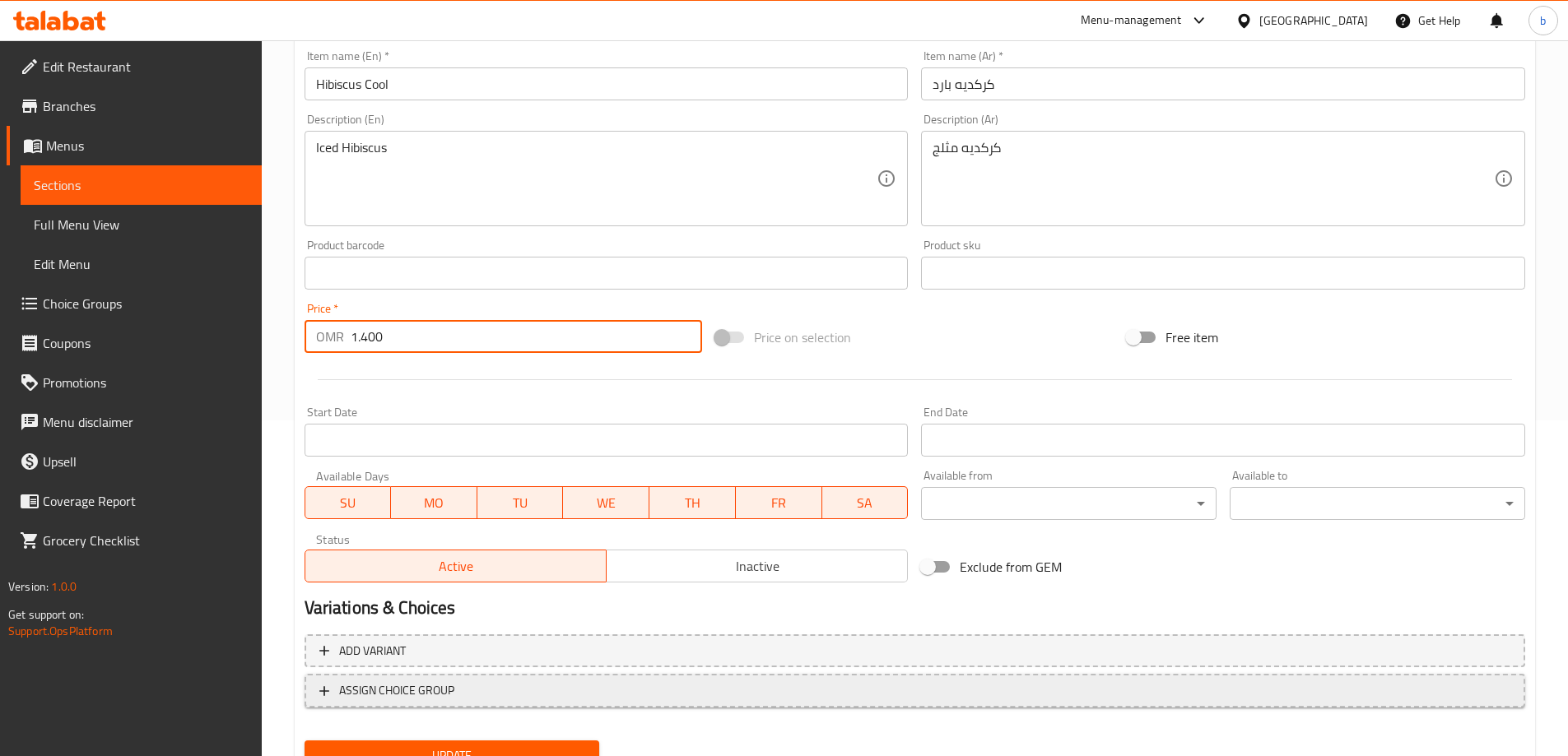
scroll to position [406, 0]
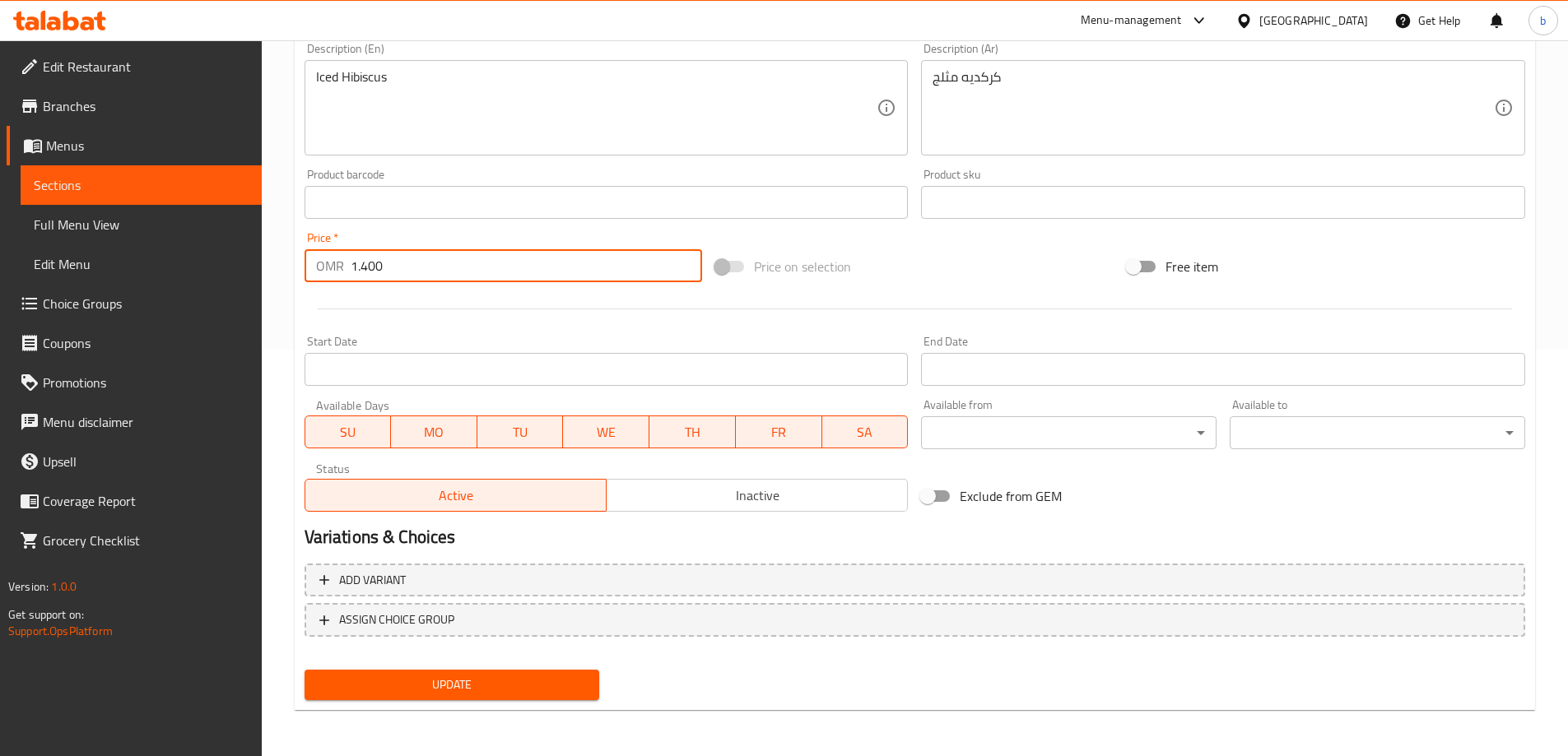
type input "1.400"
click at [534, 676] on span "Update" at bounding box center [452, 685] width 269 height 20
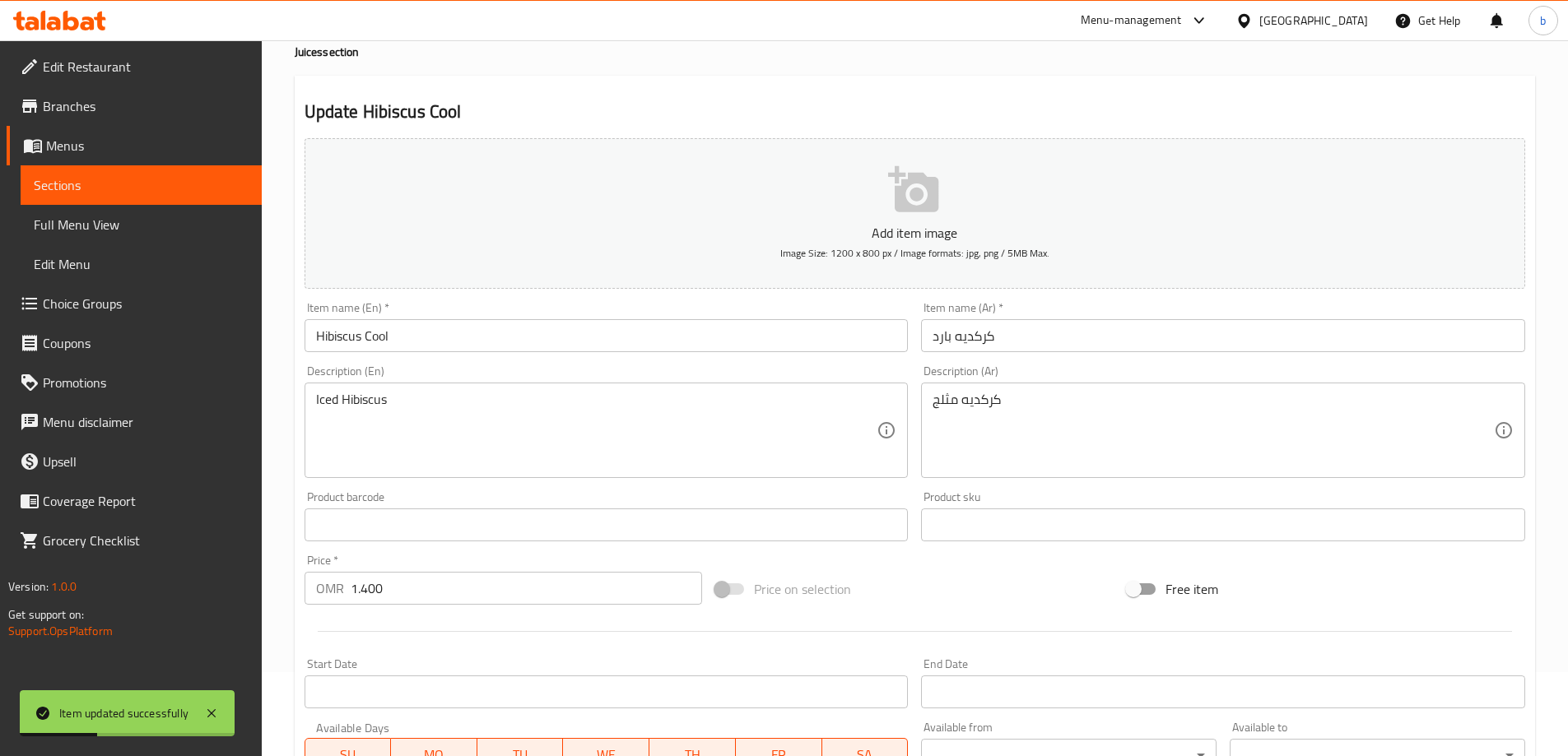
scroll to position [0, 0]
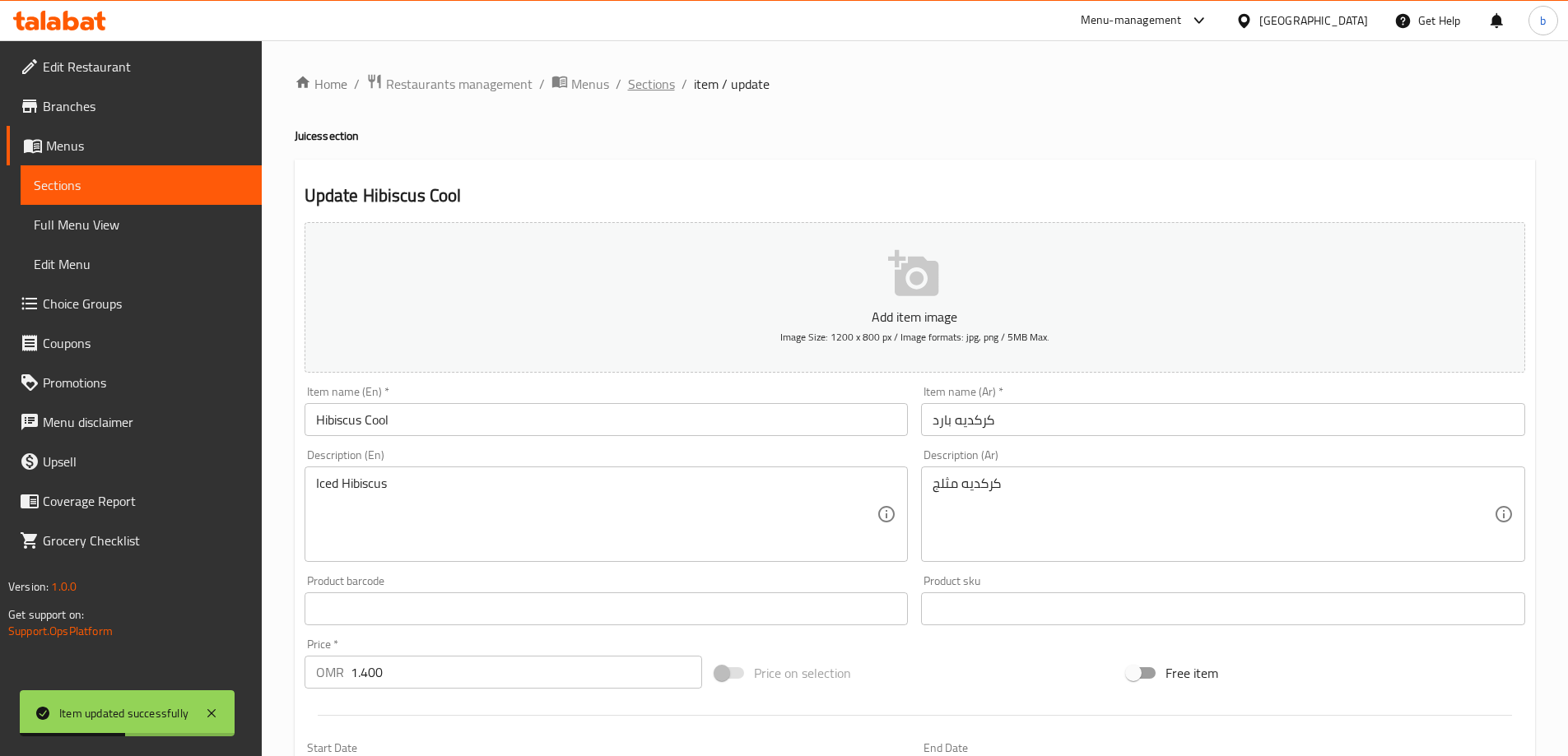
click at [645, 89] on span "Sections" at bounding box center [651, 83] width 47 height 20
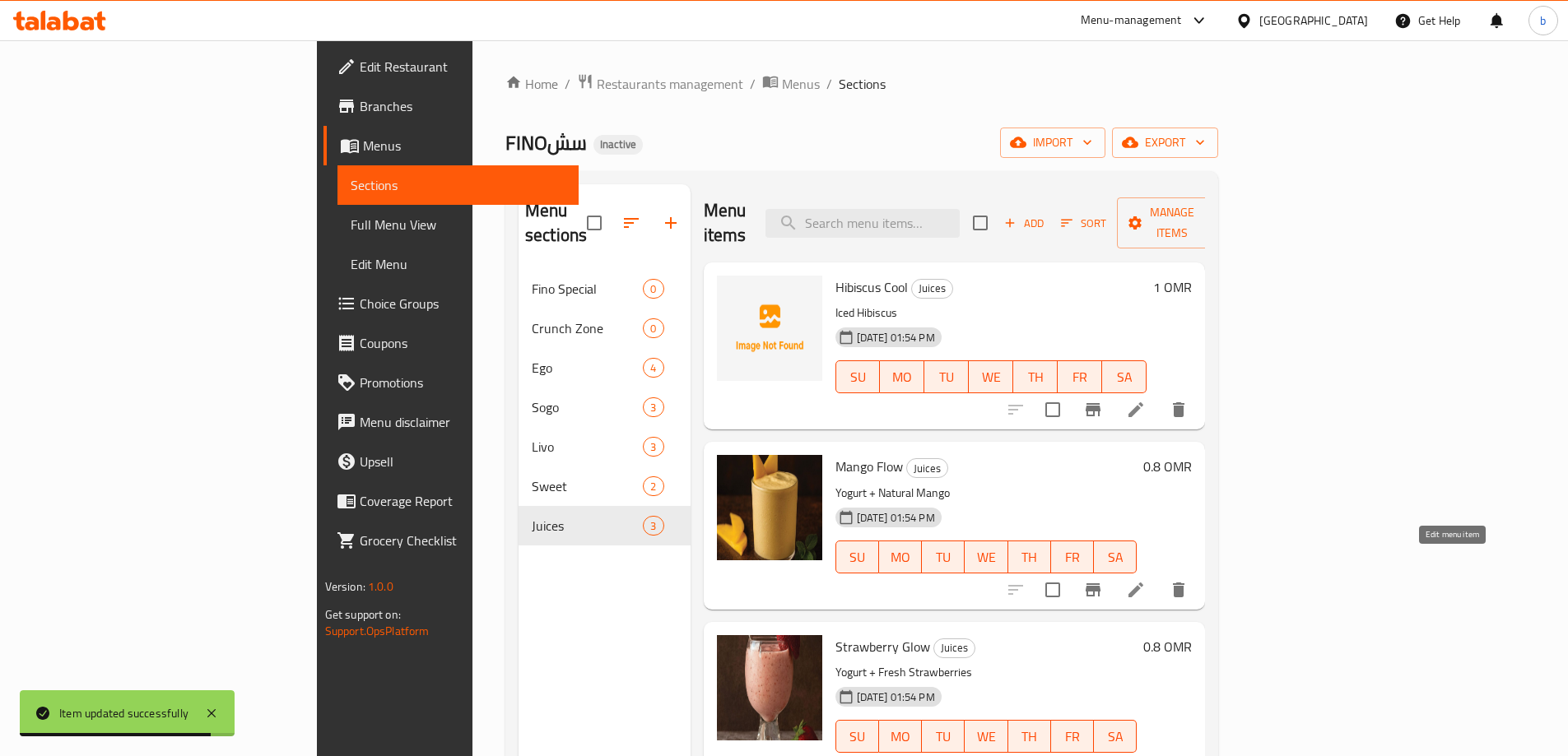
click at [1146, 580] on icon at bounding box center [1135, 590] width 20 height 20
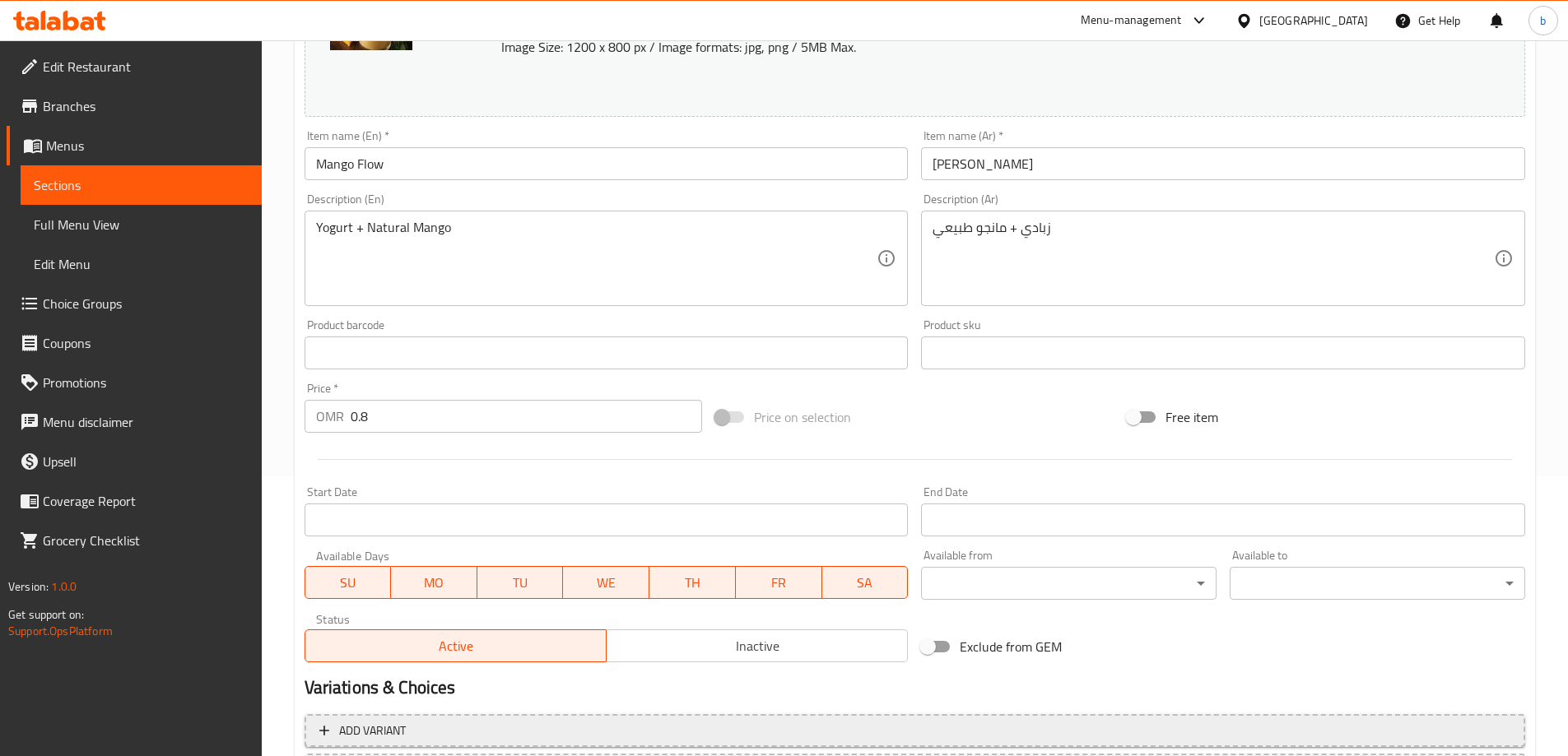
scroll to position [430, 0]
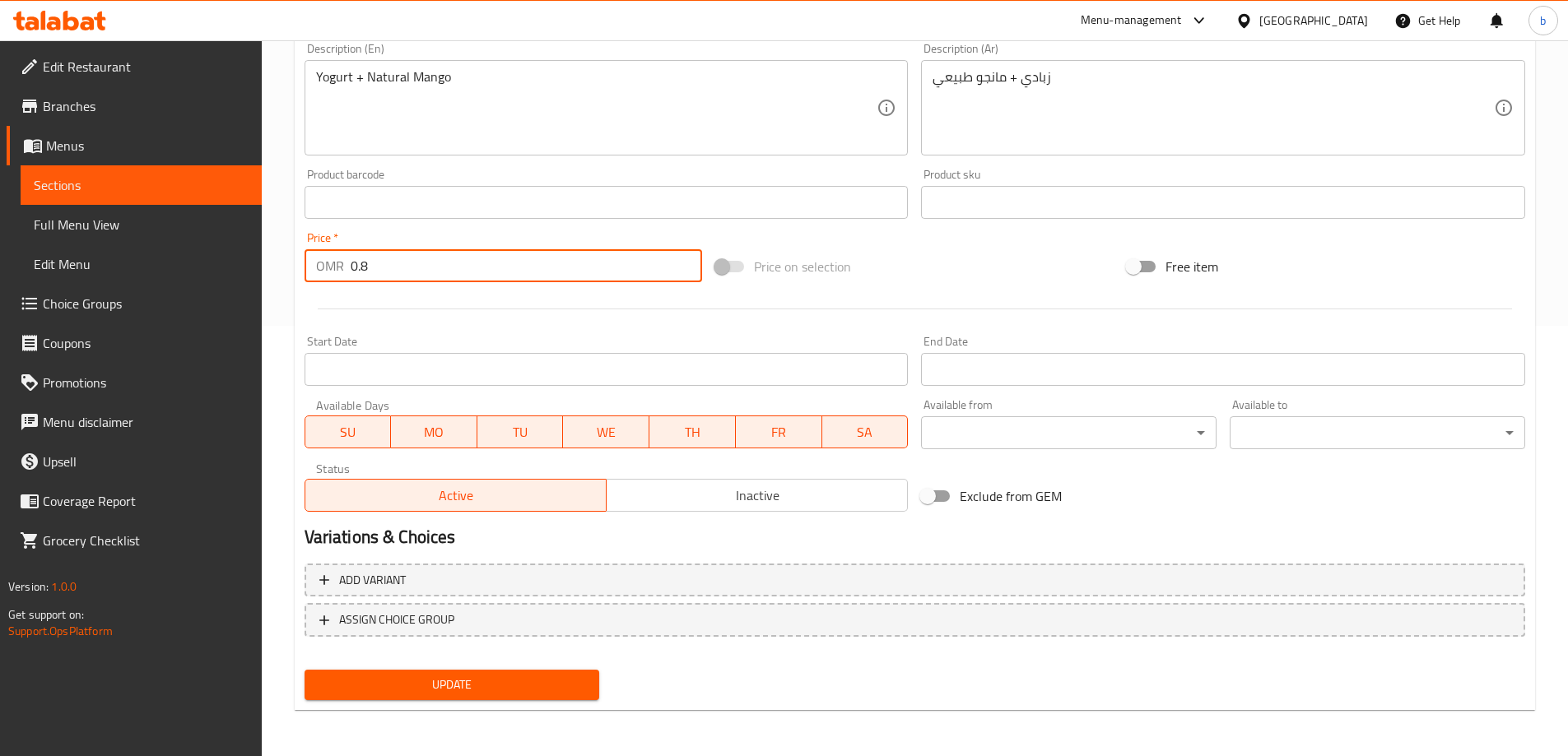
click at [385, 268] on input "0.8" at bounding box center [526, 266] width 352 height 33
paste input "1.1"
type input "1.1"
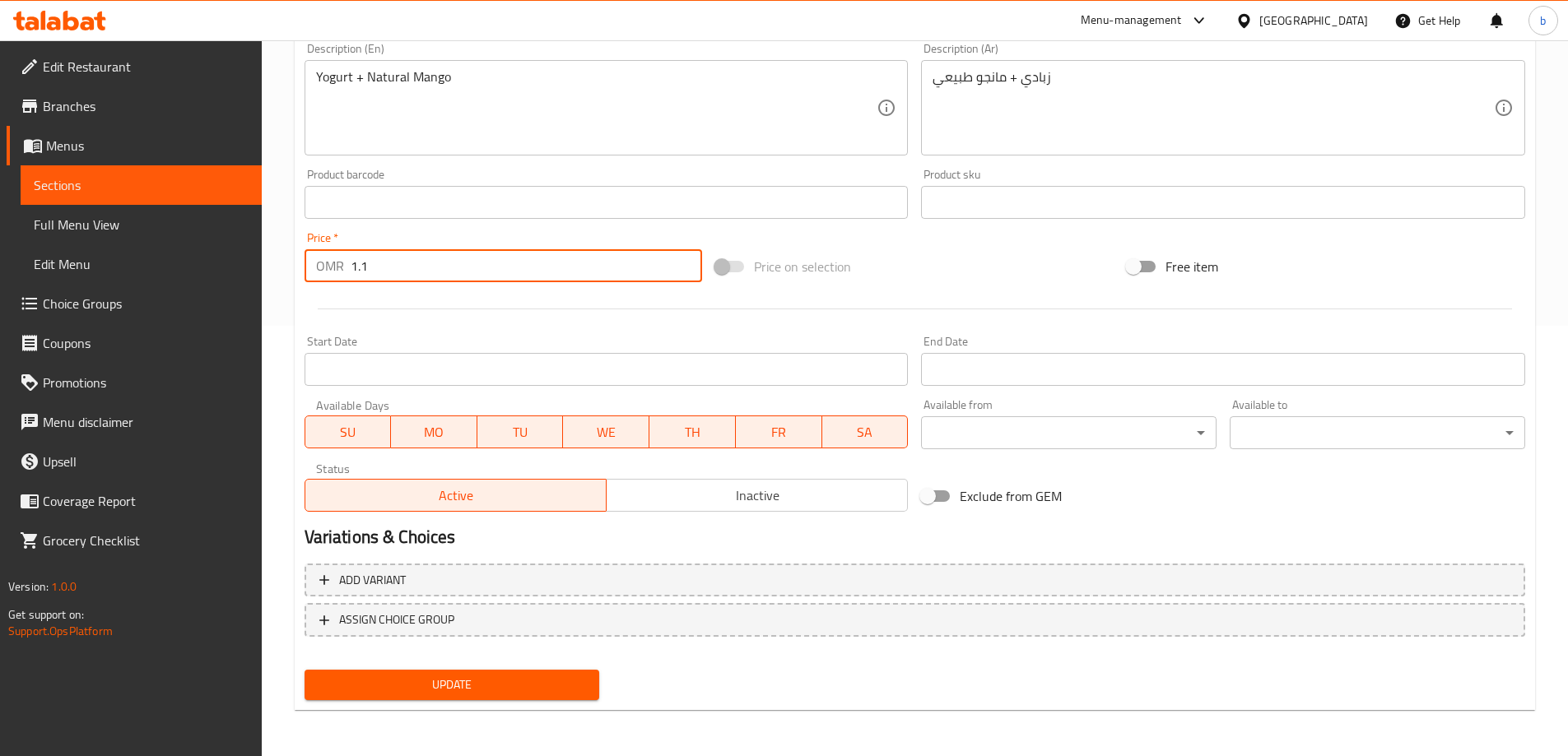
click at [461, 674] on button "Update" at bounding box center [452, 685] width 295 height 31
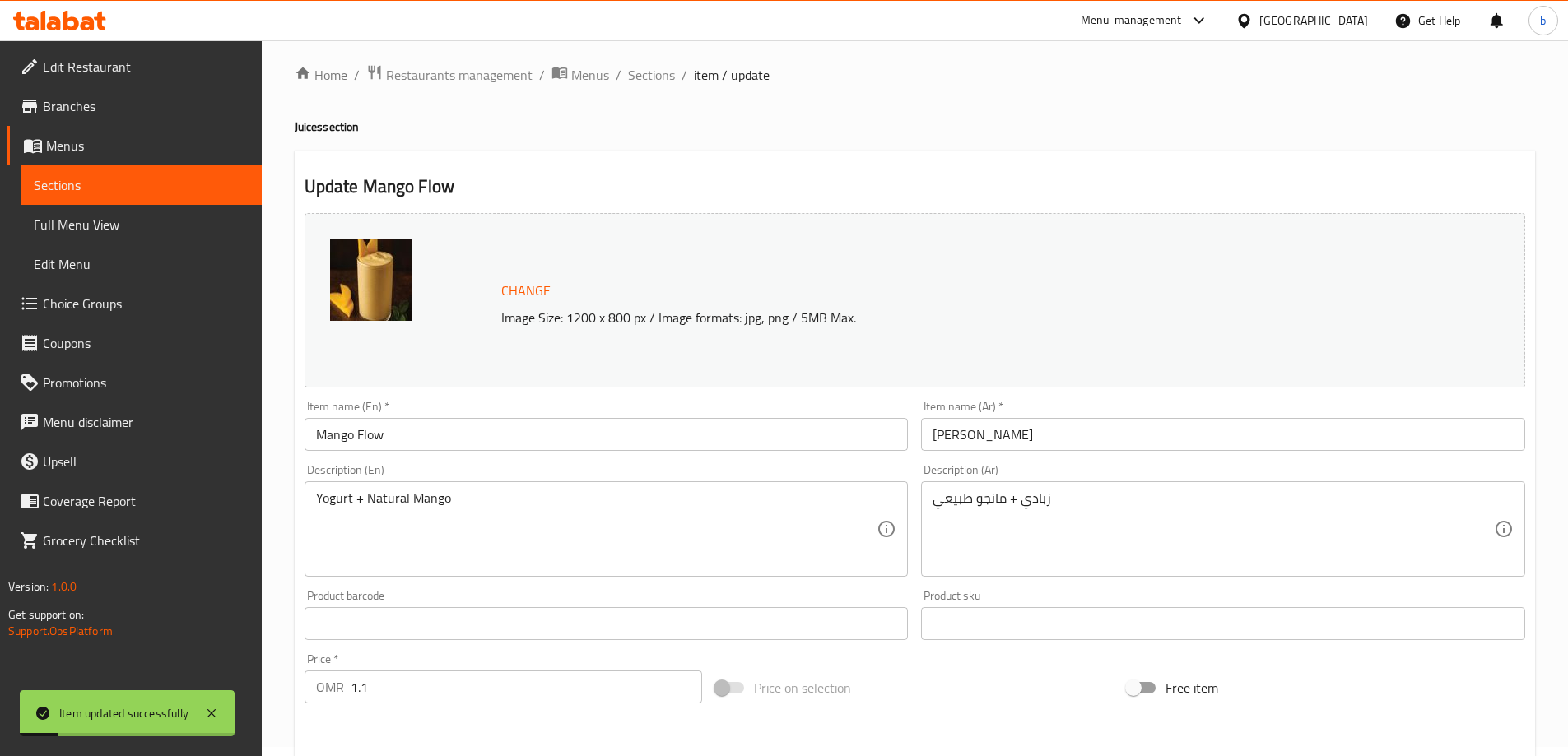
scroll to position [0, 0]
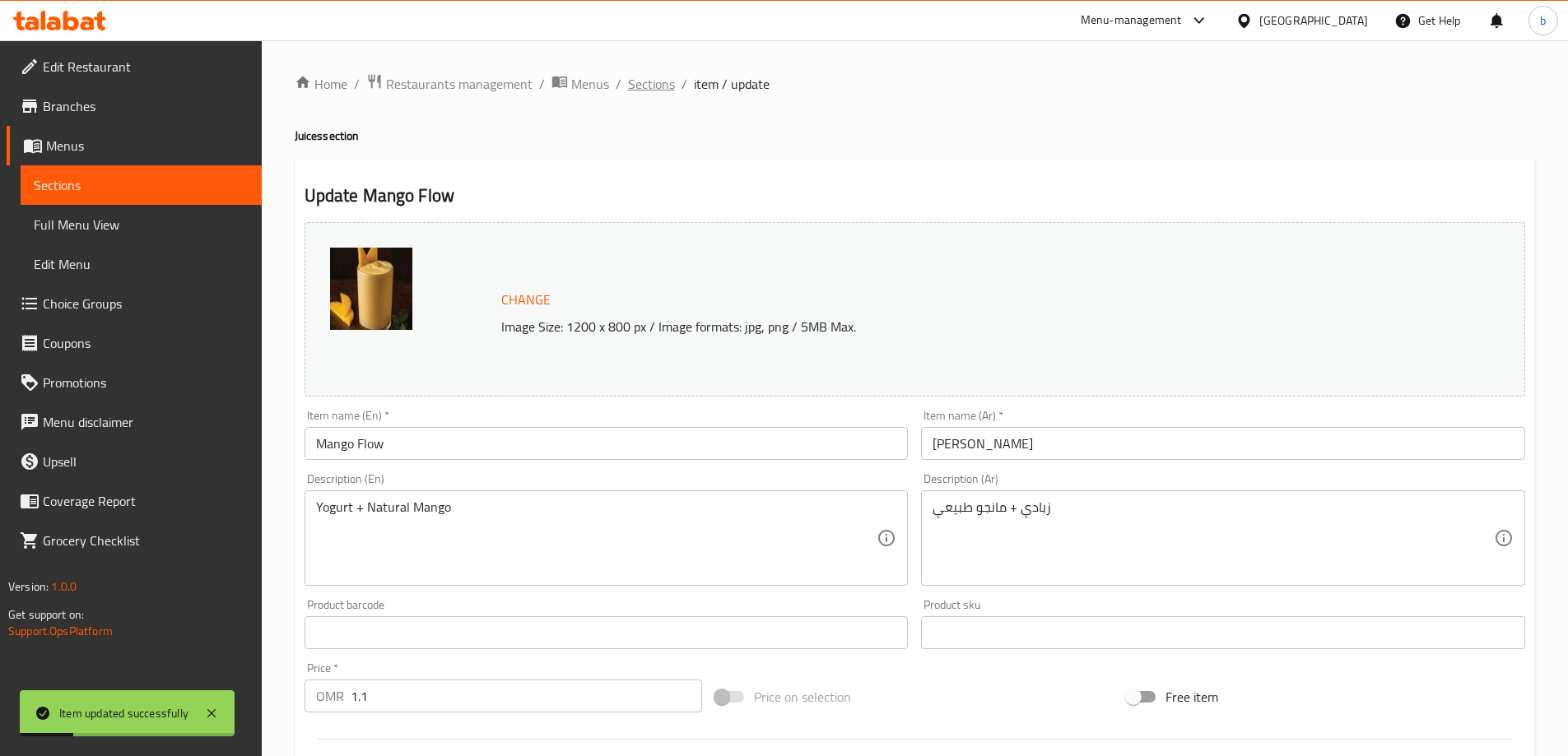
click at [649, 85] on span "Sections" at bounding box center [651, 83] width 47 height 20
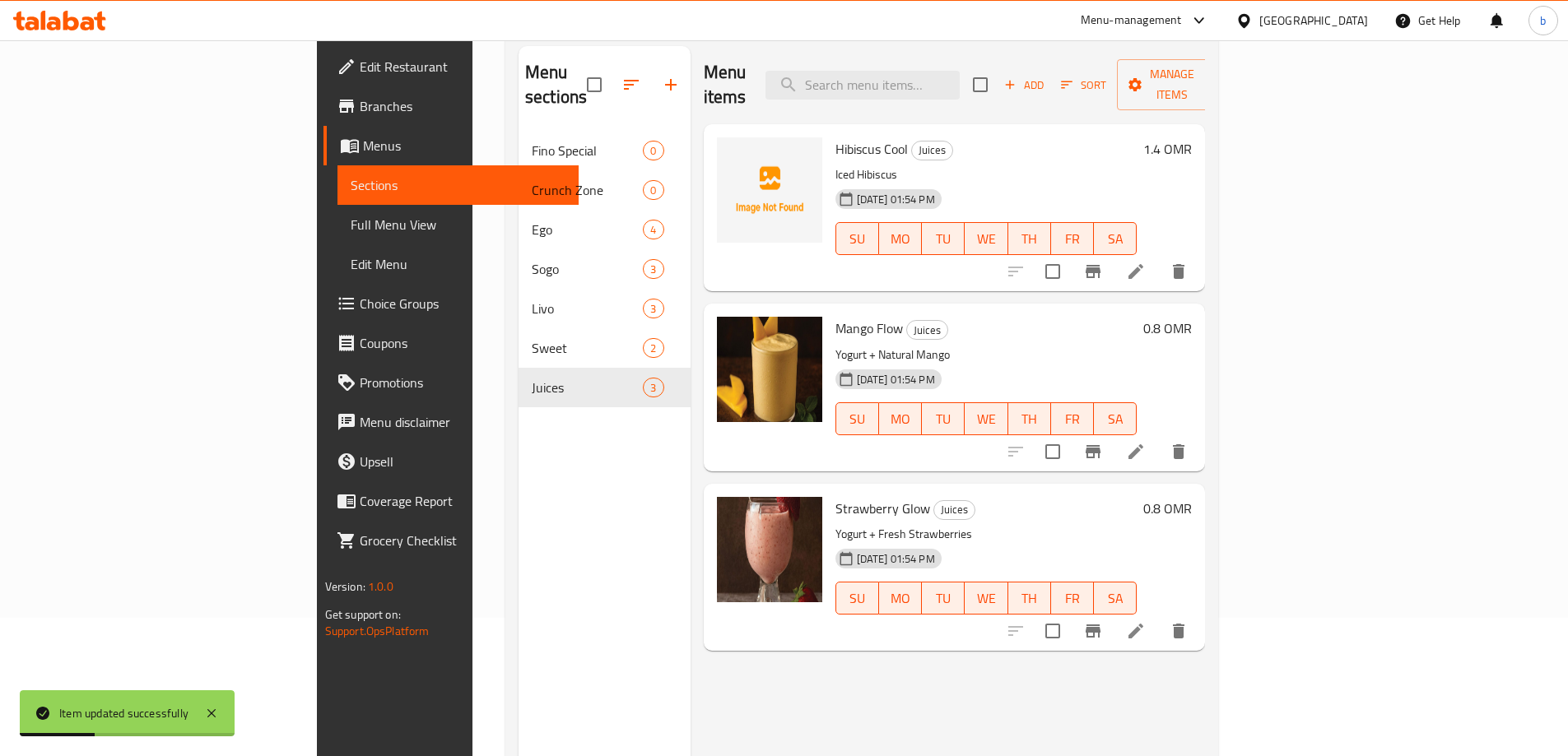
scroll to position [230, 0]
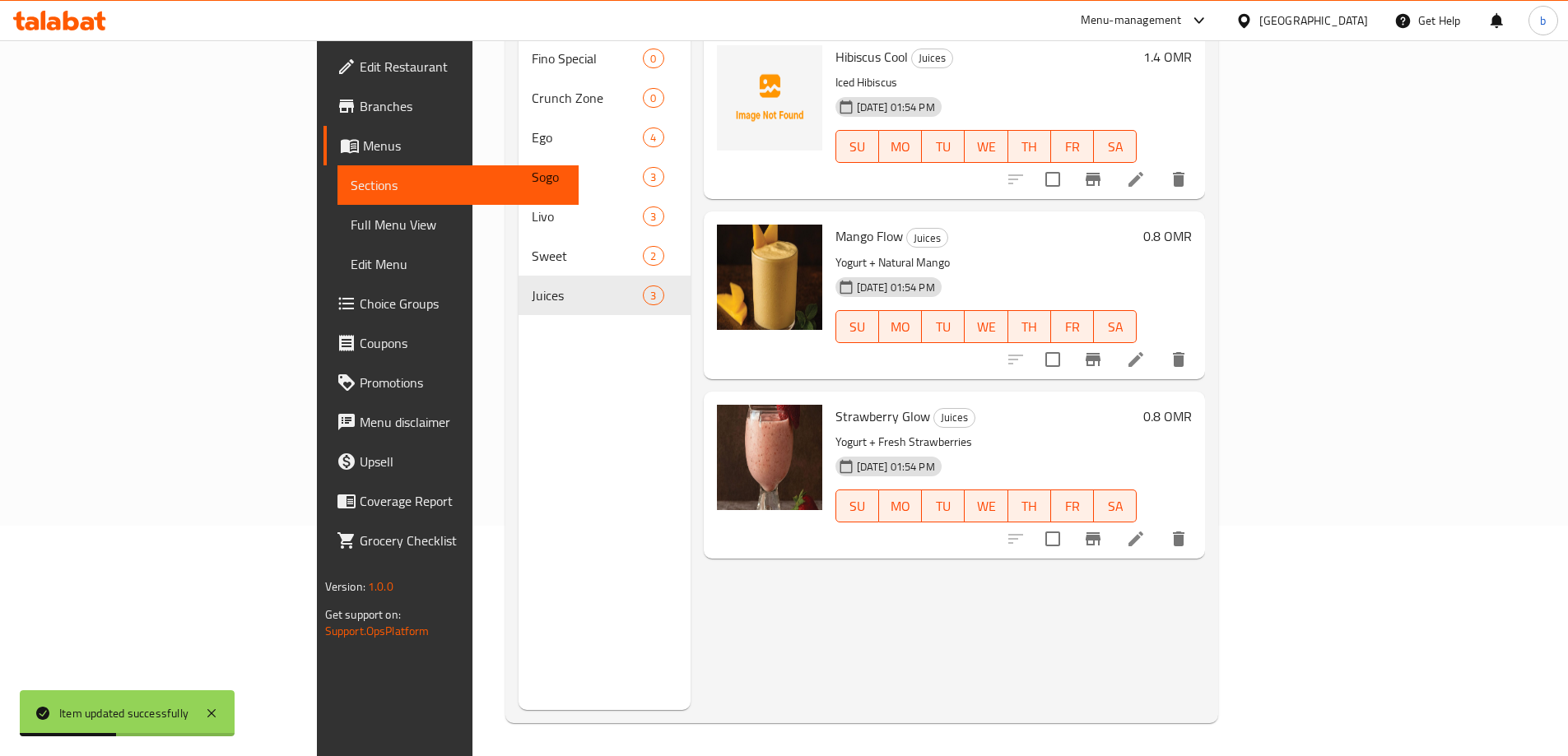
click at [1159, 527] on li at bounding box center [1136, 539] width 46 height 30
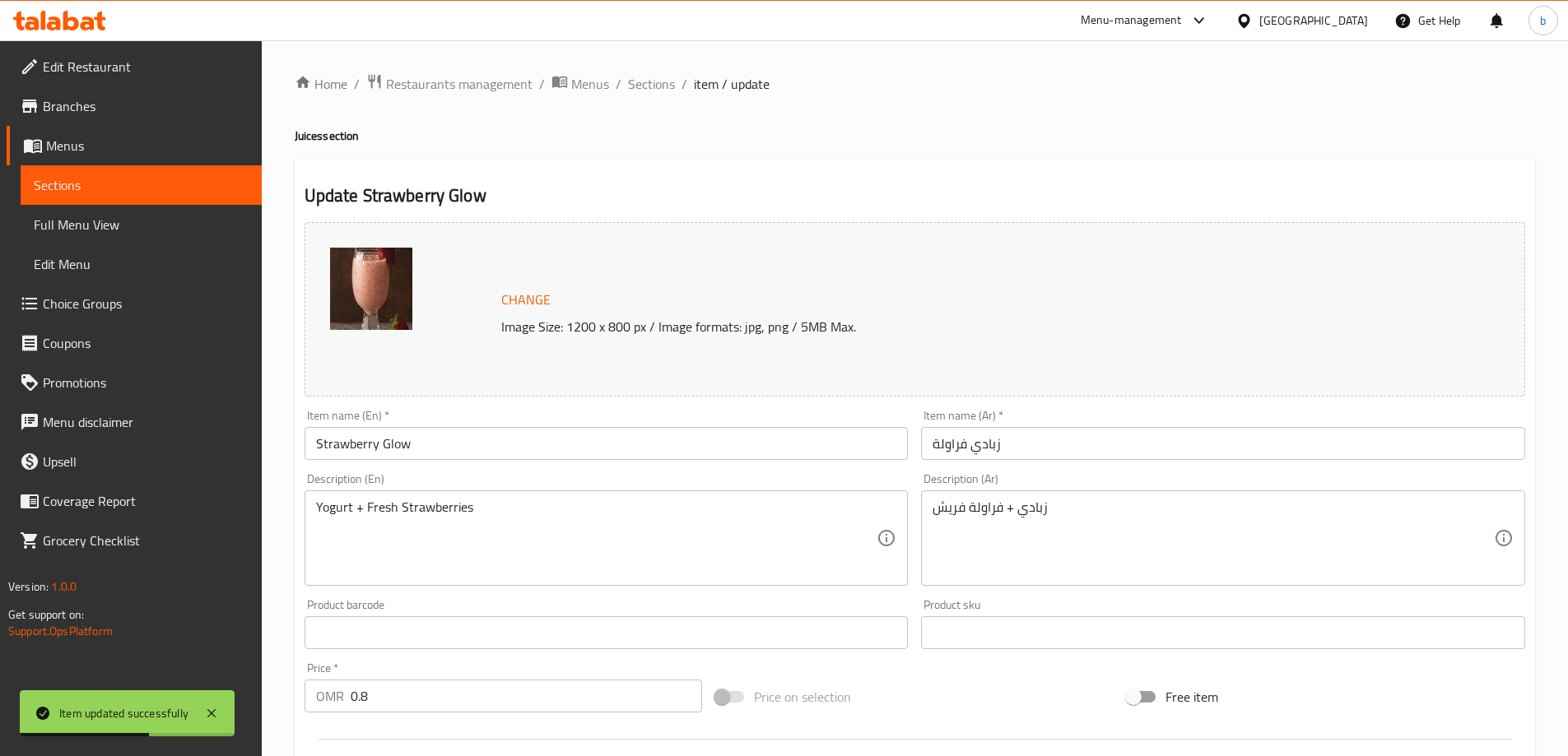
click at [439, 696] on input "0.8" at bounding box center [526, 696] width 352 height 33
paste input "1.1"
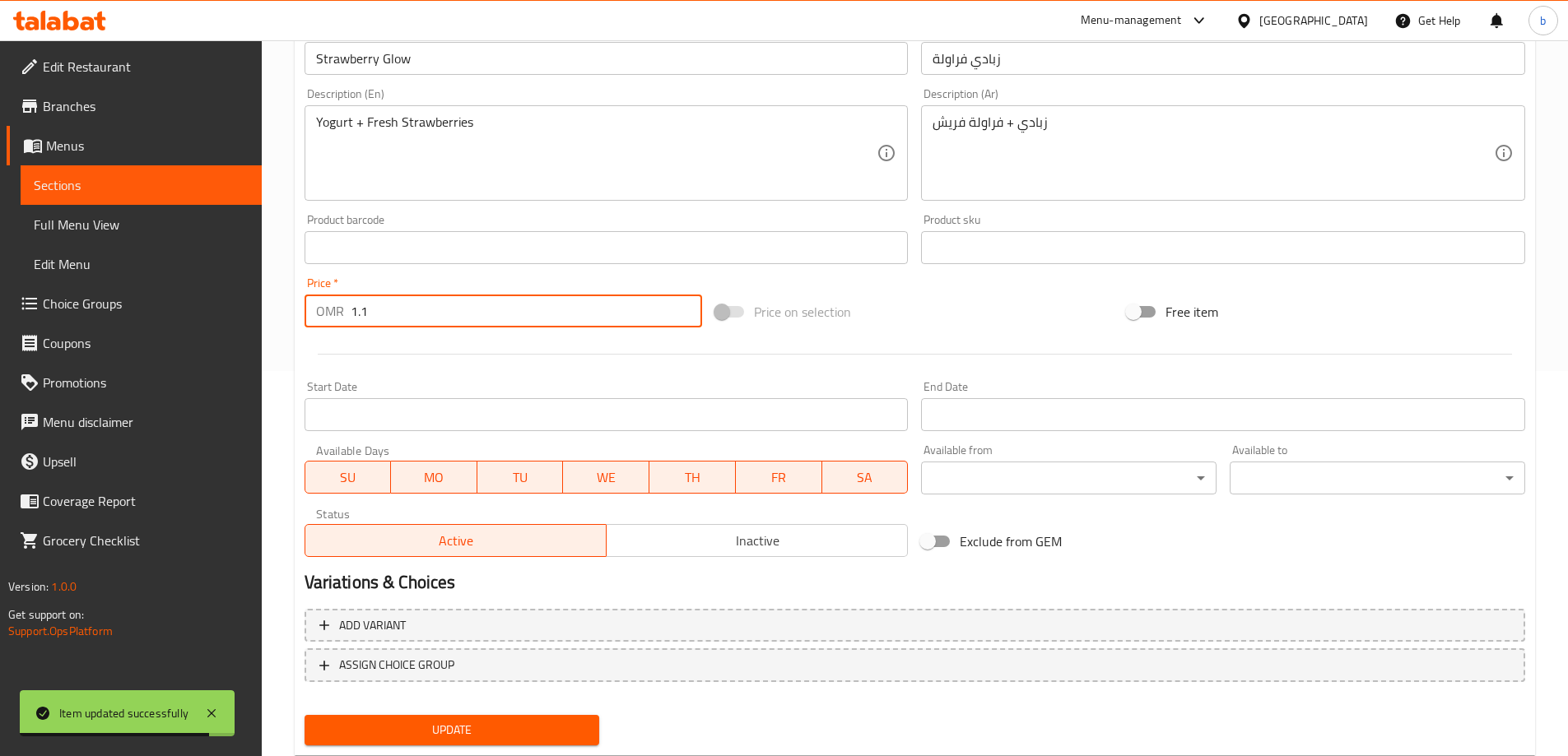
scroll to position [430, 0]
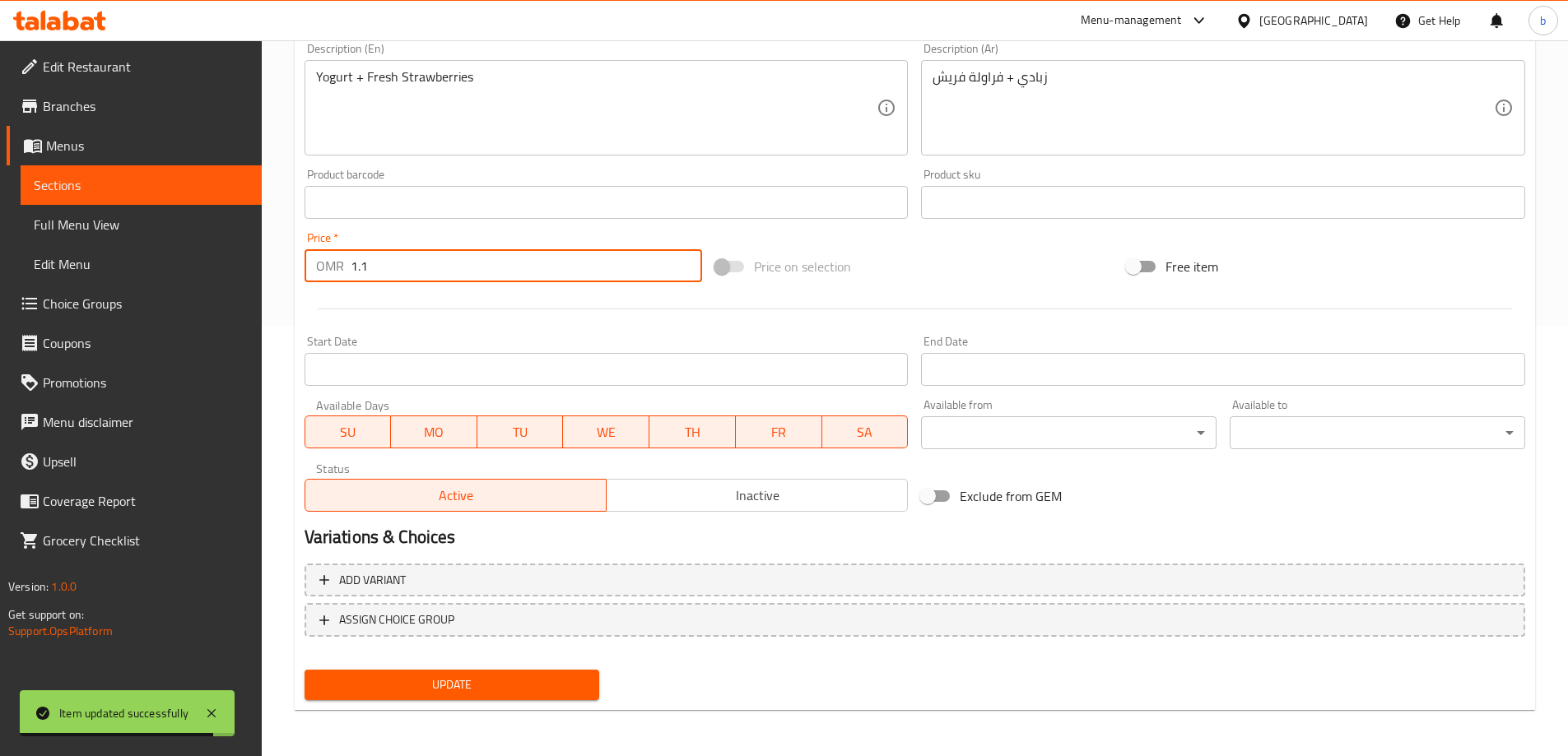
type input "1.1"
click at [439, 681] on span "Update" at bounding box center [452, 685] width 269 height 20
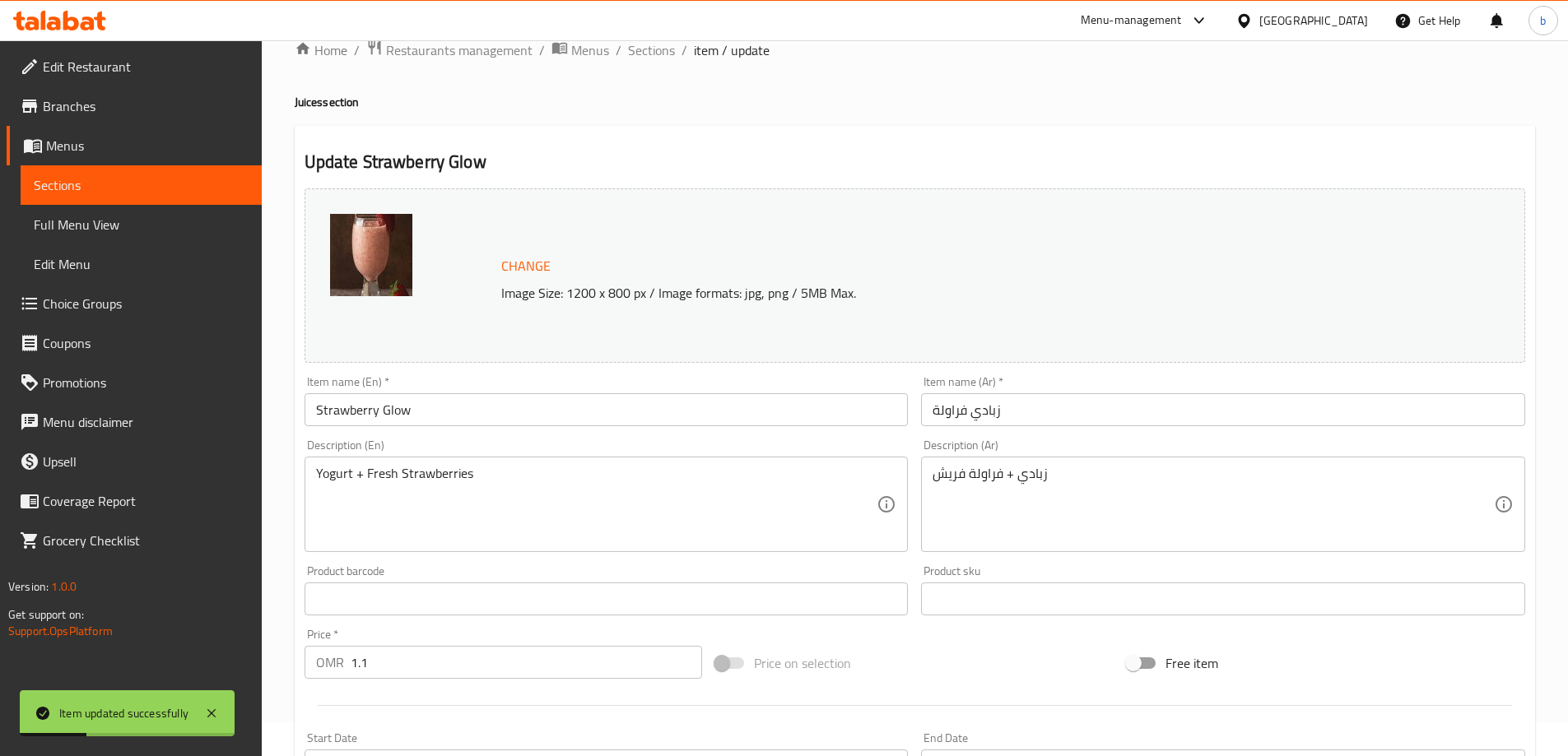
scroll to position [0, 0]
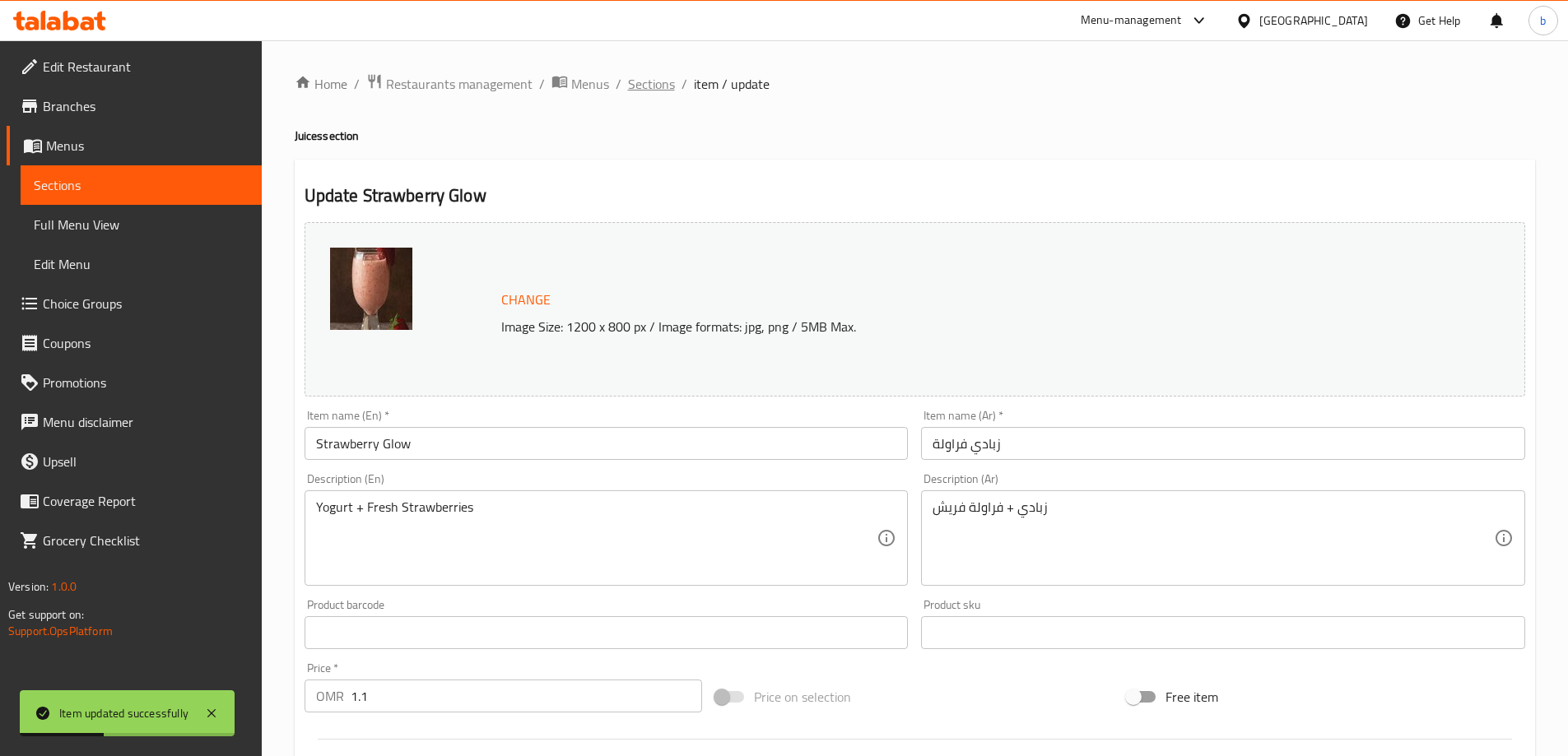
click at [653, 87] on span "Sections" at bounding box center [651, 83] width 47 height 20
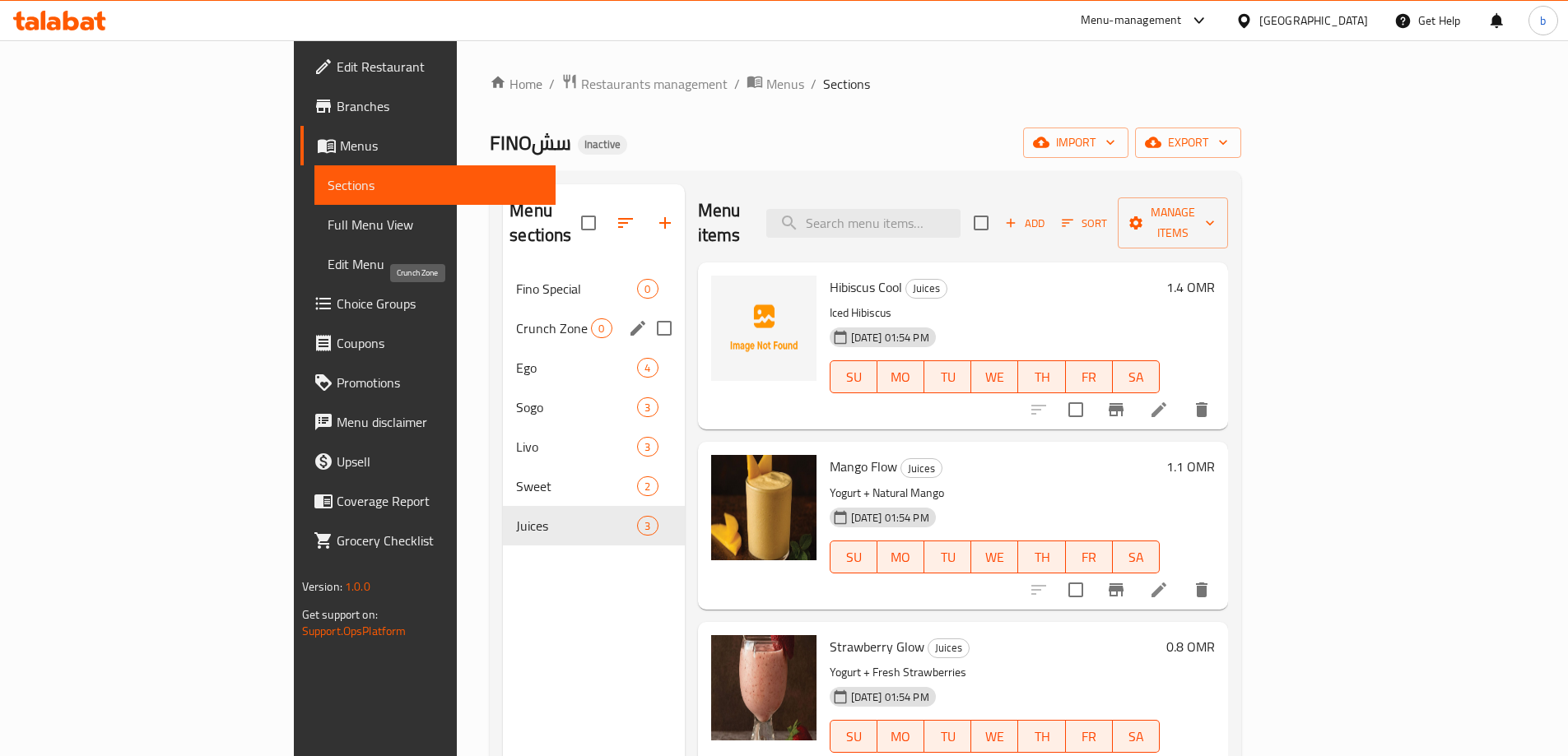
click at [516, 318] on span "Crunch Zone" at bounding box center [554, 328] width 75 height 20
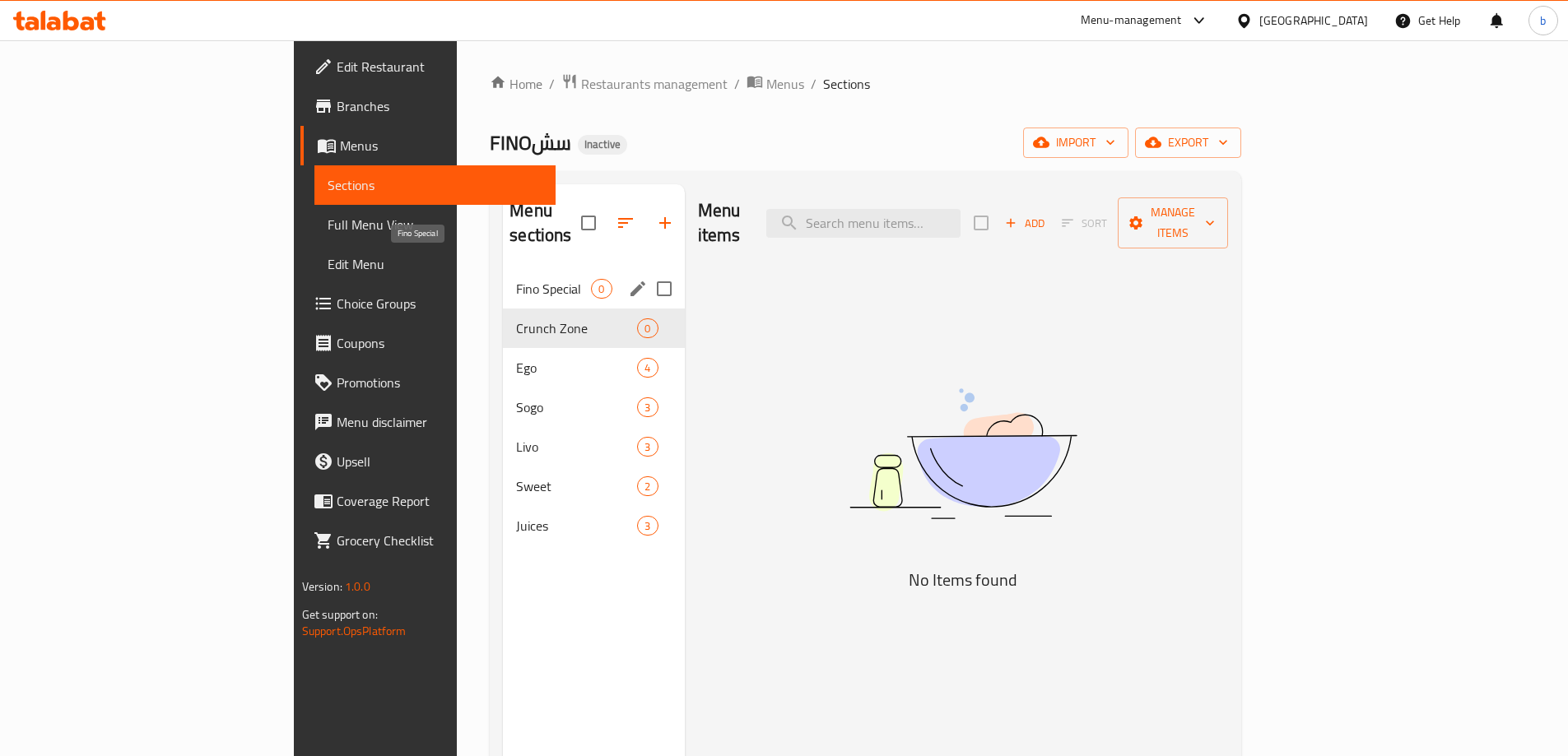
click at [516, 279] on span "Fino Special" at bounding box center [554, 288] width 75 height 20
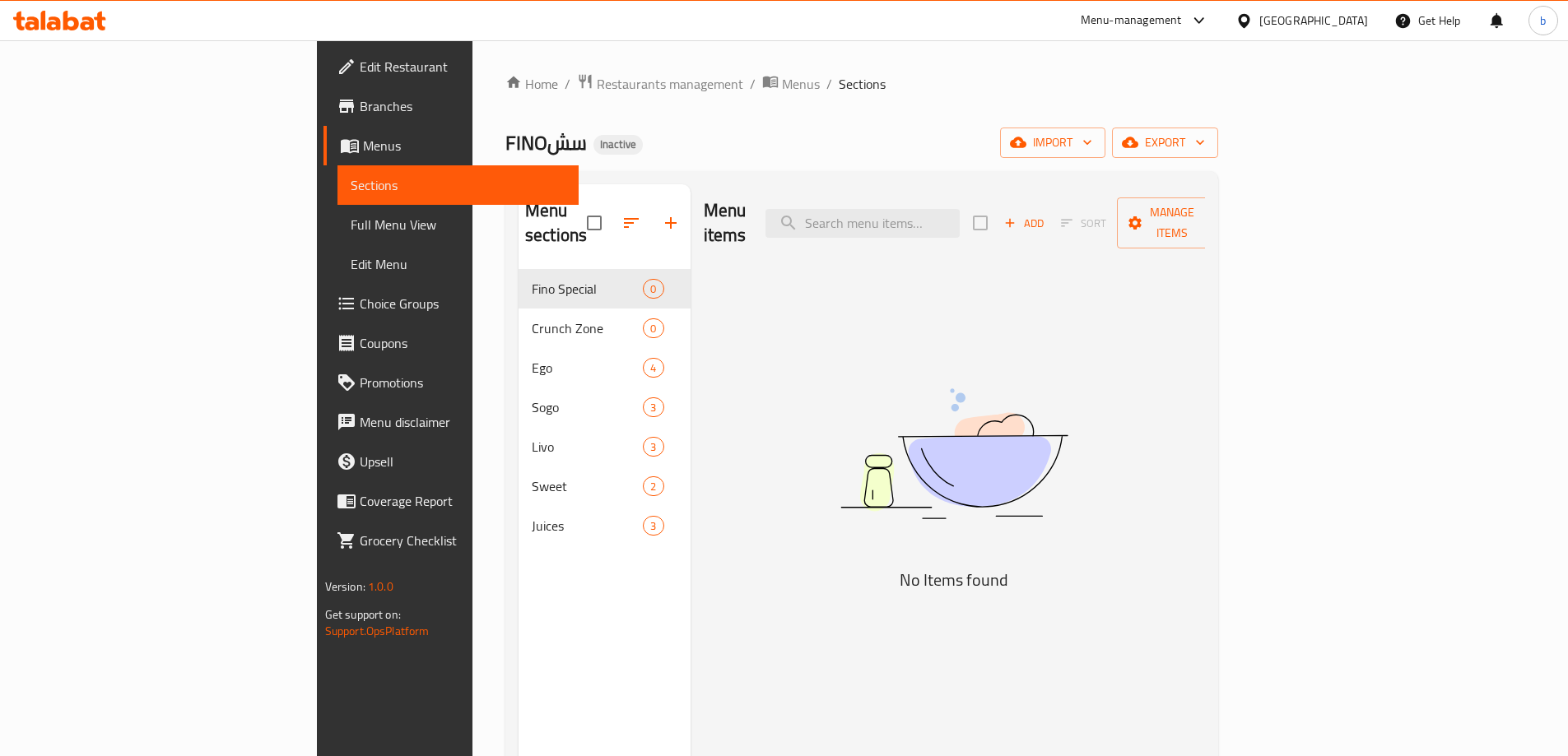
click at [351, 224] on span "Full Menu View" at bounding box center [458, 224] width 215 height 20
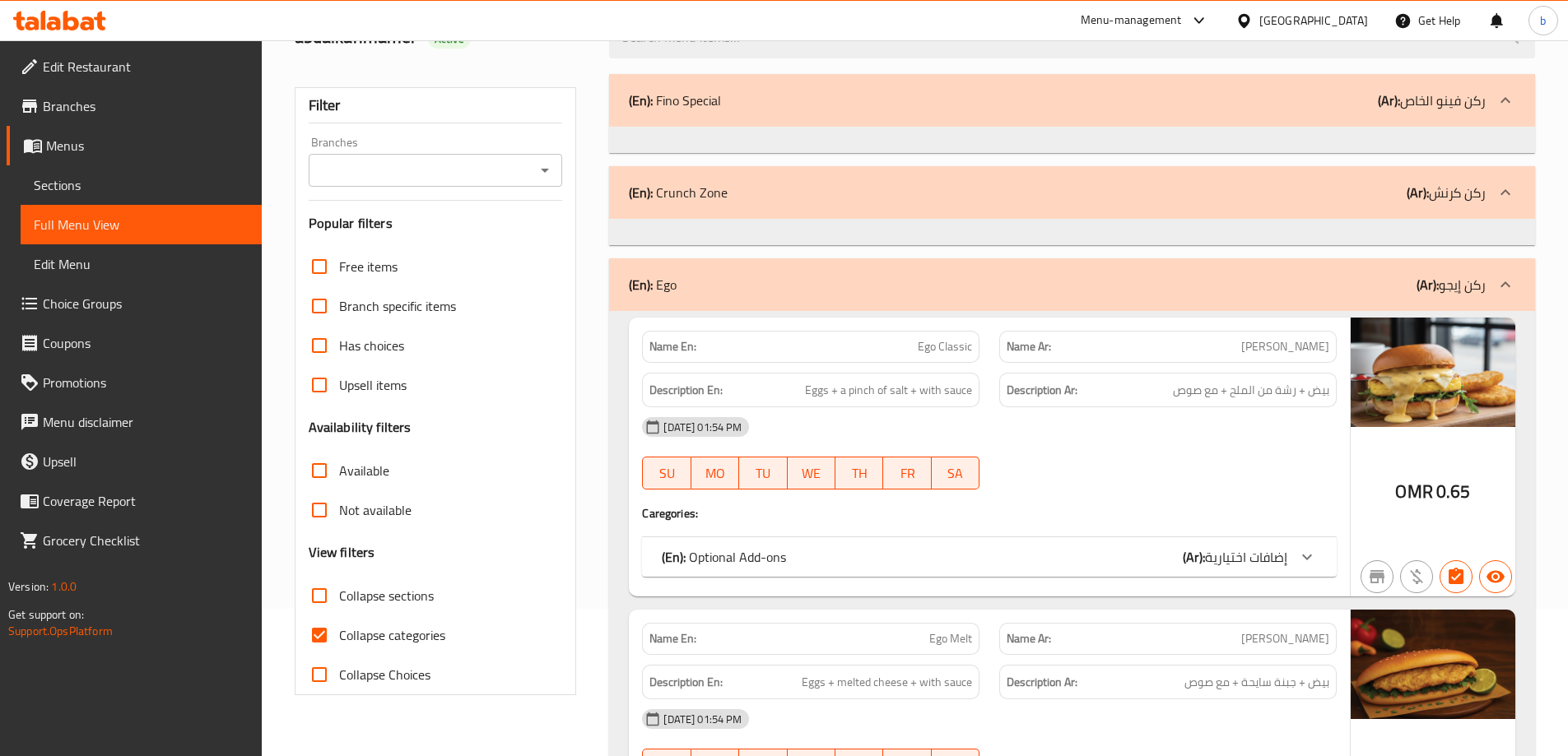
scroll to position [329, 0]
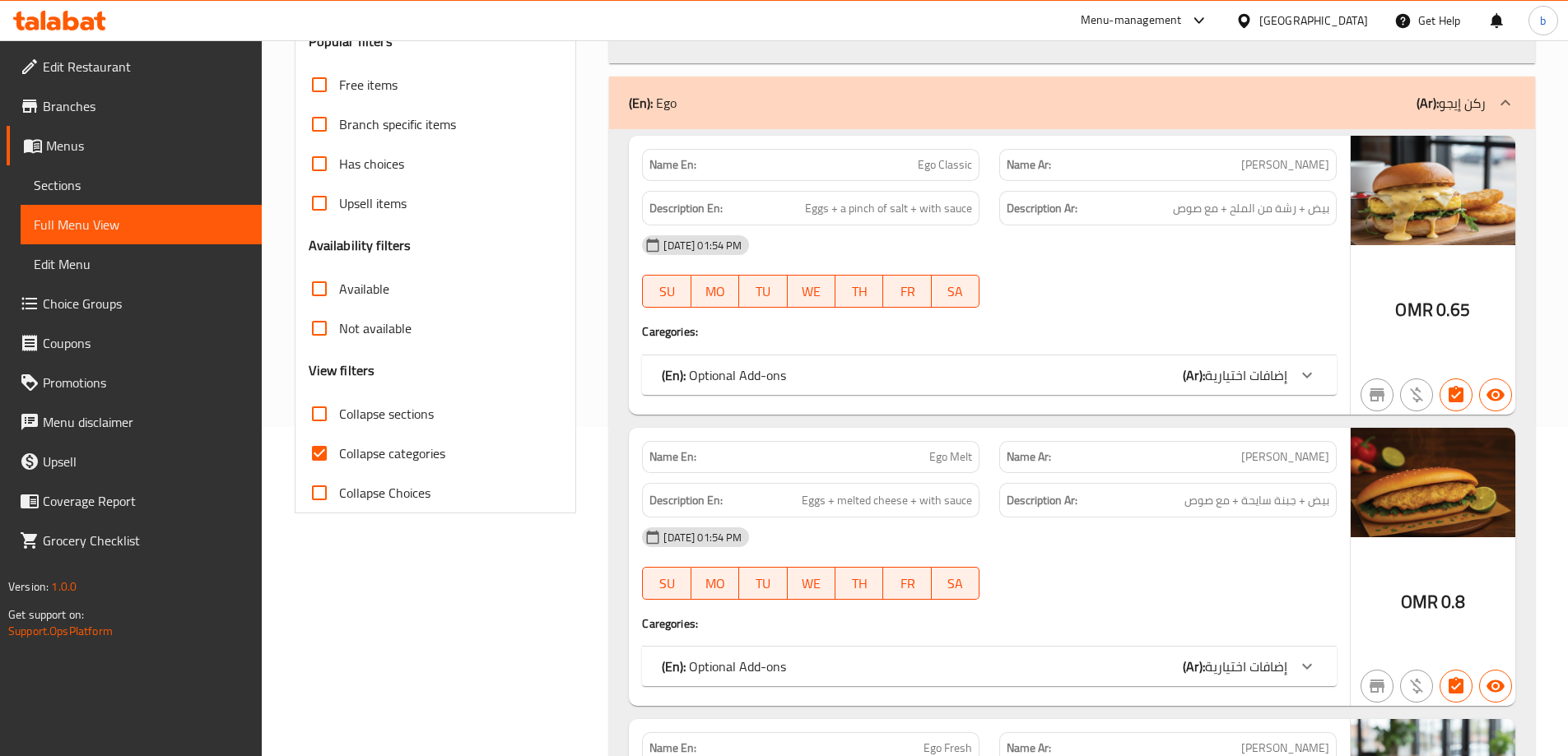
click at [324, 448] on input "Collapse categories" at bounding box center [319, 453] width 40 height 40
checkbox input "false"
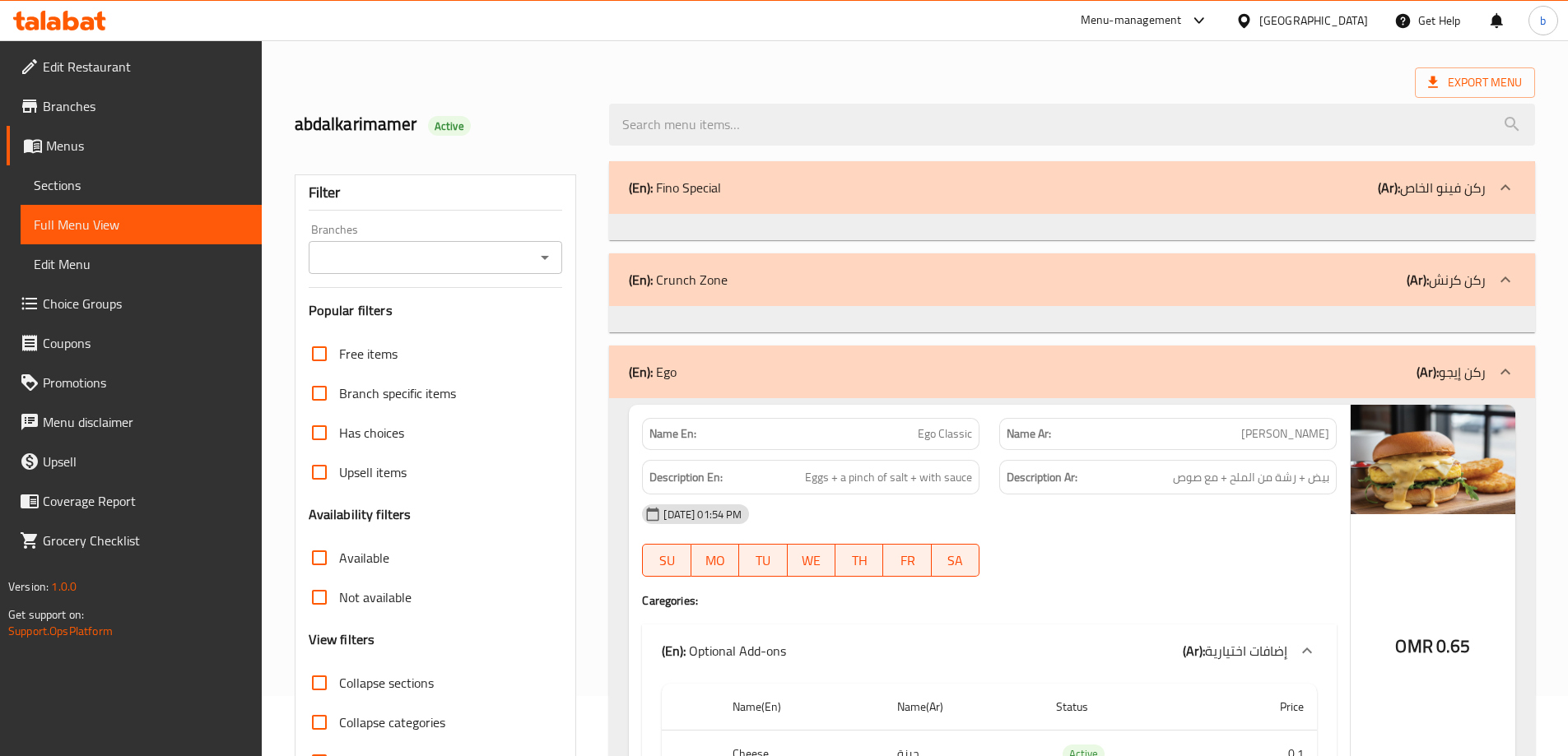
scroll to position [0, 0]
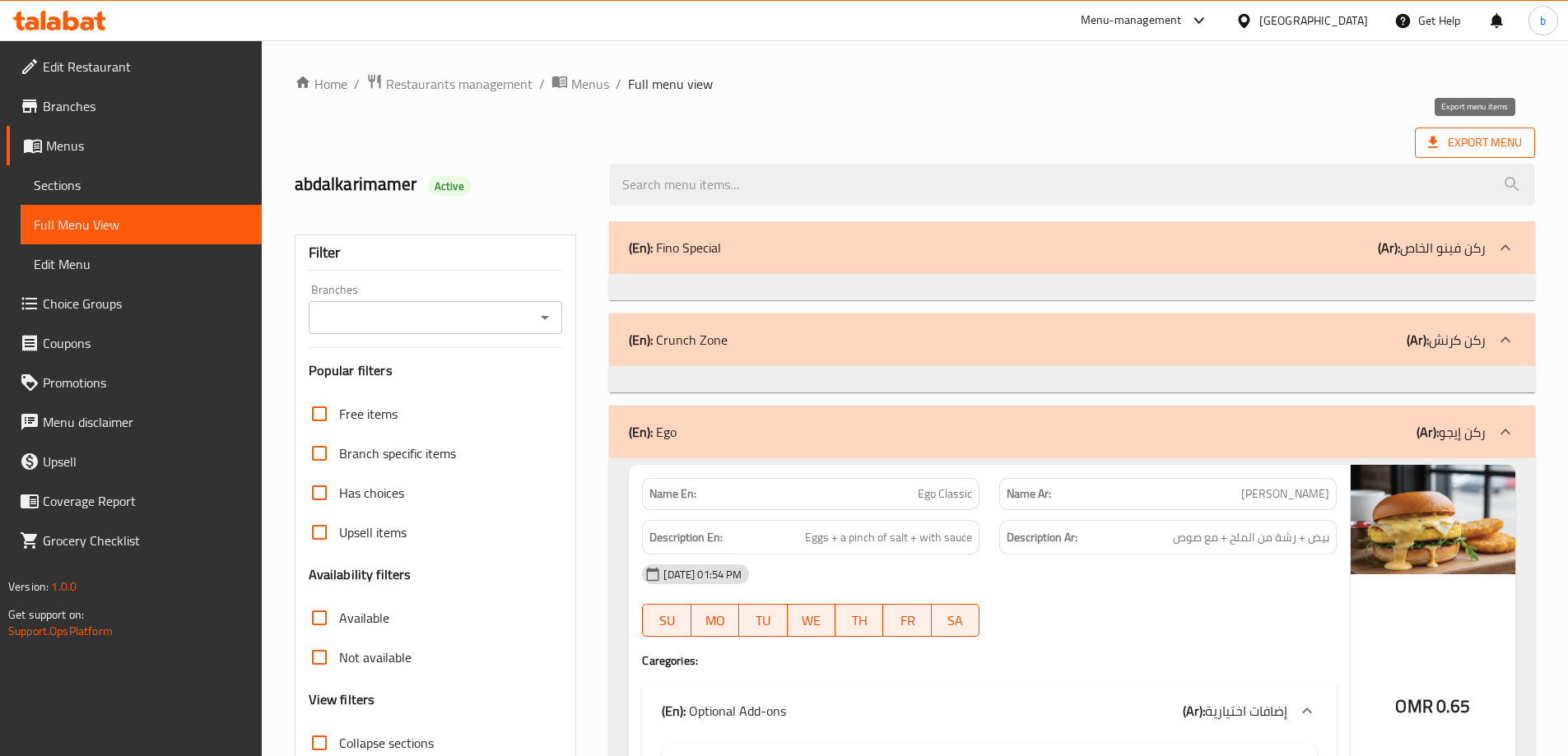
click at [1475, 149] on span "Export Menu" at bounding box center [1475, 143] width 94 height 20
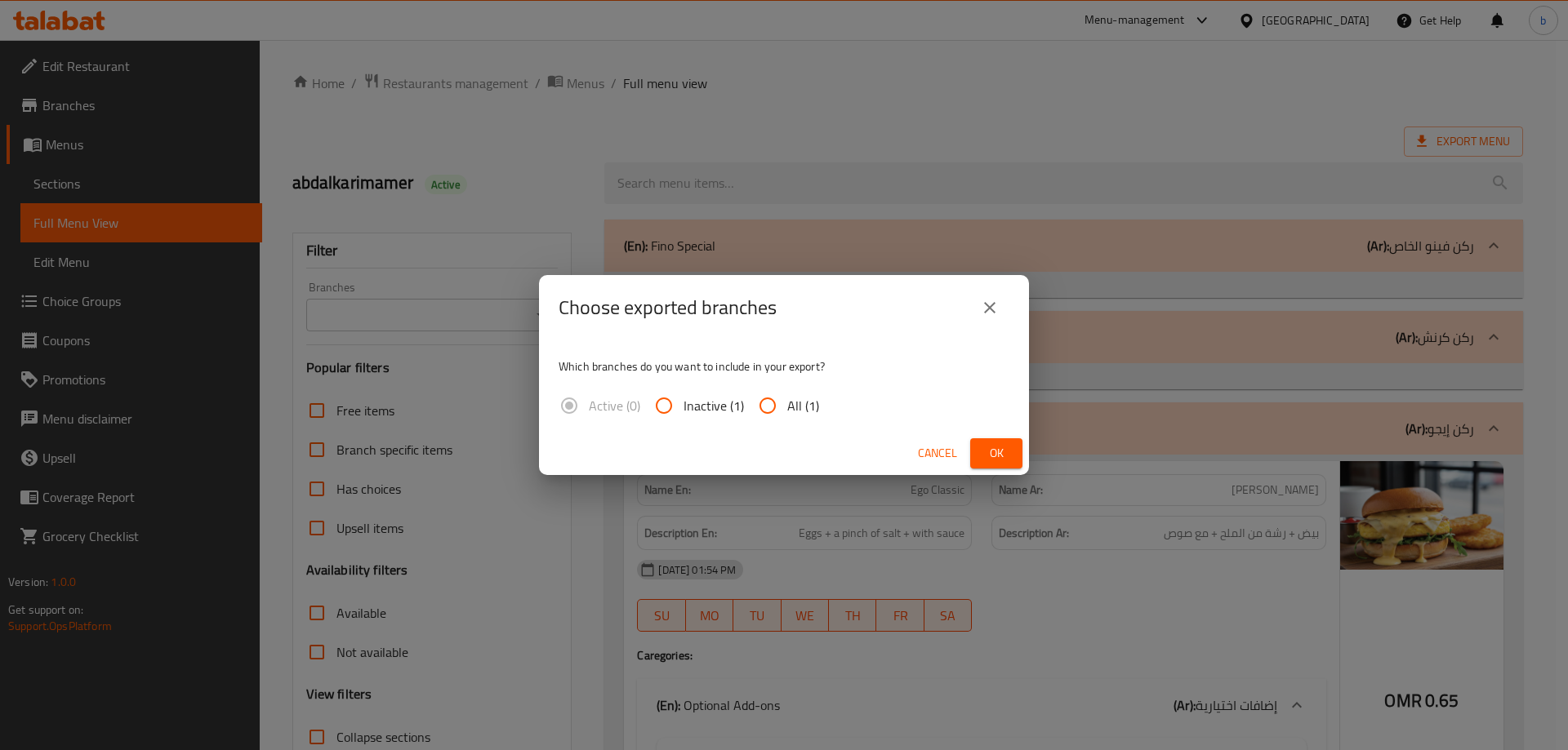
click at [798, 403] on span "All (1)" at bounding box center [803, 405] width 32 height 19
click at [787, 403] on input "All (1)" at bounding box center [767, 406] width 40 height 40
radio input "true"
click at [992, 464] on button "Ok" at bounding box center [996, 454] width 52 height 30
